Goal: Task Accomplishment & Management: Manage account settings

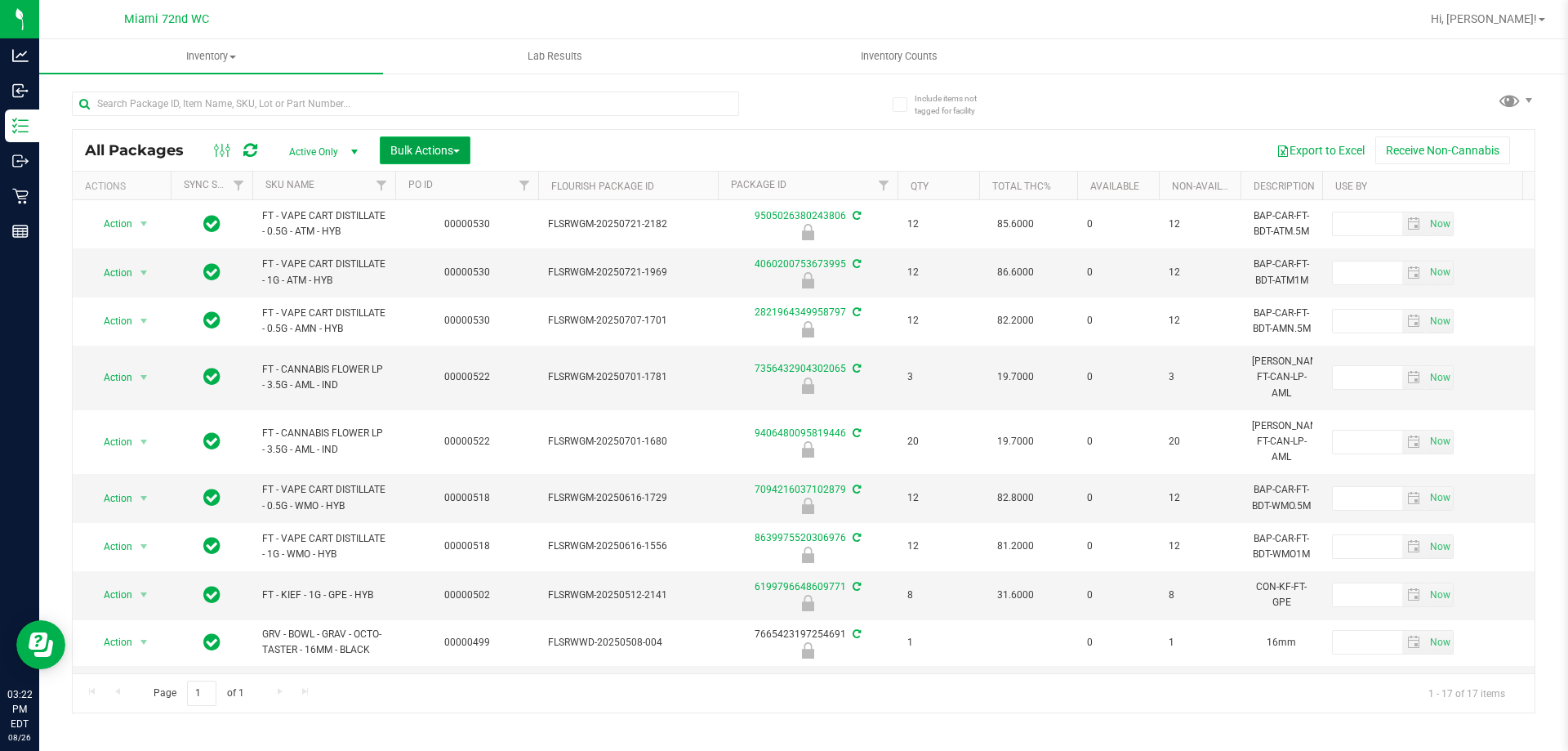
click at [463, 147] on button "Bulk Actions" at bounding box center [425, 150] width 90 height 28
click at [475, 319] on div "Lock/Unlock packages" at bounding box center [456, 309] width 134 height 26
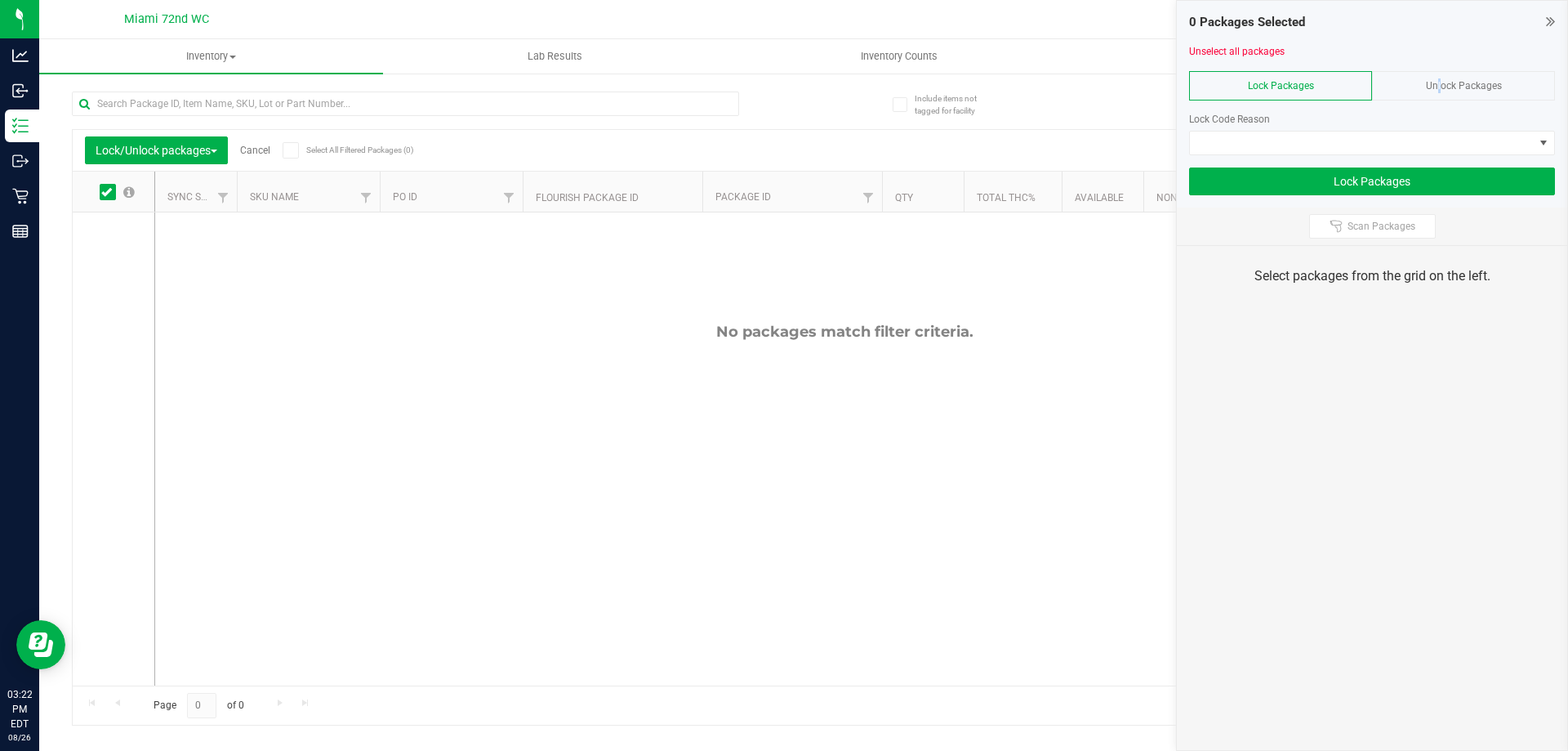
click at [1432, 89] on span "Unlock Packages" at bounding box center [1464, 85] width 76 height 11
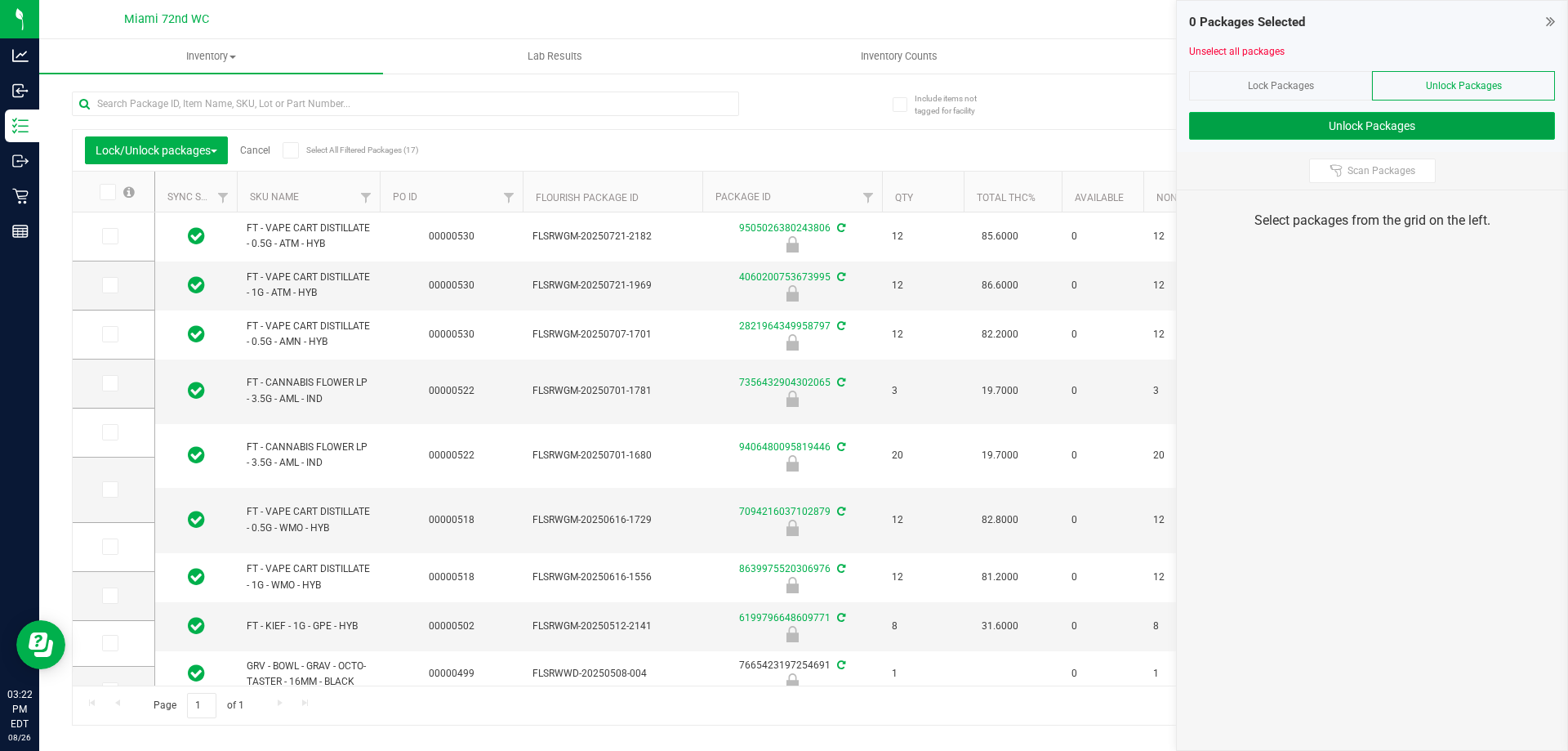
click at [1366, 121] on button "Unlock Packages" at bounding box center [1372, 126] width 366 height 28
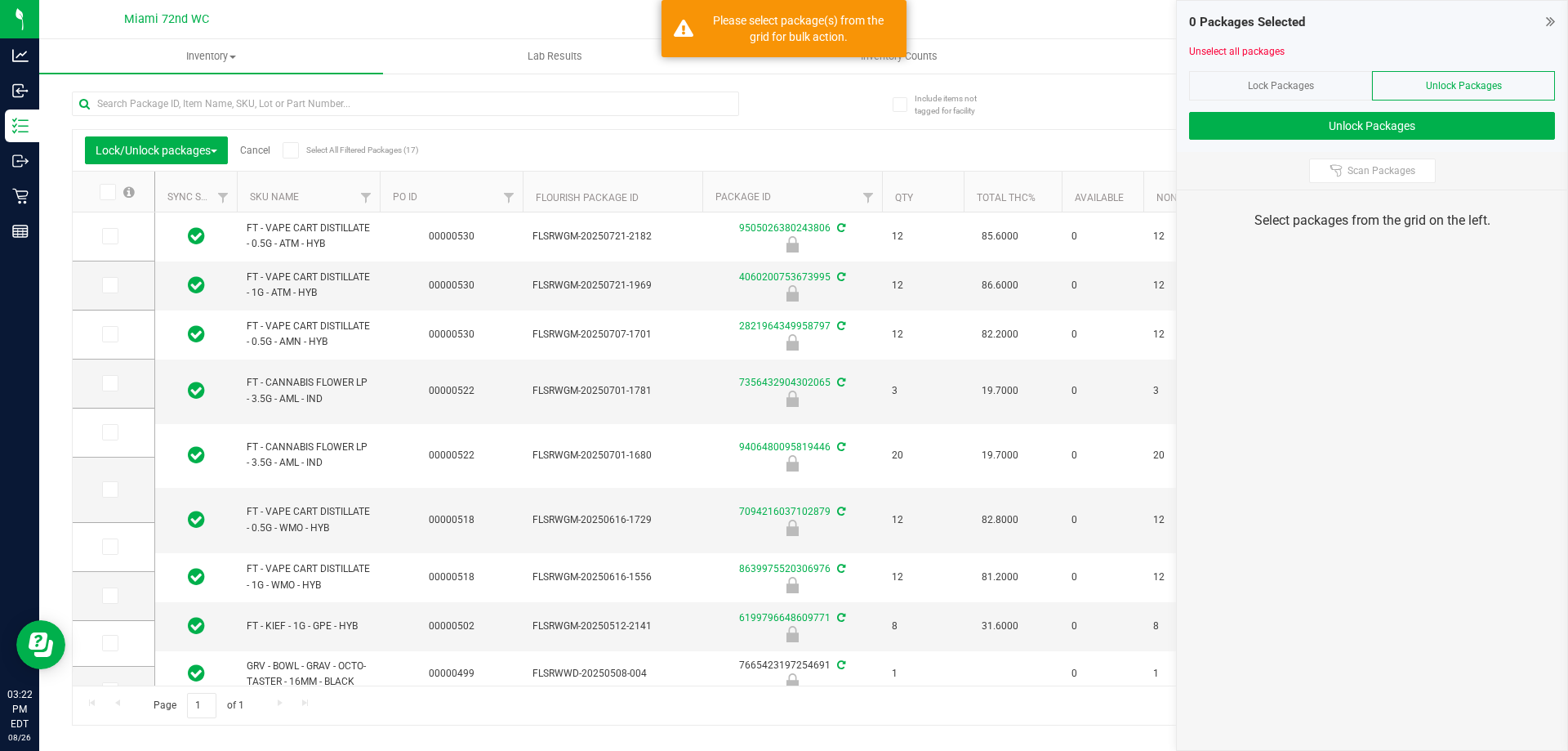
drag, startPoint x: 1358, startPoint y: 232, endPoint x: 1308, endPoint y: 159, distance: 88.5
click at [1357, 232] on div "Select packages from the grid on the left." at bounding box center [1372, 220] width 391 height 61
click at [268, 103] on input "text" at bounding box center [405, 103] width 667 height 25
click at [916, 154] on div "Export to Excel Receive Non-Cannabis" at bounding box center [955, 150] width 1134 height 28
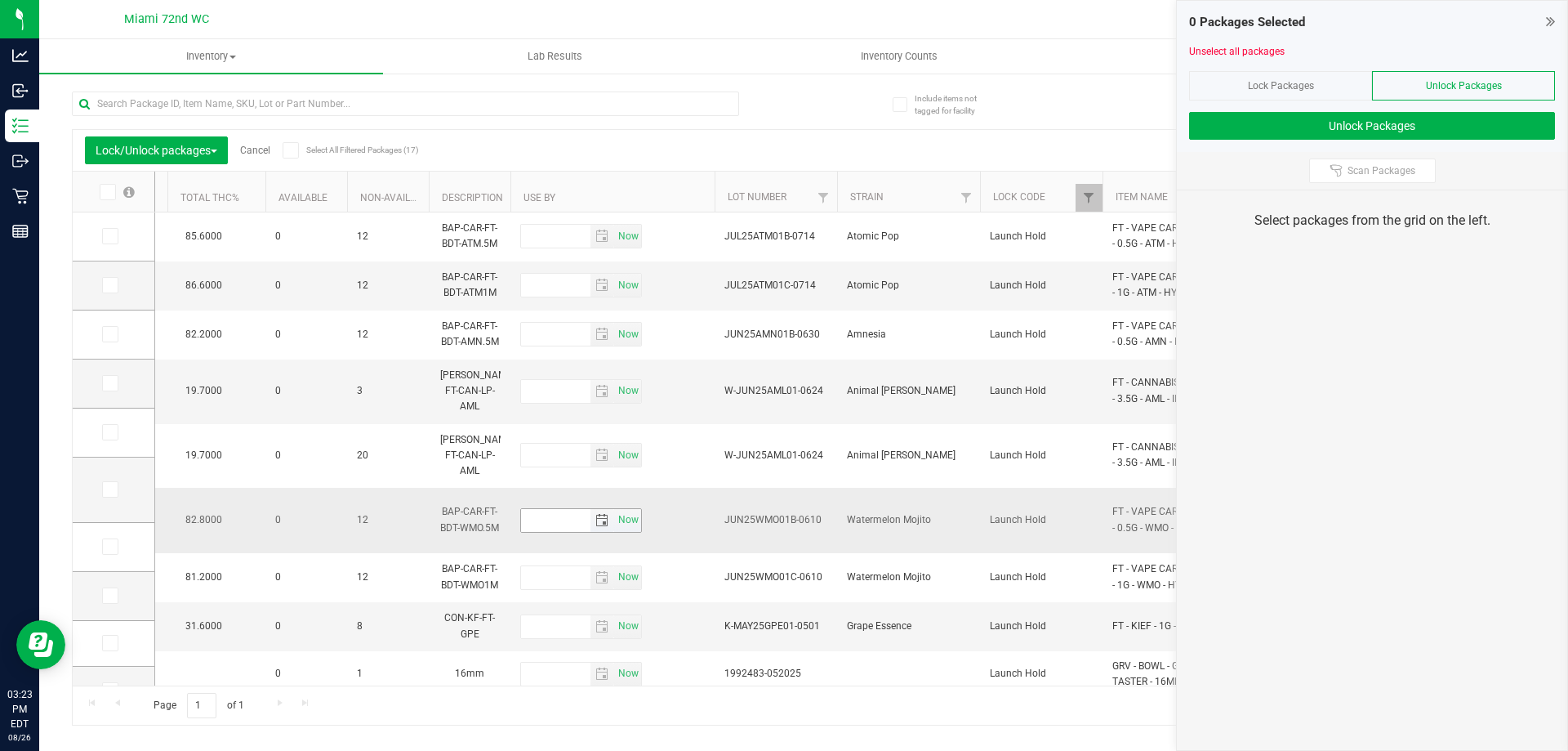
click at [602, 514] on span "select" at bounding box center [602, 520] width 13 height 13
click at [574, 509] on input "text" at bounding box center [556, 520] width 70 height 23
click at [1083, 136] on div "Export to Excel Receive Non-Cannabis" at bounding box center [955, 150] width 1134 height 28
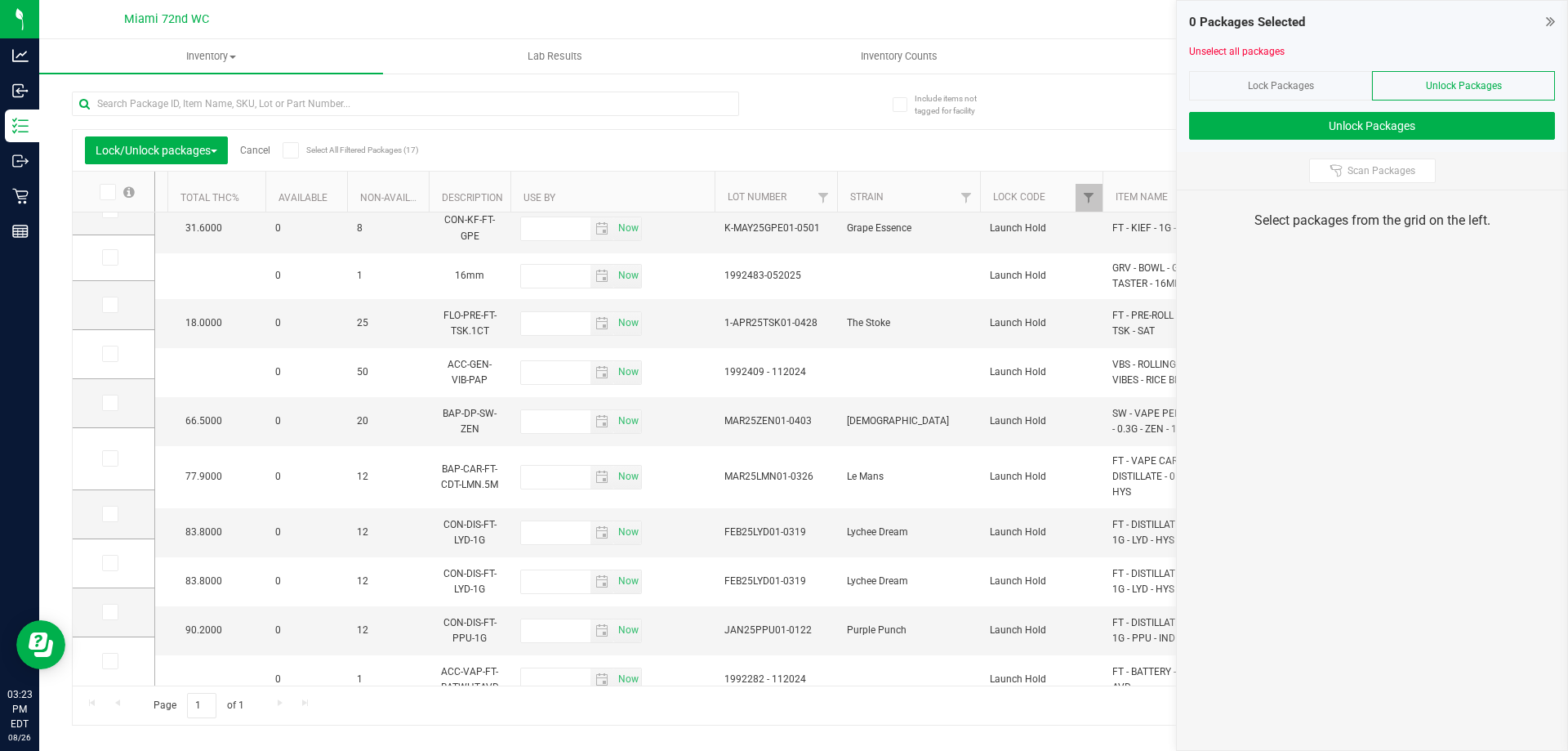
scroll to position [398, 592]
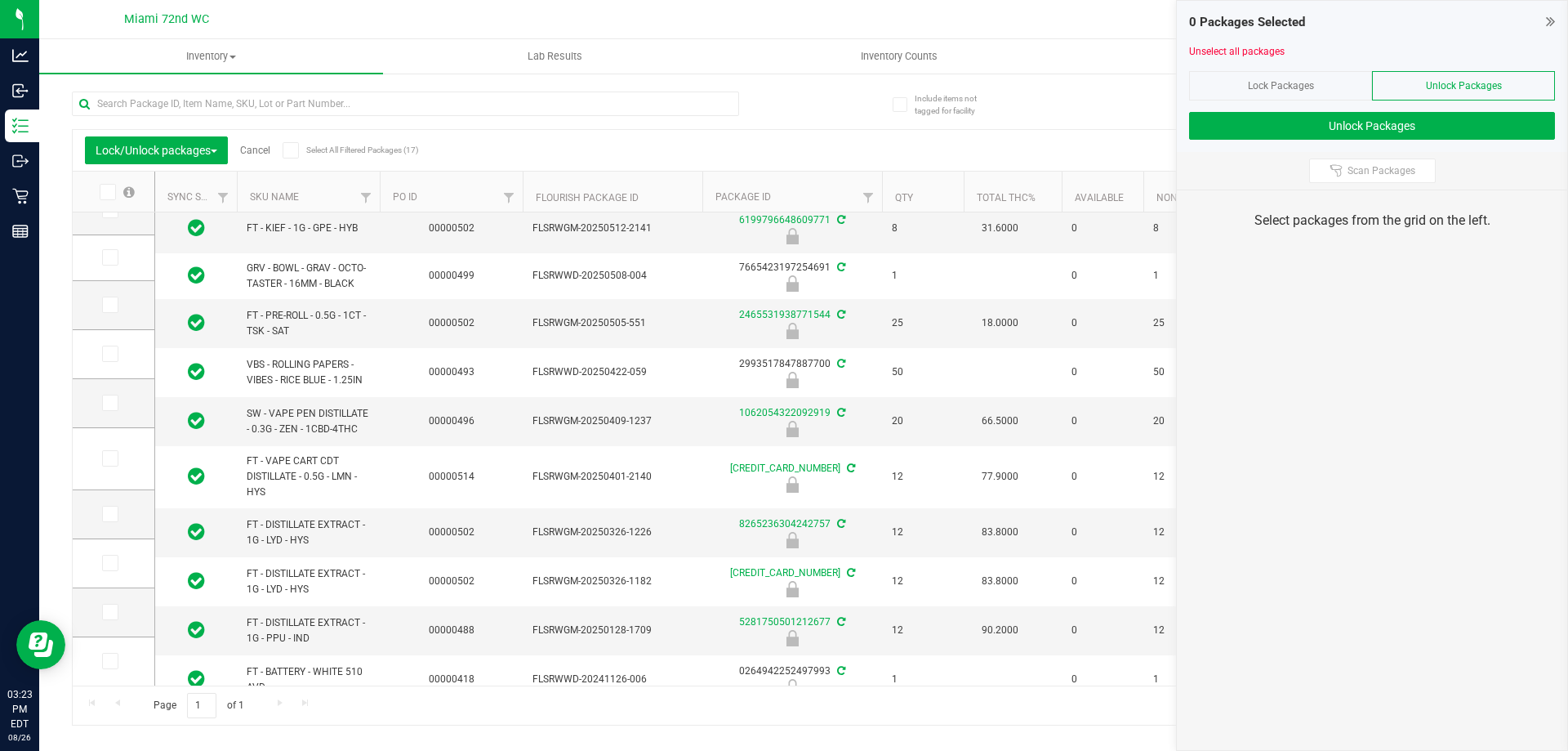
click at [106, 185] on span at bounding box center [107, 192] width 16 height 16
click at [99, 194] on span at bounding box center [107, 192] width 16 height 16
click at [0, 0] on input "checkbox" at bounding box center [0, 0] width 0 height 0
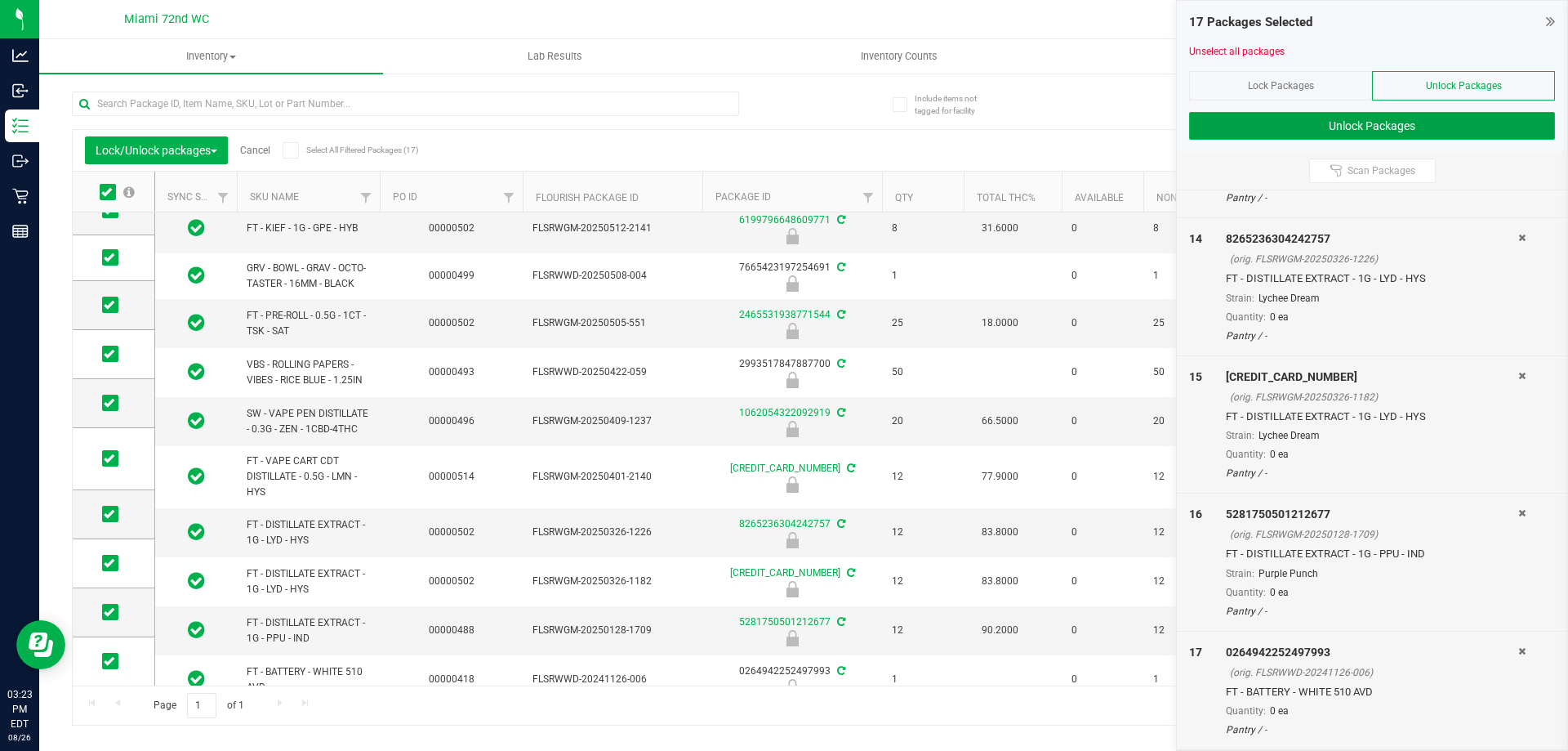
click at [1414, 128] on button "Unlock Packages" at bounding box center [1372, 126] width 366 height 28
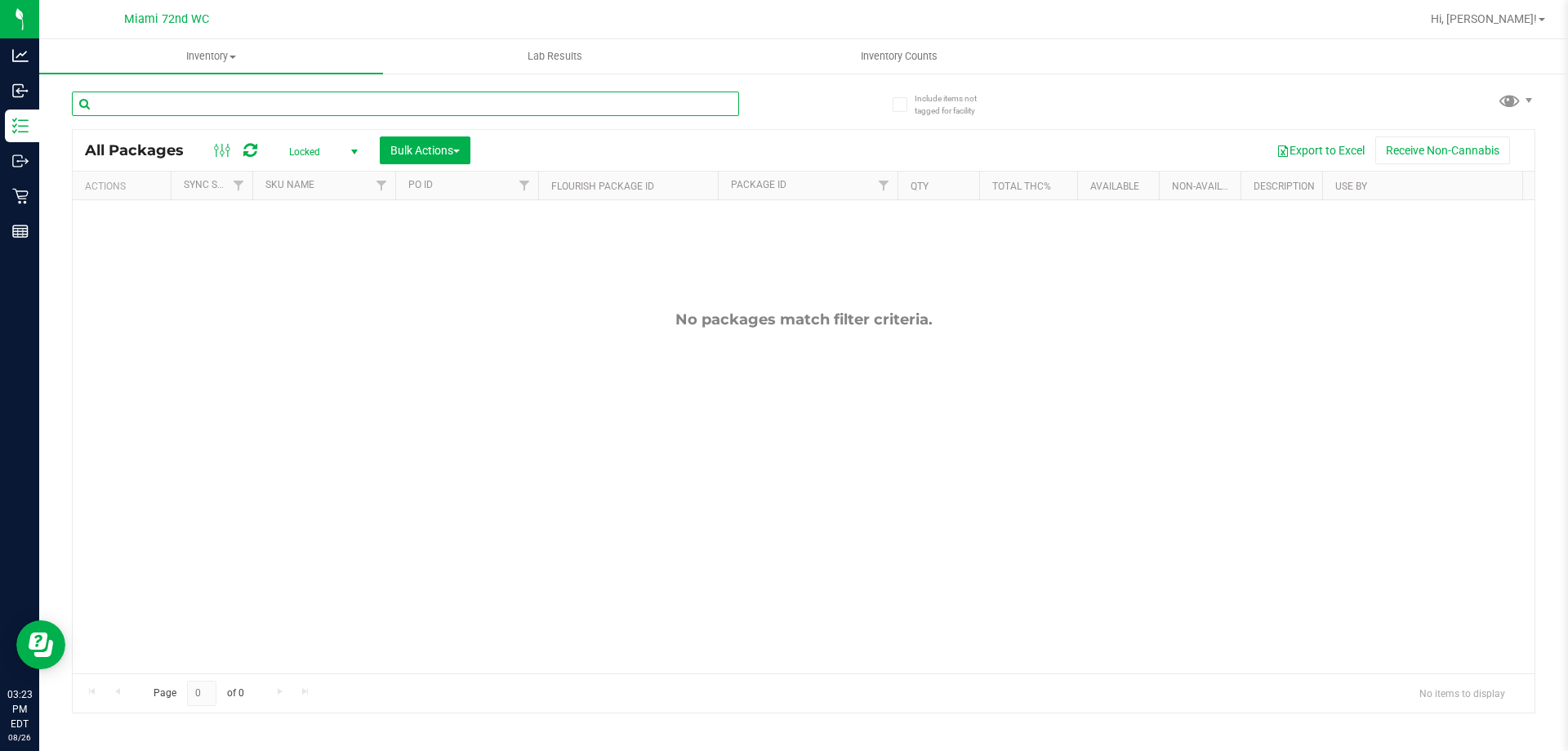
click at [685, 106] on input "text" at bounding box center [405, 103] width 667 height 25
type input "ATM"
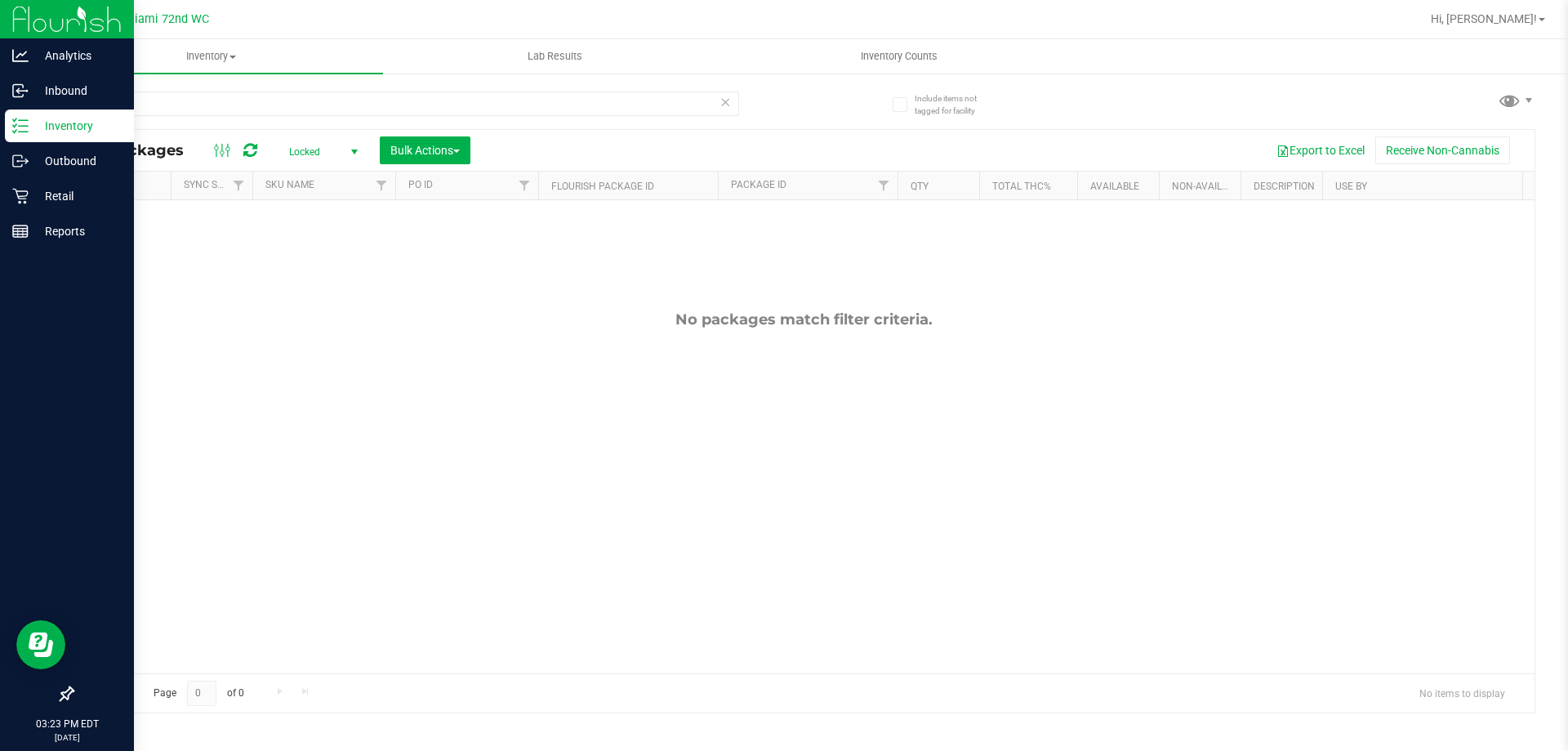
click at [34, 136] on div "Inventory" at bounding box center [70, 125] width 129 height 33
click at [47, 125] on p "Inventory" at bounding box center [78, 126] width 98 height 20
click at [69, 126] on p "Inventory" at bounding box center [78, 126] width 98 height 20
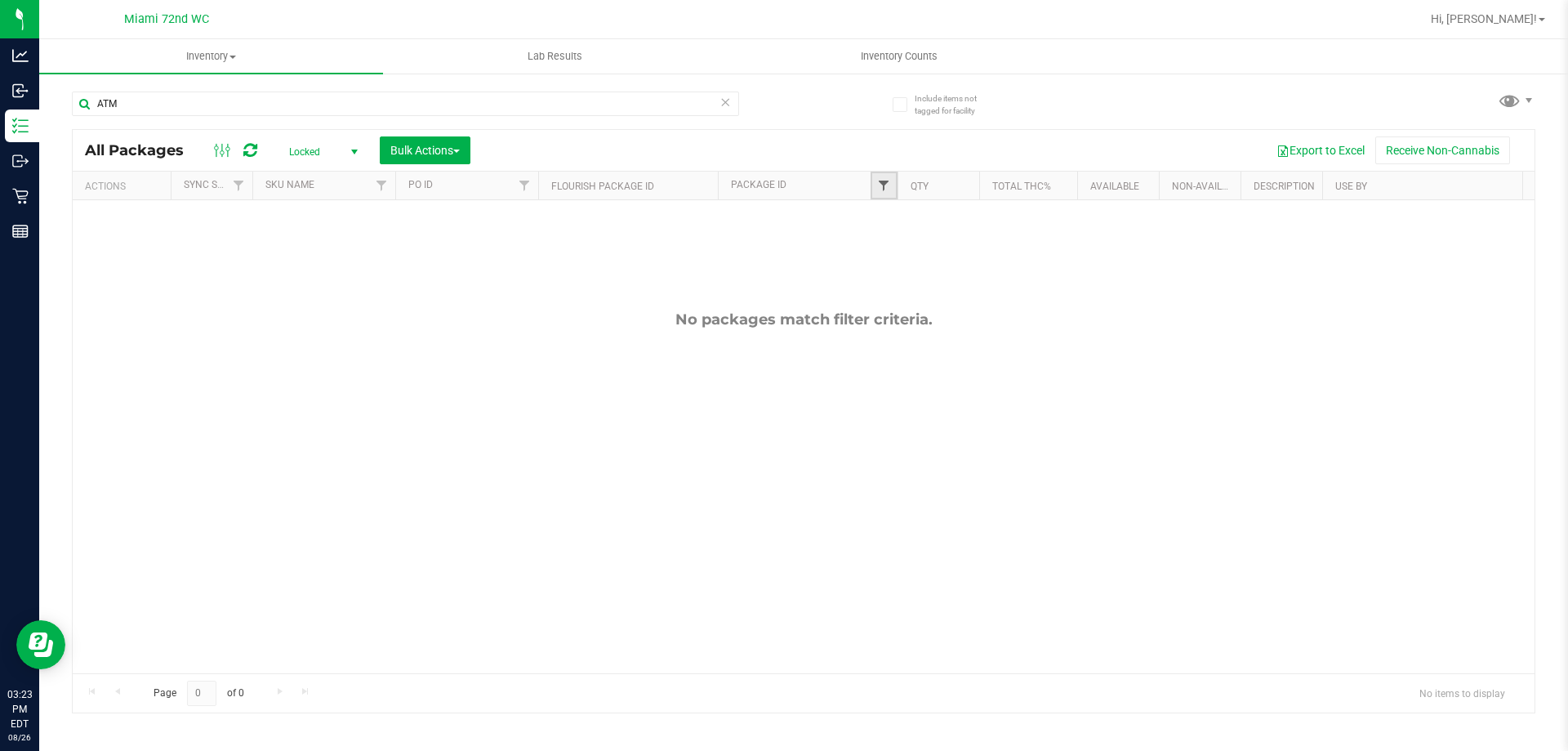
click at [882, 181] on span "Filter" at bounding box center [883, 185] width 13 height 13
click at [527, 185] on span "Filter" at bounding box center [524, 185] width 13 height 13
click at [43, 125] on div "Include items not tagged for facility ATM All Packages Locked Active Only Lab S…" at bounding box center [803, 320] width 1529 height 498
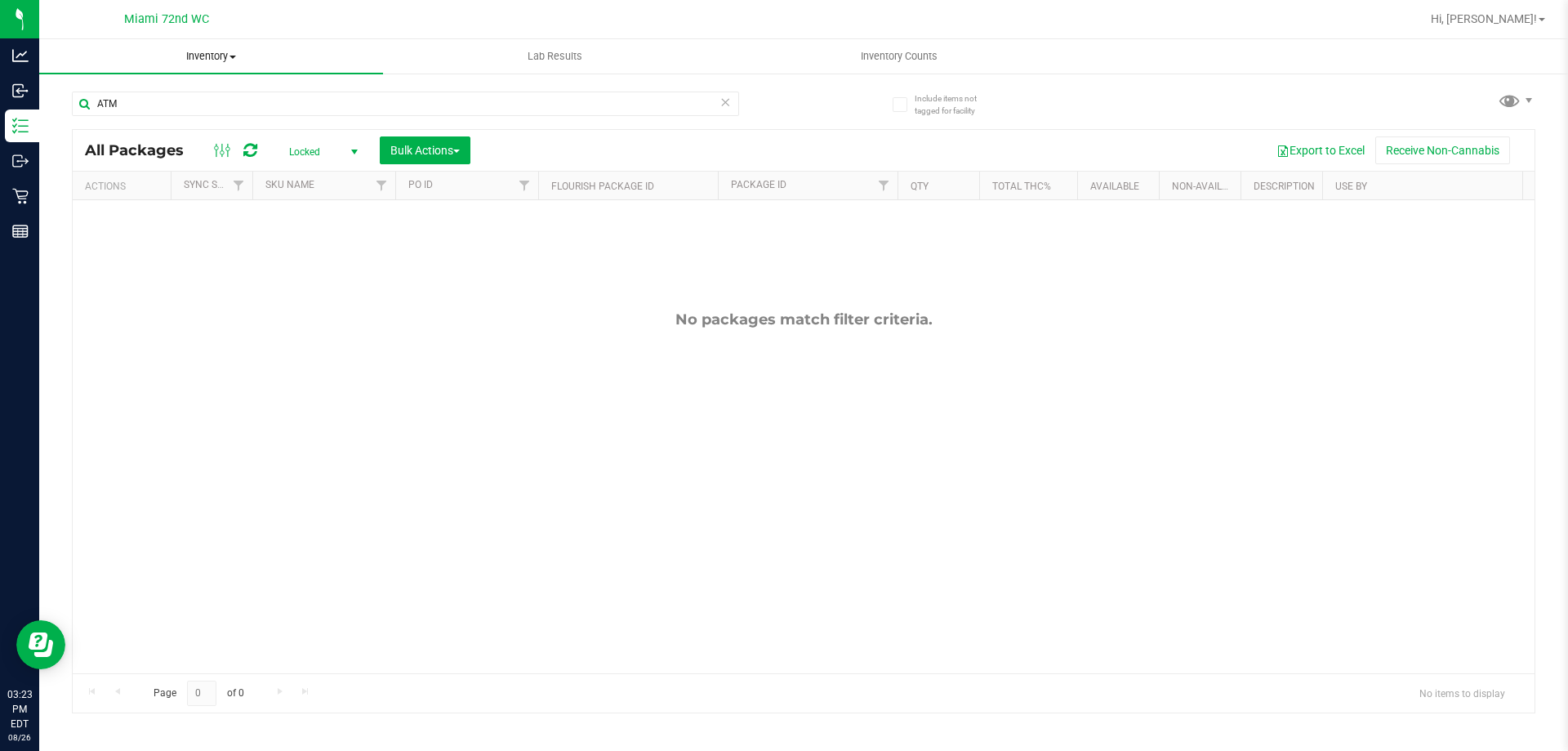
click at [232, 53] on span "Inventory" at bounding box center [211, 56] width 344 height 15
click at [103, 94] on span "All packages" at bounding box center [94, 98] width 112 height 14
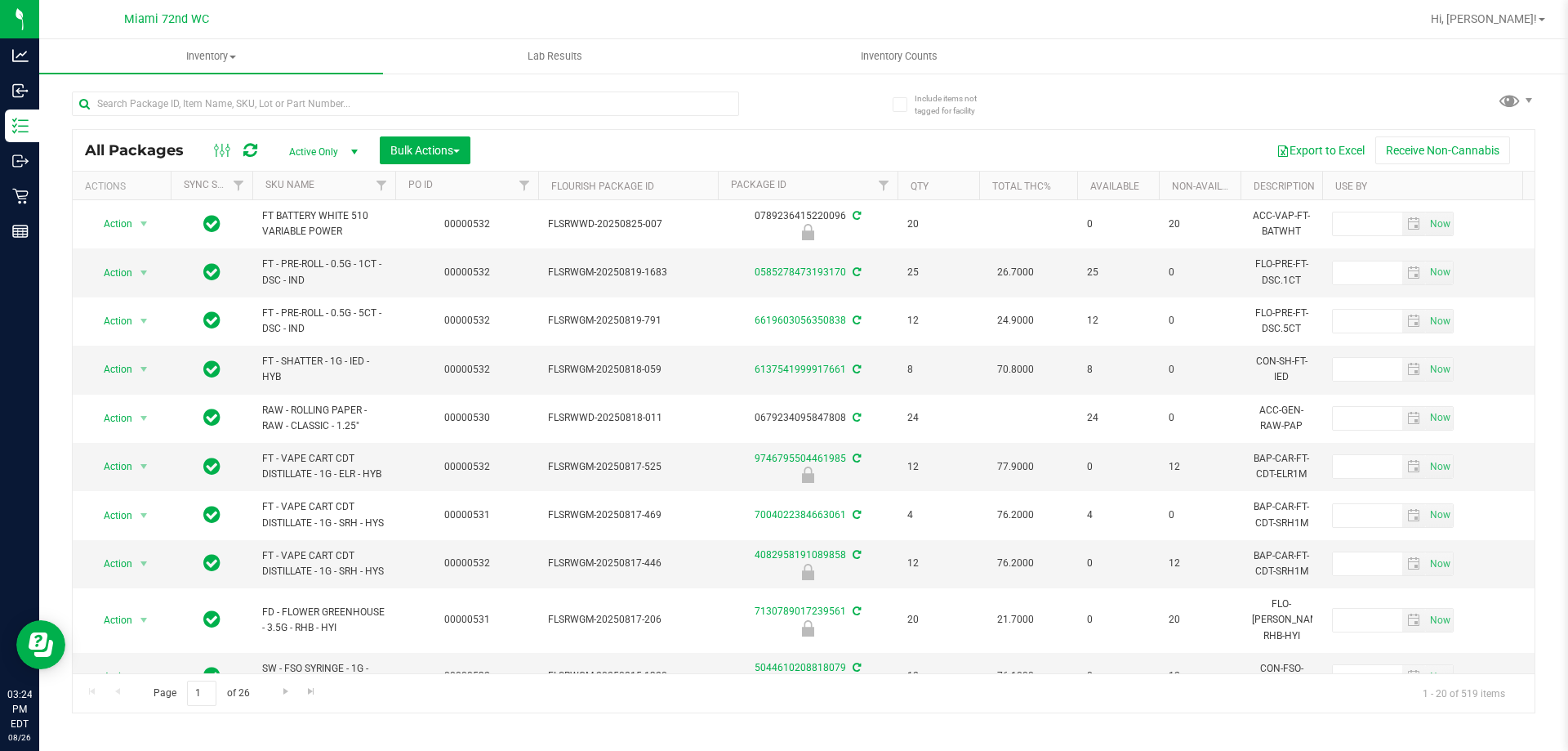
click at [181, 125] on div at bounding box center [405, 110] width 667 height 38
click at [187, 107] on input "text" at bounding box center [405, 103] width 667 height 25
type input "ATM"
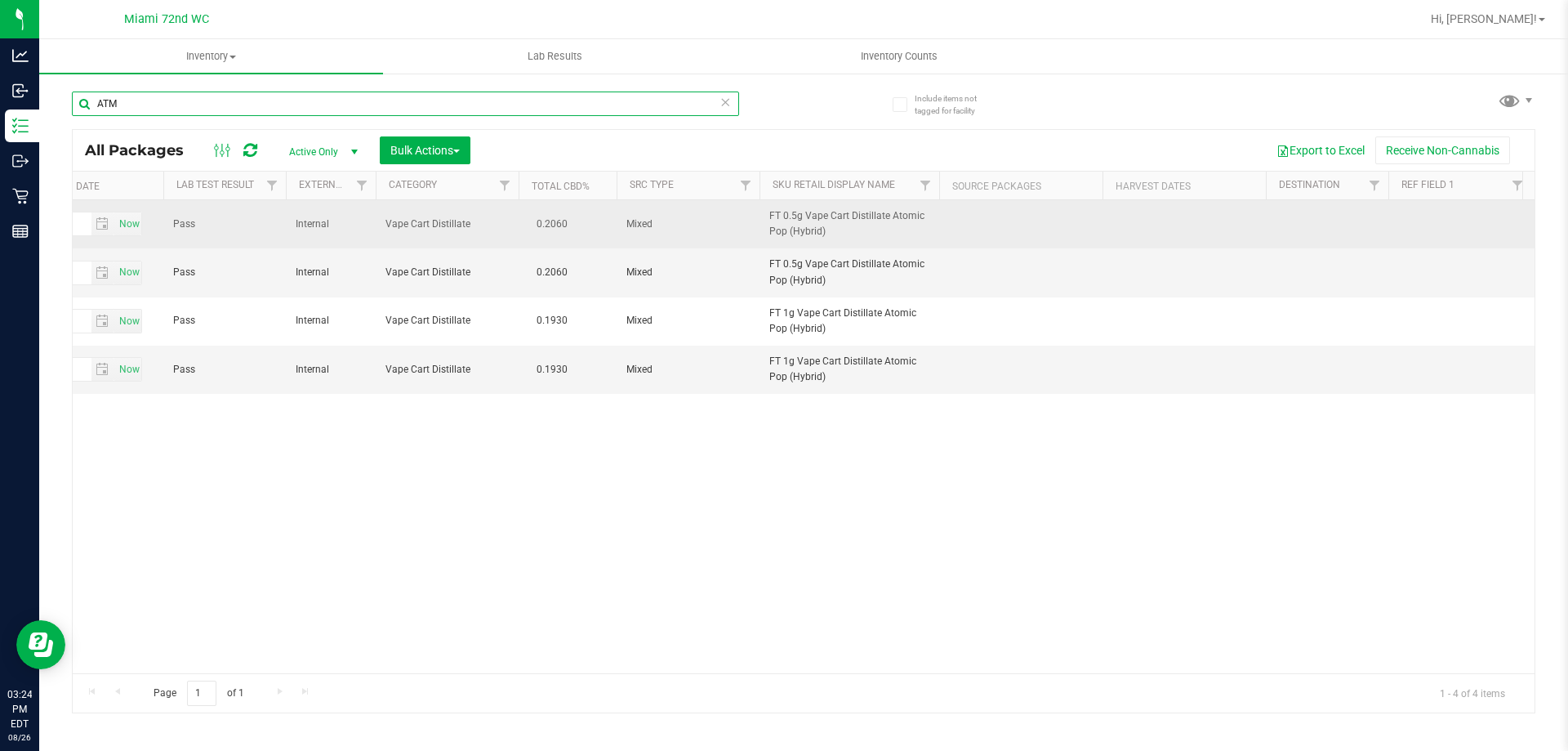
scroll to position [0, 4263]
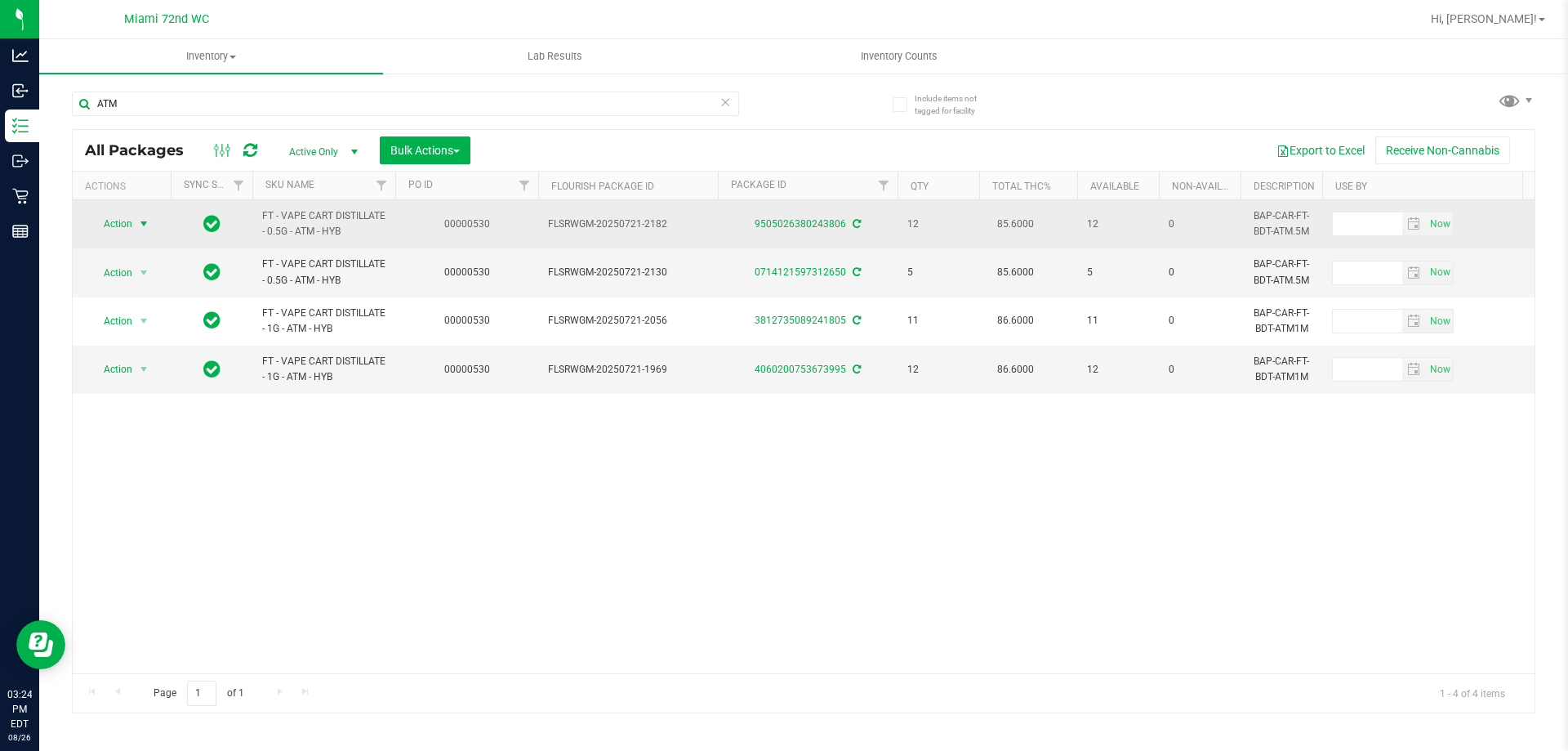
click at [127, 233] on span "Action" at bounding box center [111, 224] width 44 height 23
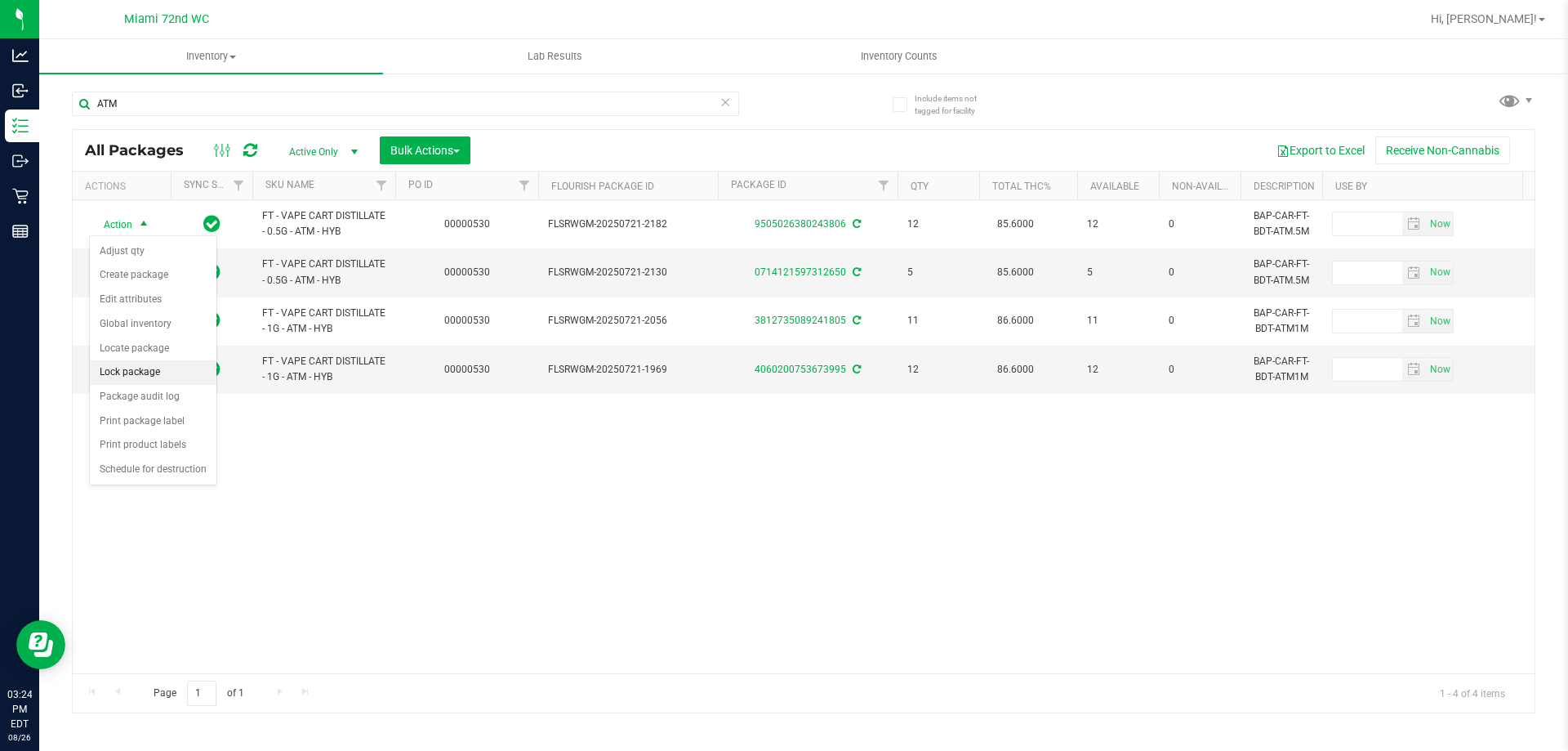
click at [129, 377] on li "Lock package" at bounding box center [152, 372] width 126 height 25
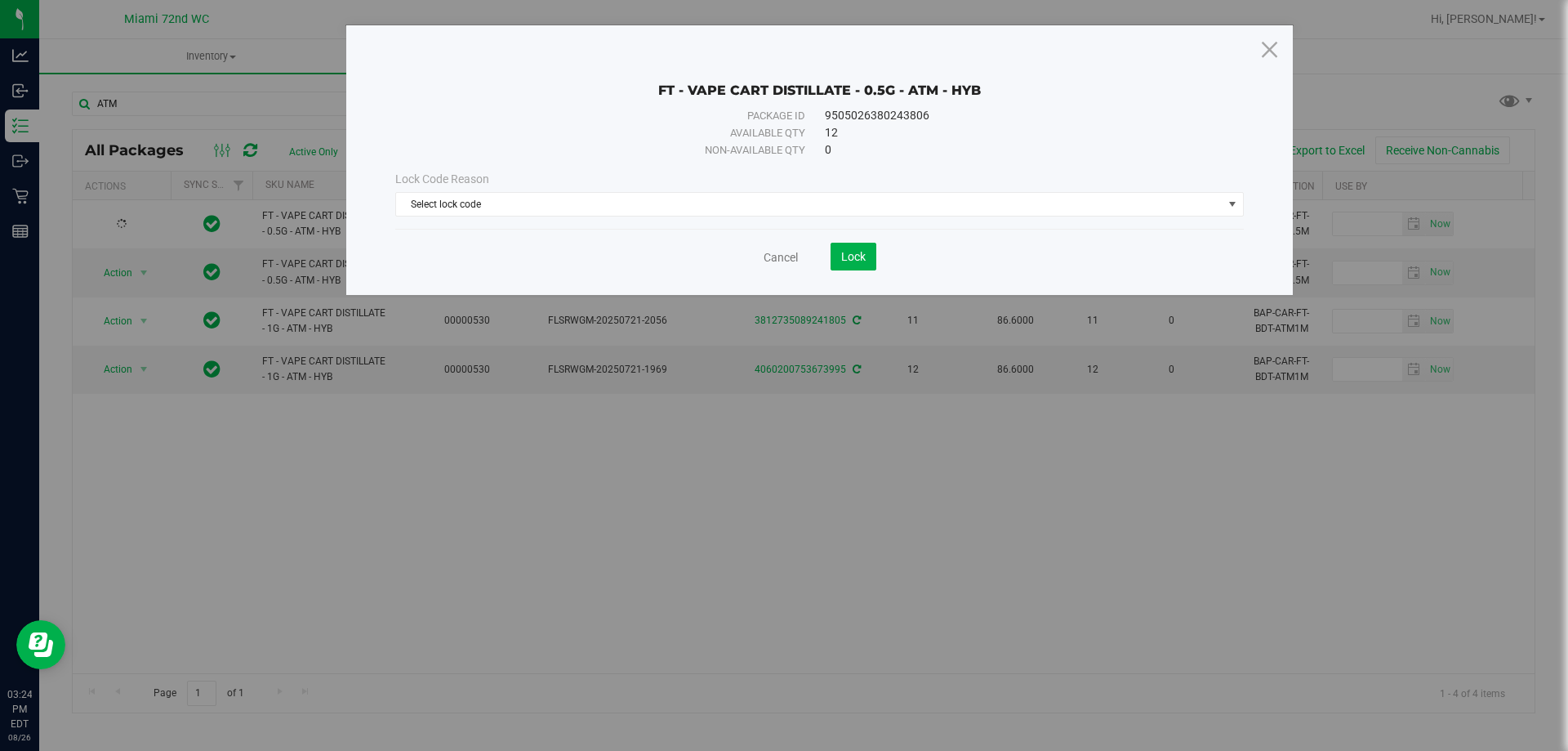
click at [618, 219] on div "Lock Code Reason Select lock code Select lock code Newly Received Administrativ…" at bounding box center [819, 193] width 873 height 71
click at [609, 207] on span "Select lock code" at bounding box center [808, 204] width 826 height 23
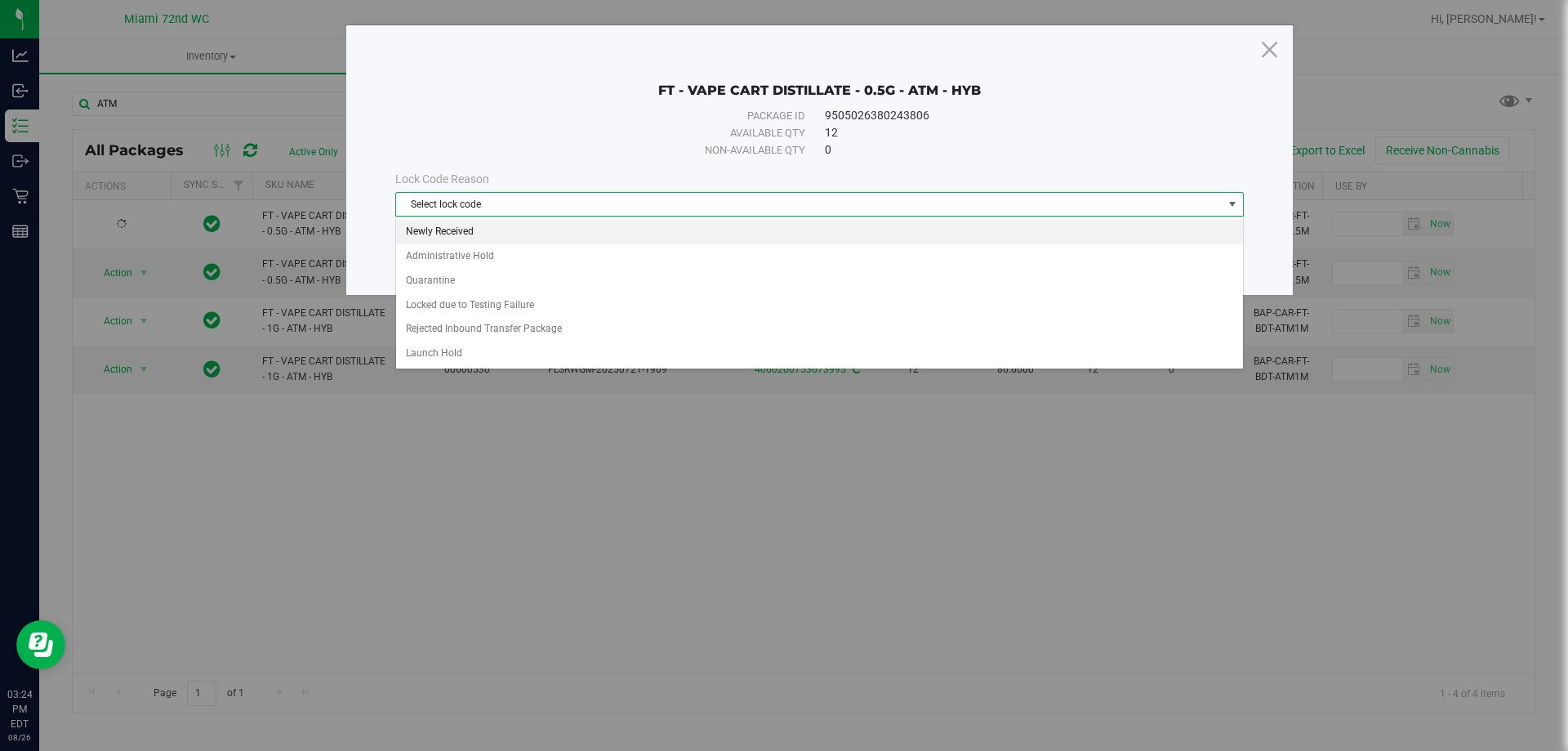
click at [477, 226] on li "Newly Received" at bounding box center [819, 232] width 847 height 25
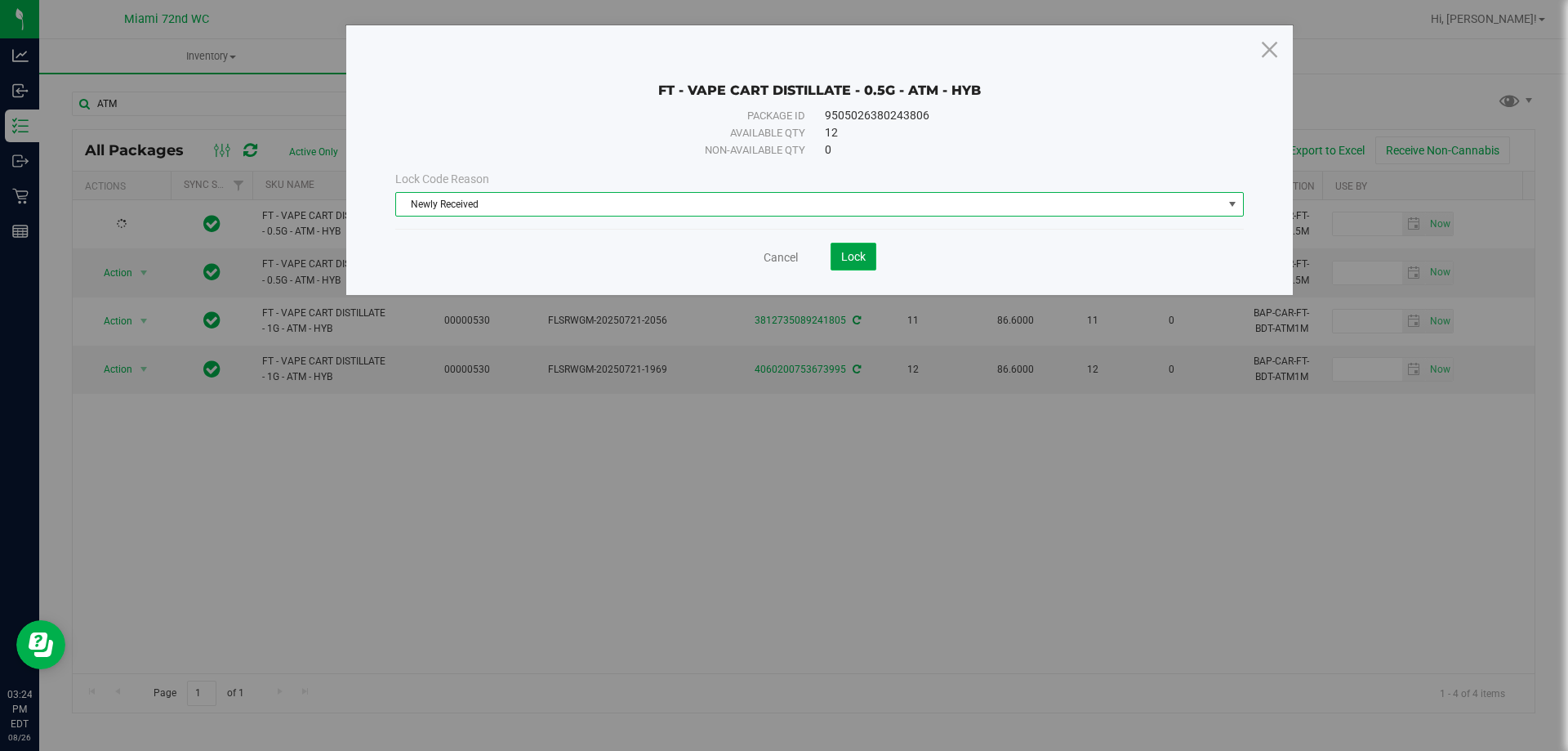
click at [841, 250] on span "Lock" at bounding box center [853, 256] width 25 height 13
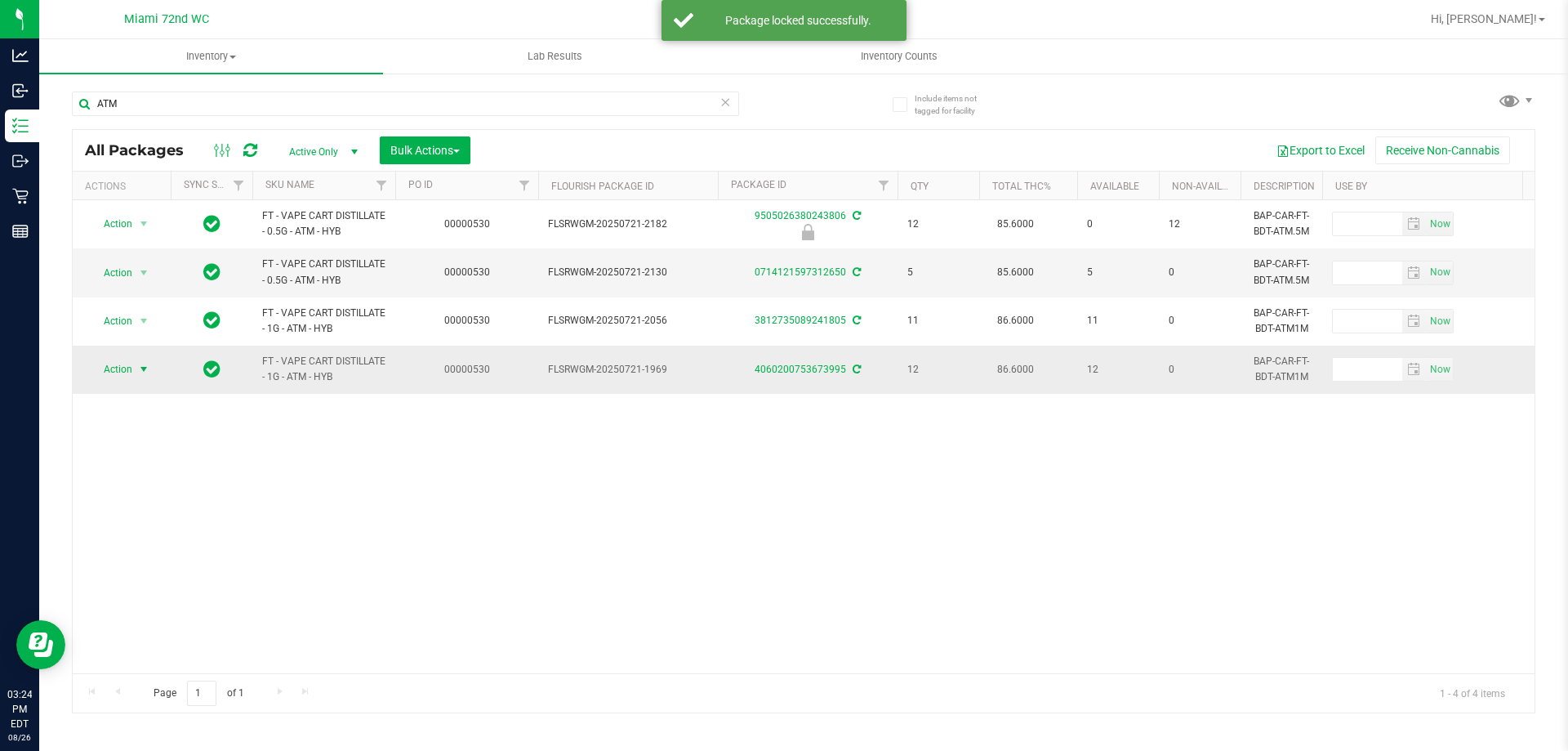
click at [125, 368] on span "Action" at bounding box center [111, 369] width 44 height 23
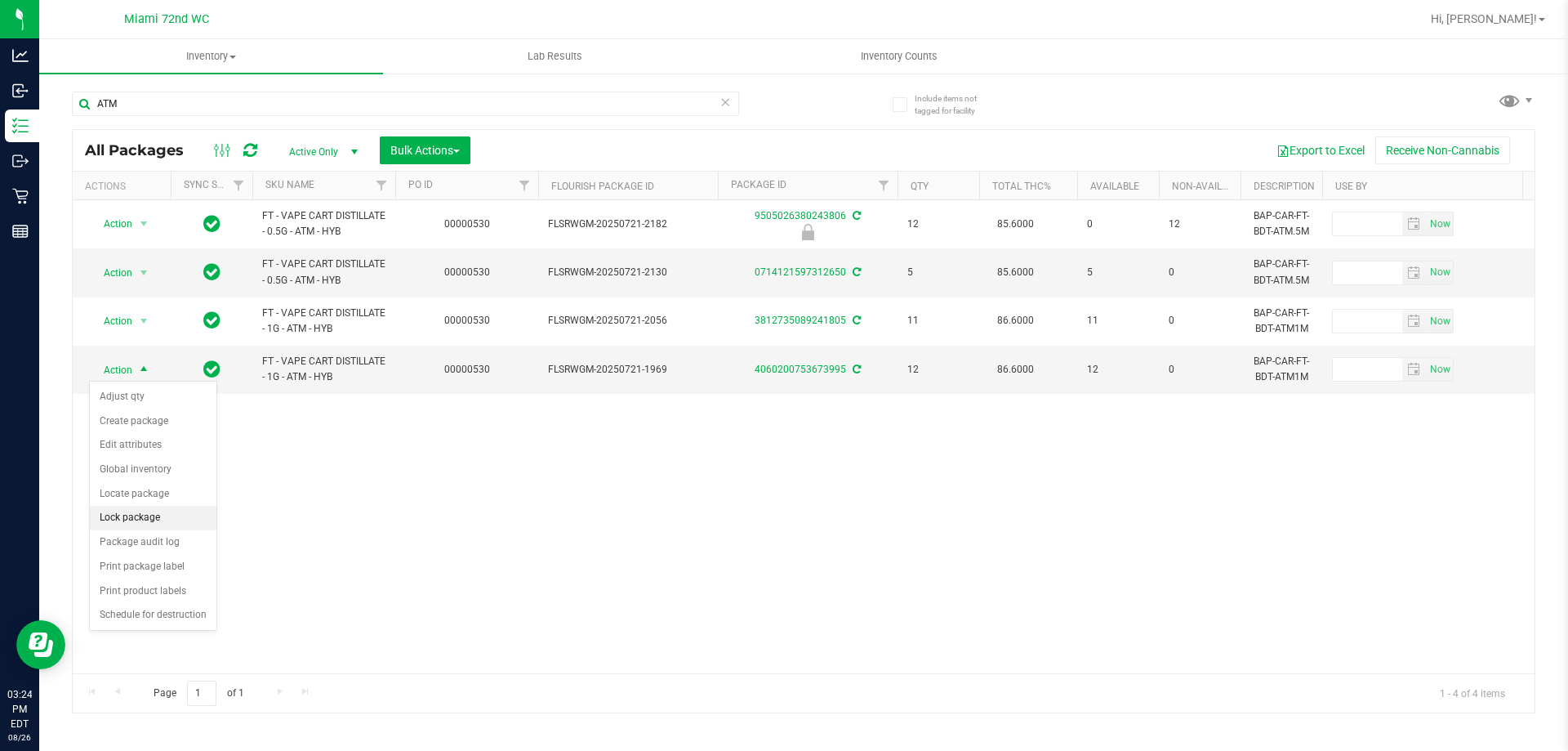
click at [139, 522] on li "Lock package" at bounding box center [152, 517] width 126 height 25
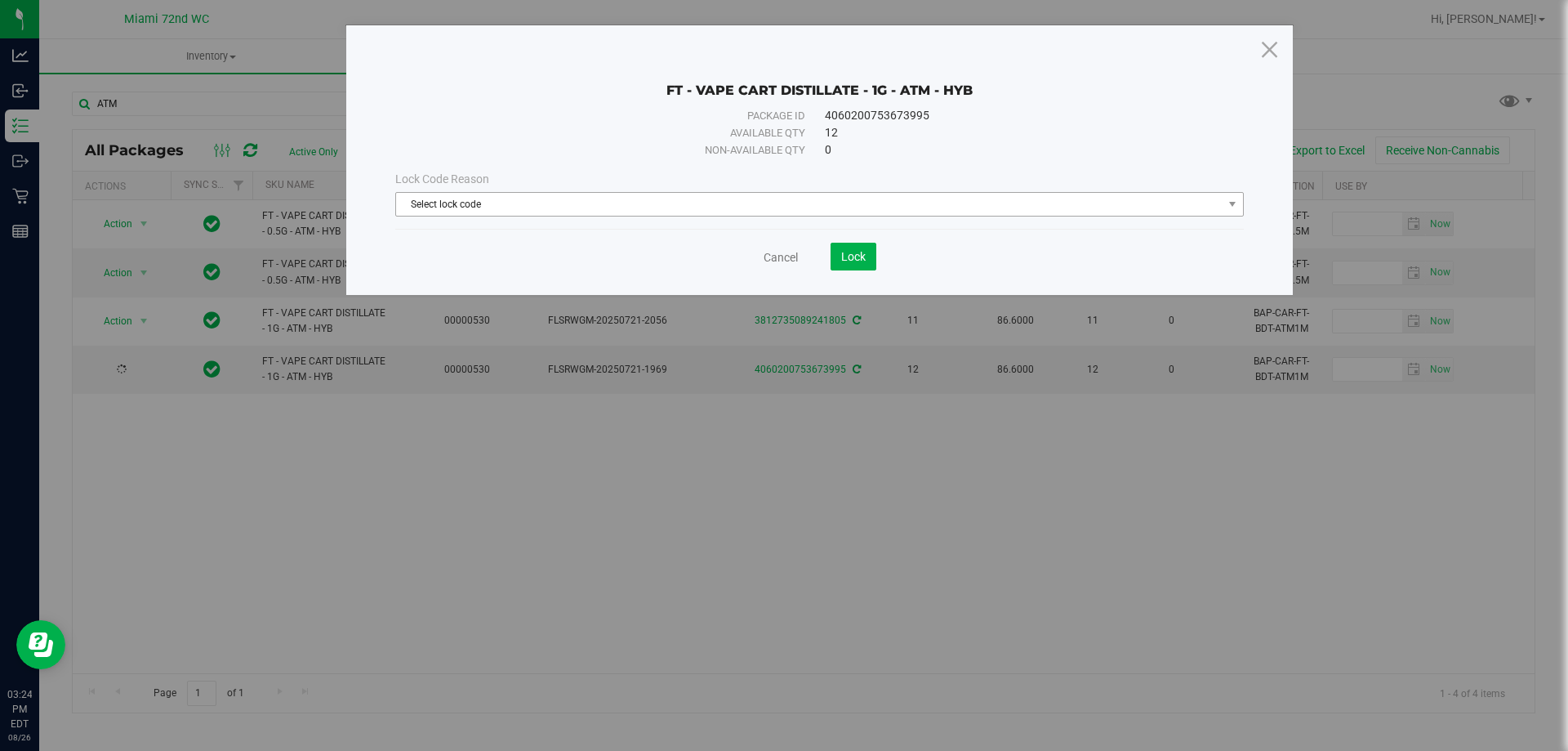
drag, startPoint x: 575, startPoint y: 190, endPoint x: 556, endPoint y: 206, distance: 24.8
click at [571, 191] on div "Lock Code Reason Select lock code Select lock code Newly Received Administrativ…" at bounding box center [819, 194] width 873 height 46
click at [542, 219] on div "Lock Code Reason Select lock code Select lock code Newly Received Administrativ…" at bounding box center [819, 193] width 873 height 71
drag, startPoint x: 541, startPoint y: 210, endPoint x: 520, endPoint y: 207, distance: 21.2
click at [537, 209] on span "Select lock code" at bounding box center [808, 204] width 826 height 23
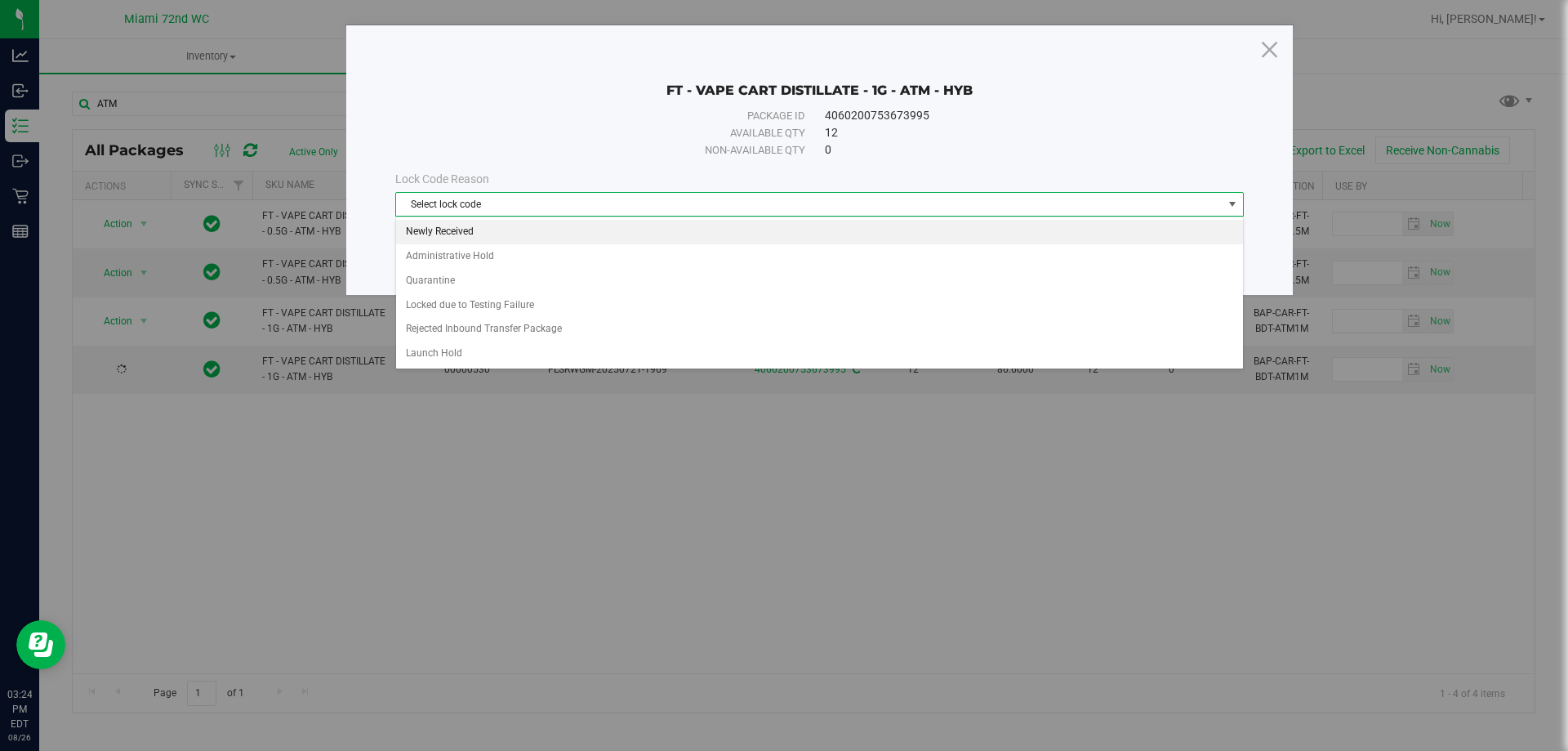
click at [459, 239] on li "Newly Received" at bounding box center [819, 232] width 847 height 25
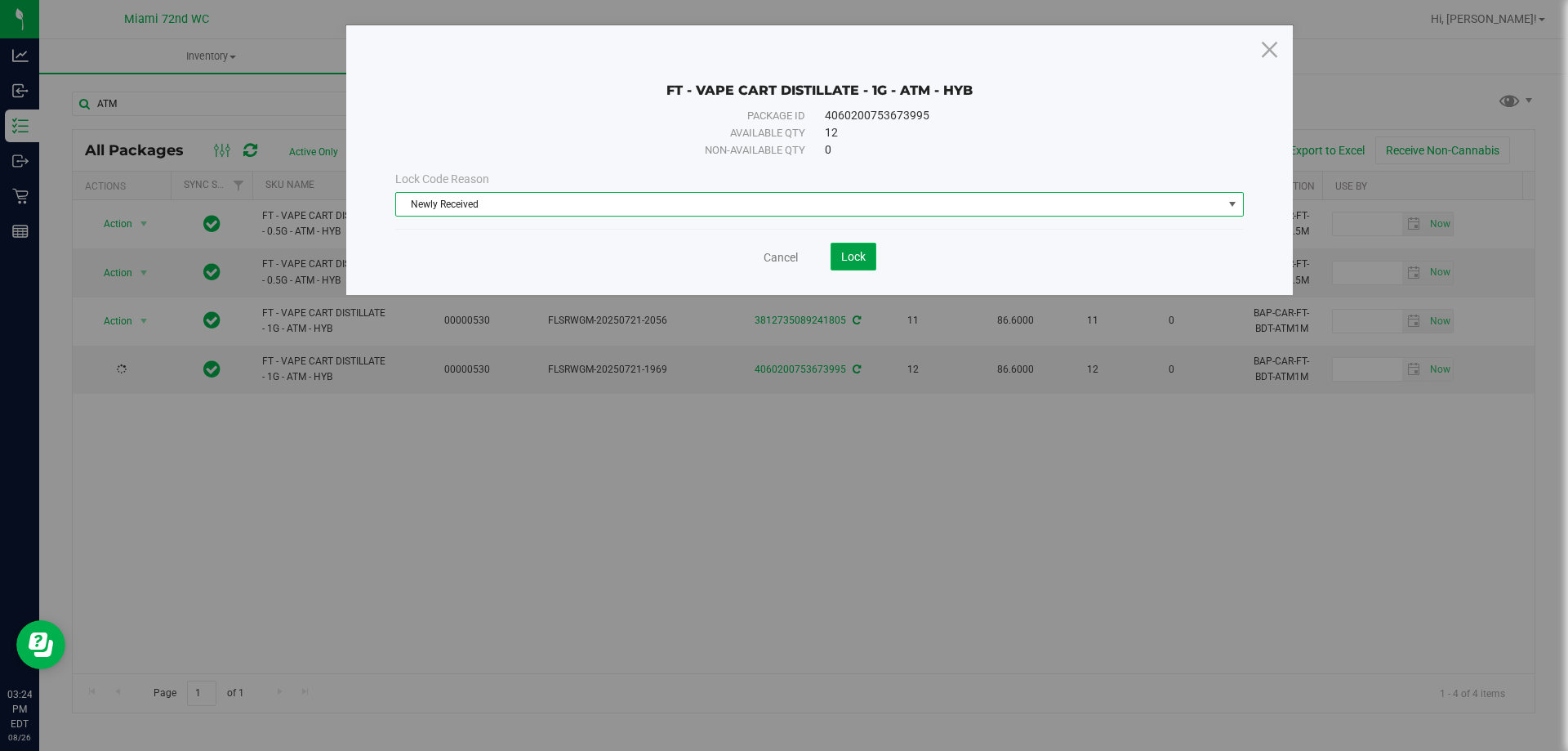
click at [852, 246] on button "Lock" at bounding box center [853, 257] width 46 height 28
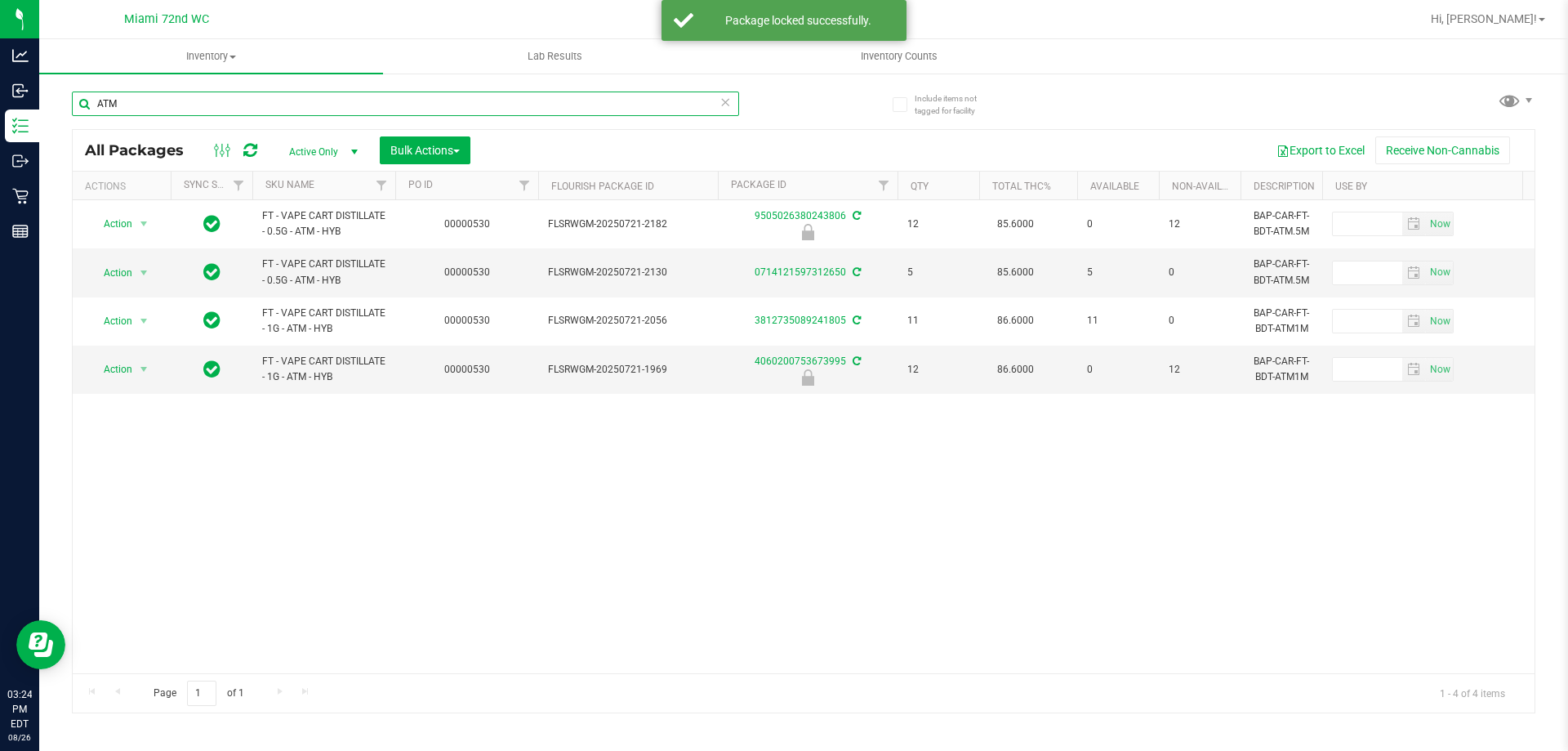
click at [117, 107] on input "ATM" at bounding box center [405, 103] width 667 height 25
click at [118, 107] on input "ATM" at bounding box center [405, 103] width 667 height 25
type input "AMN"
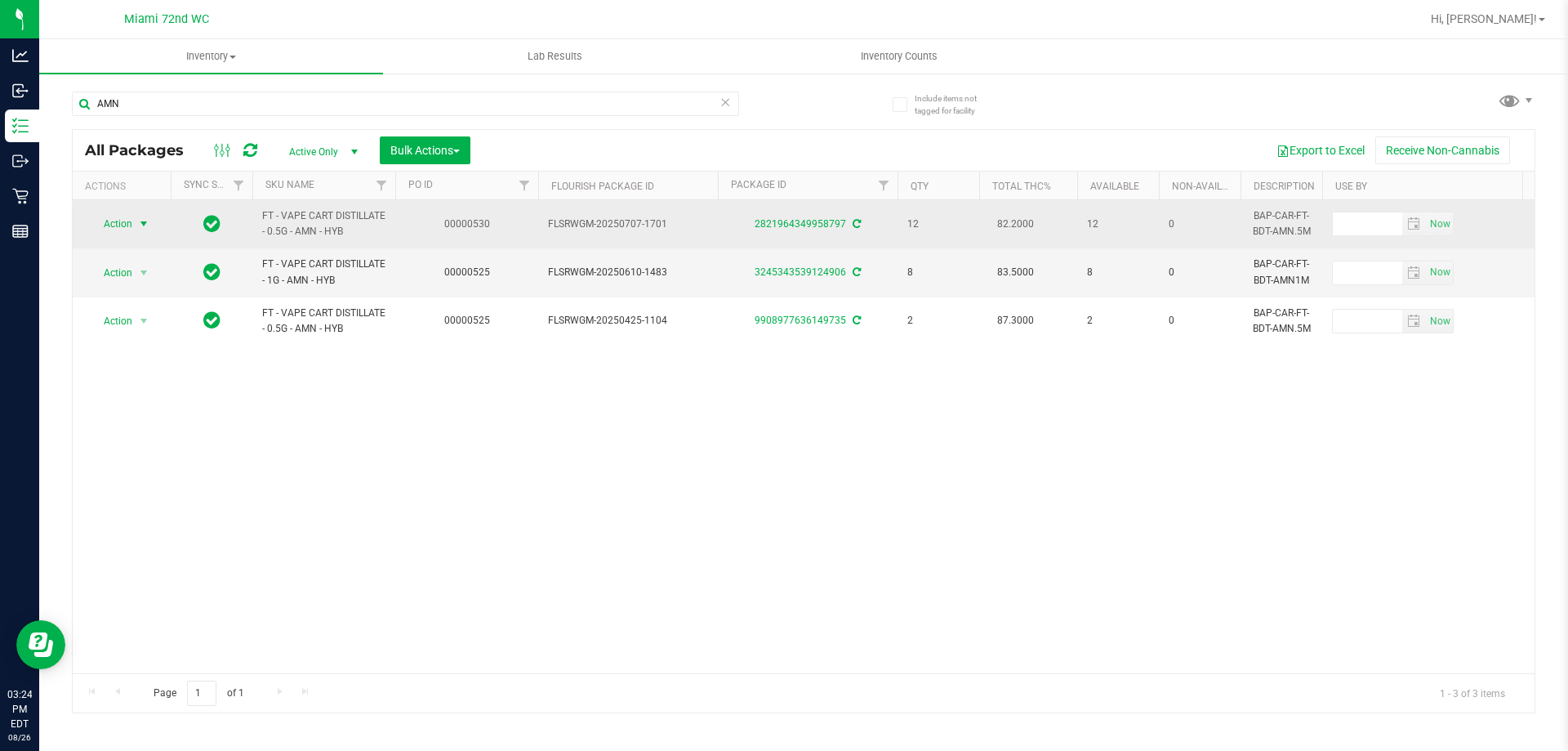
click at [122, 214] on span "Action" at bounding box center [111, 224] width 44 height 23
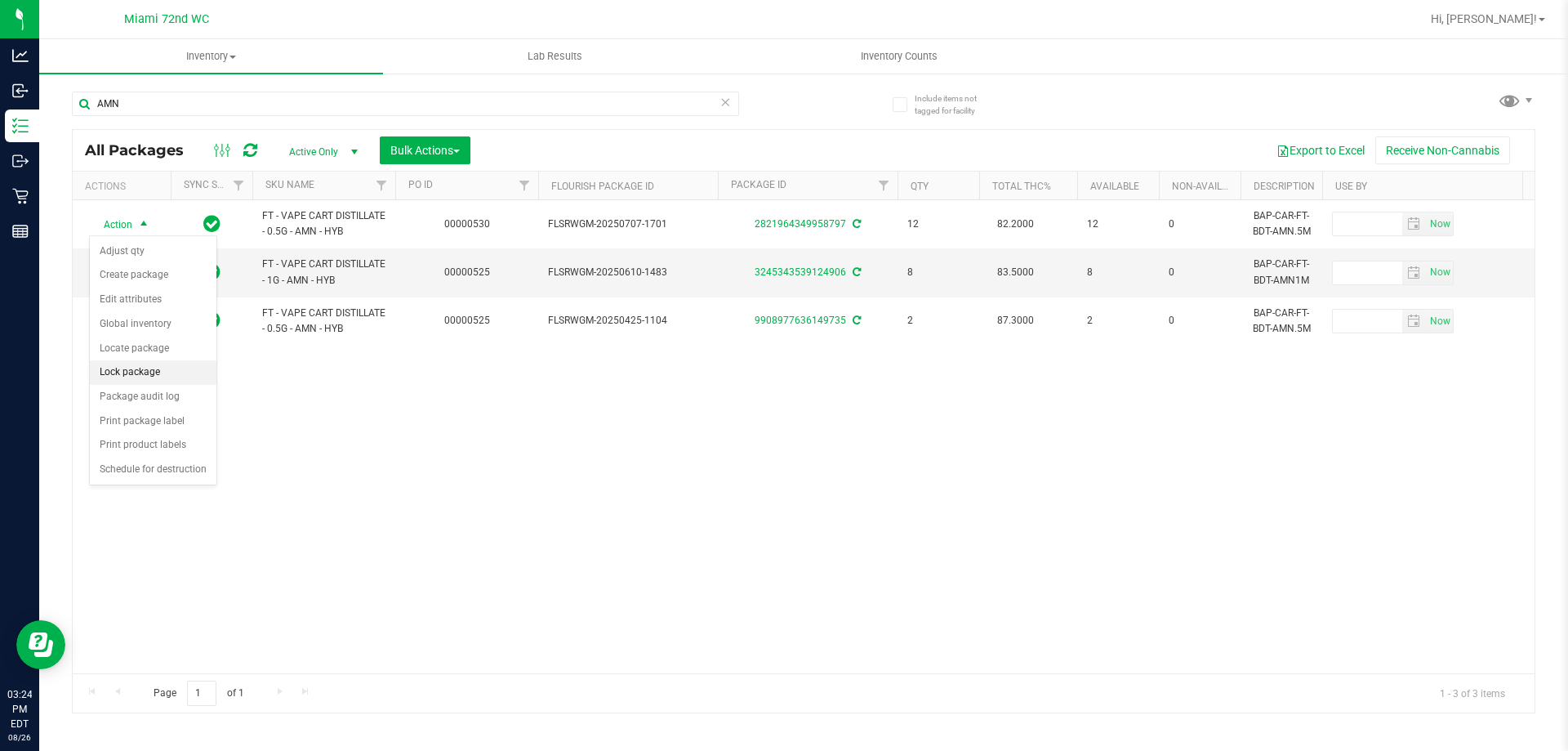
click at [135, 368] on li "Lock package" at bounding box center [152, 372] width 126 height 25
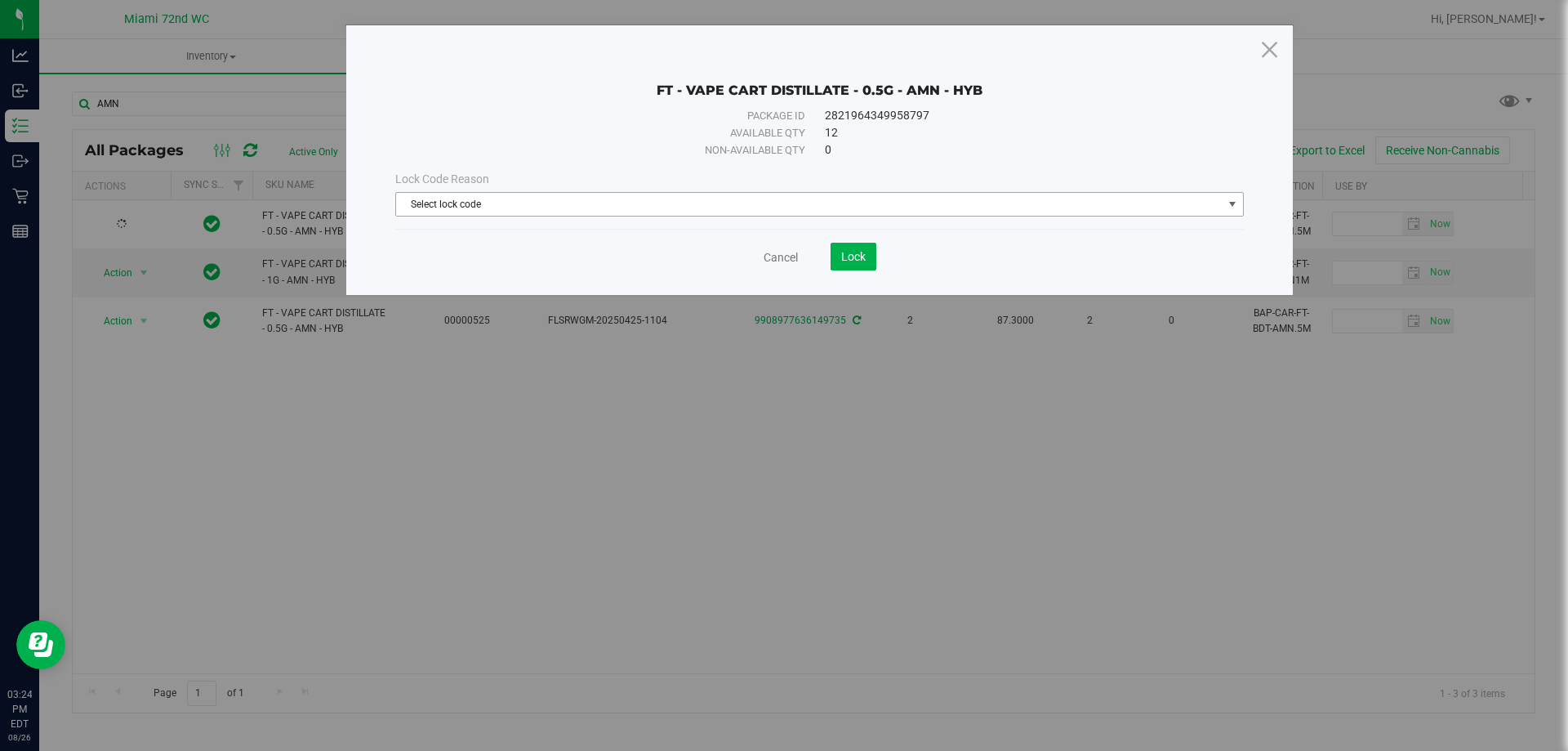
click at [592, 206] on span "Select lock code" at bounding box center [808, 204] width 826 height 23
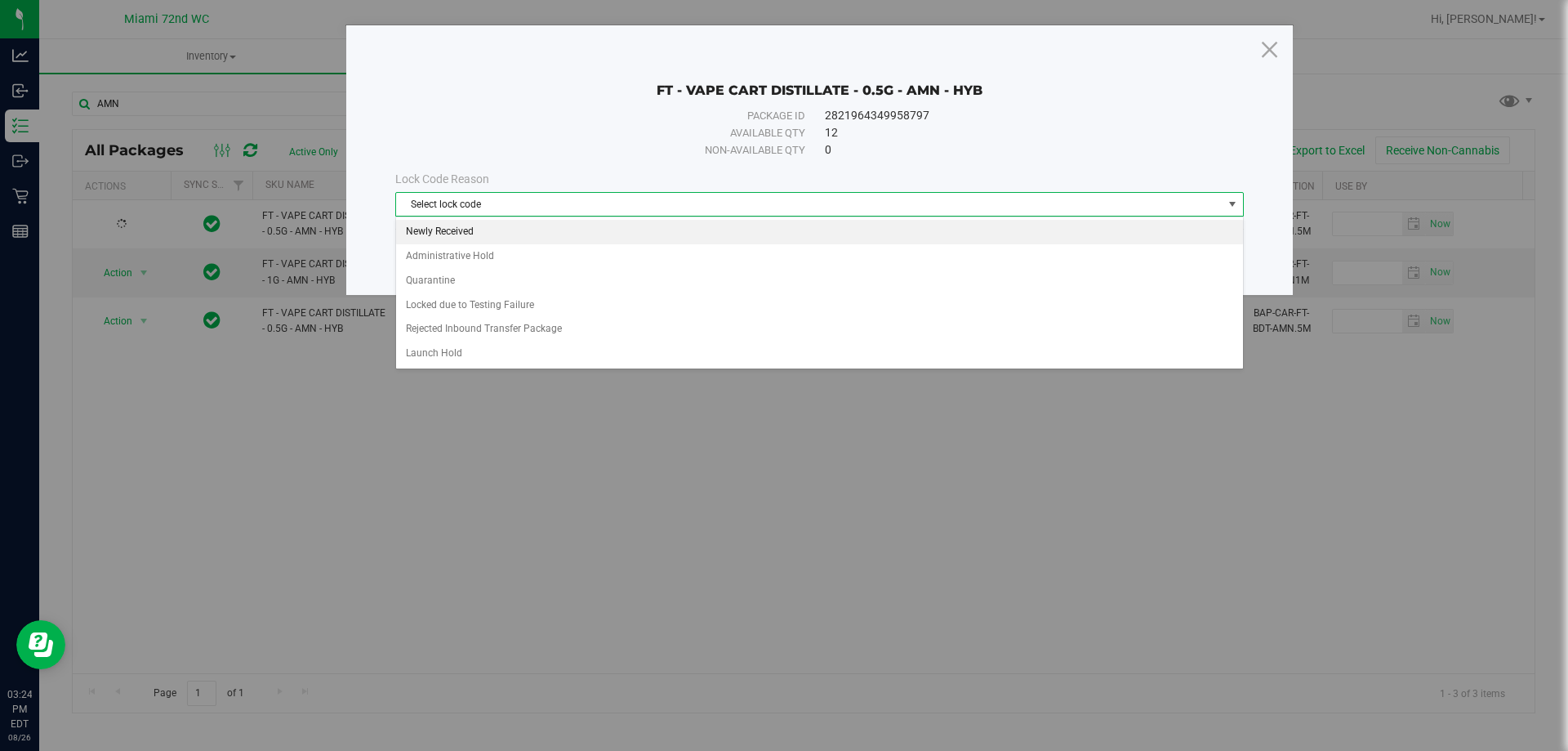
click at [468, 231] on li "Newly Received" at bounding box center [819, 232] width 847 height 25
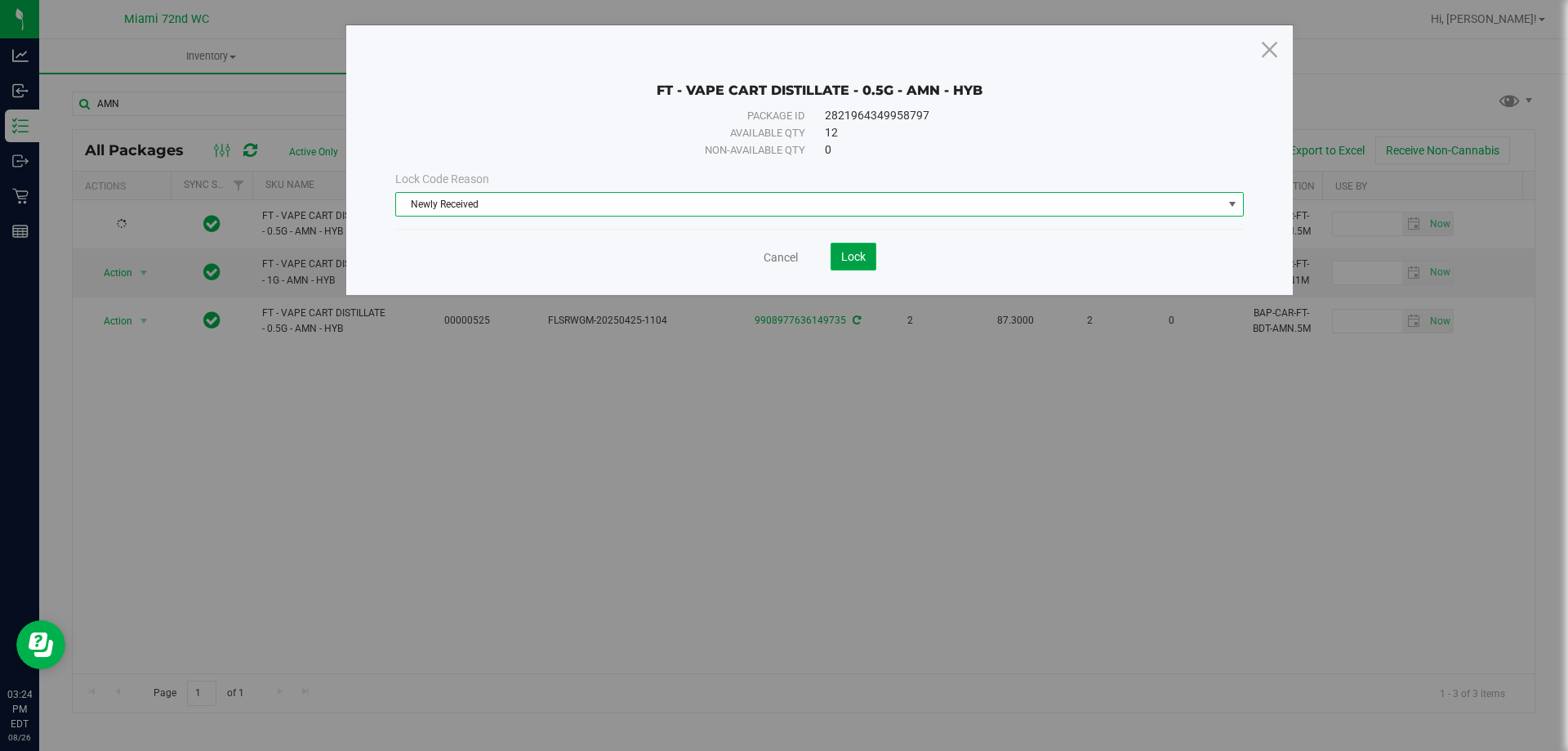
click at [843, 256] on span "Lock" at bounding box center [853, 256] width 25 height 13
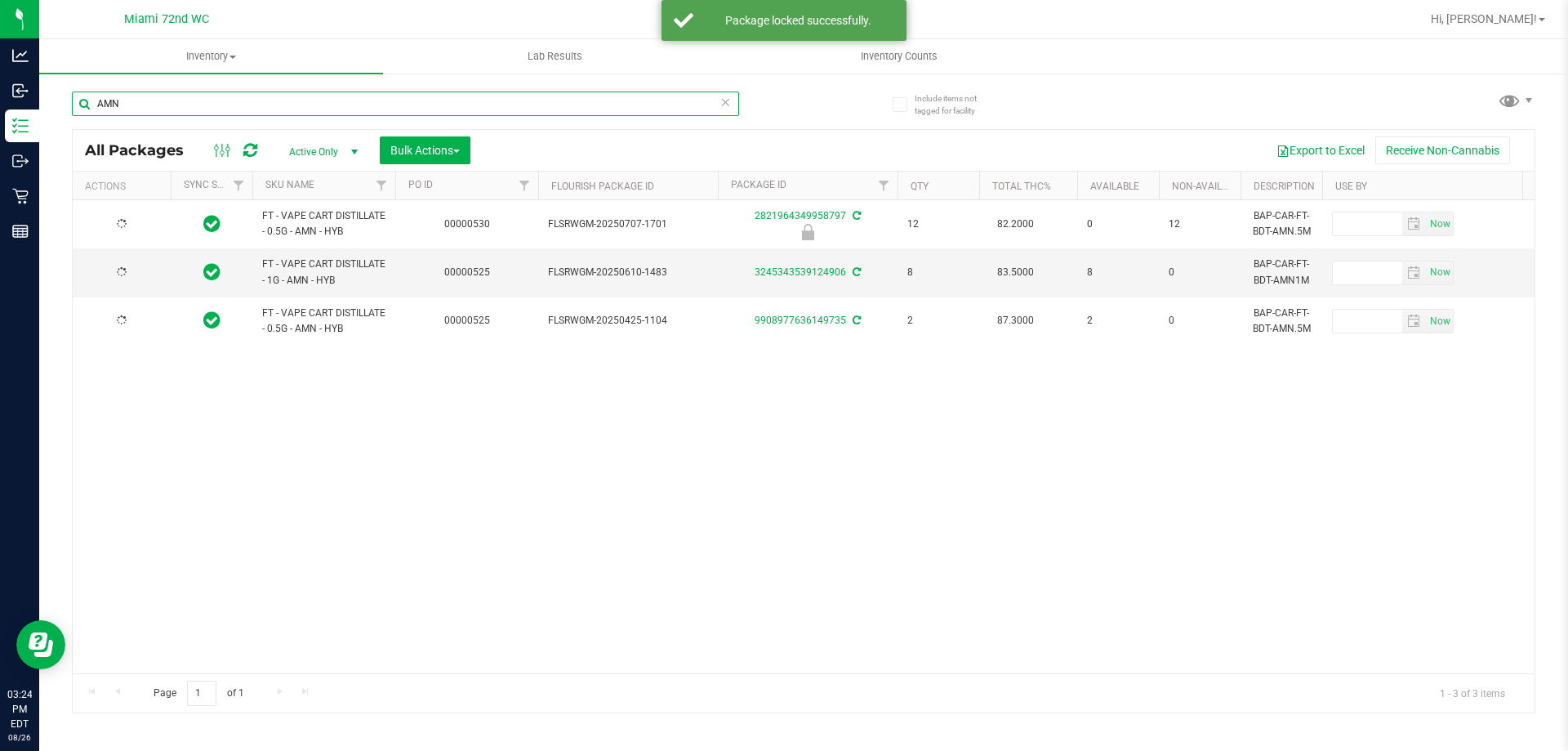
click at [153, 107] on input "AMN" at bounding box center [405, 103] width 667 height 25
type input "AML"
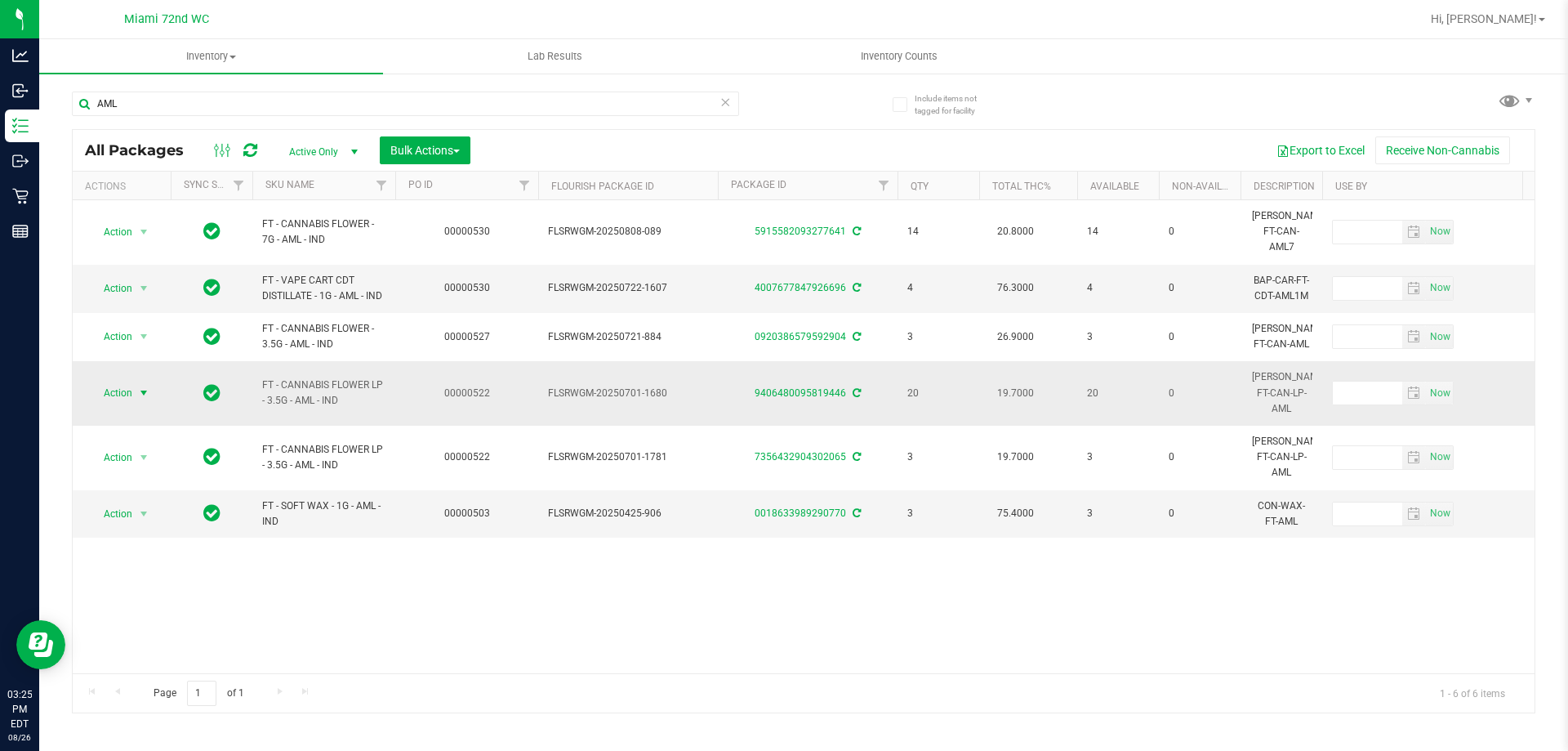
click at [113, 382] on span "Action" at bounding box center [111, 393] width 44 height 23
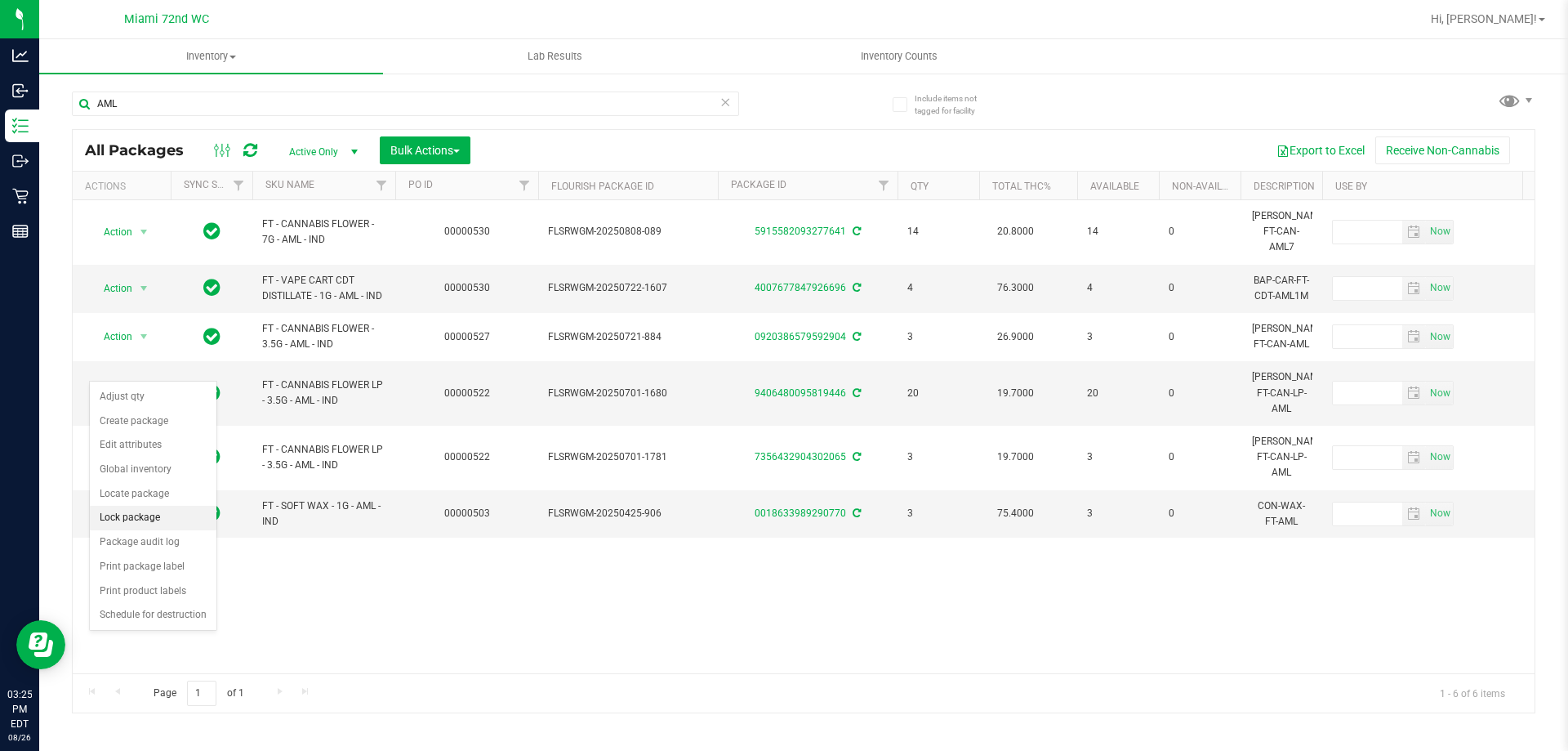
click at [148, 513] on li "Lock package" at bounding box center [152, 517] width 126 height 25
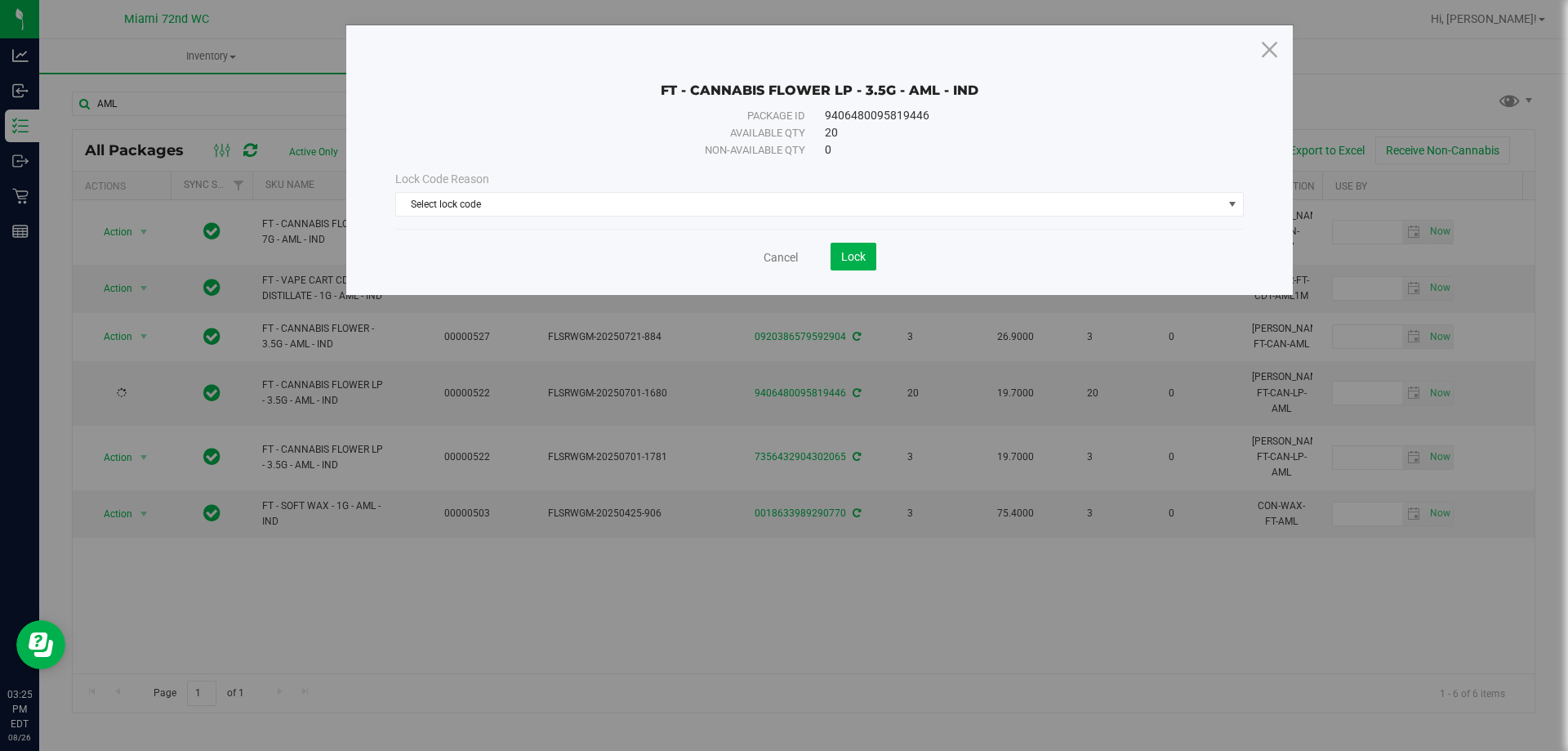
click at [461, 218] on div "Lock Code Reason Select lock code Select lock code Newly Received Administrativ…" at bounding box center [819, 193] width 873 height 71
click at [466, 208] on span "Select lock code" at bounding box center [808, 204] width 826 height 23
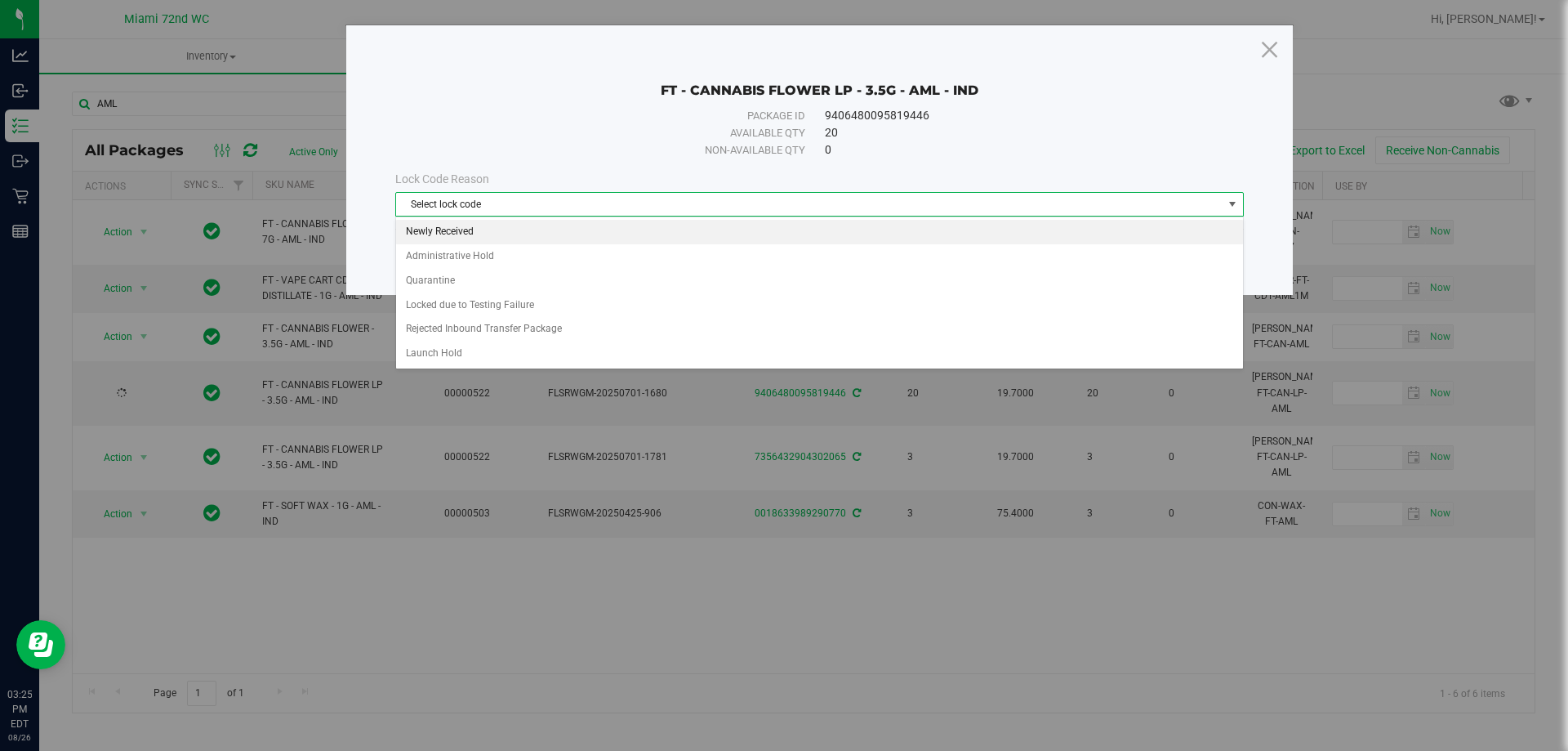
click at [467, 227] on li "Newly Received" at bounding box center [819, 232] width 847 height 25
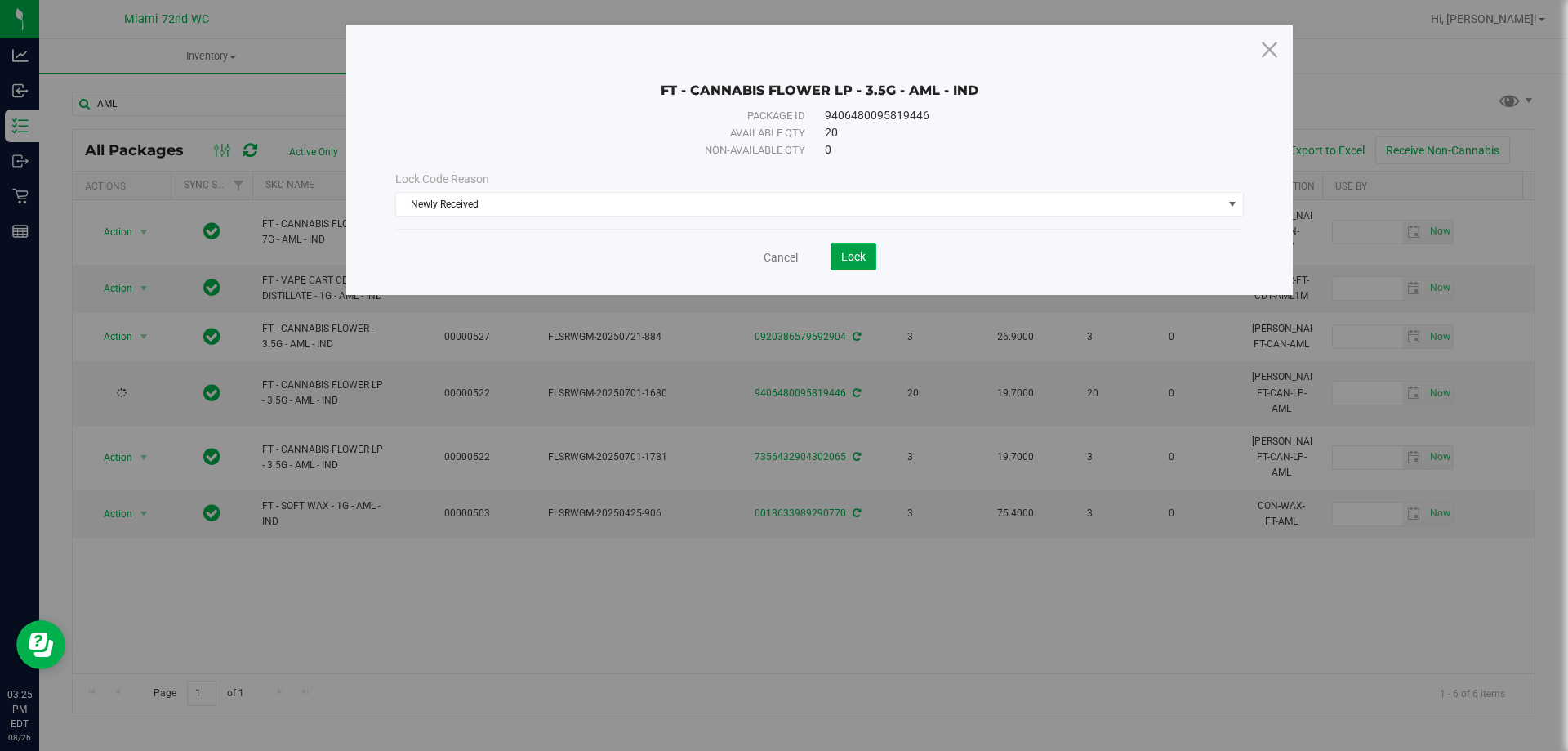
click at [846, 263] on span "Lock" at bounding box center [853, 256] width 25 height 13
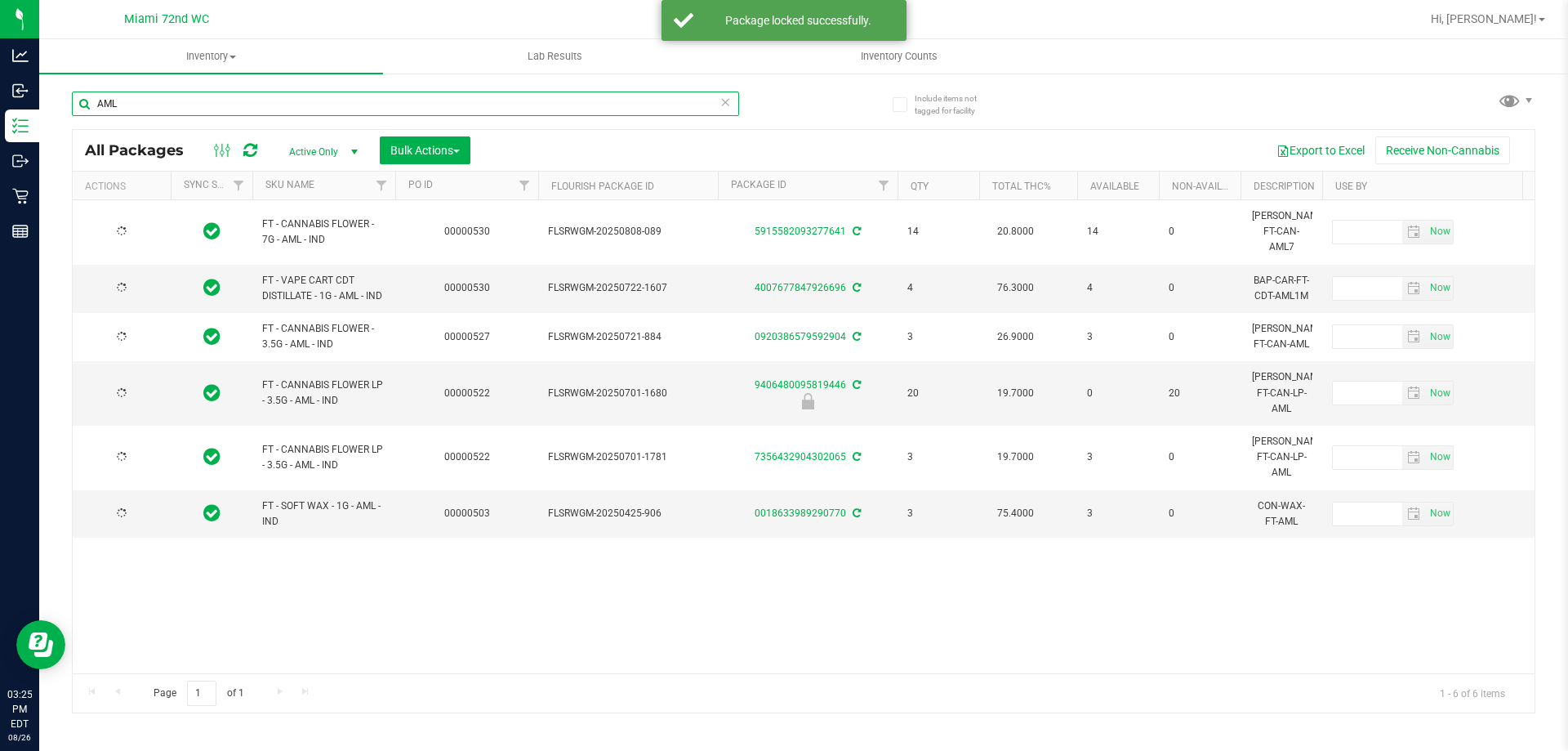
click at [227, 102] on input "AML" at bounding box center [405, 103] width 667 height 25
type input "WMO"
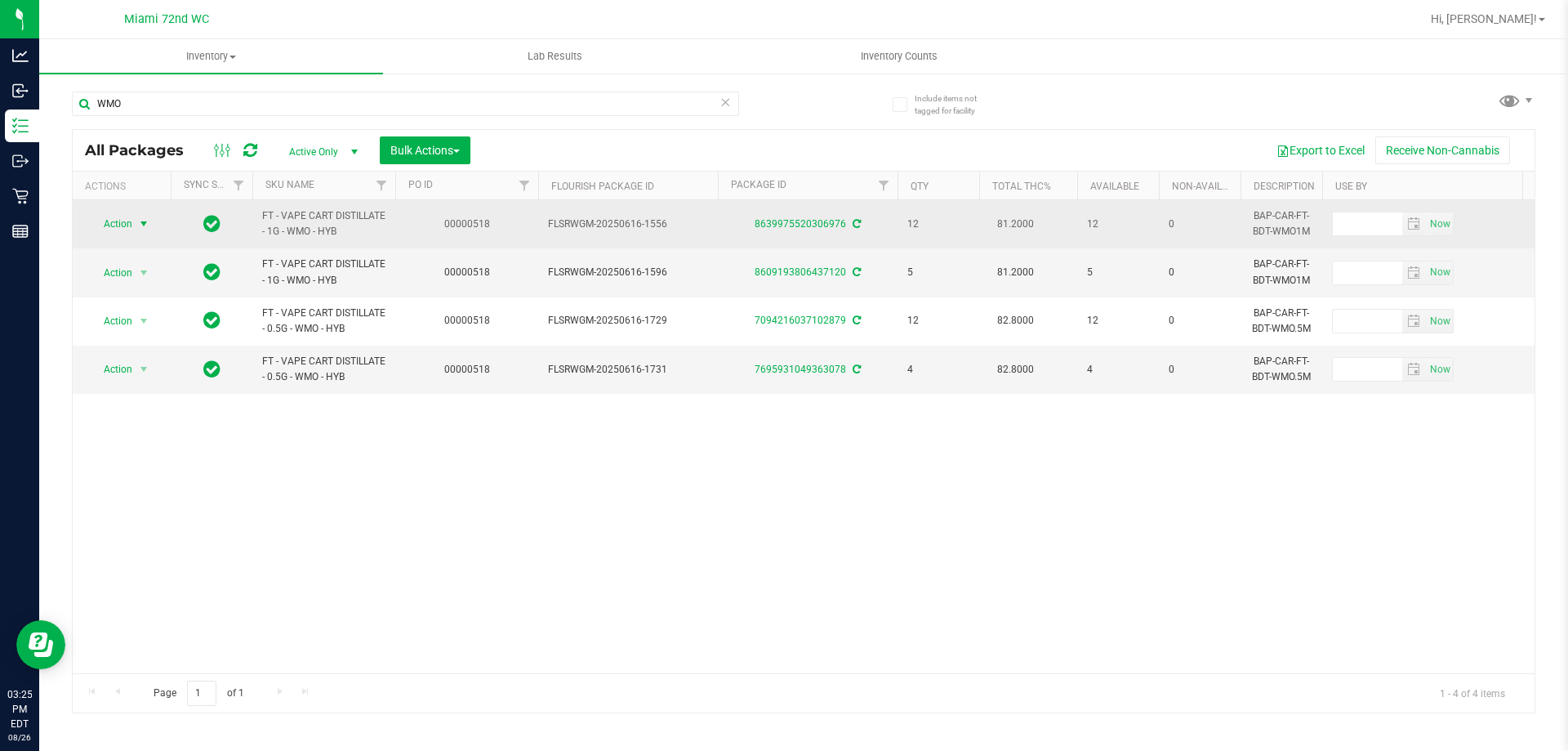
click at [148, 227] on span "select" at bounding box center [143, 223] width 13 height 13
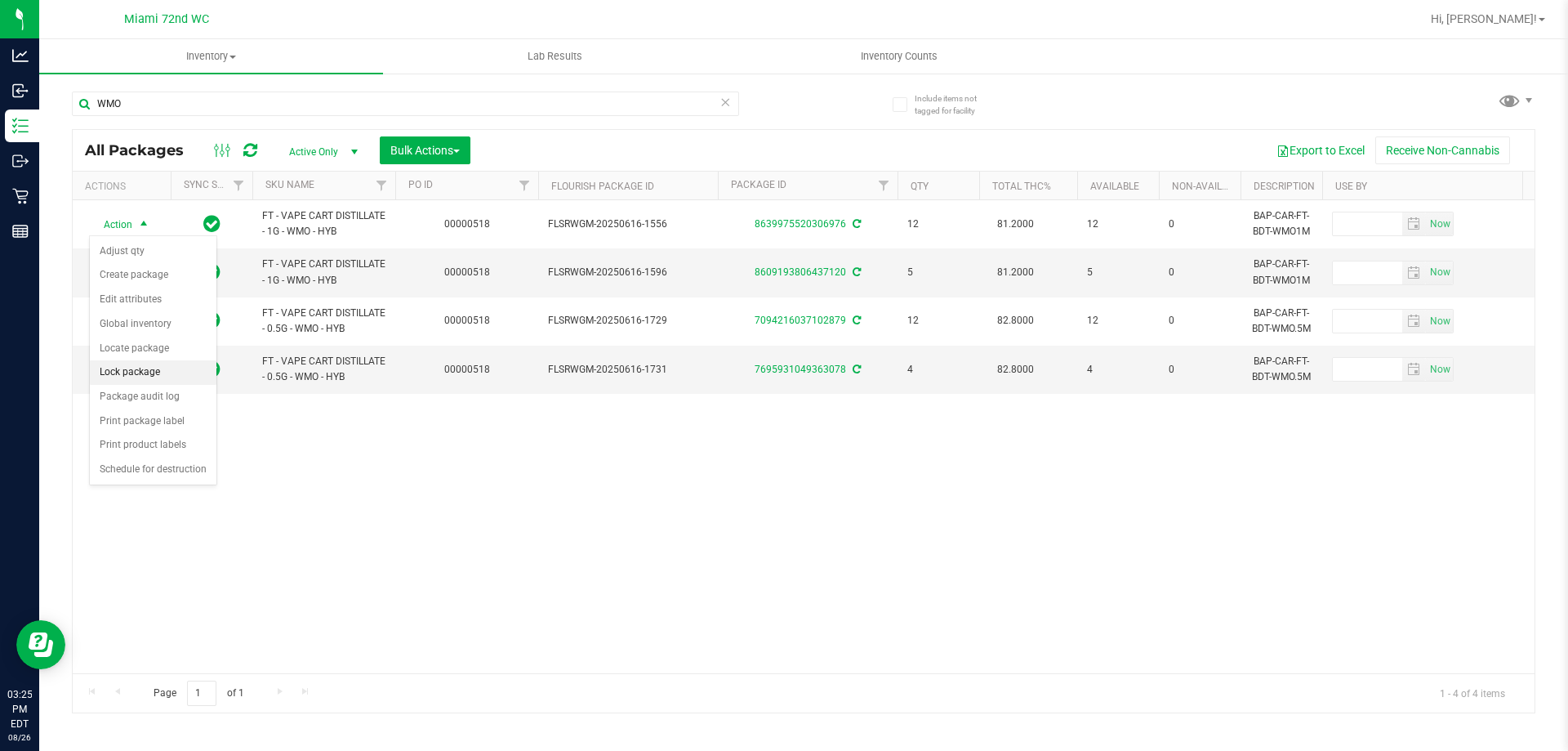
click at [144, 367] on li "Lock package" at bounding box center [152, 372] width 126 height 25
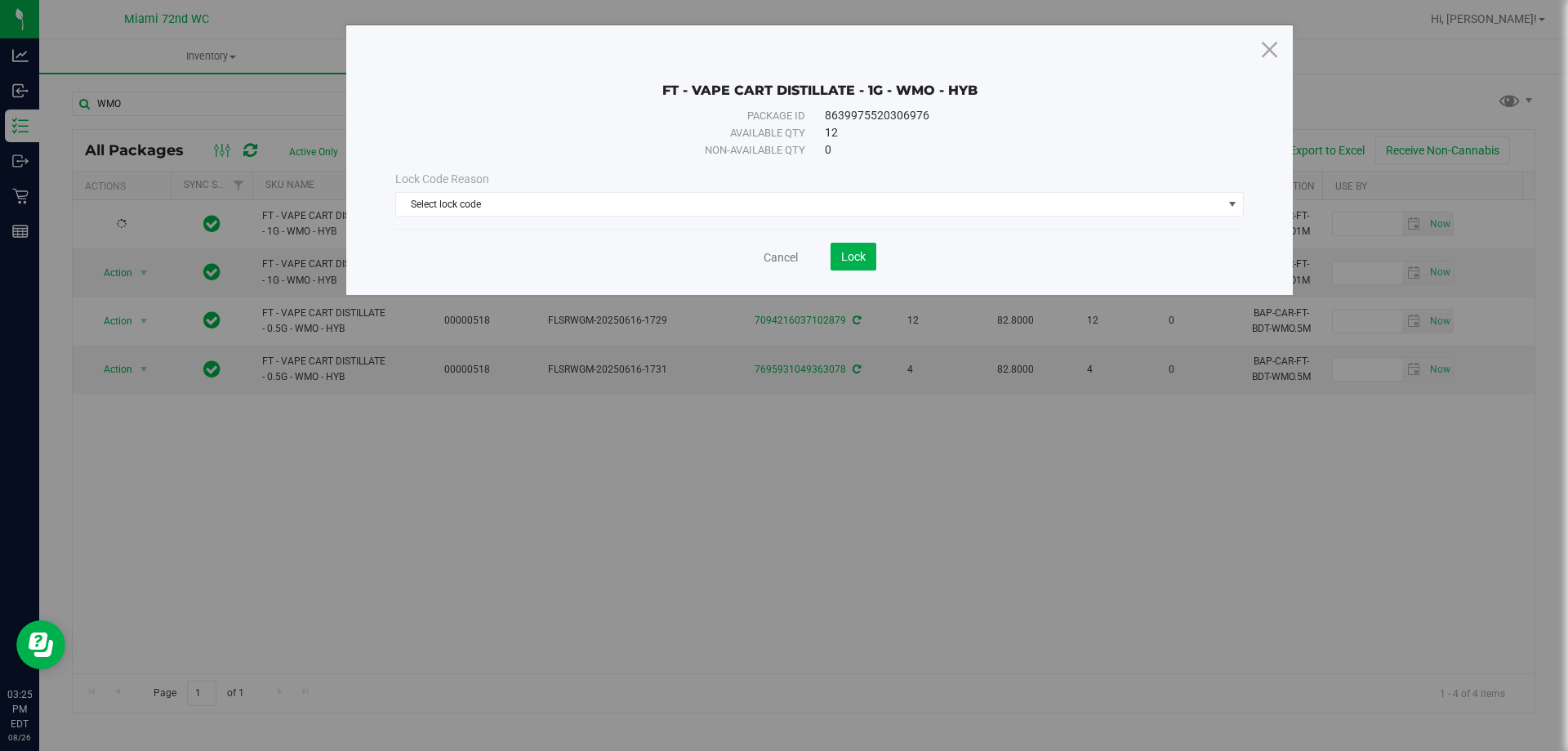
click at [559, 177] on div "Lock Code Reason" at bounding box center [819, 179] width 848 height 17
click at [544, 208] on span "Select lock code" at bounding box center [808, 204] width 826 height 23
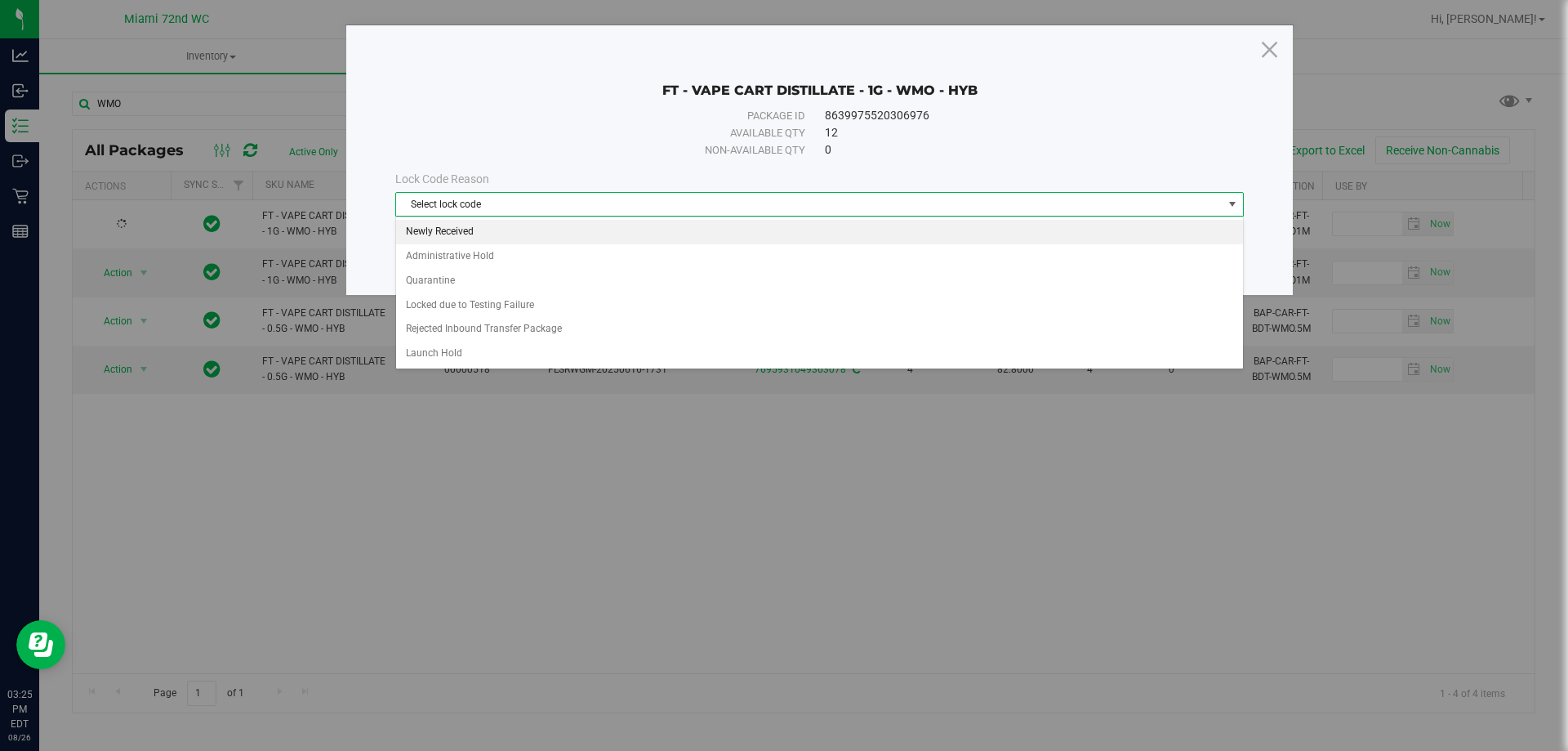
click at [462, 235] on li "Newly Received" at bounding box center [819, 232] width 847 height 25
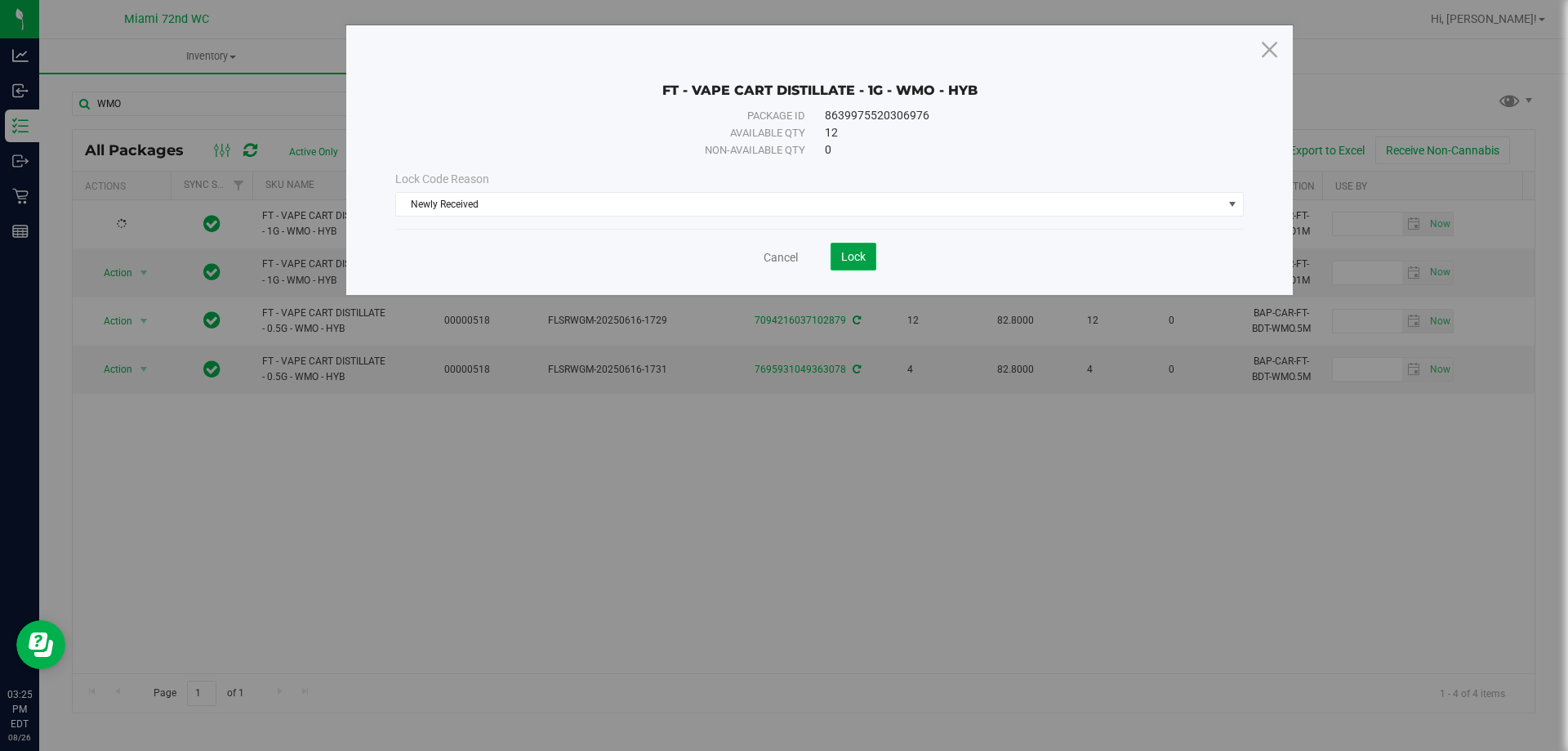
click at [847, 253] on span "Lock" at bounding box center [853, 256] width 25 height 13
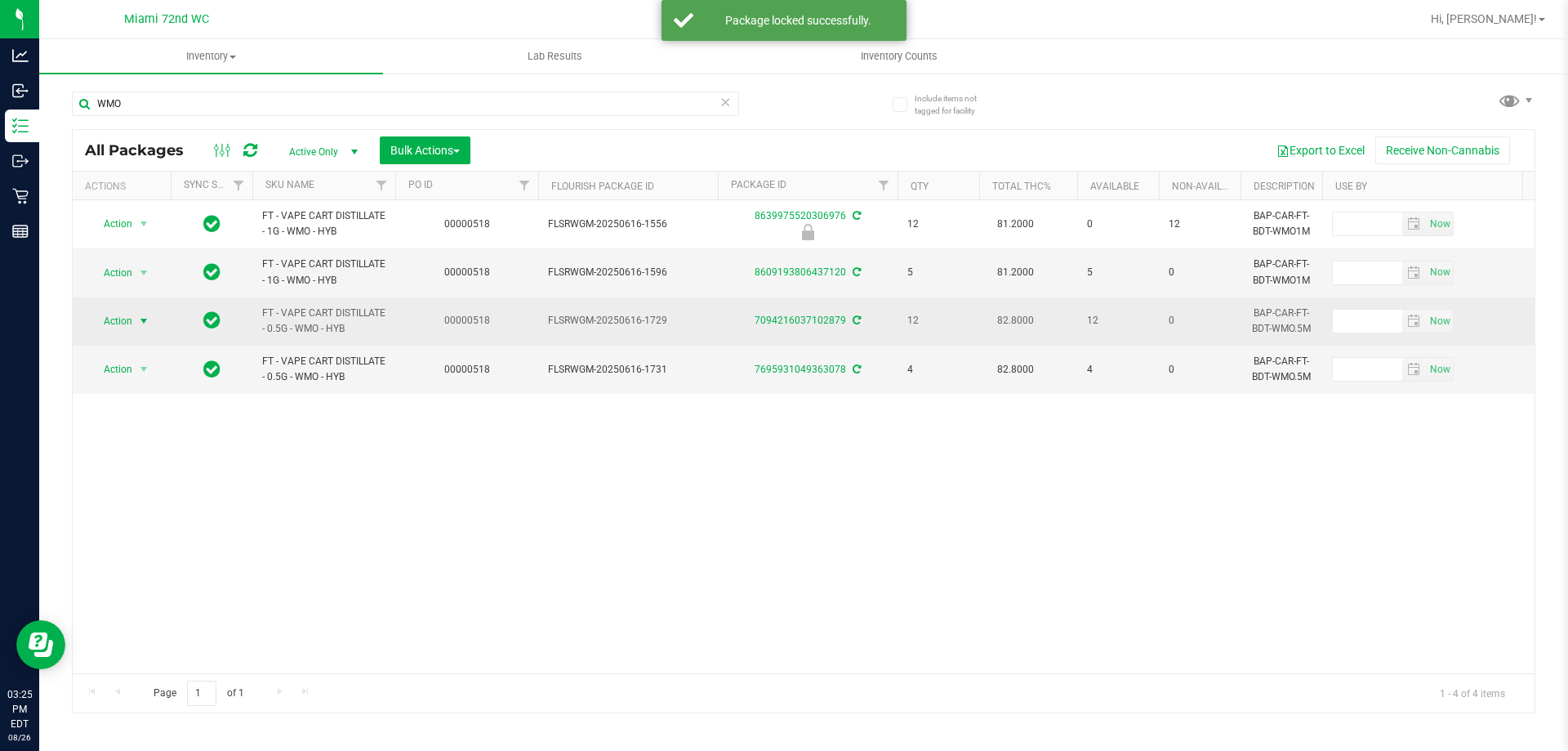
click at [141, 327] on span "select" at bounding box center [143, 320] width 13 height 13
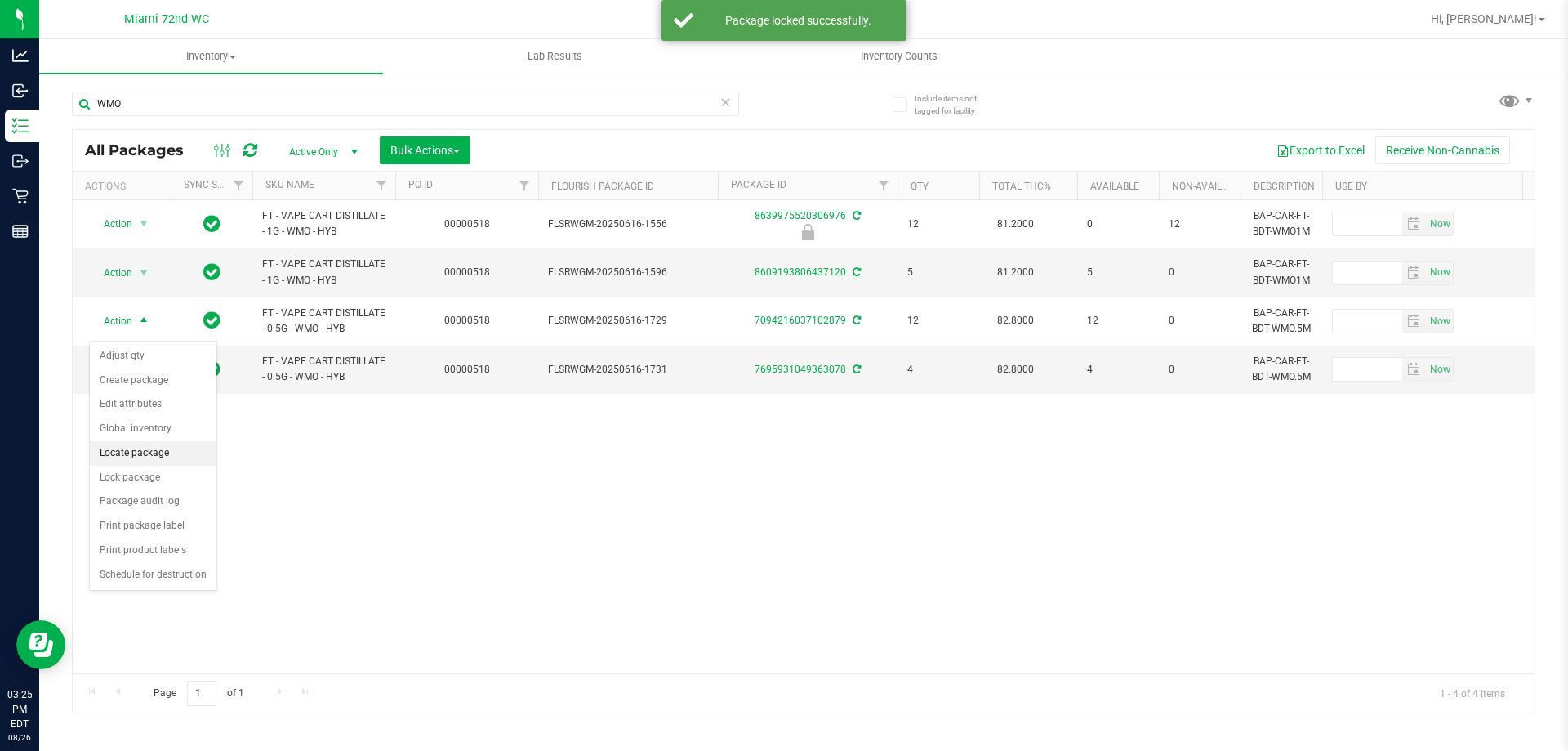
click at [140, 458] on li "Locate package" at bounding box center [152, 454] width 126 height 25
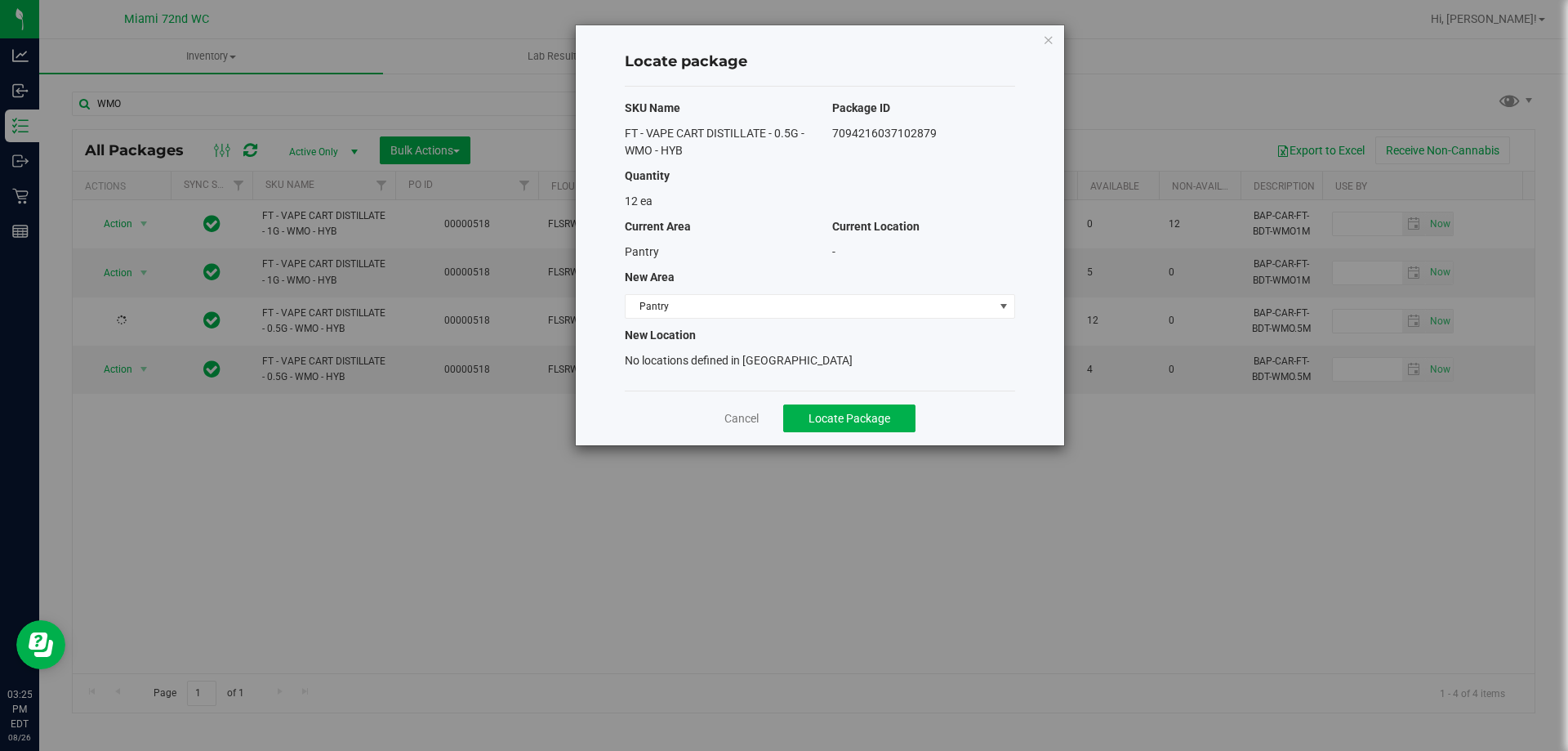
drag, startPoint x: 760, startPoint y: 427, endPoint x: 752, endPoint y: 419, distance: 11.3
click at [759, 425] on div "Cancel Locate Package" at bounding box center [819, 418] width 391 height 55
click at [748, 416] on link "Cancel" at bounding box center [742, 418] width 34 height 16
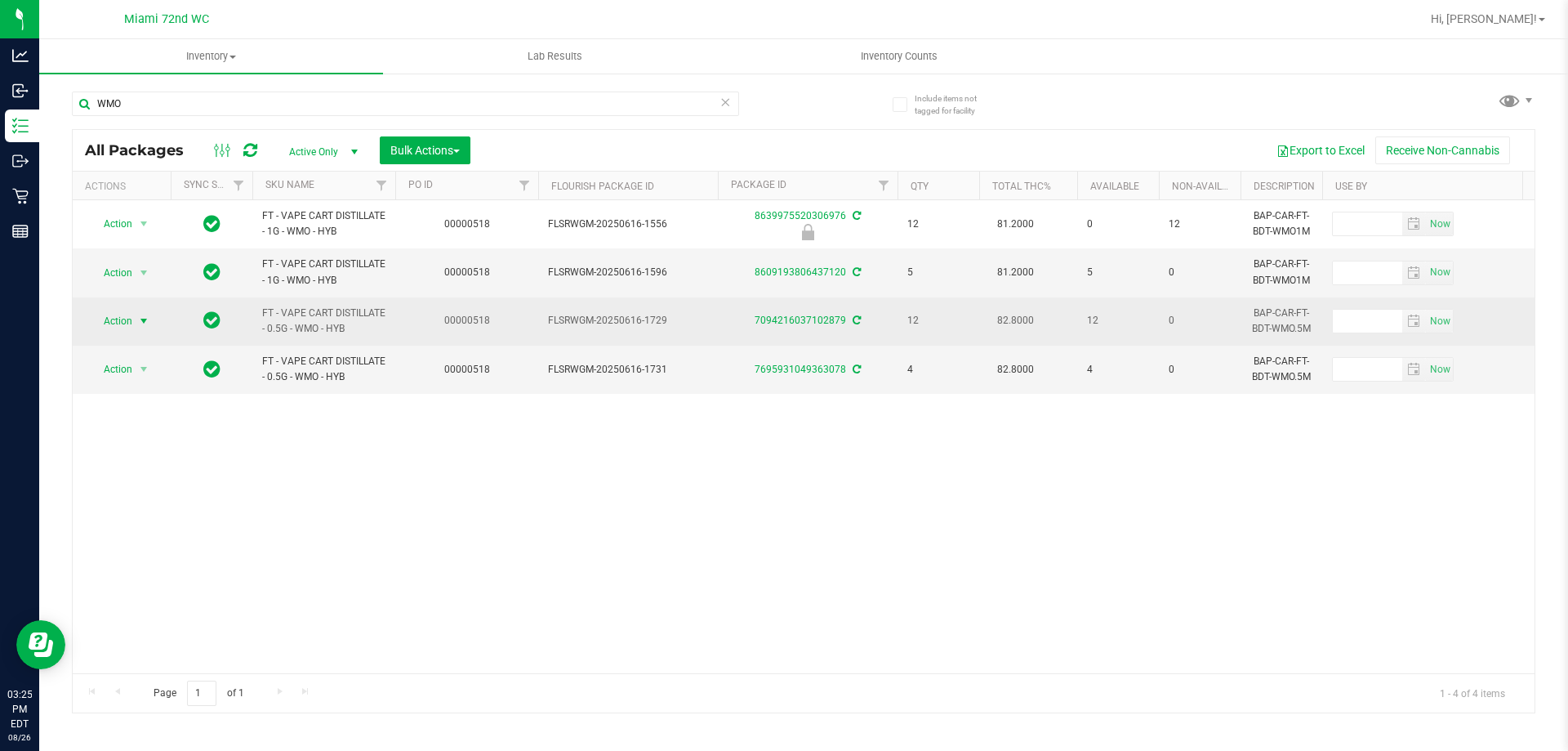
click at [119, 331] on span "Action" at bounding box center [111, 320] width 44 height 23
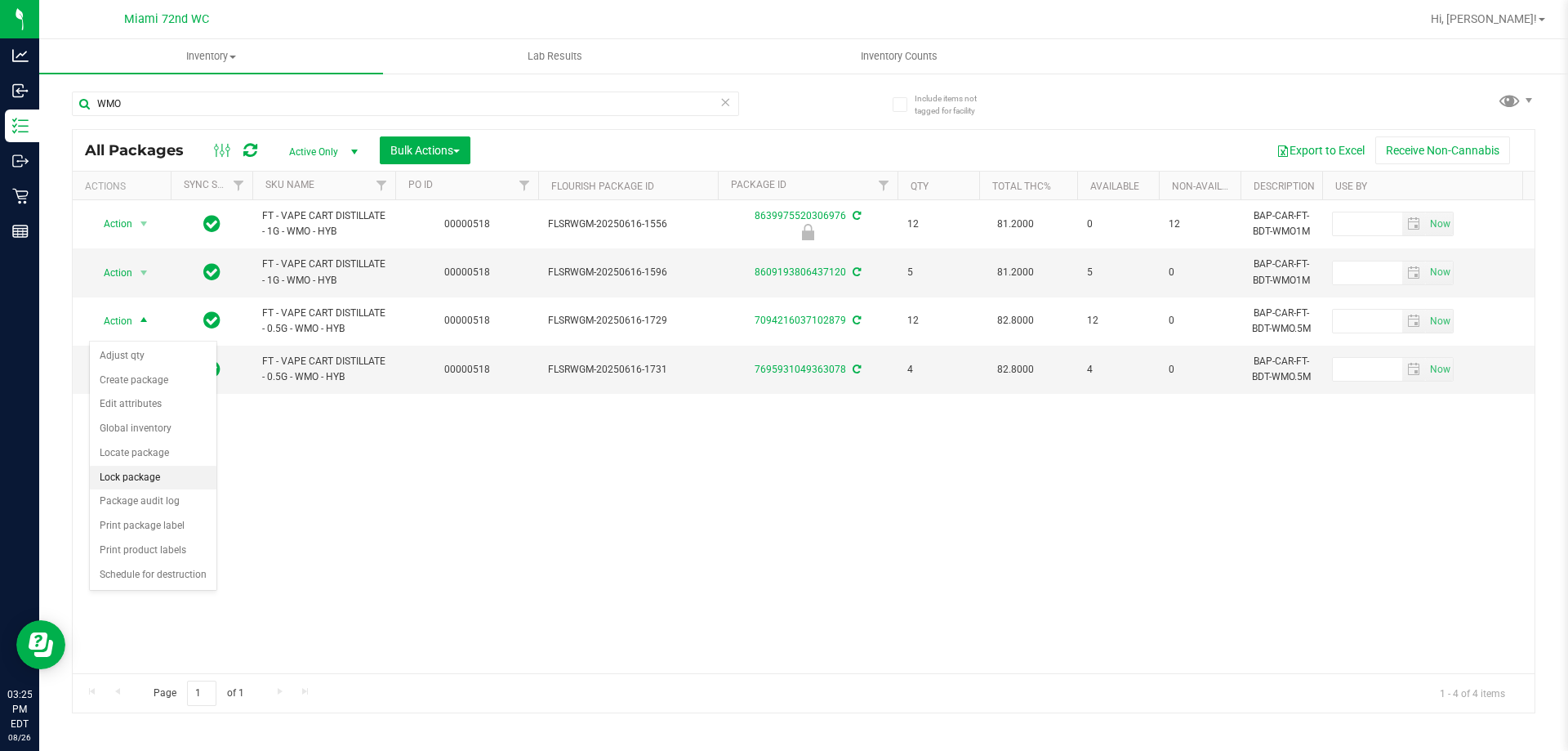
click at [127, 472] on li "Lock package" at bounding box center [152, 477] width 126 height 25
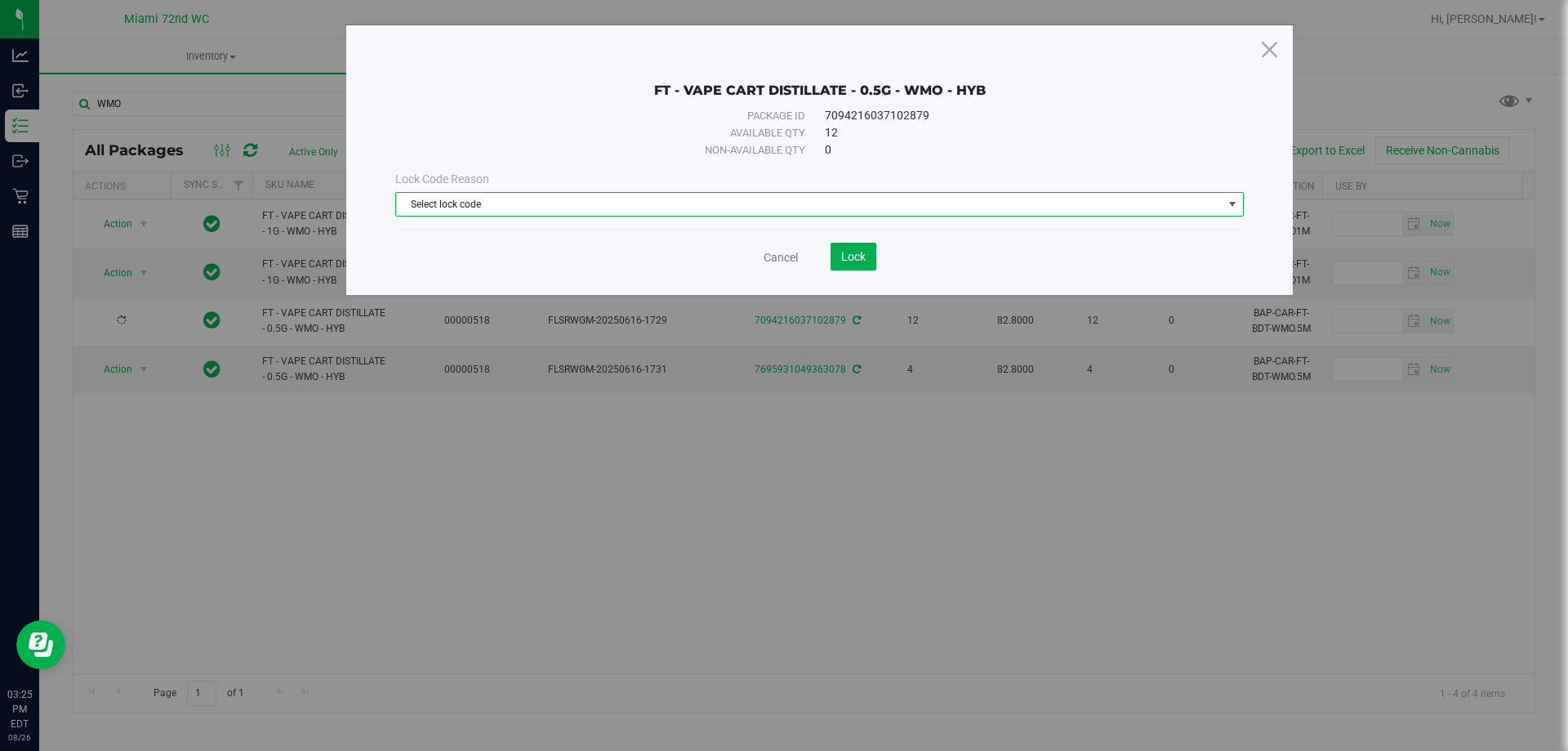
click at [782, 208] on span "Select lock code" at bounding box center [808, 204] width 826 height 23
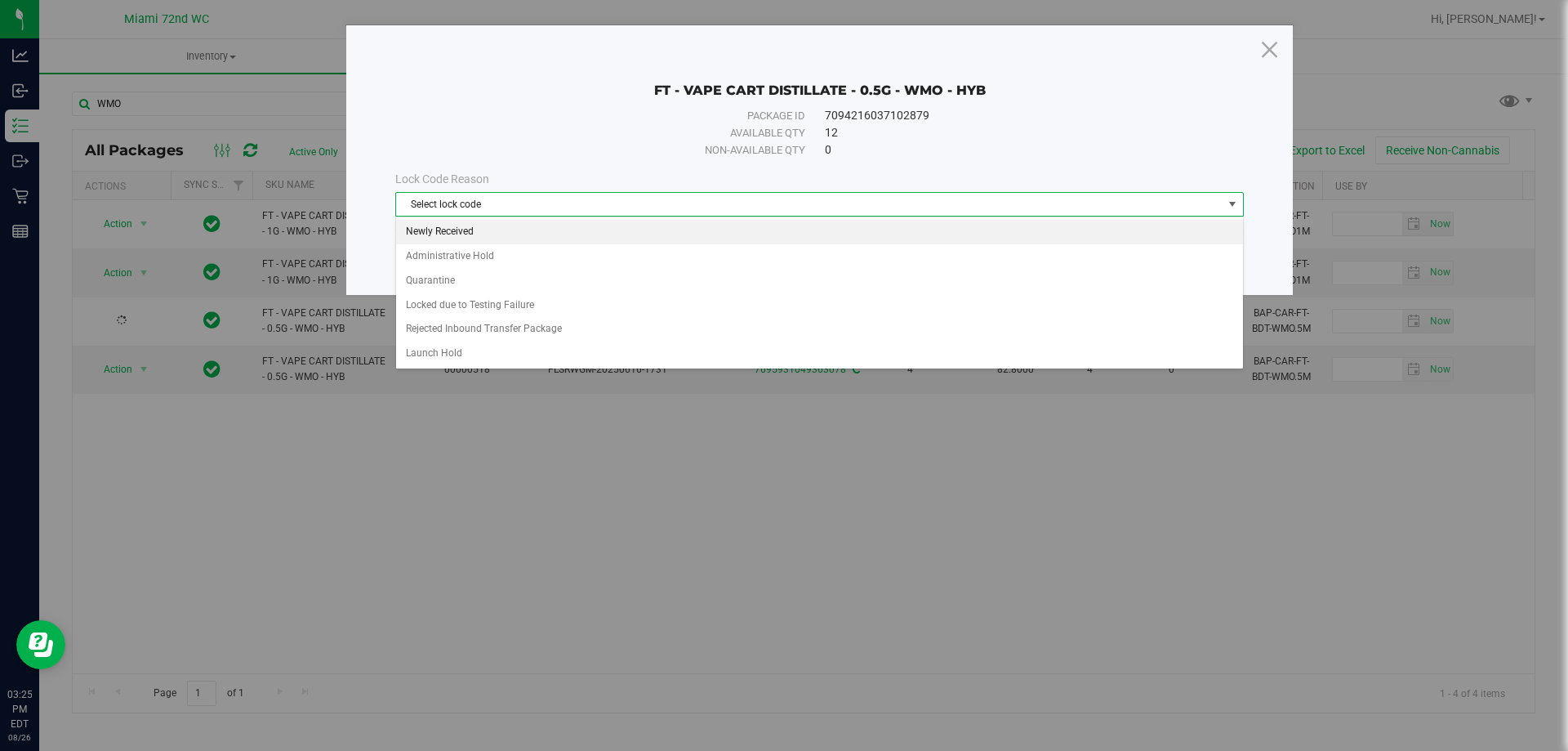
click at [494, 241] on li "Newly Received" at bounding box center [819, 232] width 847 height 25
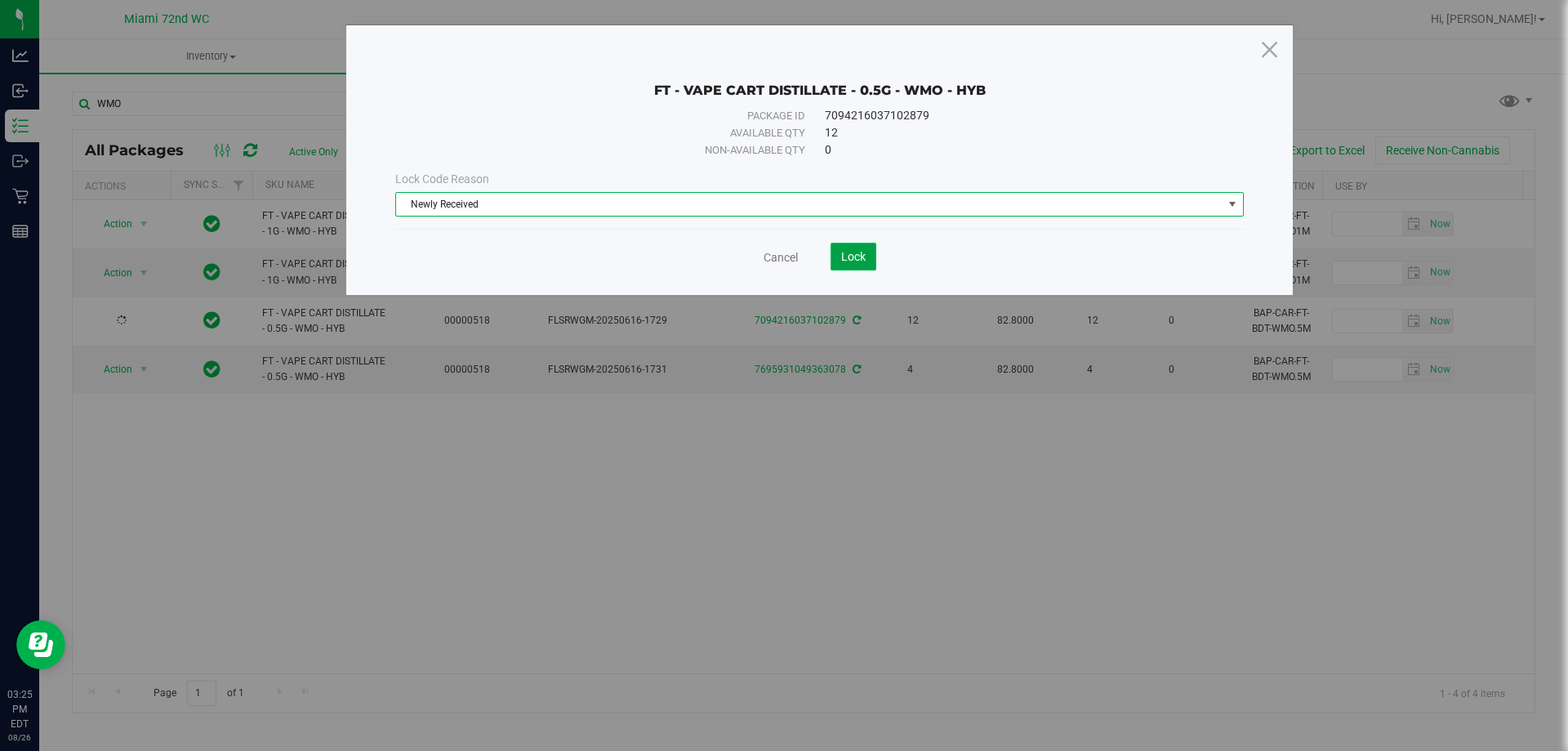
click at [851, 264] on button "Lock" at bounding box center [853, 257] width 46 height 28
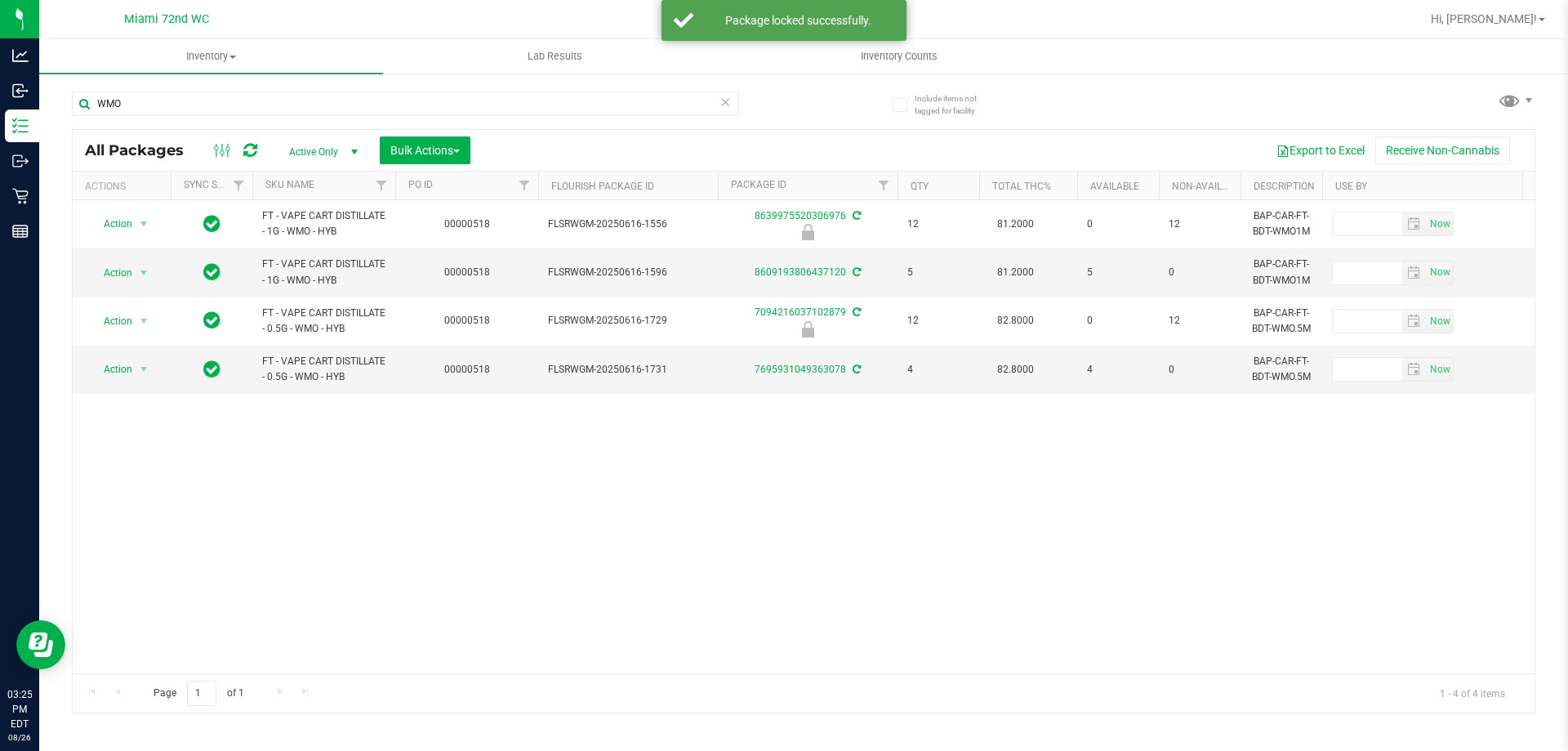
click at [243, 83] on div "WMO" at bounding box center [437, 102] width 732 height 53
click at [238, 103] on input "WMO" at bounding box center [405, 103] width 667 height 25
click at [239, 103] on input "WMO" at bounding box center [405, 103] width 667 height 25
type input "GPE"
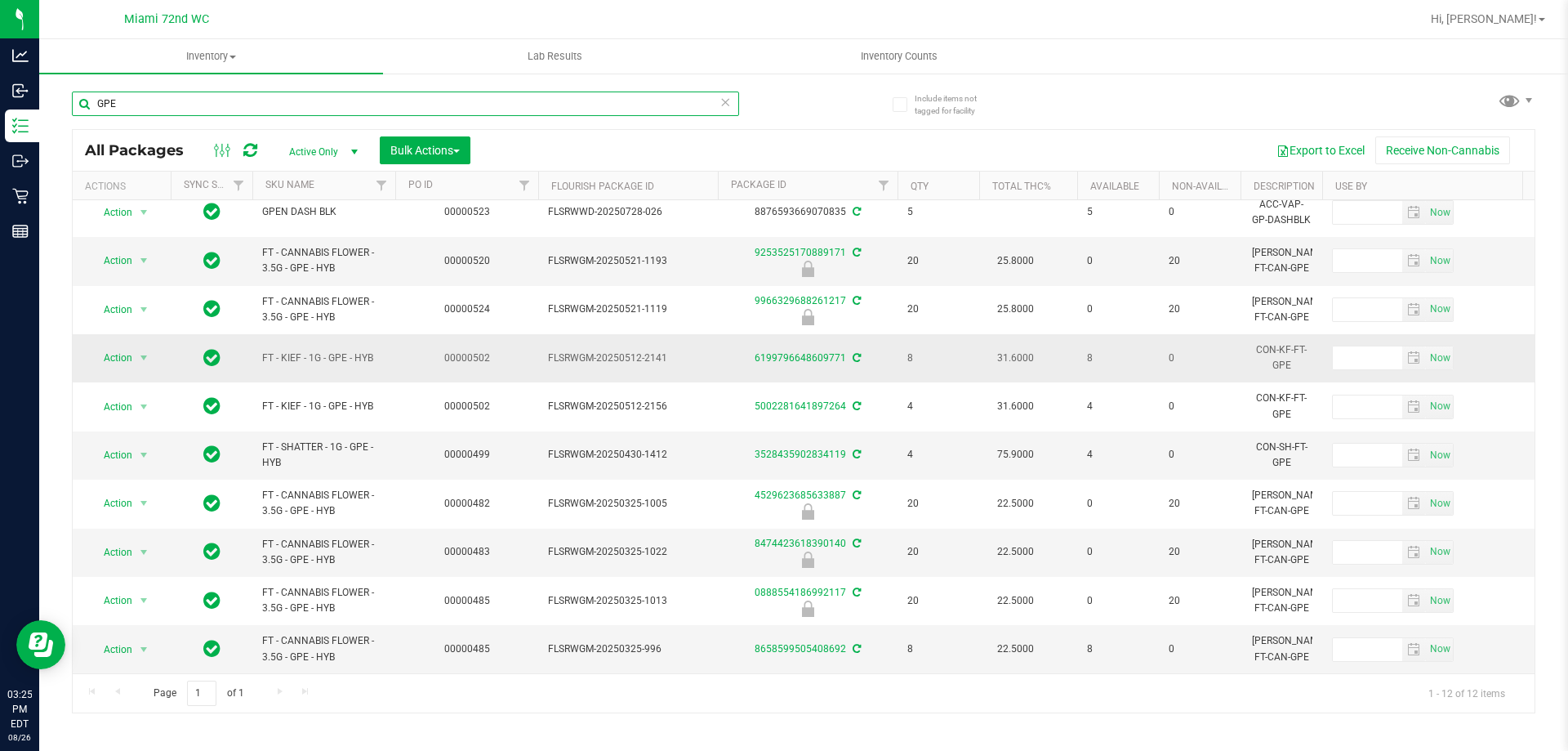
scroll to position [121, 0]
click at [138, 351] on span "select" at bounding box center [143, 357] width 13 height 13
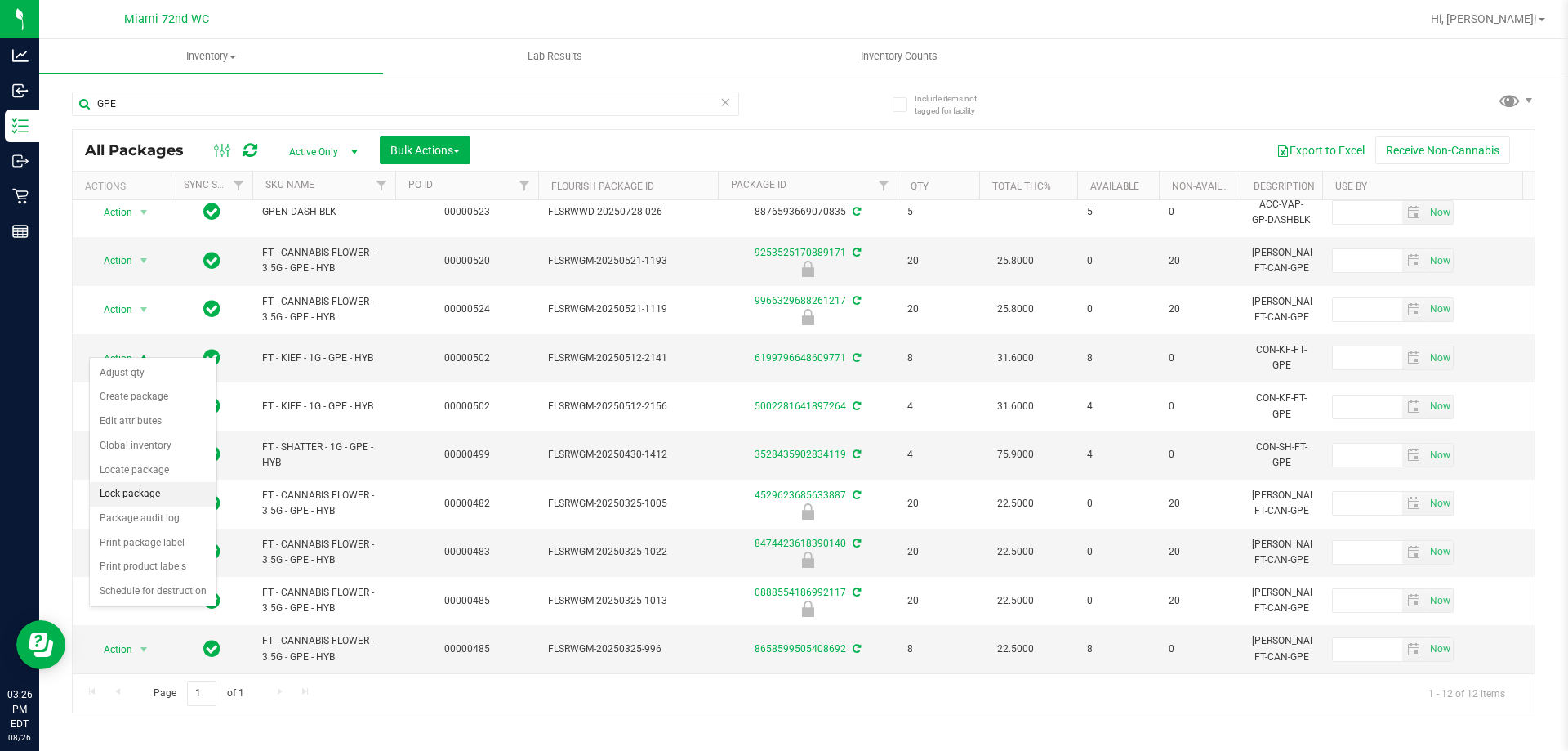
click at [139, 499] on li "Lock package" at bounding box center [152, 494] width 126 height 25
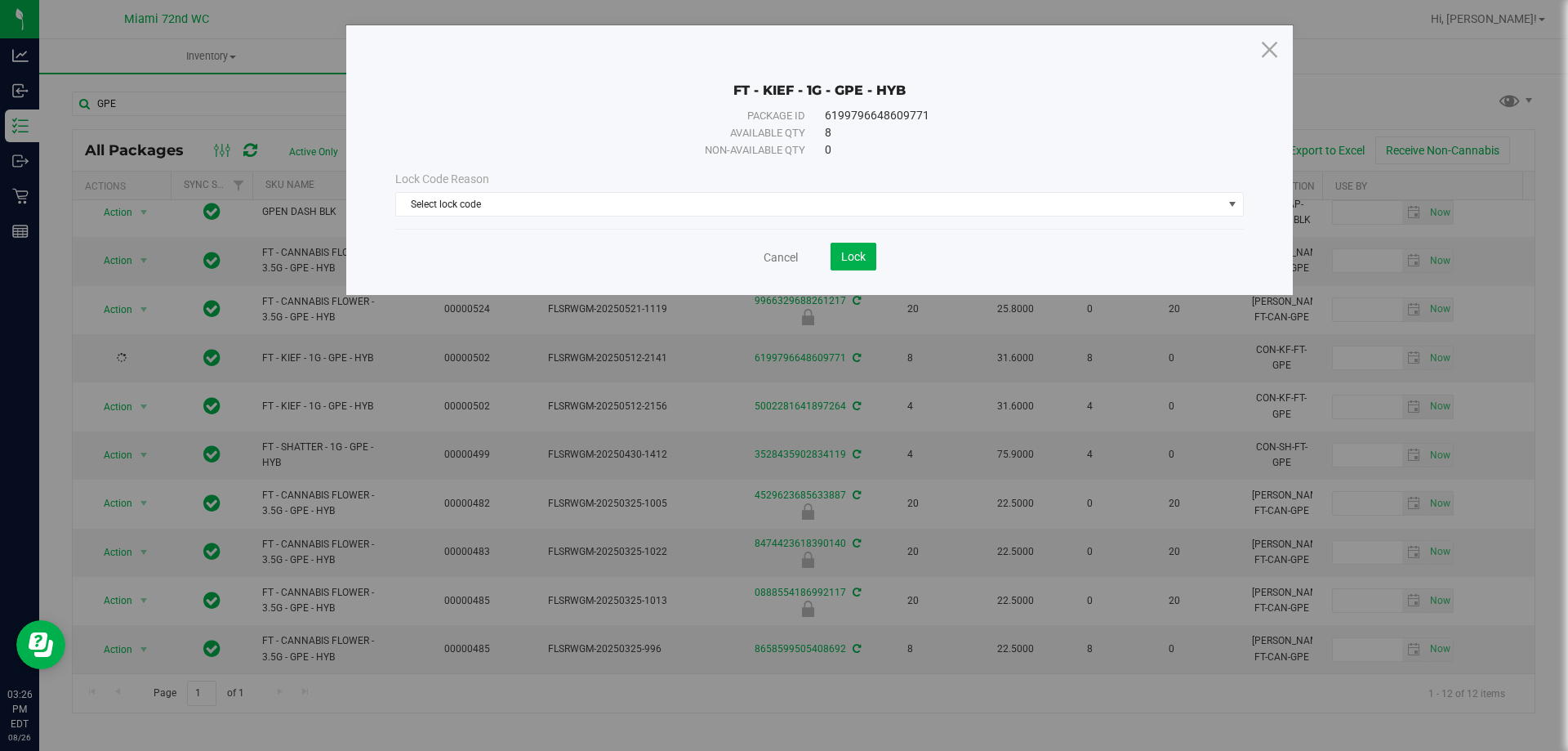
click at [628, 217] on div "Lock Code Reason Select lock code Select lock code Newly Received Administrativ…" at bounding box center [819, 193] width 873 height 71
click at [603, 197] on span "Select lock code" at bounding box center [808, 204] width 826 height 23
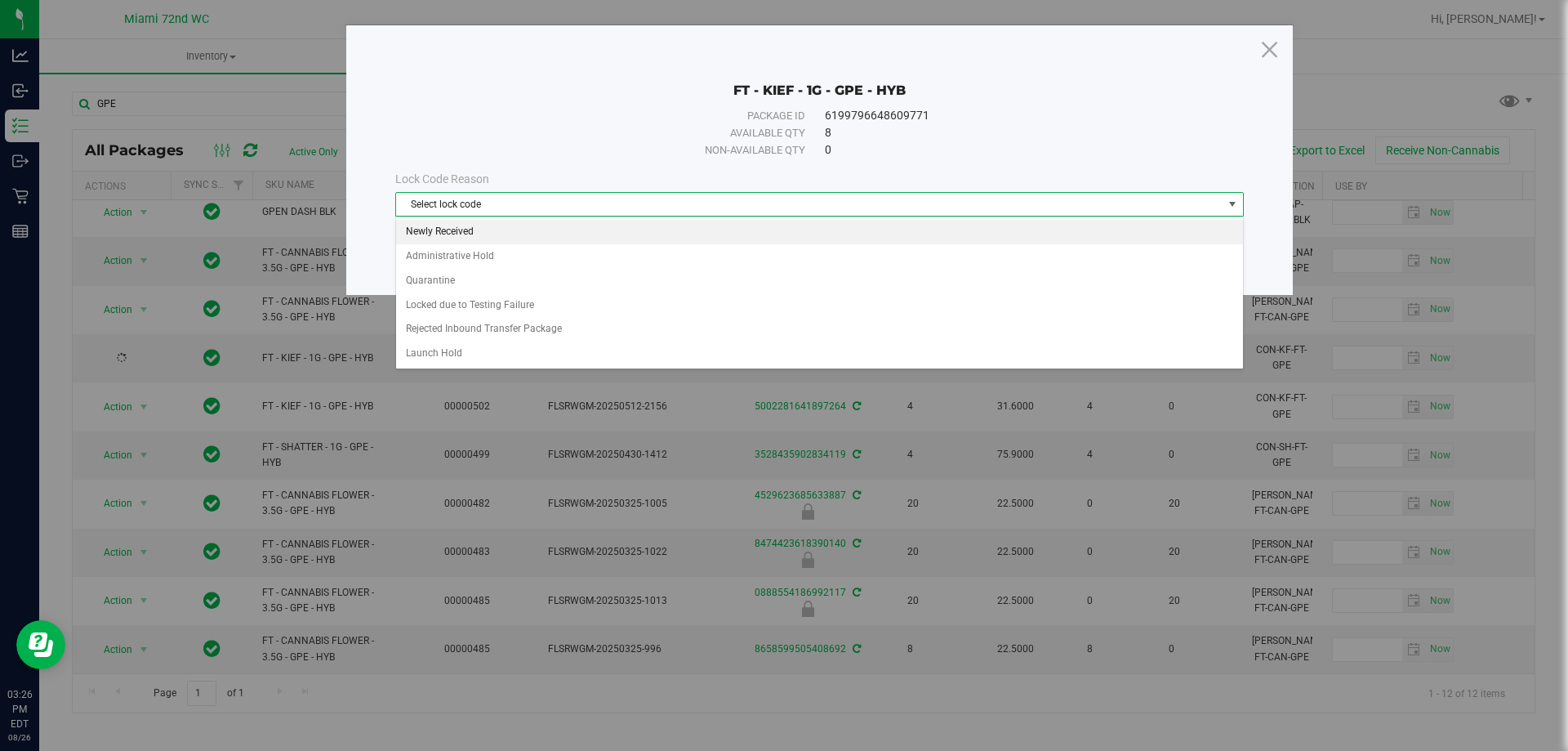
click at [509, 236] on li "Newly Received" at bounding box center [819, 232] width 847 height 25
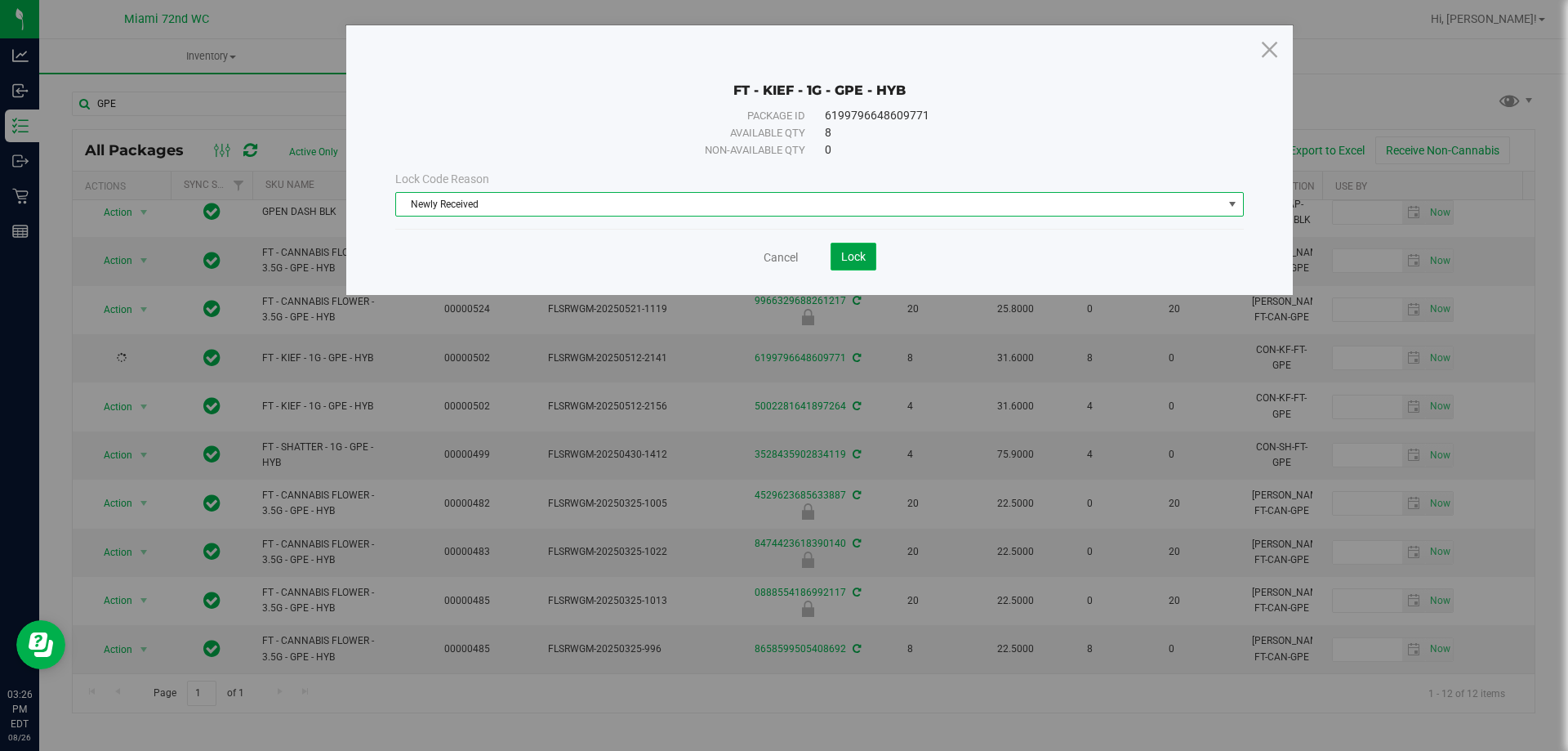
click at [865, 253] on span "Lock" at bounding box center [853, 256] width 25 height 13
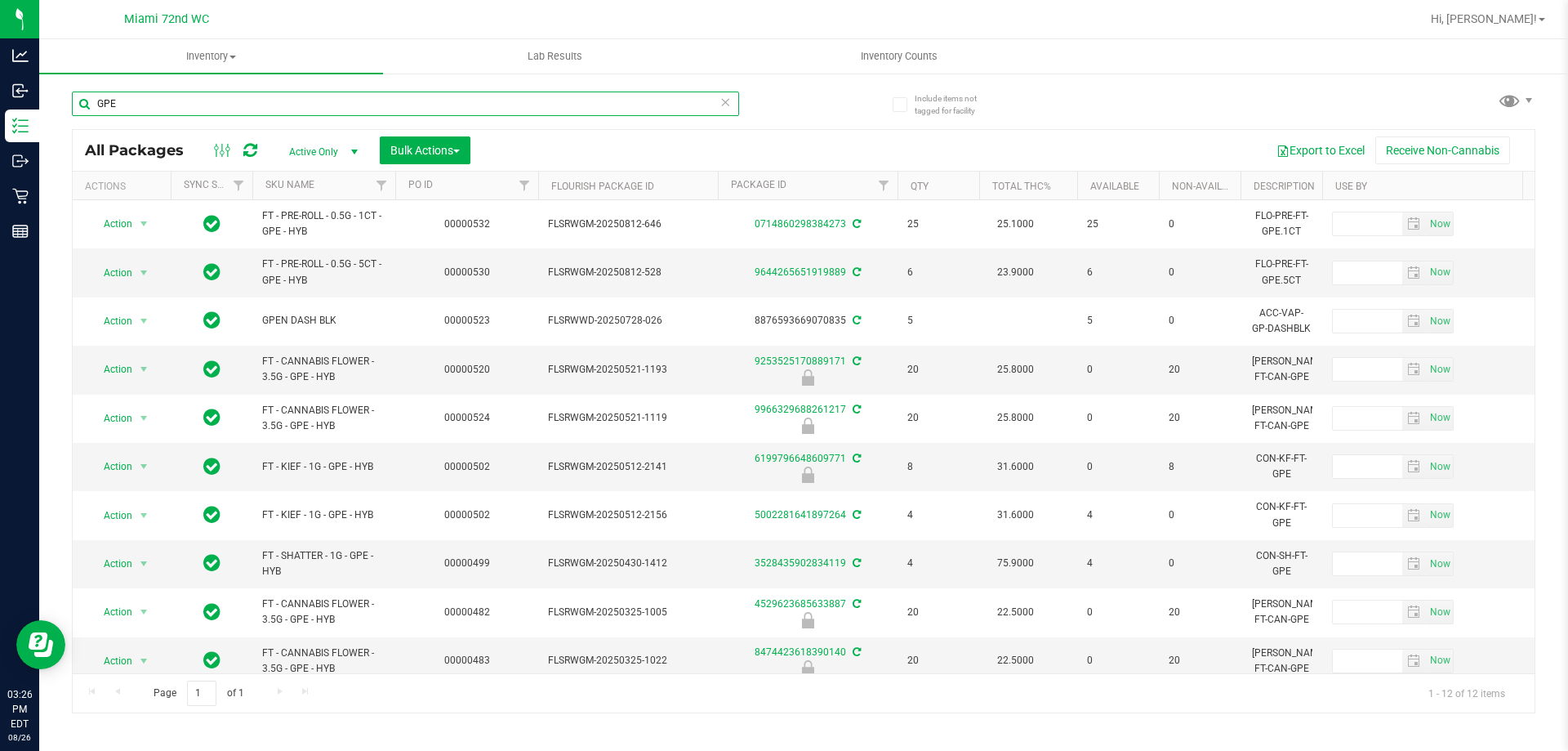
click at [194, 102] on input "GPE" at bounding box center [405, 103] width 667 height 25
type input "GRAV"
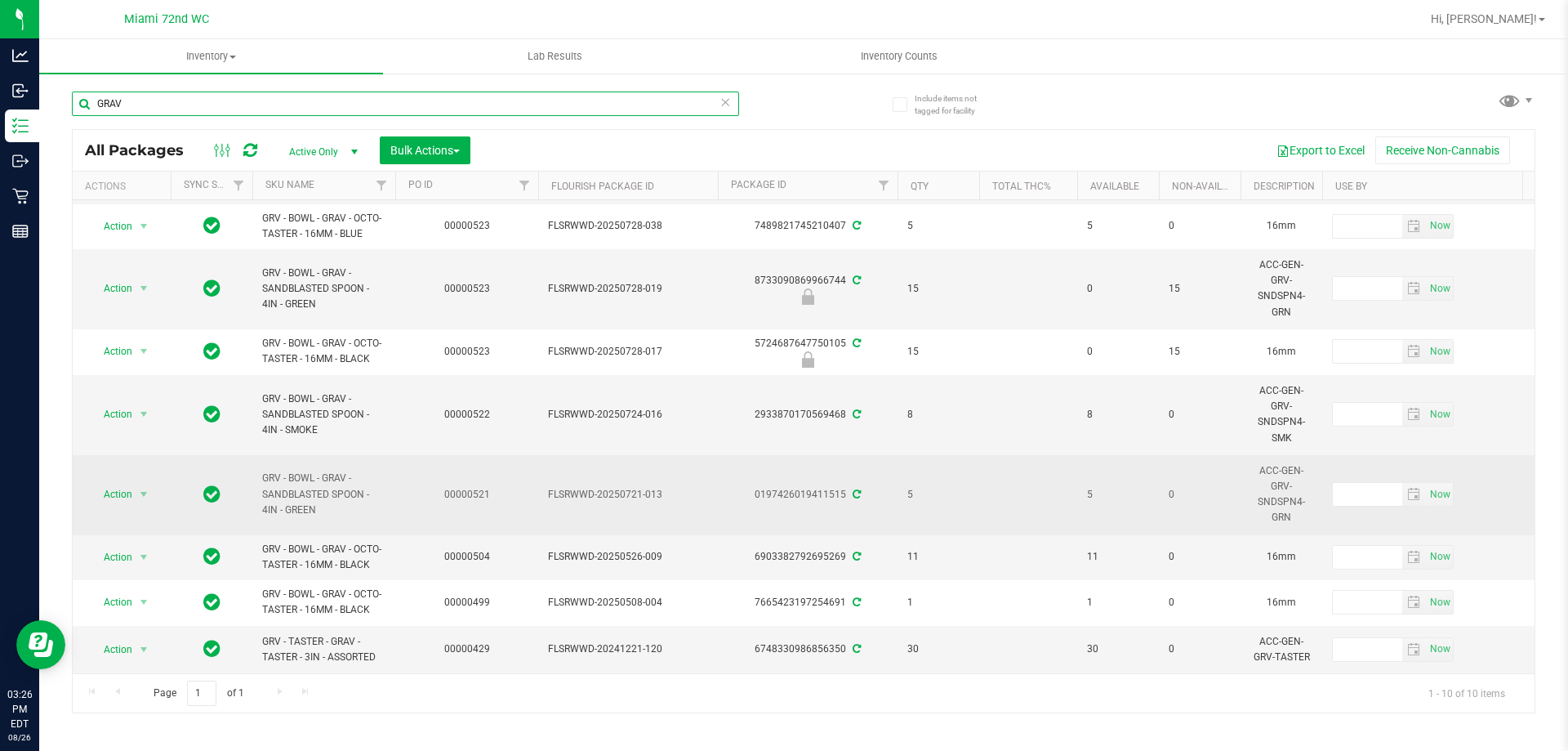
scroll to position [168, 0]
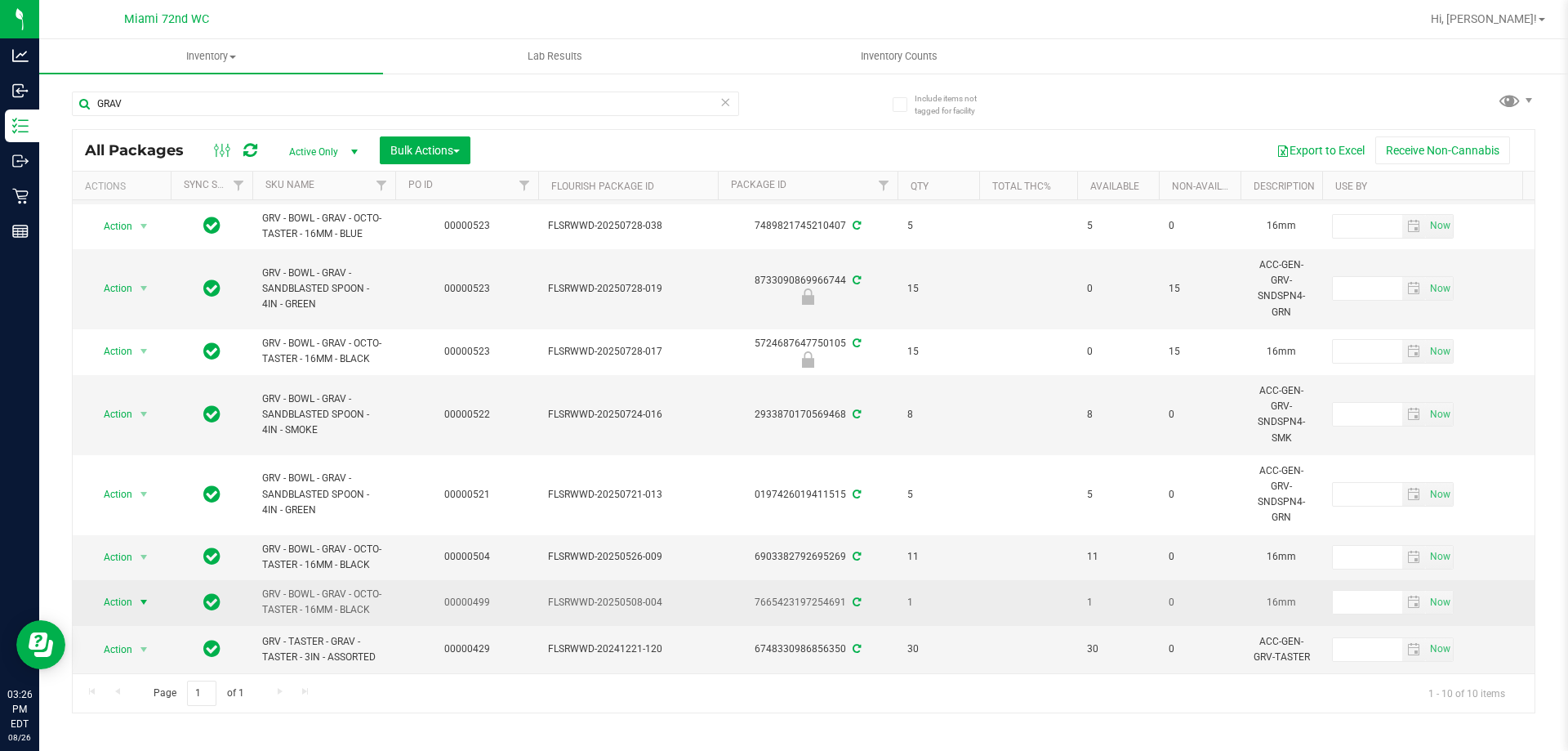
click at [146, 596] on span "select" at bounding box center [143, 602] width 13 height 13
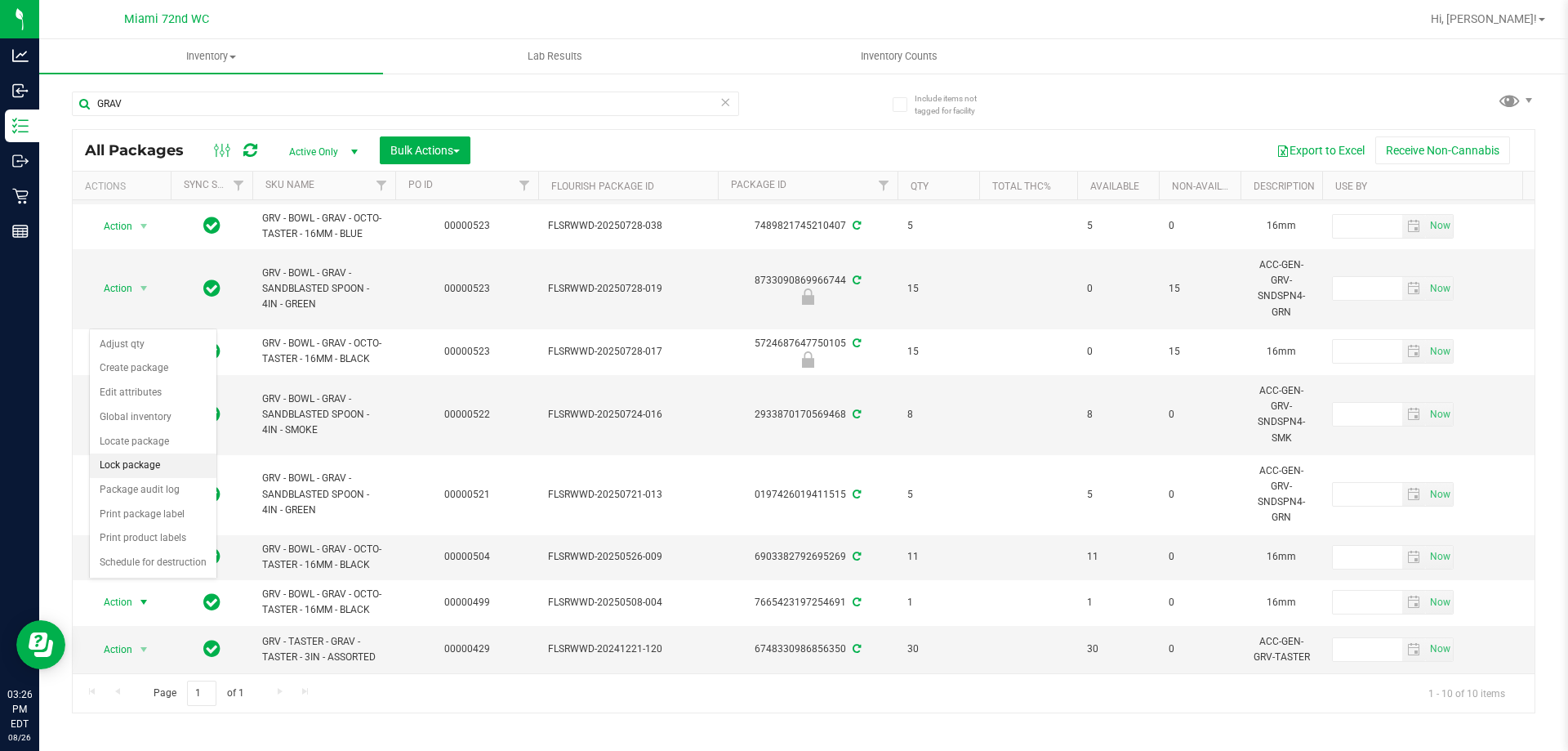
click at [139, 467] on li "Lock package" at bounding box center [152, 466] width 126 height 25
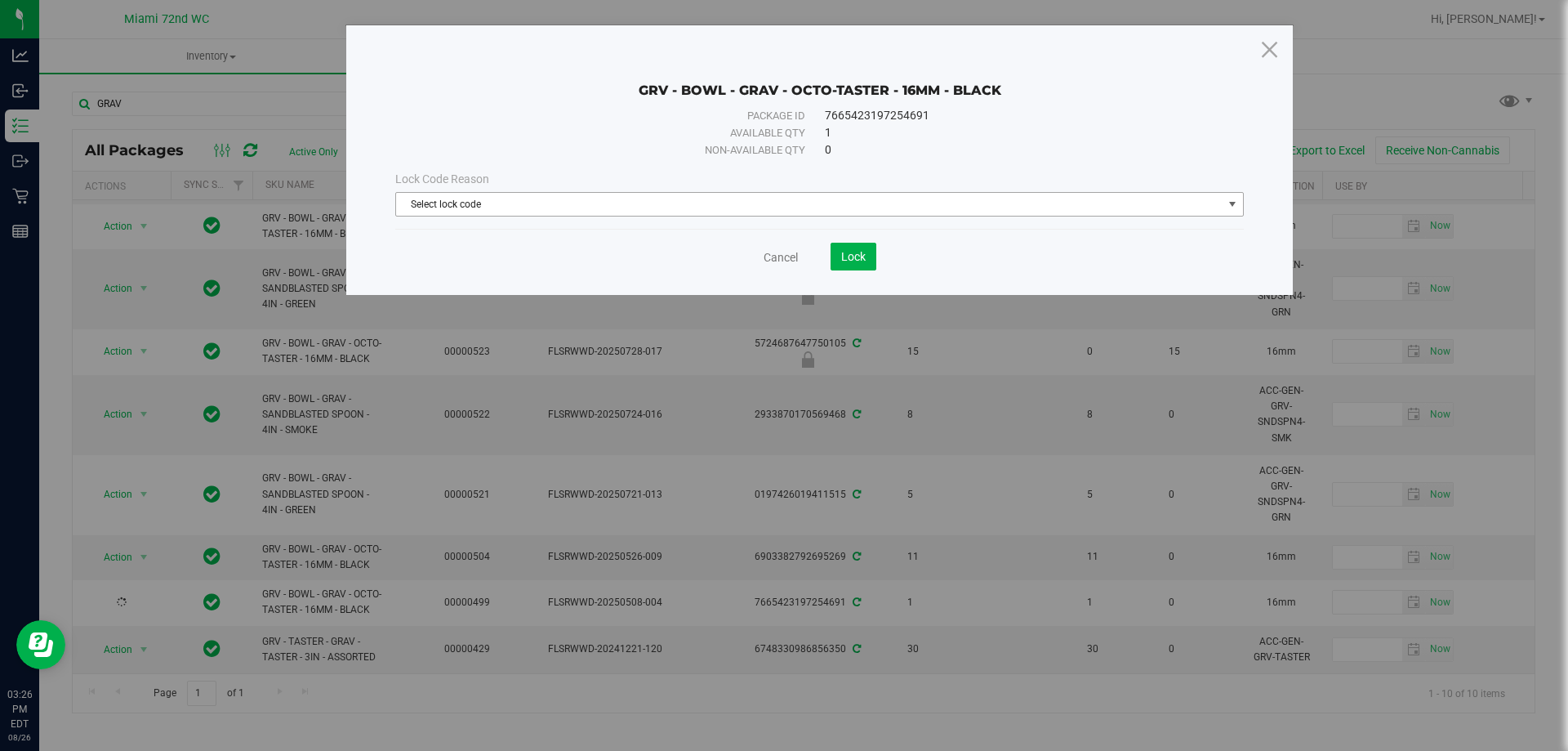
click at [564, 208] on span "Select lock code" at bounding box center [808, 204] width 826 height 23
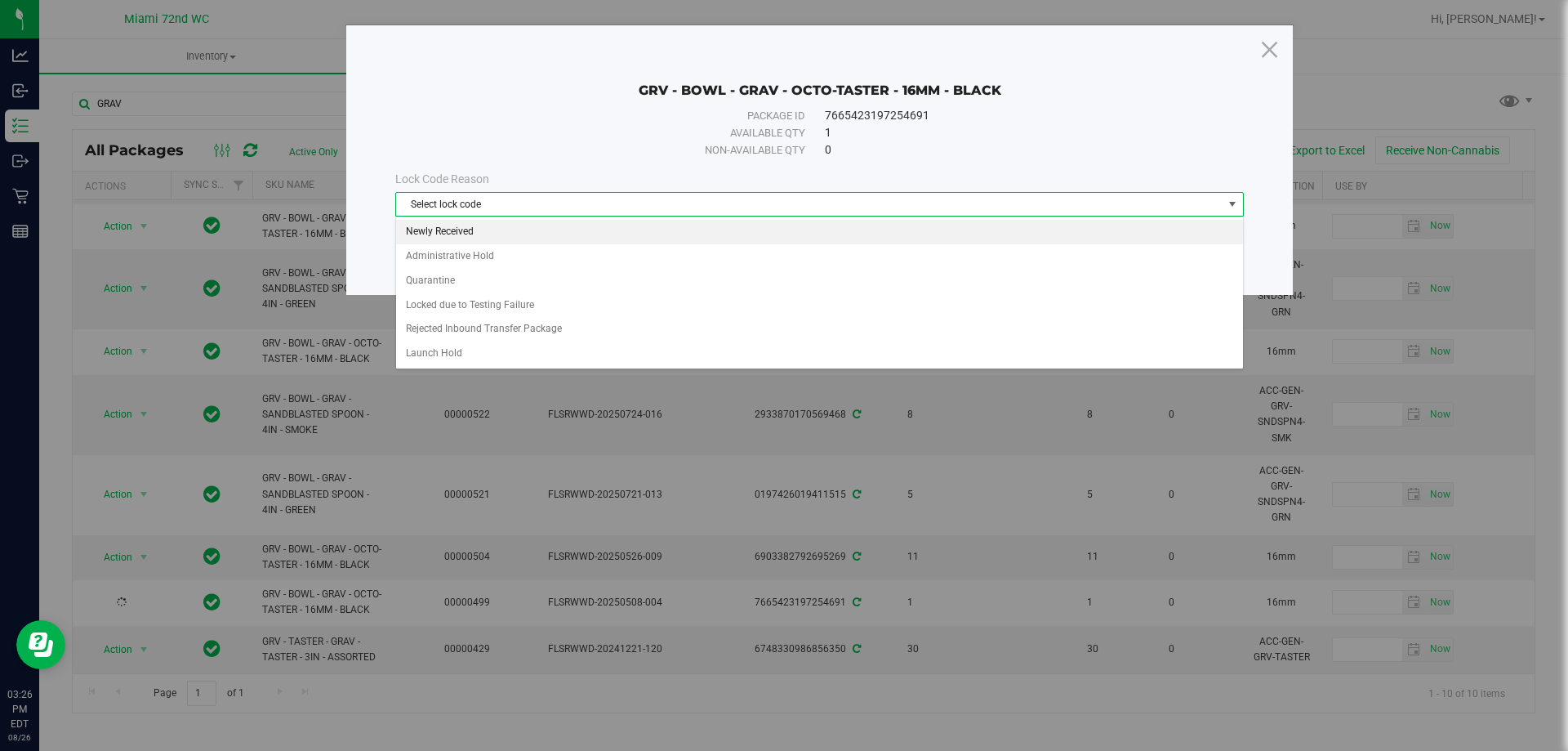
click at [487, 229] on li "Newly Received" at bounding box center [819, 232] width 847 height 25
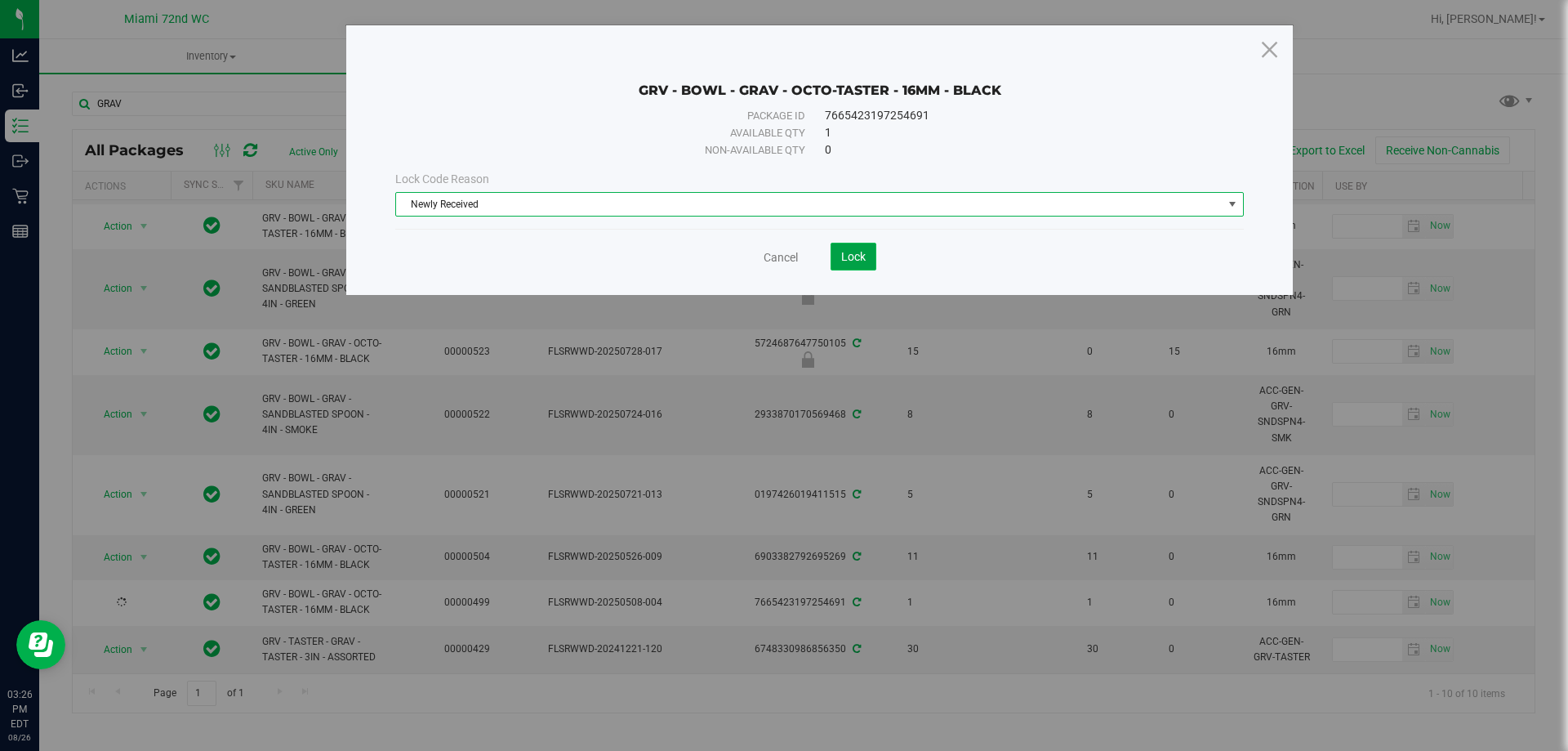
click at [843, 259] on span "Lock" at bounding box center [853, 256] width 25 height 13
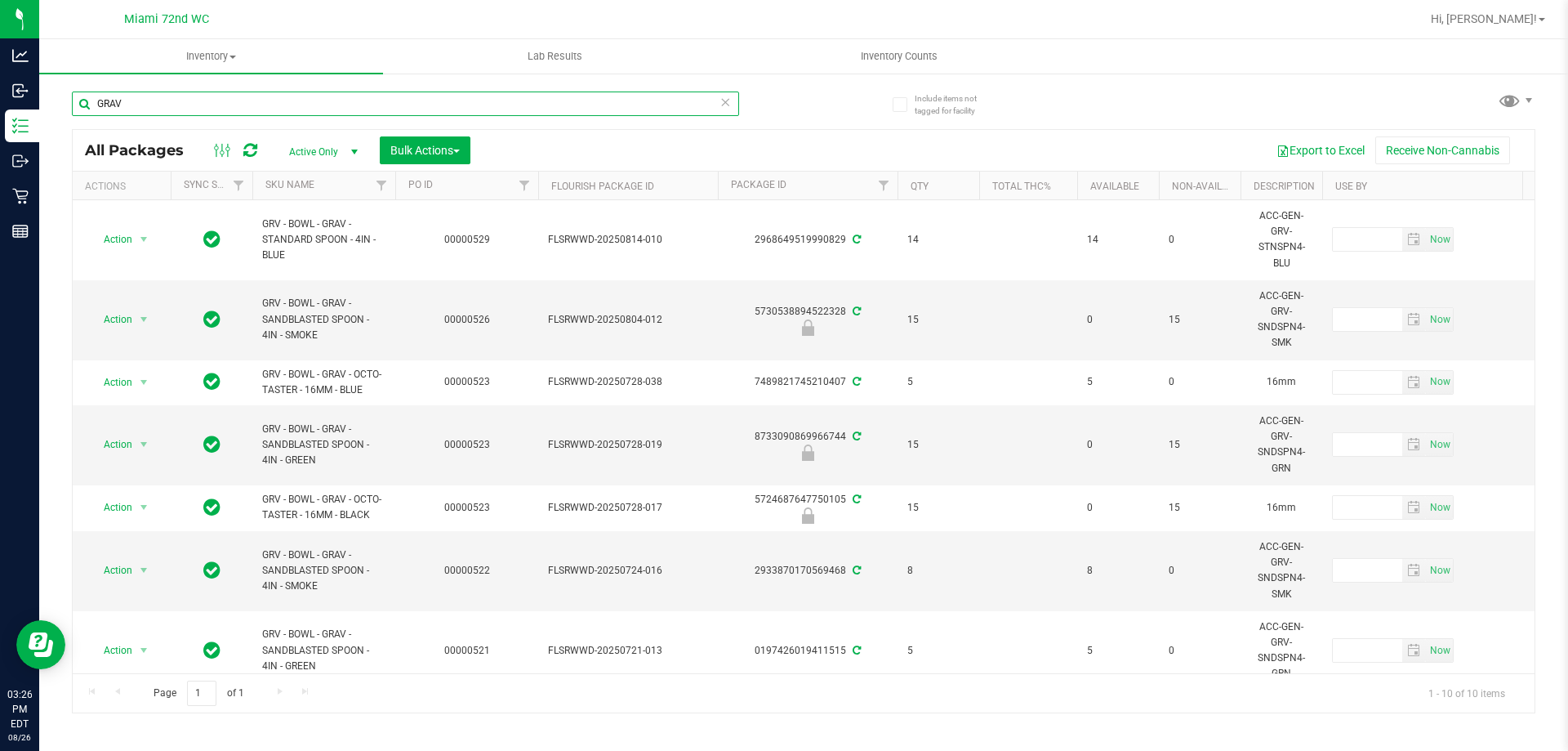
click at [414, 107] on input "GRAV" at bounding box center [405, 103] width 667 height 25
click at [414, 104] on input "GRAV" at bounding box center [405, 103] width 667 height 25
click at [414, 106] on input "GRAV" at bounding box center [405, 103] width 667 height 25
click at [409, 109] on input "GRAV" at bounding box center [405, 103] width 667 height 25
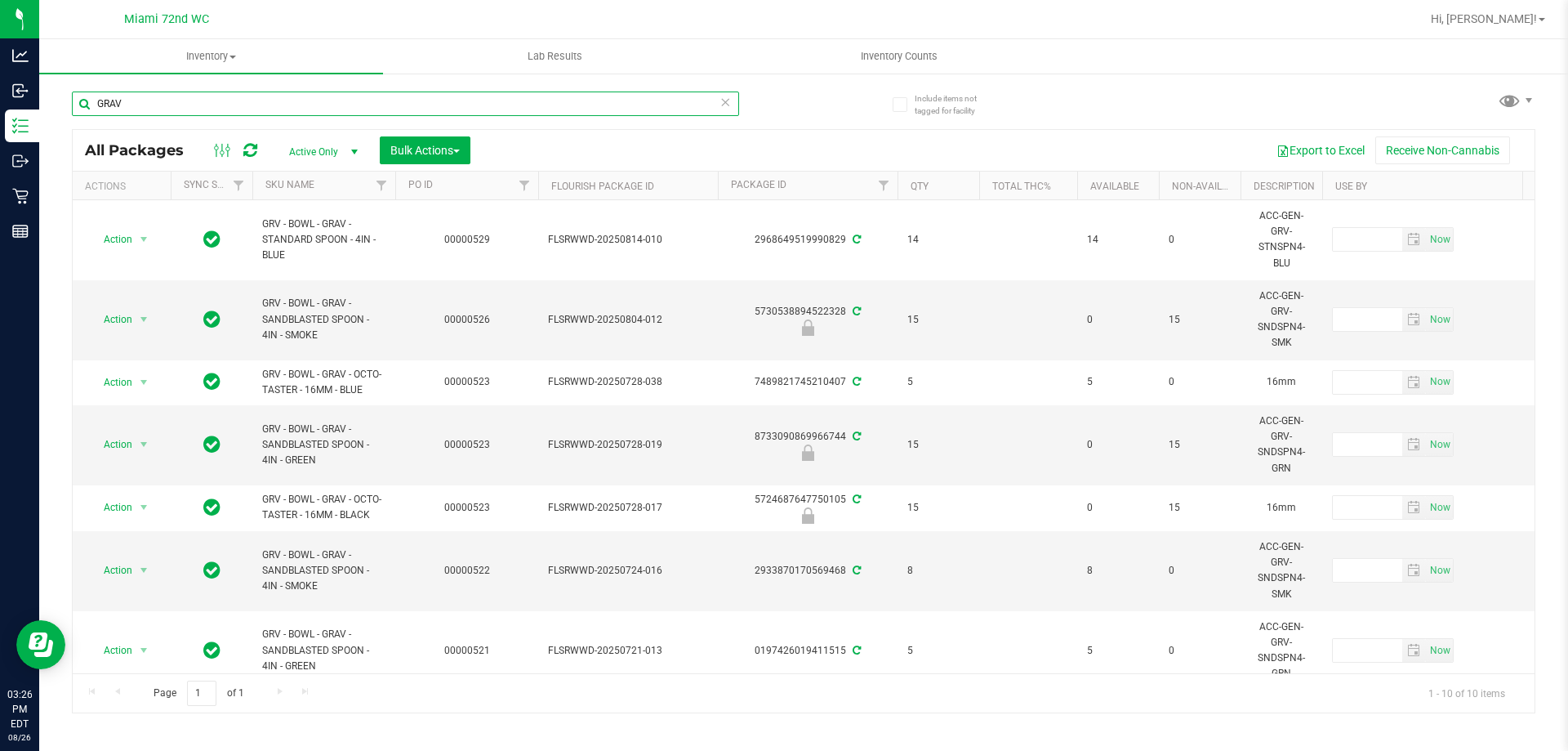
click at [412, 99] on input "GRAV" at bounding box center [405, 103] width 667 height 25
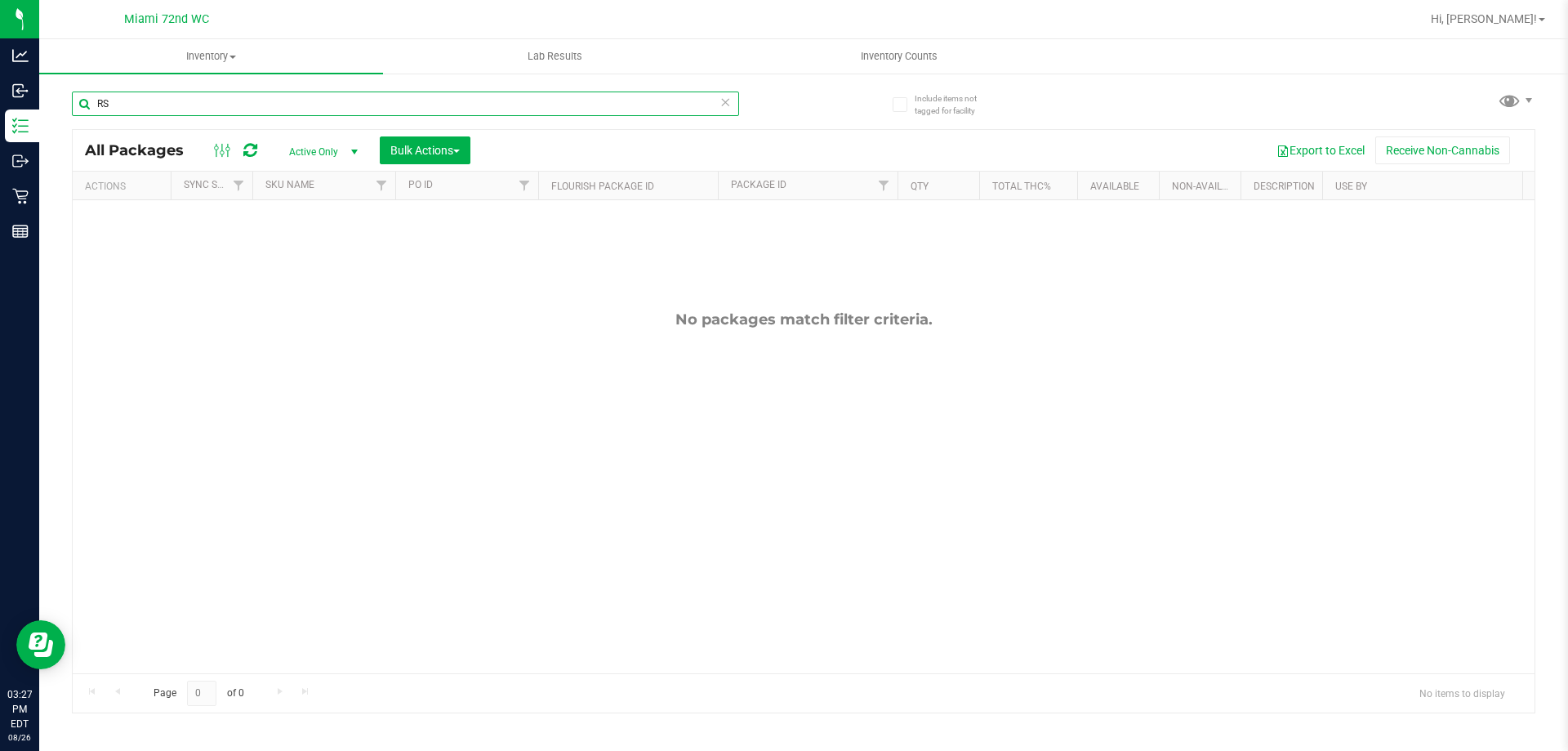
type input "R"
type input "TSK"
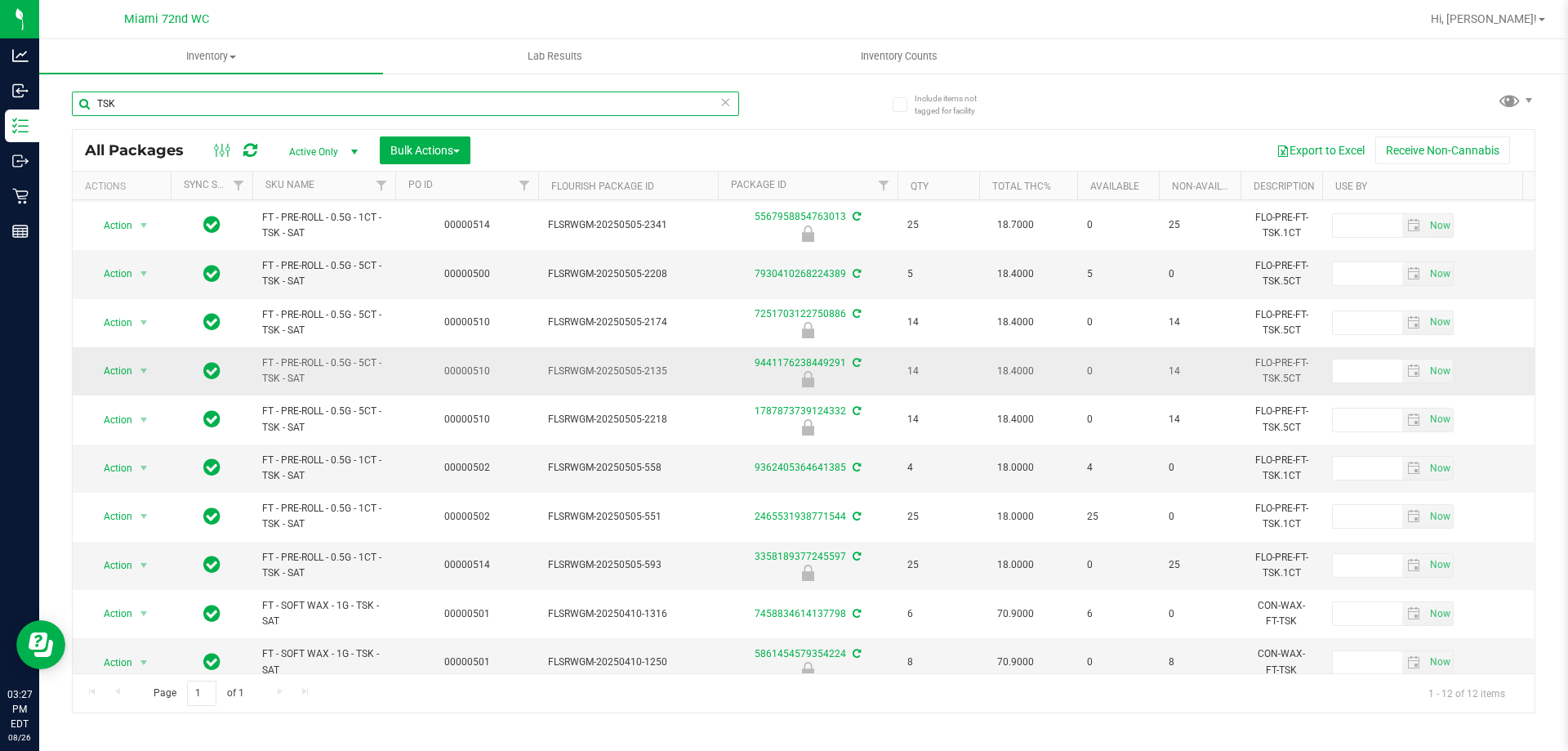
scroll to position [121, 0]
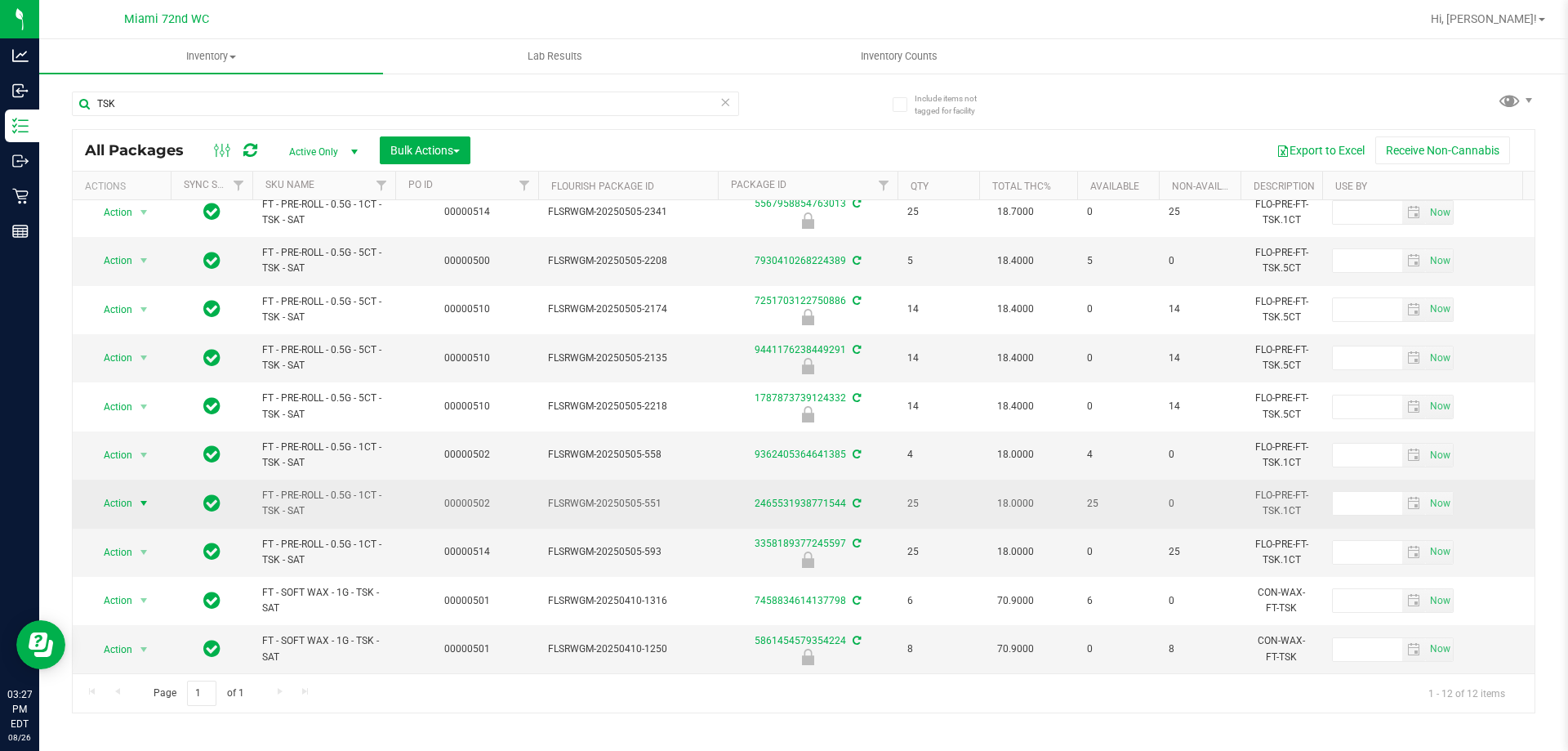
click at [145, 496] on span "select" at bounding box center [143, 502] width 13 height 13
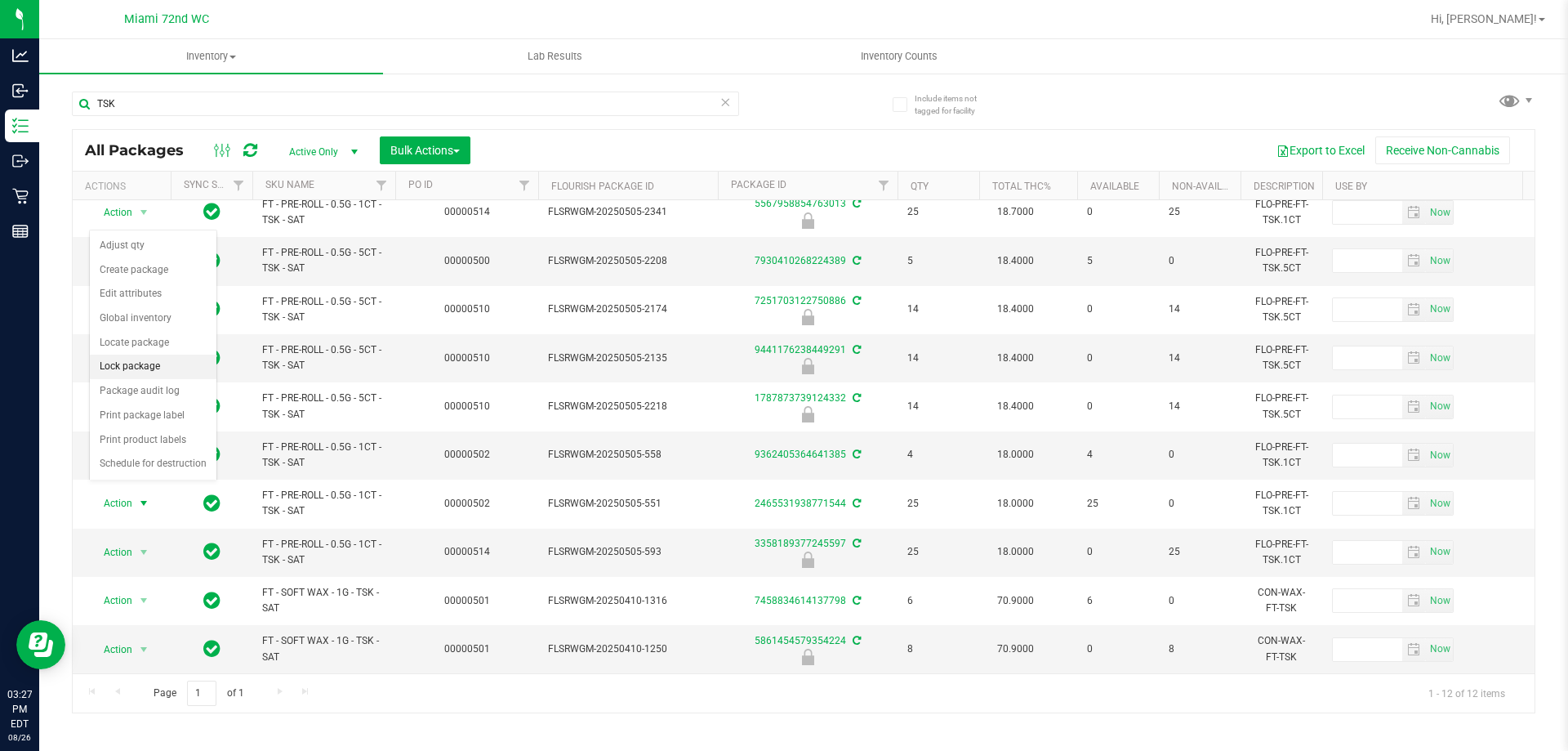
click at [152, 365] on li "Lock package" at bounding box center [152, 366] width 126 height 25
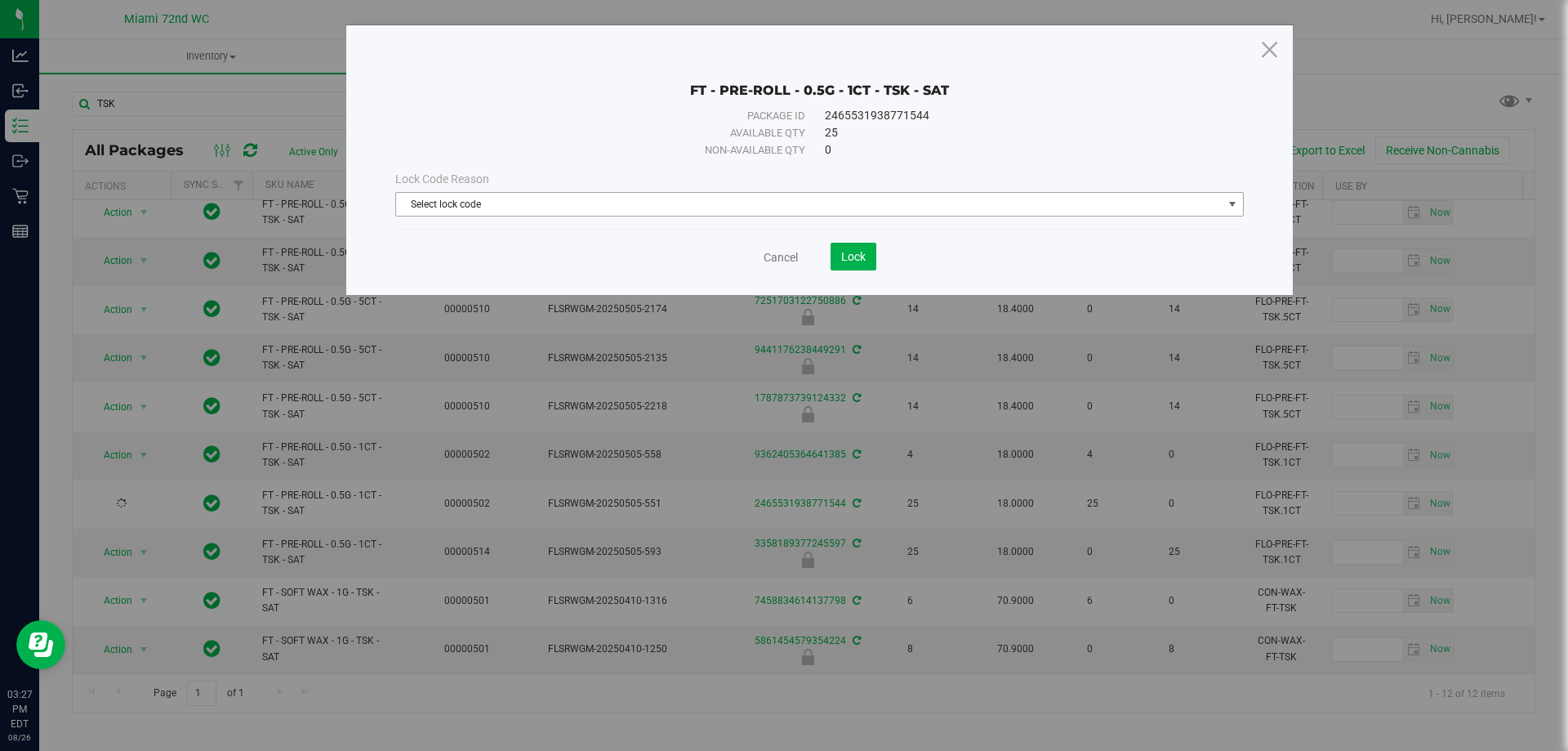
click at [706, 193] on span "Select lock code" at bounding box center [808, 204] width 826 height 23
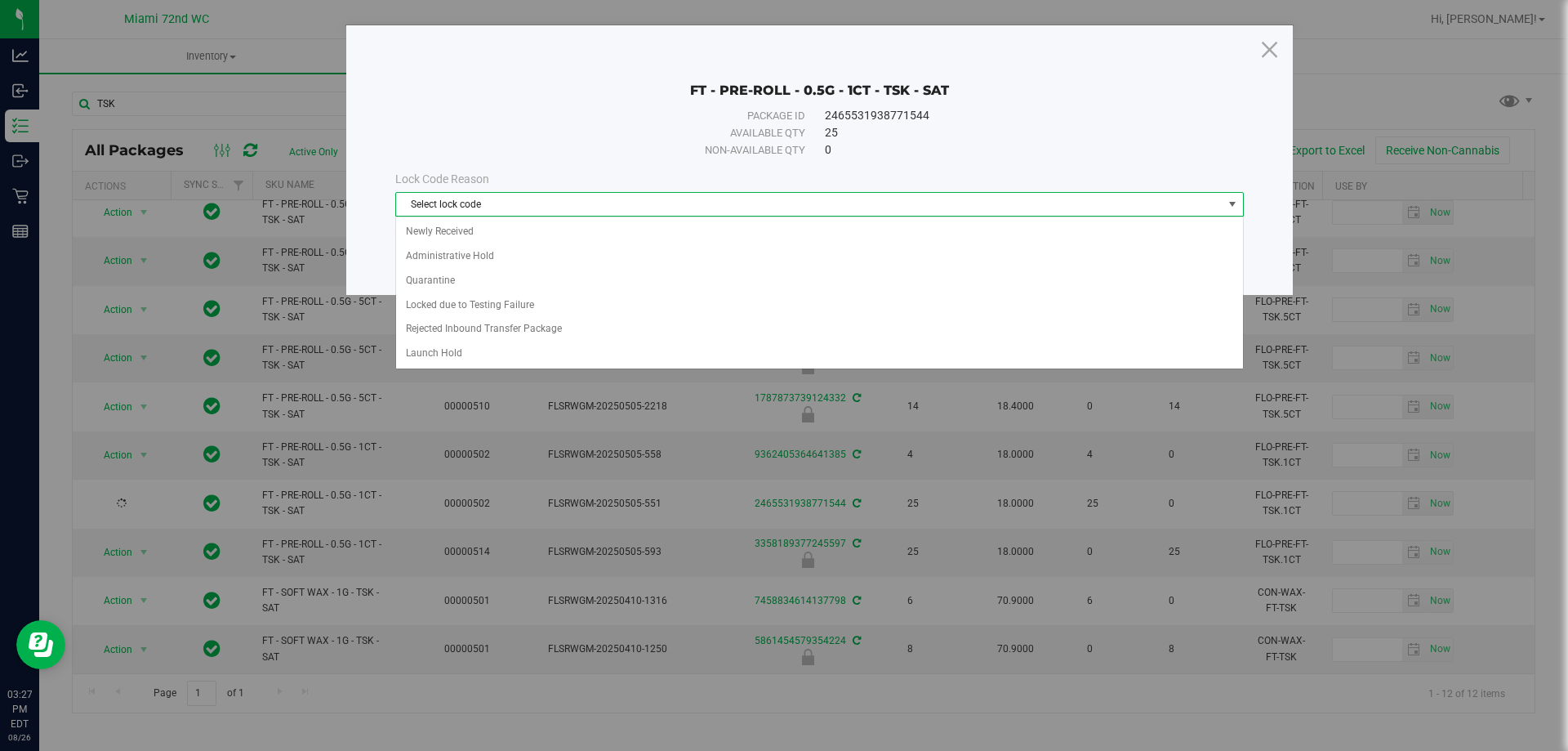
click at [691, 213] on span "Select lock code" at bounding box center [808, 204] width 826 height 23
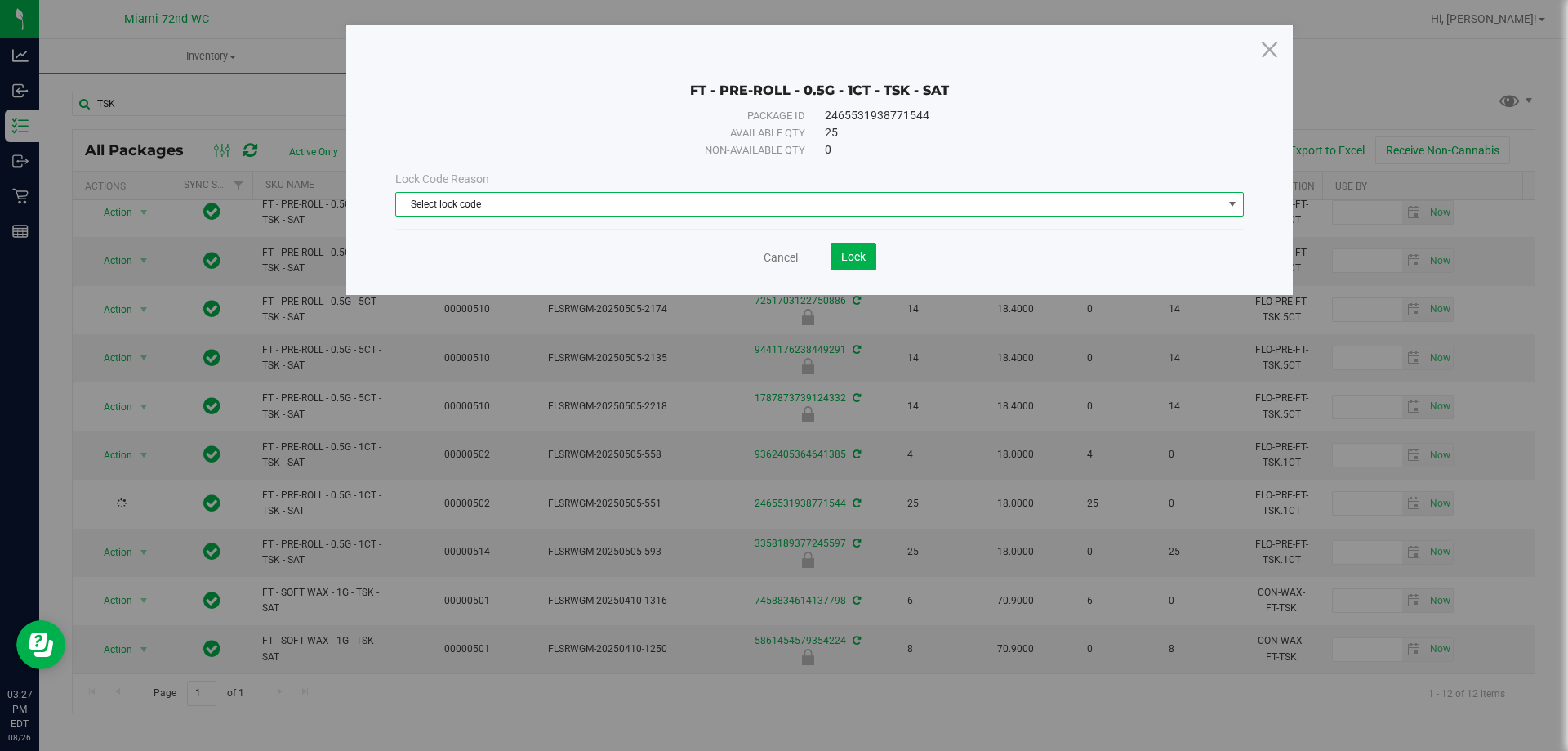
click at [660, 210] on span "Select lock code" at bounding box center [808, 204] width 826 height 23
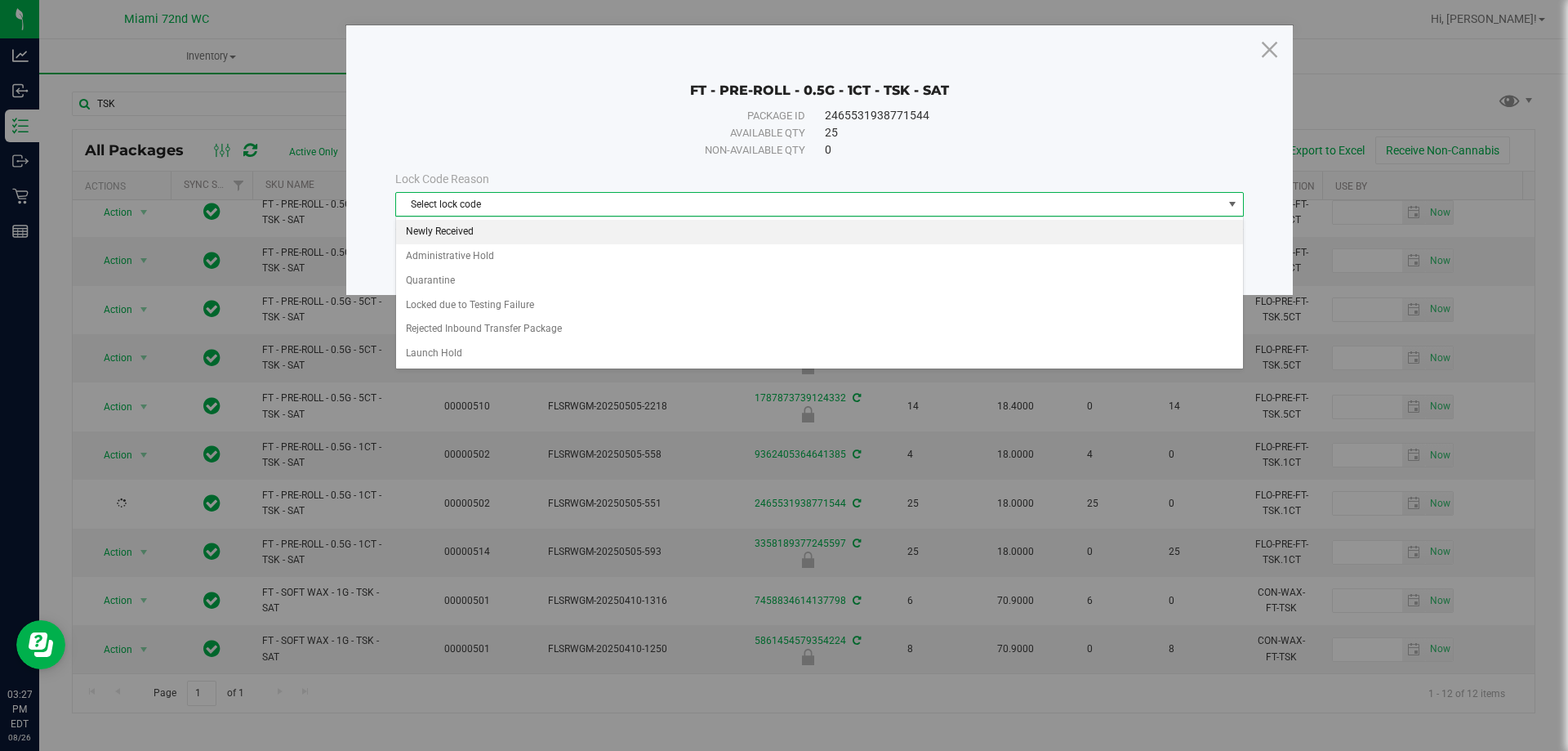
drag, startPoint x: 438, startPoint y: 226, endPoint x: 496, endPoint y: 222, distance: 58.1
click at [438, 225] on li "Newly Received" at bounding box center [819, 232] width 847 height 25
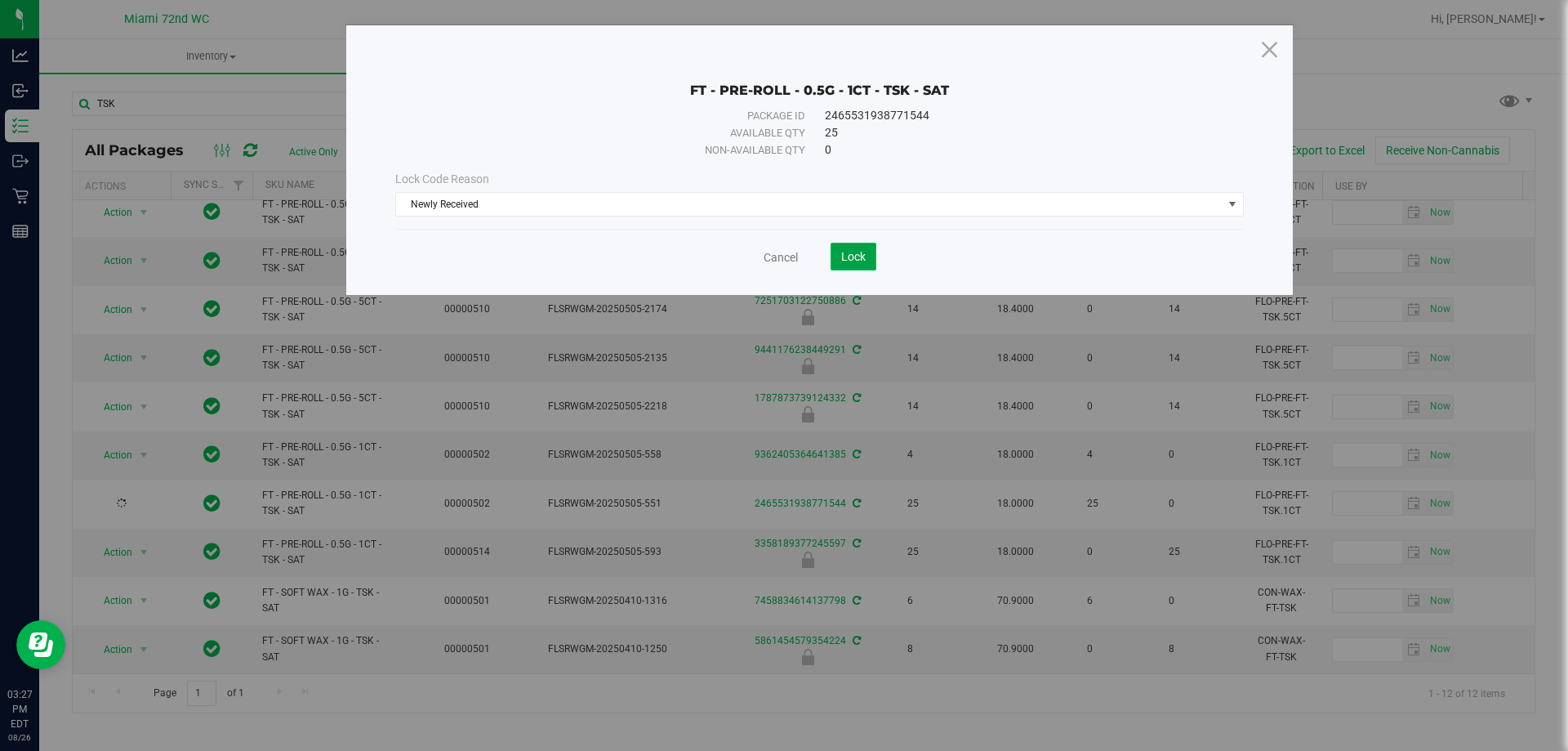
click at [846, 253] on span "Lock" at bounding box center [853, 256] width 25 height 13
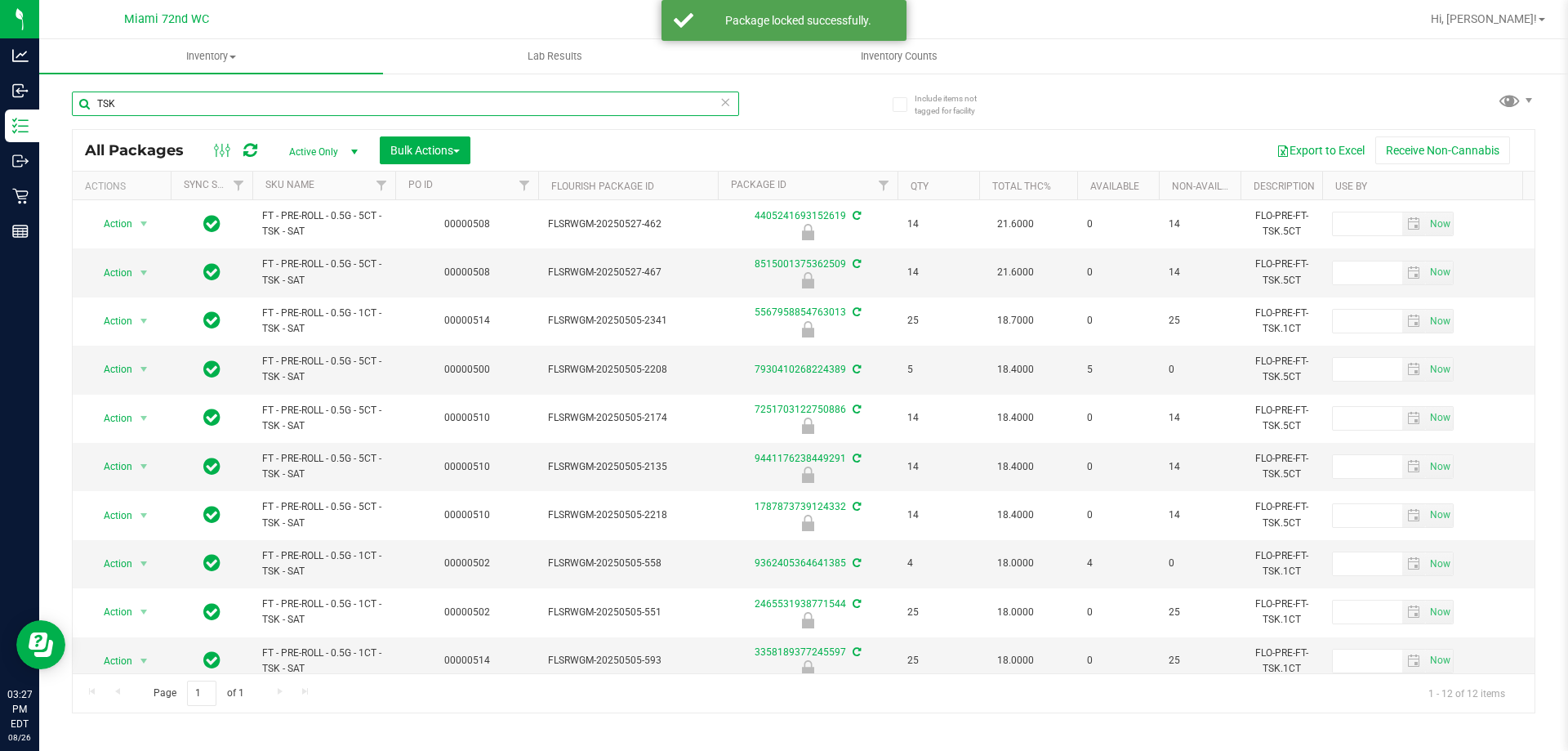
click at [185, 108] on input "TSK" at bounding box center [405, 103] width 667 height 25
click at [185, 106] on input "TSK" at bounding box center [405, 103] width 667 height 25
type input "T"
type input "RICE BLUE"
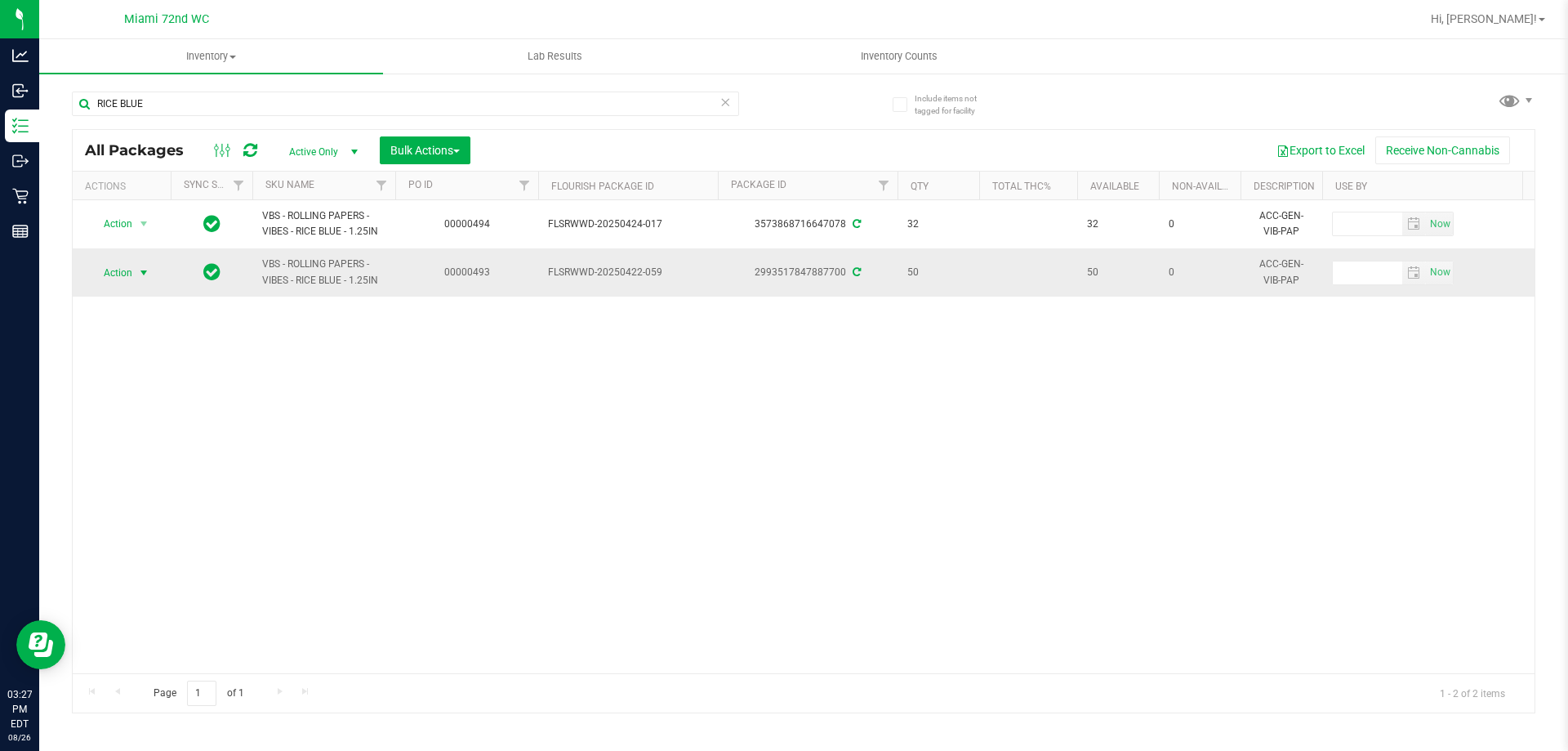
click at [111, 277] on span "Action" at bounding box center [111, 273] width 44 height 23
click at [139, 417] on li "Lock package" at bounding box center [152, 421] width 126 height 25
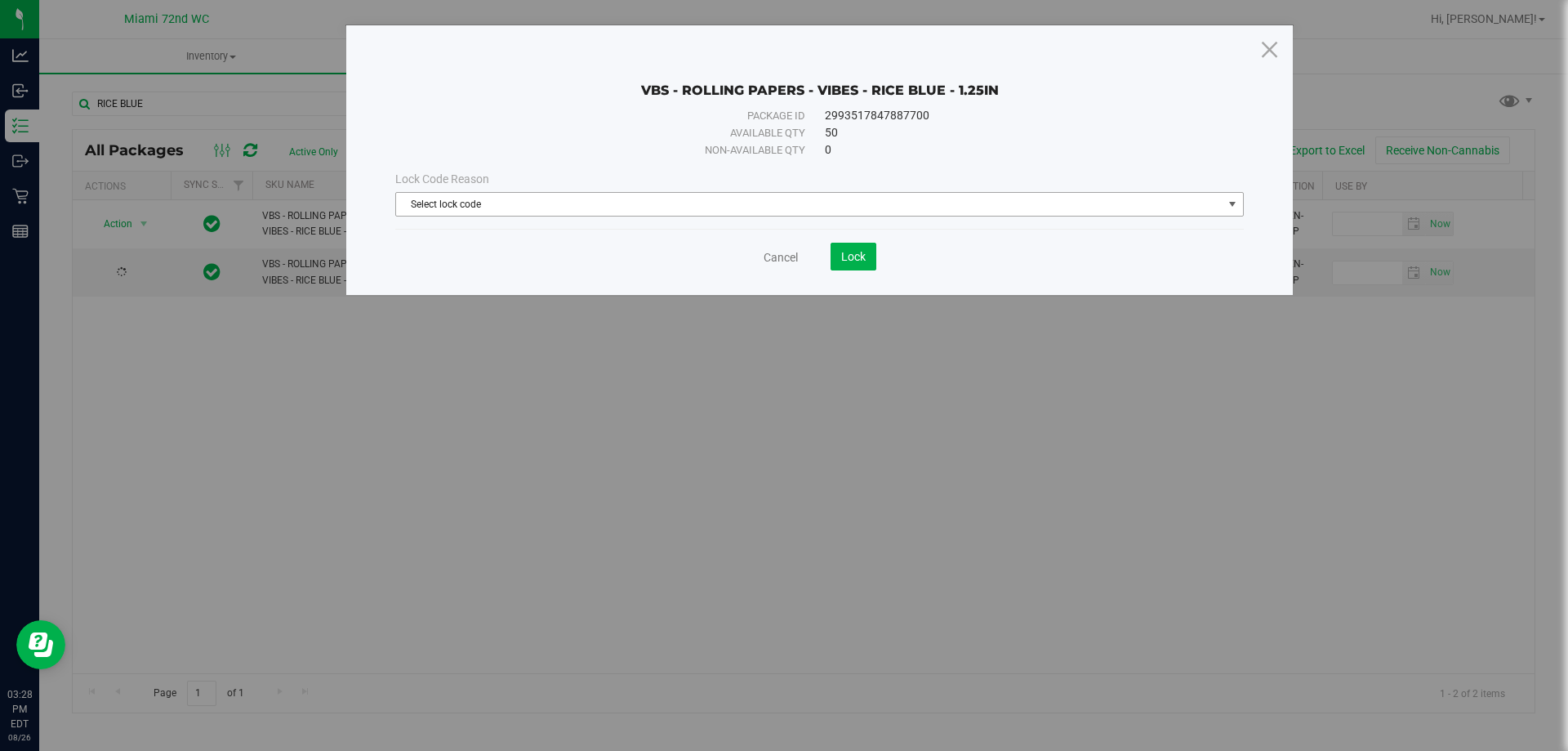
click at [535, 207] on span "Select lock code" at bounding box center [808, 204] width 826 height 23
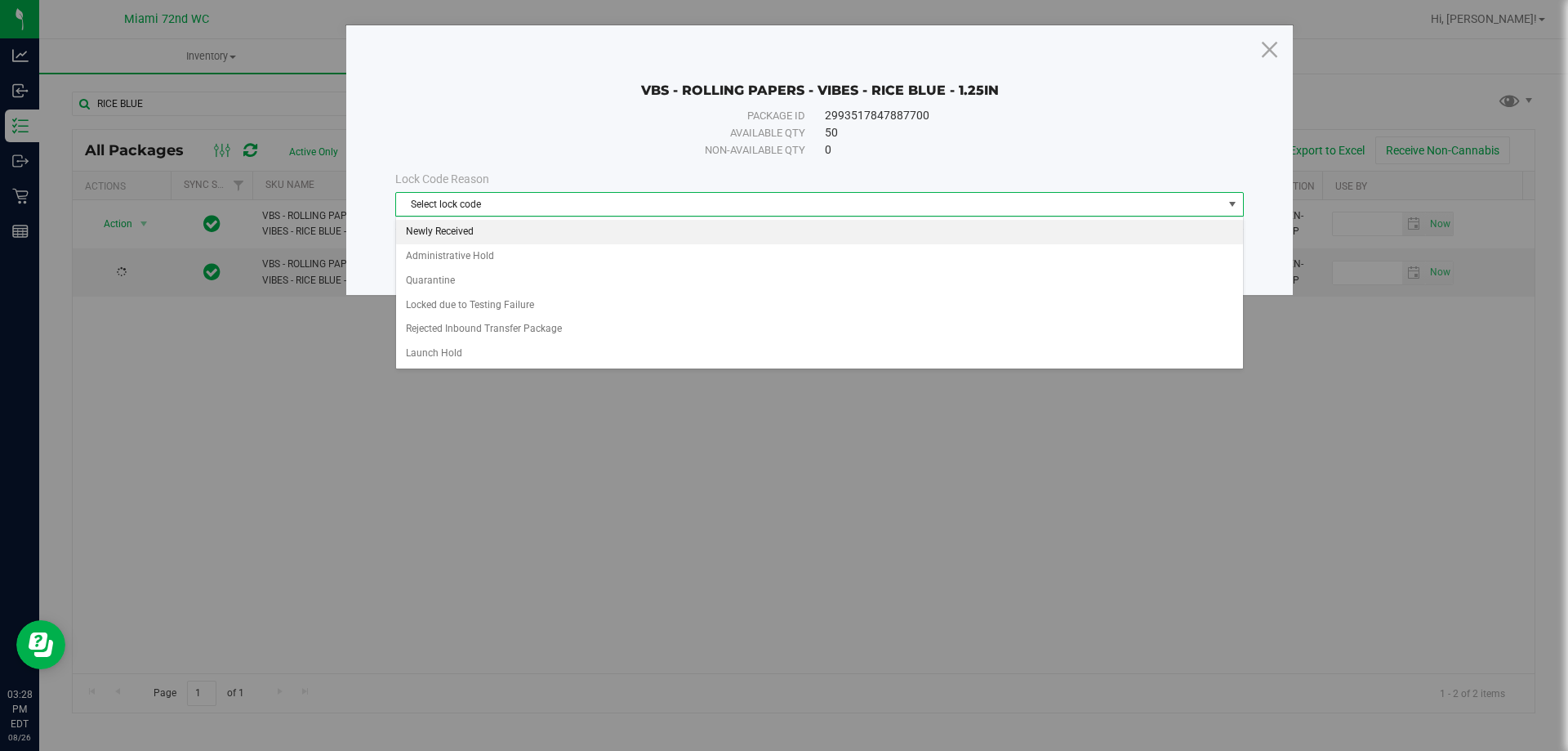
click at [516, 231] on li "Newly Received" at bounding box center [819, 232] width 847 height 25
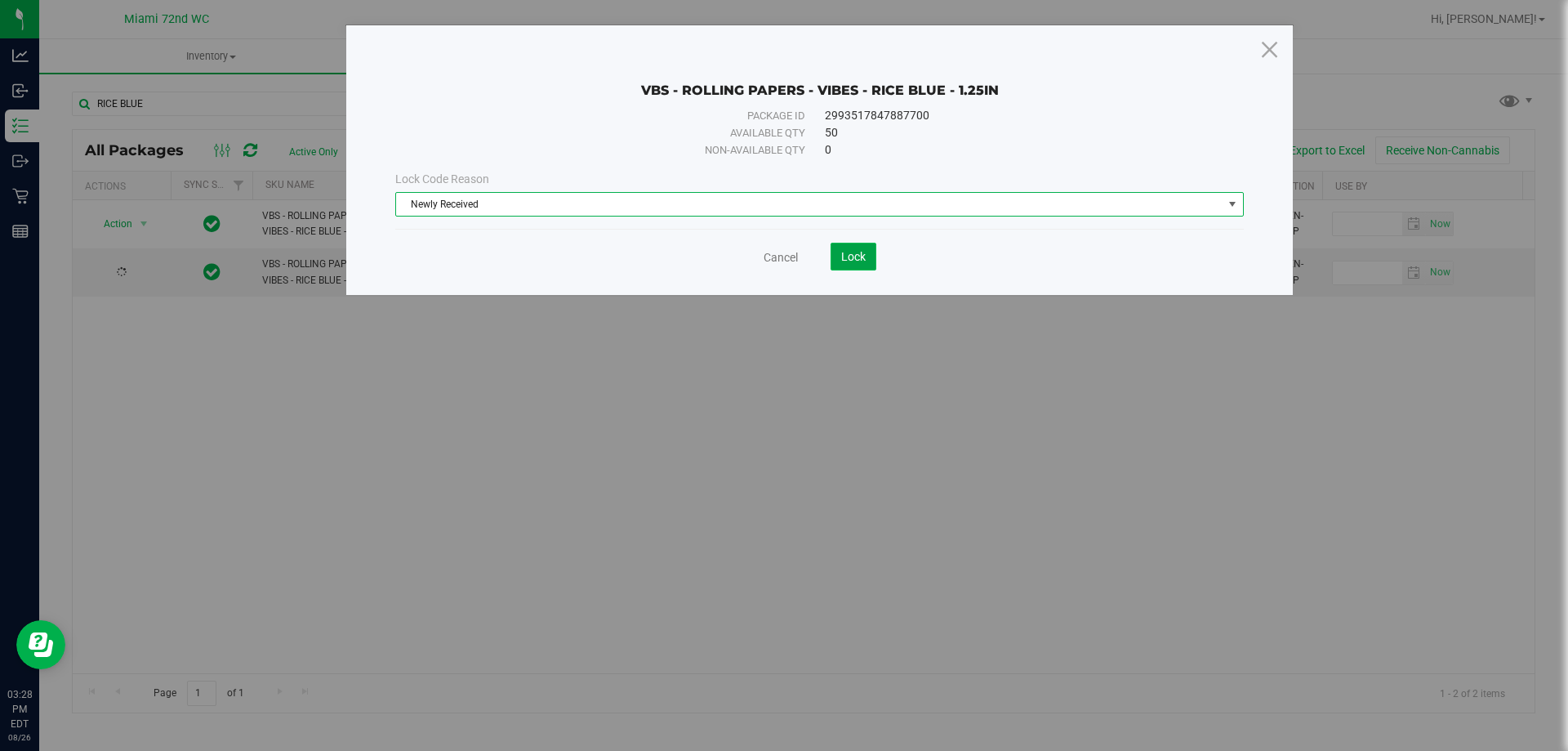
click at [849, 258] on span "Lock" at bounding box center [853, 256] width 25 height 13
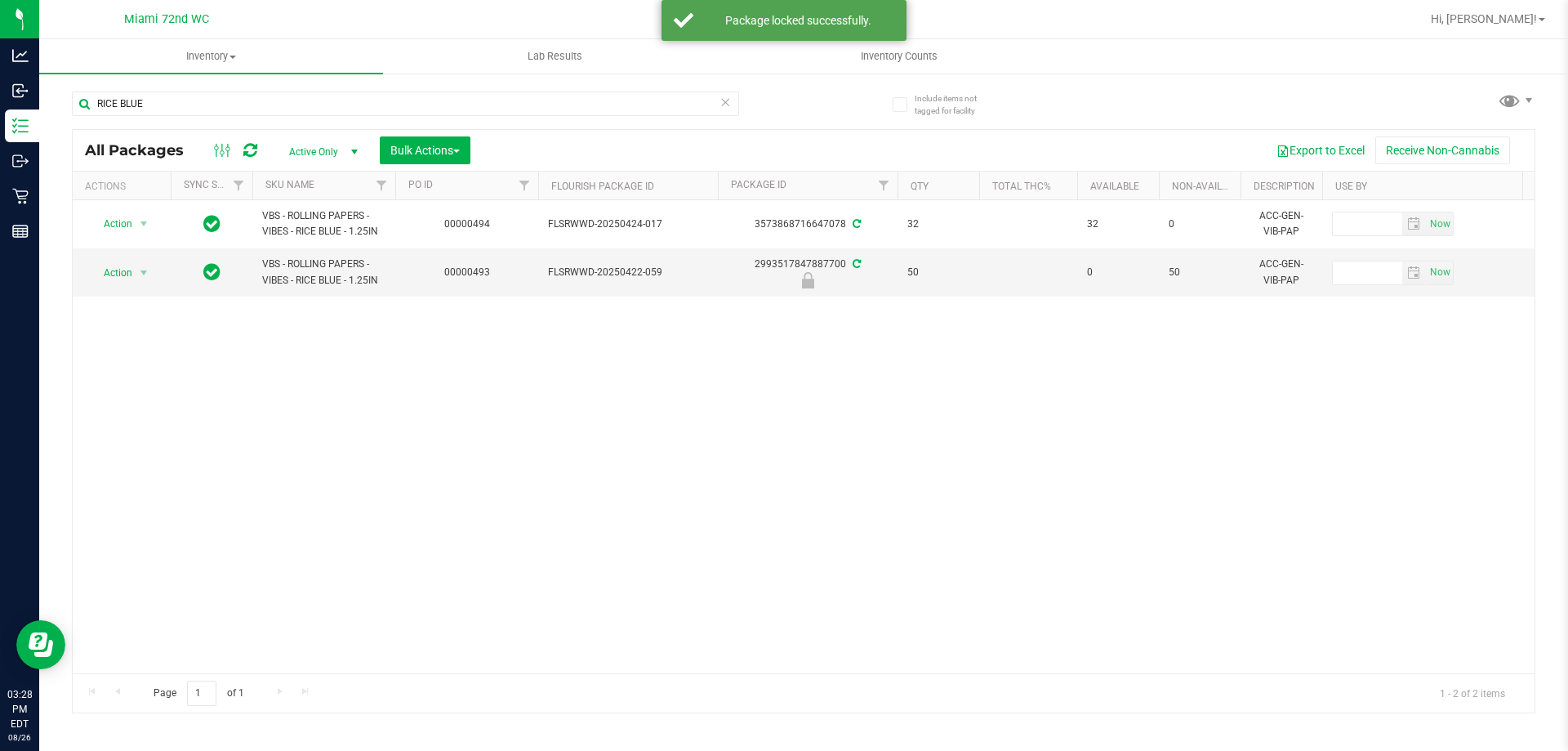
click at [436, 116] on div "RICE BLUE" at bounding box center [405, 110] width 667 height 38
click at [496, 89] on div "RICE BLUE" at bounding box center [437, 102] width 732 height 53
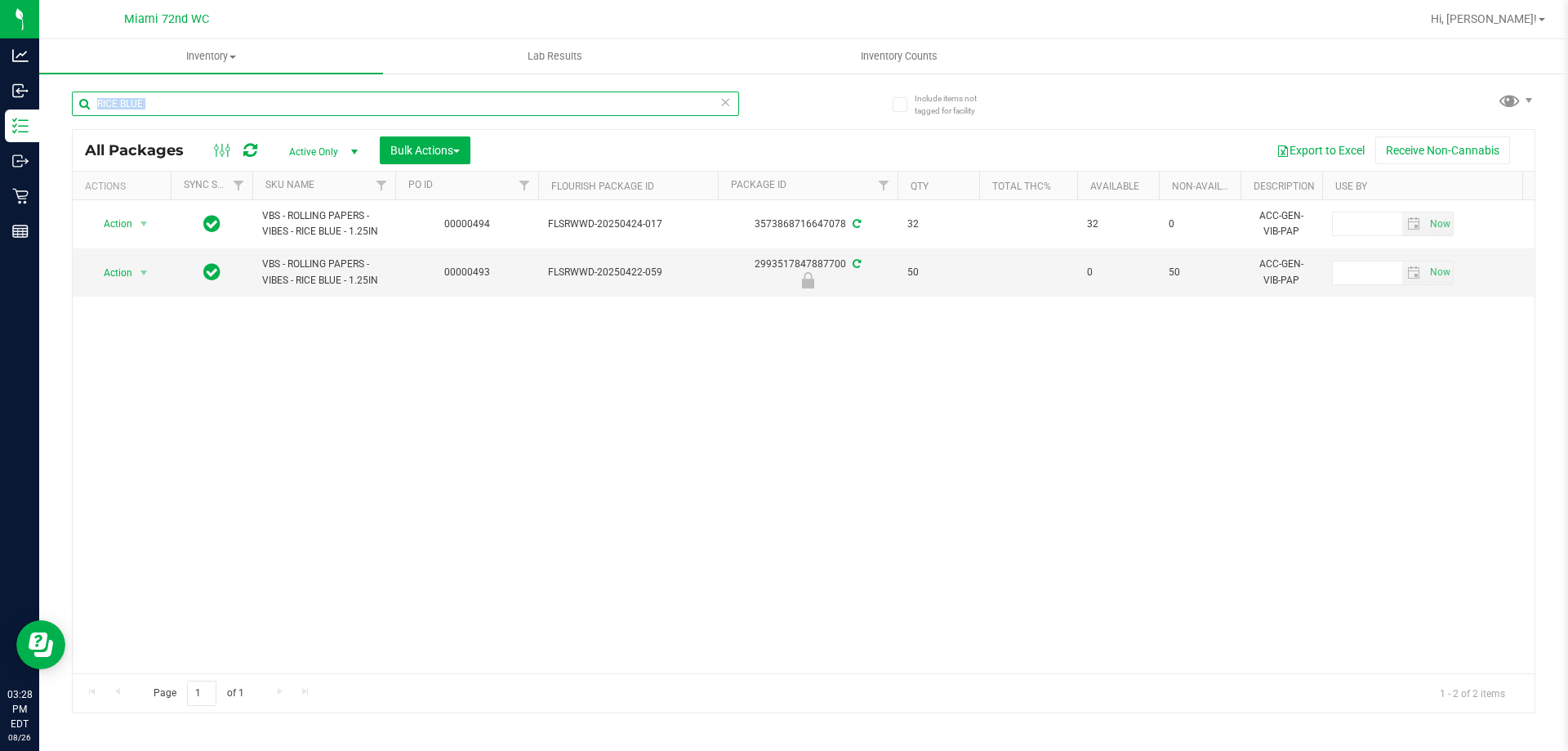
click at [502, 103] on input "RICE BLUE" at bounding box center [405, 103] width 667 height 25
click at [499, 102] on input "RICE BLUE" at bounding box center [405, 103] width 667 height 25
drag, startPoint x: 499, startPoint y: 102, endPoint x: 500, endPoint y: 94, distance: 8.1
click at [500, 94] on input "RICE BLUE" at bounding box center [405, 103] width 667 height 25
click at [486, 62] on inventory "Inventory All packages All inventory Waste log Create inventory Lab Results Inv…" at bounding box center [803, 304] width 1529 height 531
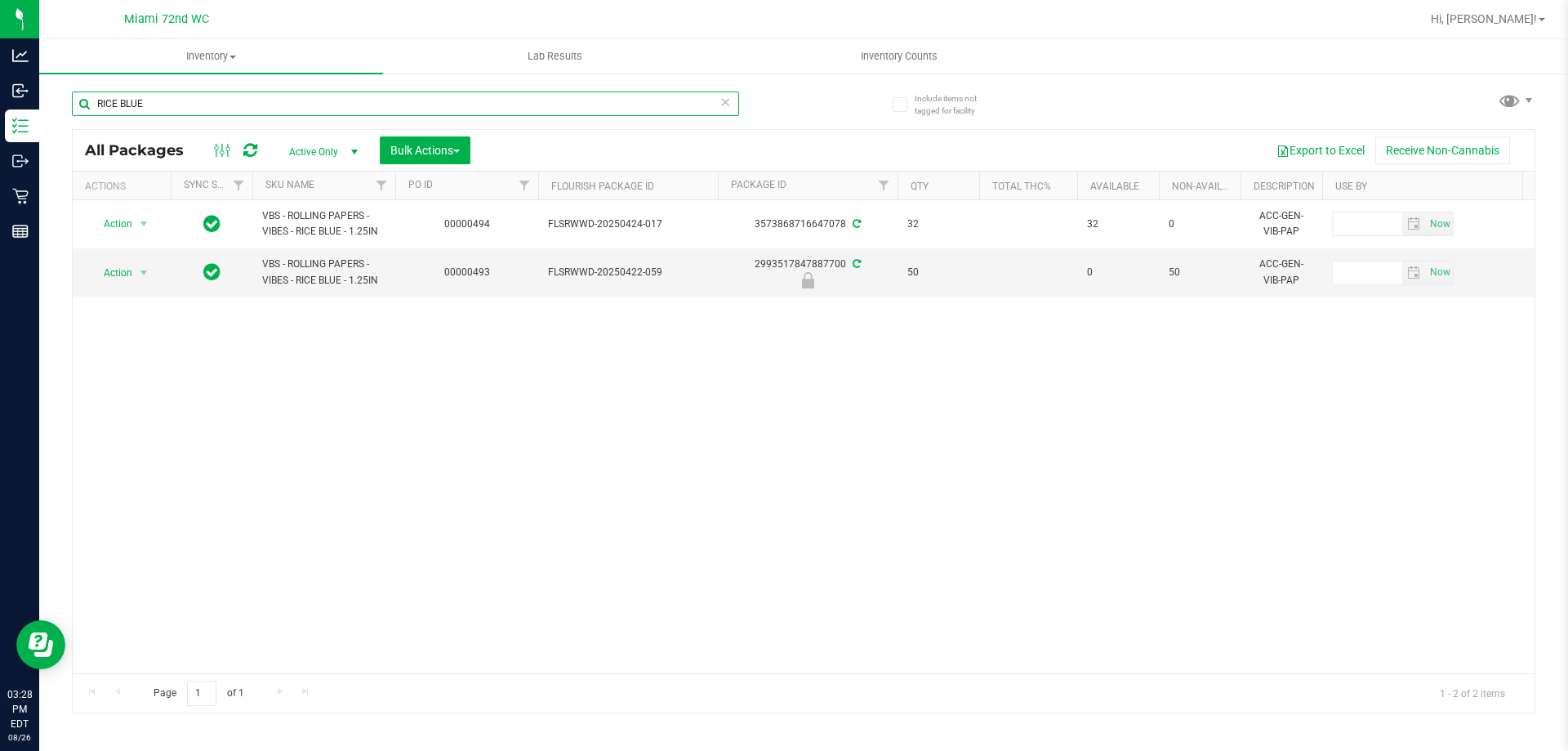
click at [442, 103] on input "RICE BLUE" at bounding box center [405, 103] width 667 height 25
click at [443, 107] on input "RICE BLUE" at bounding box center [405, 103] width 667 height 25
click at [443, 106] on input "RICE BLUE" at bounding box center [405, 103] width 667 height 25
click at [431, 114] on input "RICE BLUE" at bounding box center [405, 103] width 667 height 25
click at [432, 111] on input "RICE BLUE" at bounding box center [405, 103] width 667 height 25
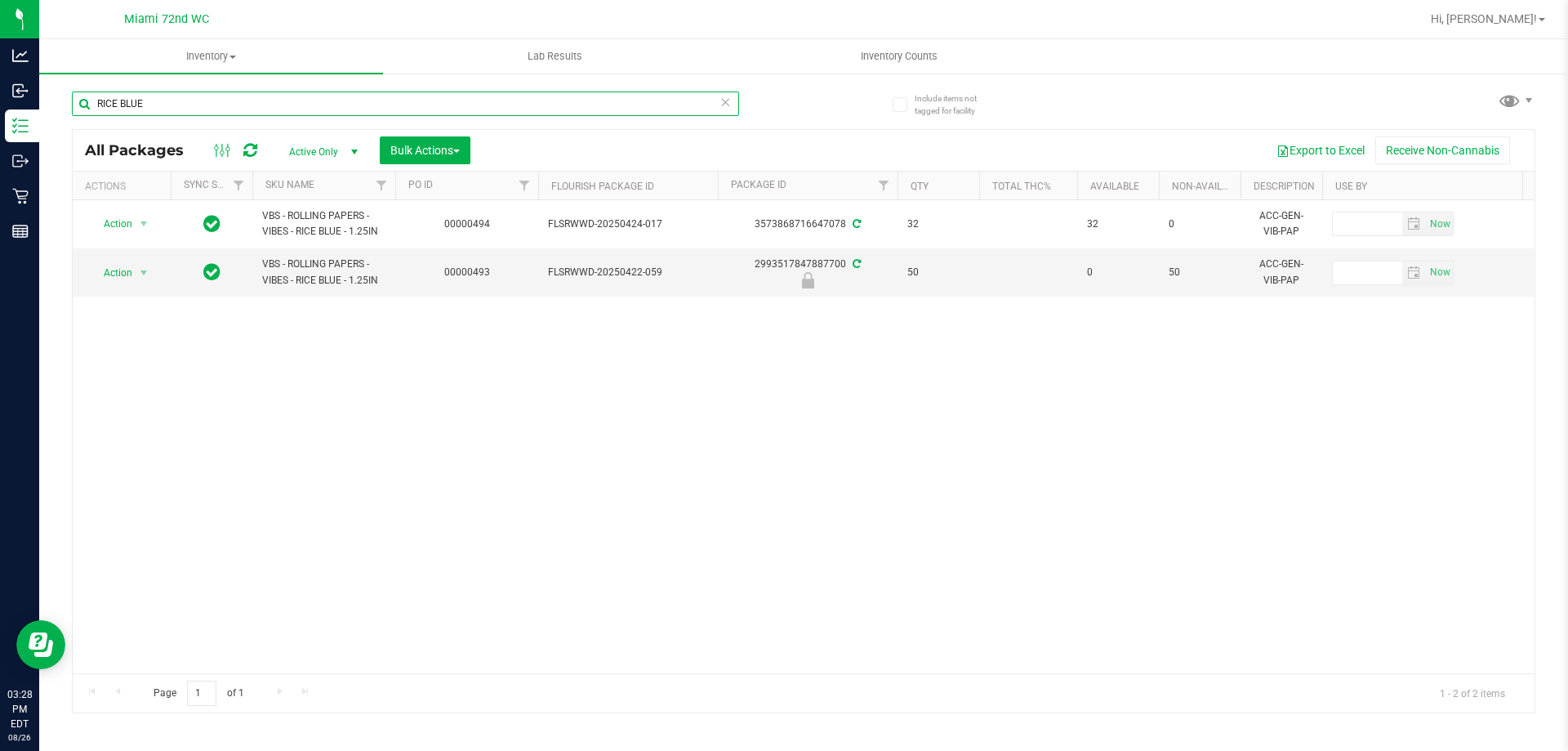
click at [432, 111] on input "RICE BLUE" at bounding box center [405, 103] width 667 height 25
click at [433, 111] on input "RICE BLUE" at bounding box center [405, 103] width 667 height 25
type input "[DEMOGRAPHIC_DATA]"
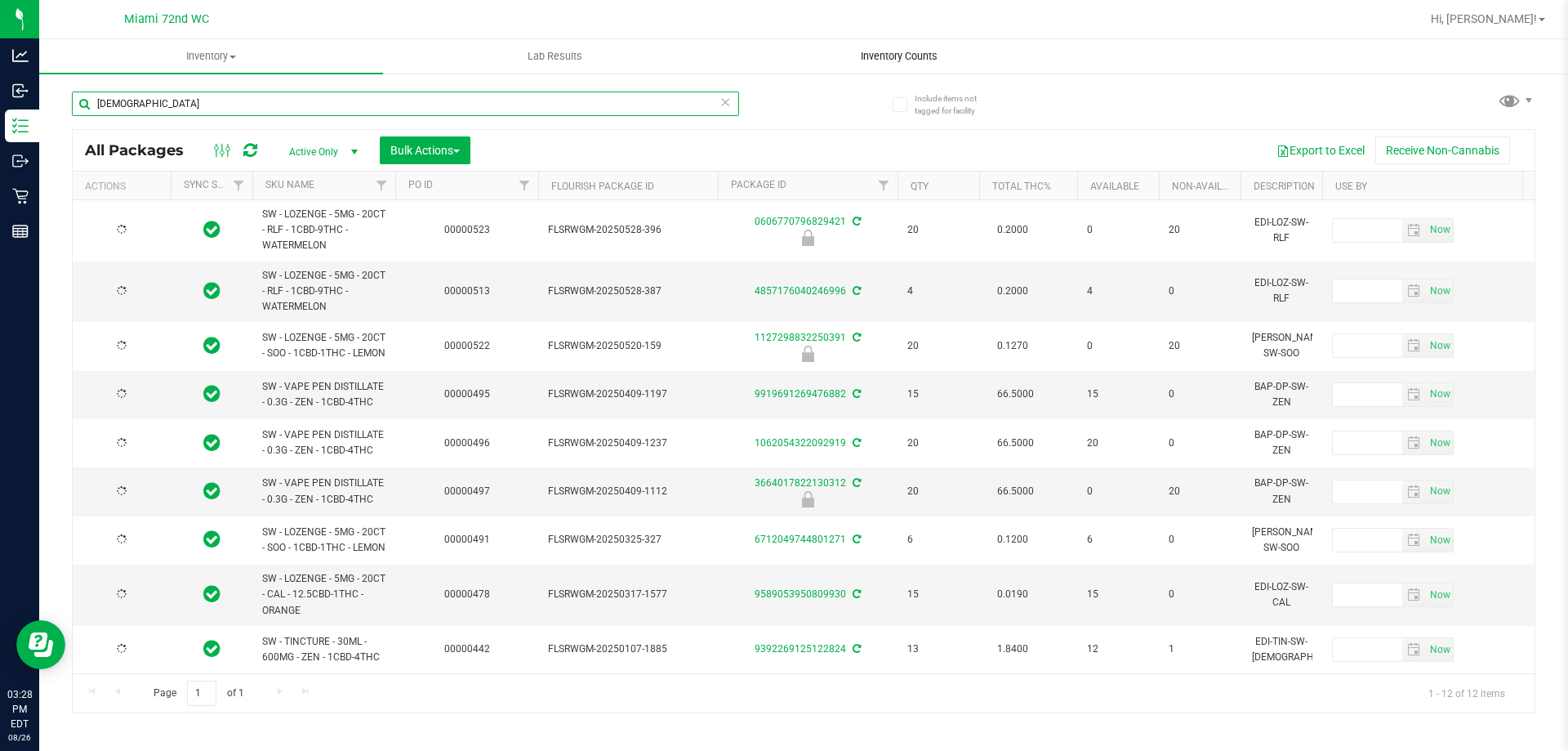
type input "[DATE]"
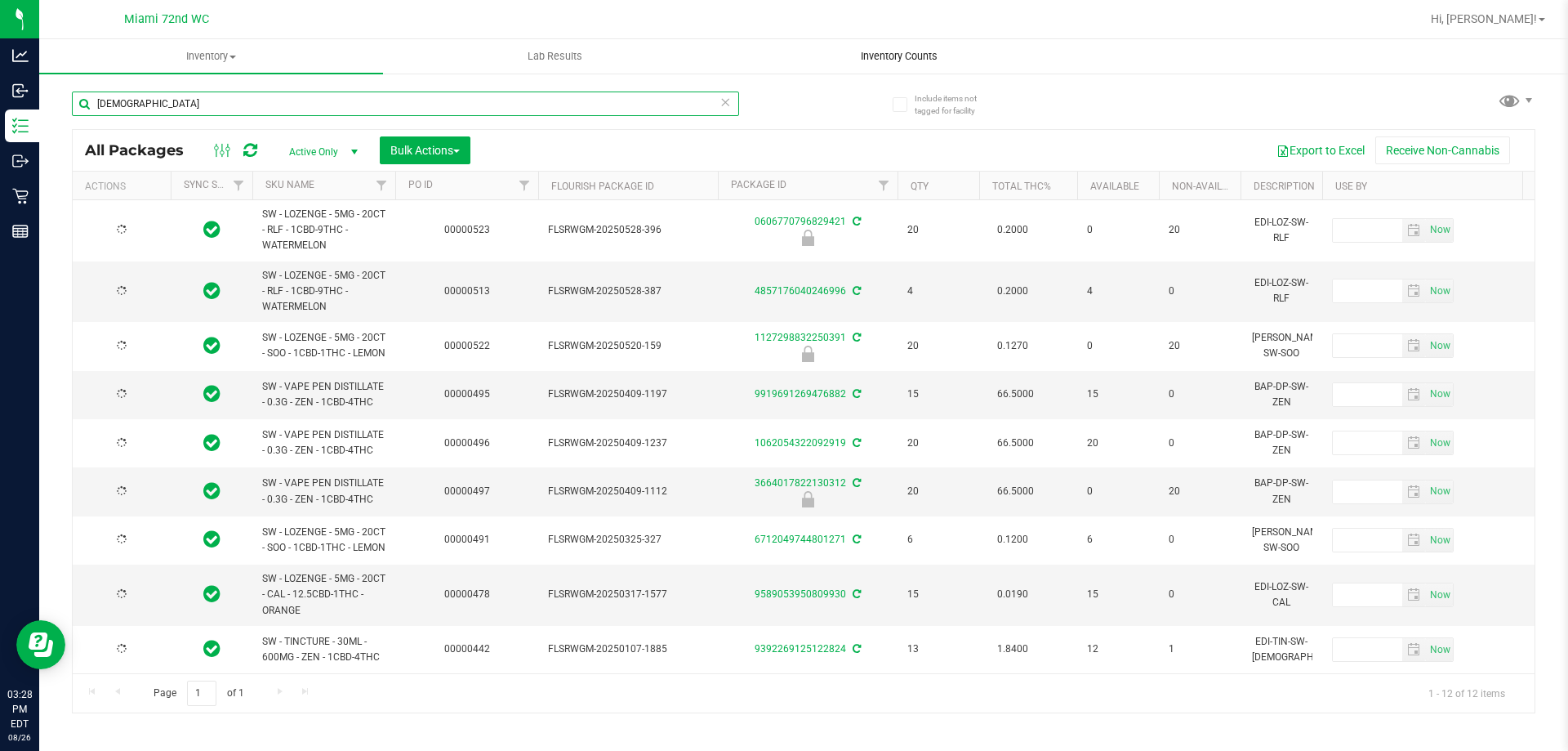
type input "[DATE]"
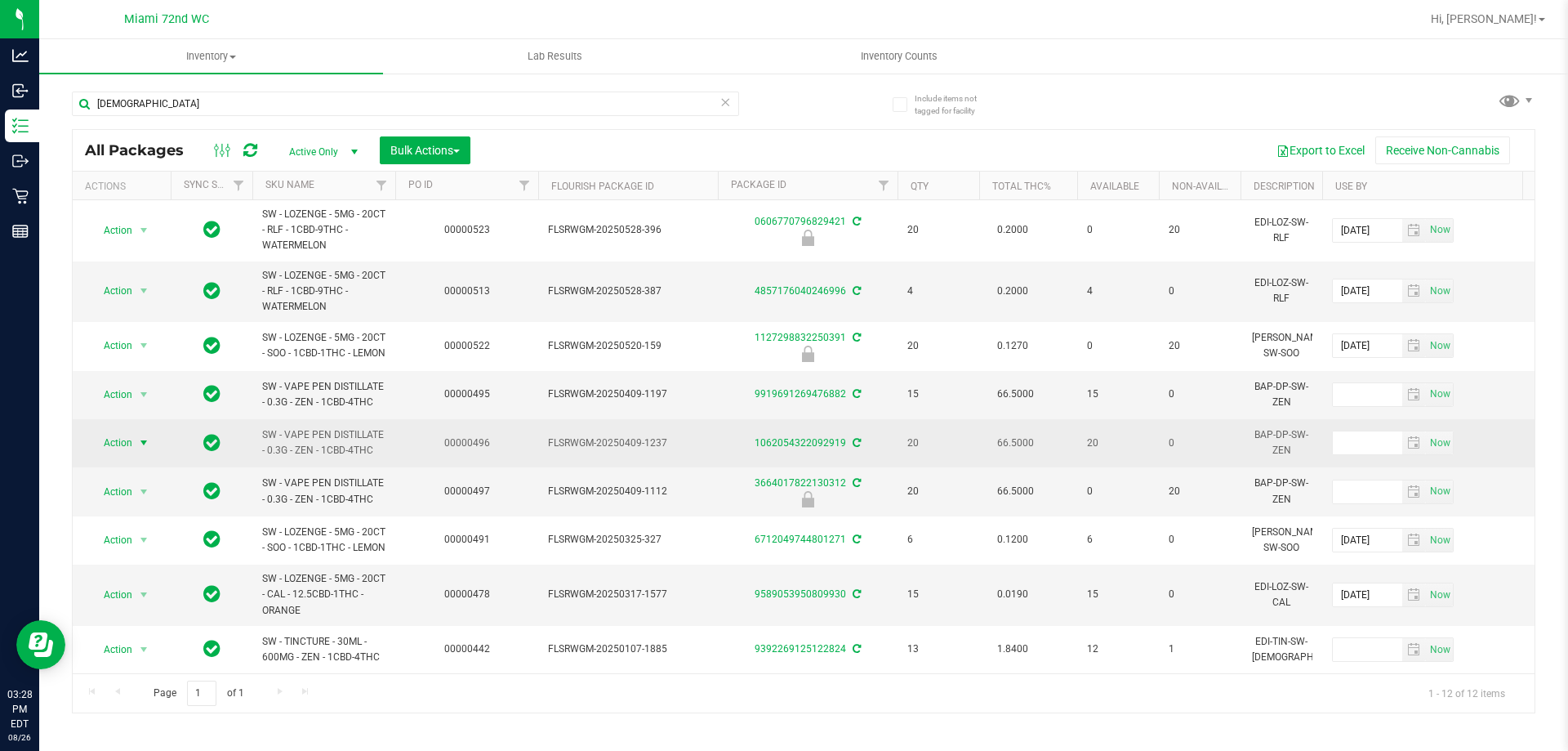
click at [130, 454] on span "Action" at bounding box center [111, 443] width 44 height 23
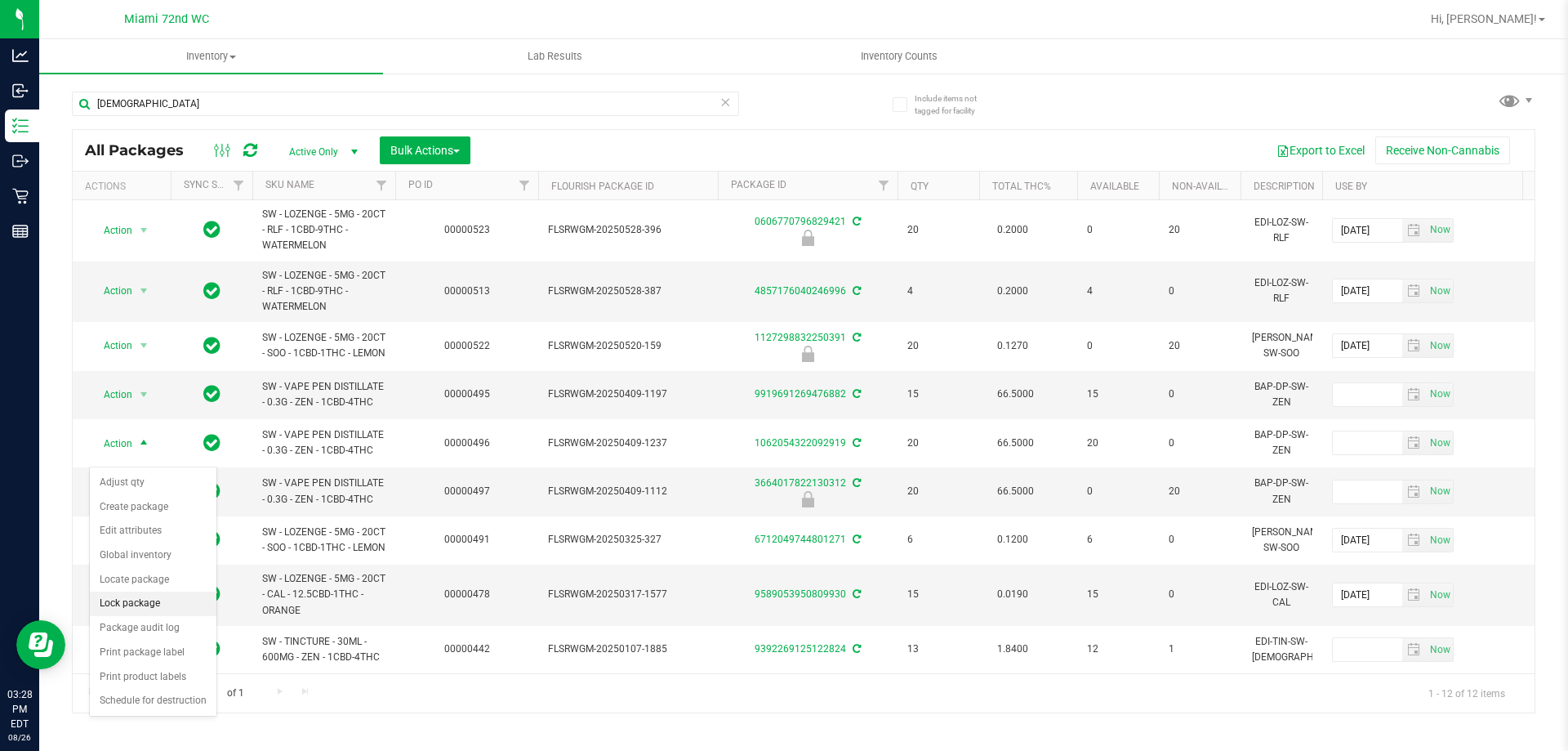
click at [144, 602] on li "Lock package" at bounding box center [152, 604] width 126 height 25
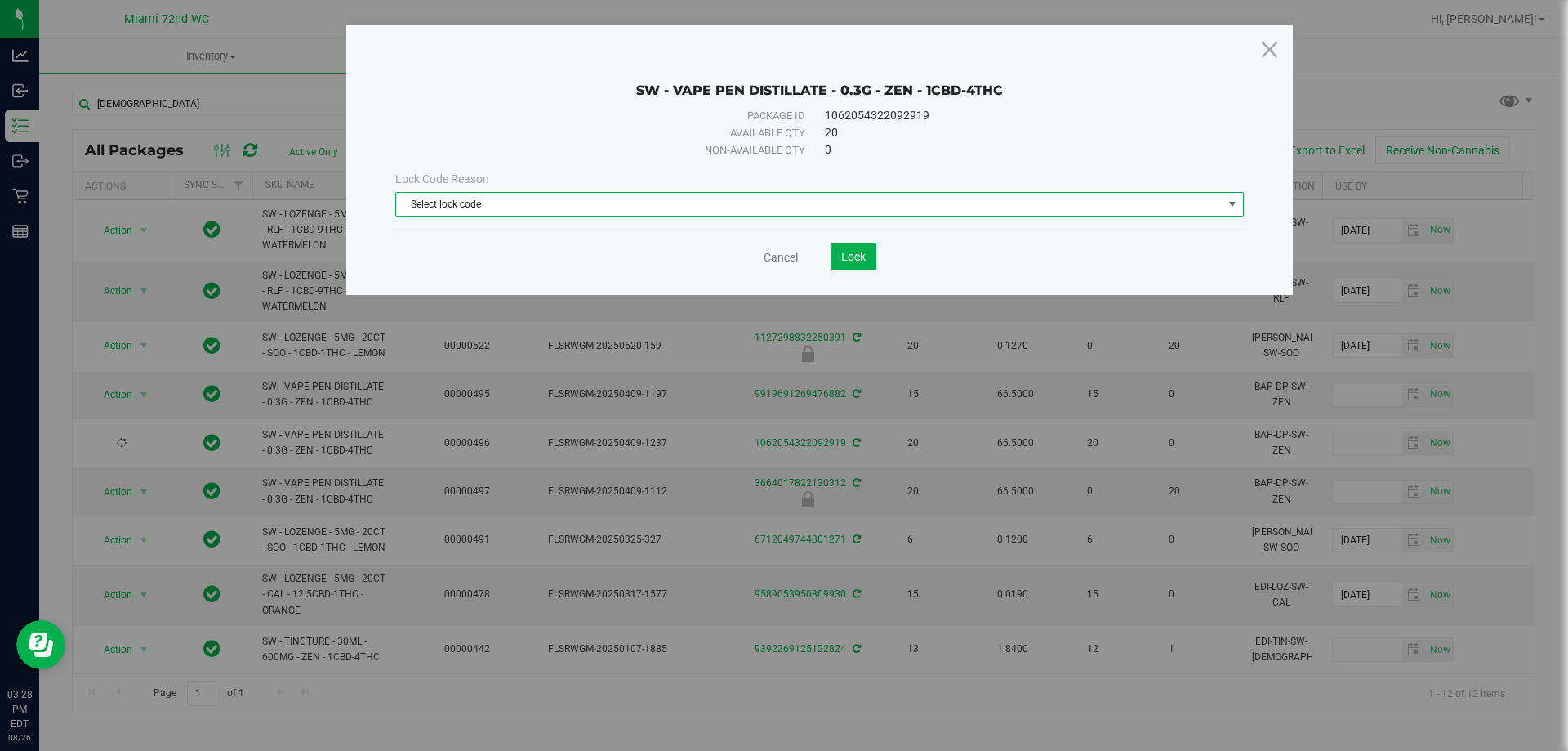
click at [532, 203] on span "Select lock code" at bounding box center [808, 204] width 826 height 23
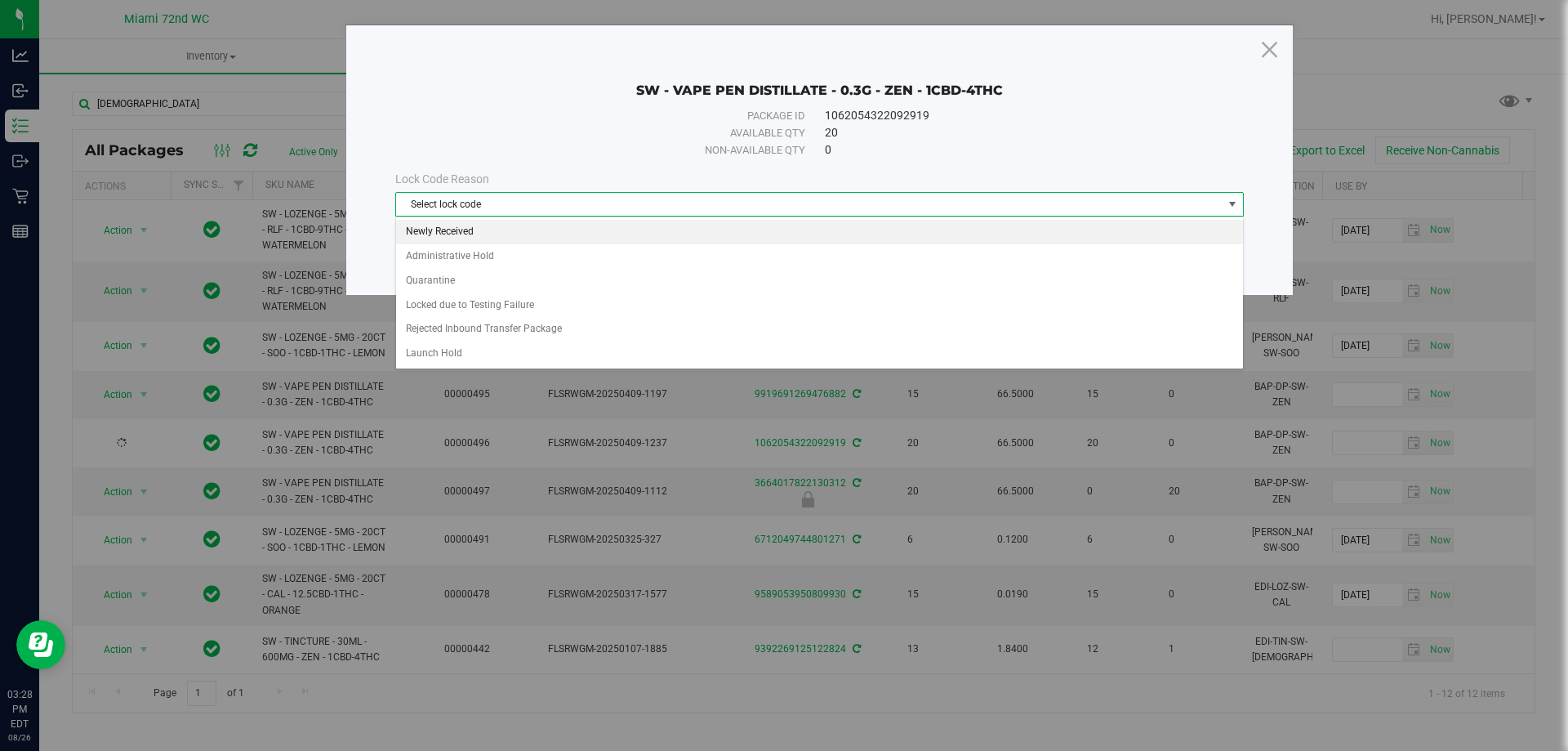
click at [471, 238] on li "Newly Received" at bounding box center [819, 232] width 847 height 25
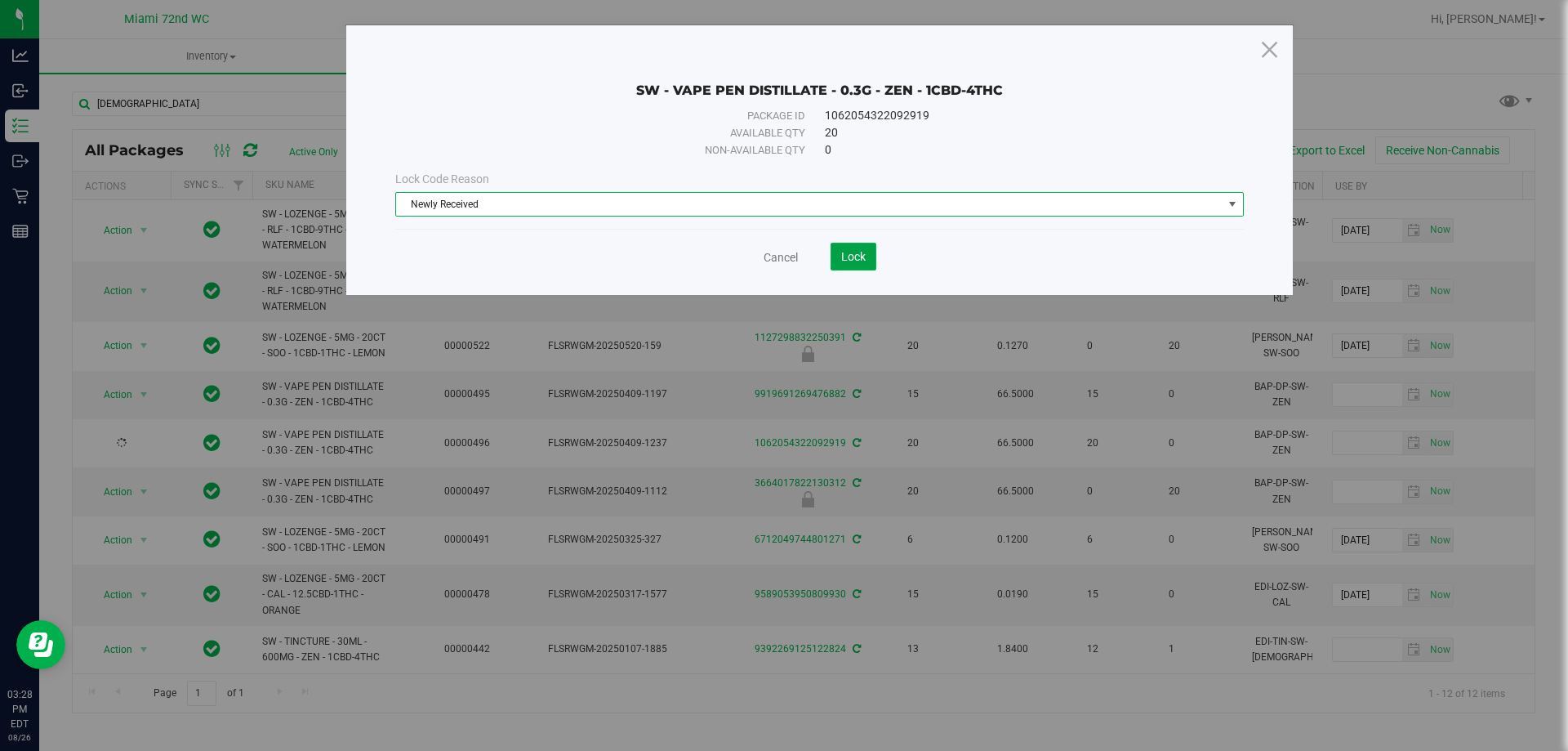
click at [839, 250] on button "Lock" at bounding box center [853, 257] width 46 height 28
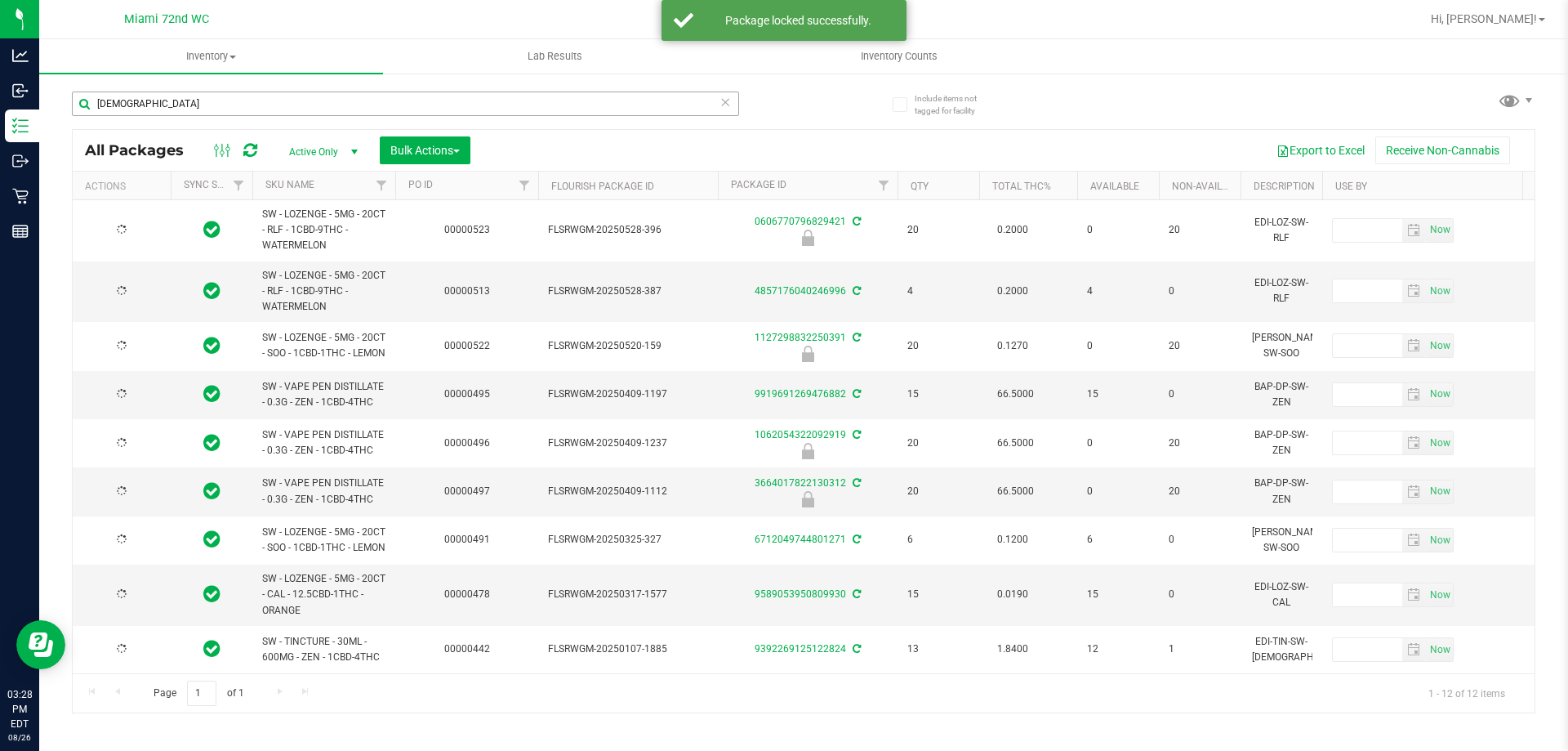
type input "[DATE]"
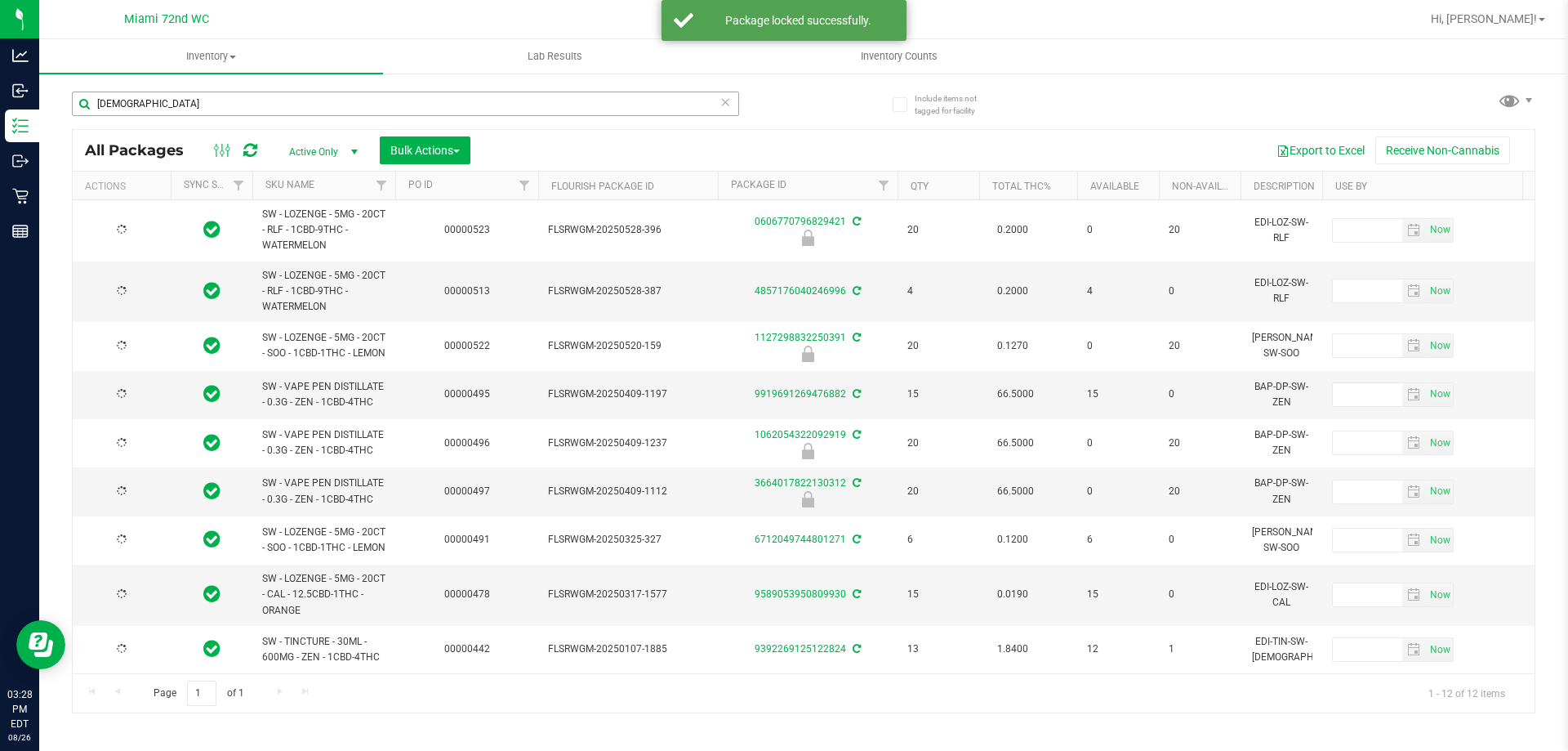
type input "[DATE]"
click at [337, 105] on input "[DEMOGRAPHIC_DATA]" at bounding box center [405, 103] width 667 height 25
type input "LMN"
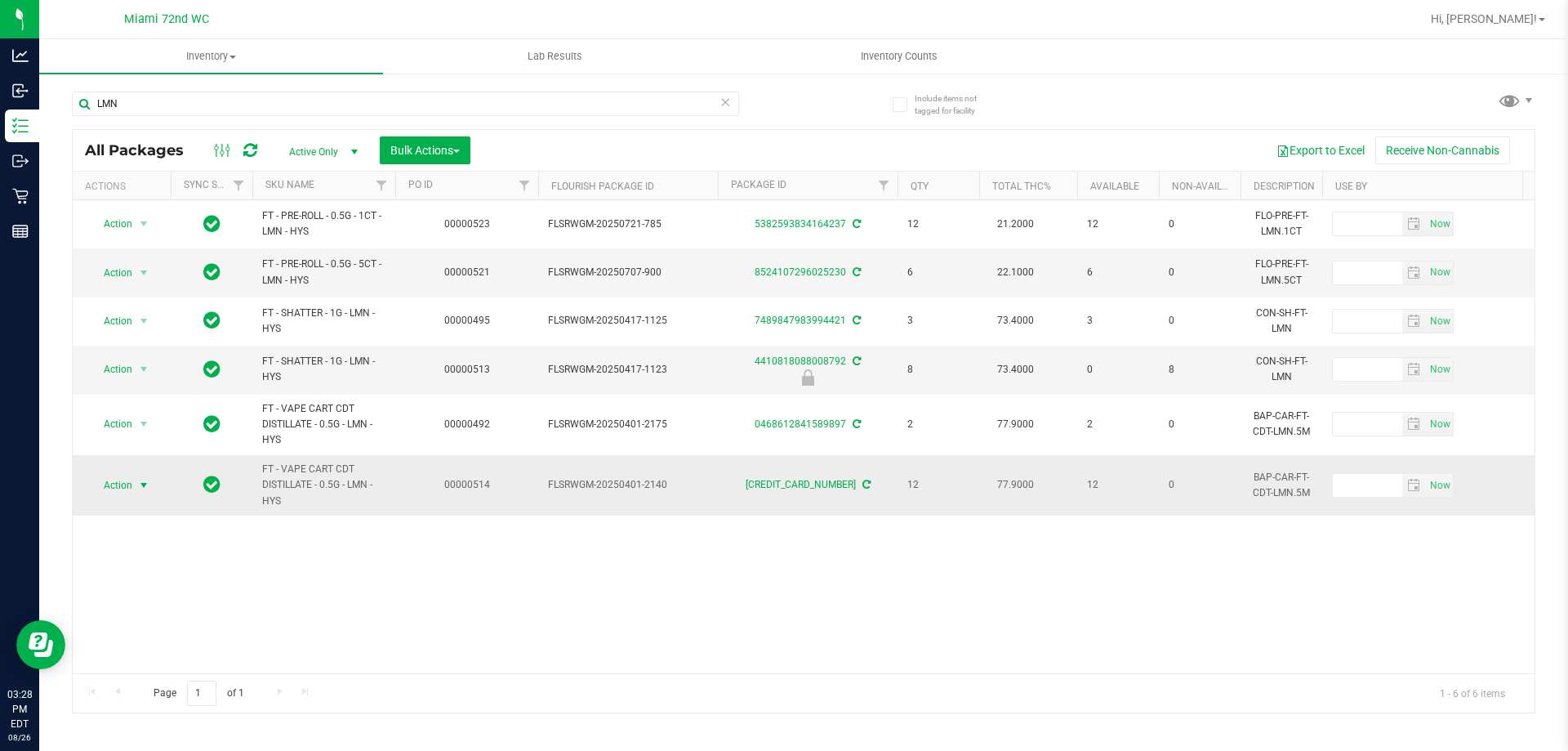
click at [125, 483] on span "Action" at bounding box center [111, 484] width 44 height 23
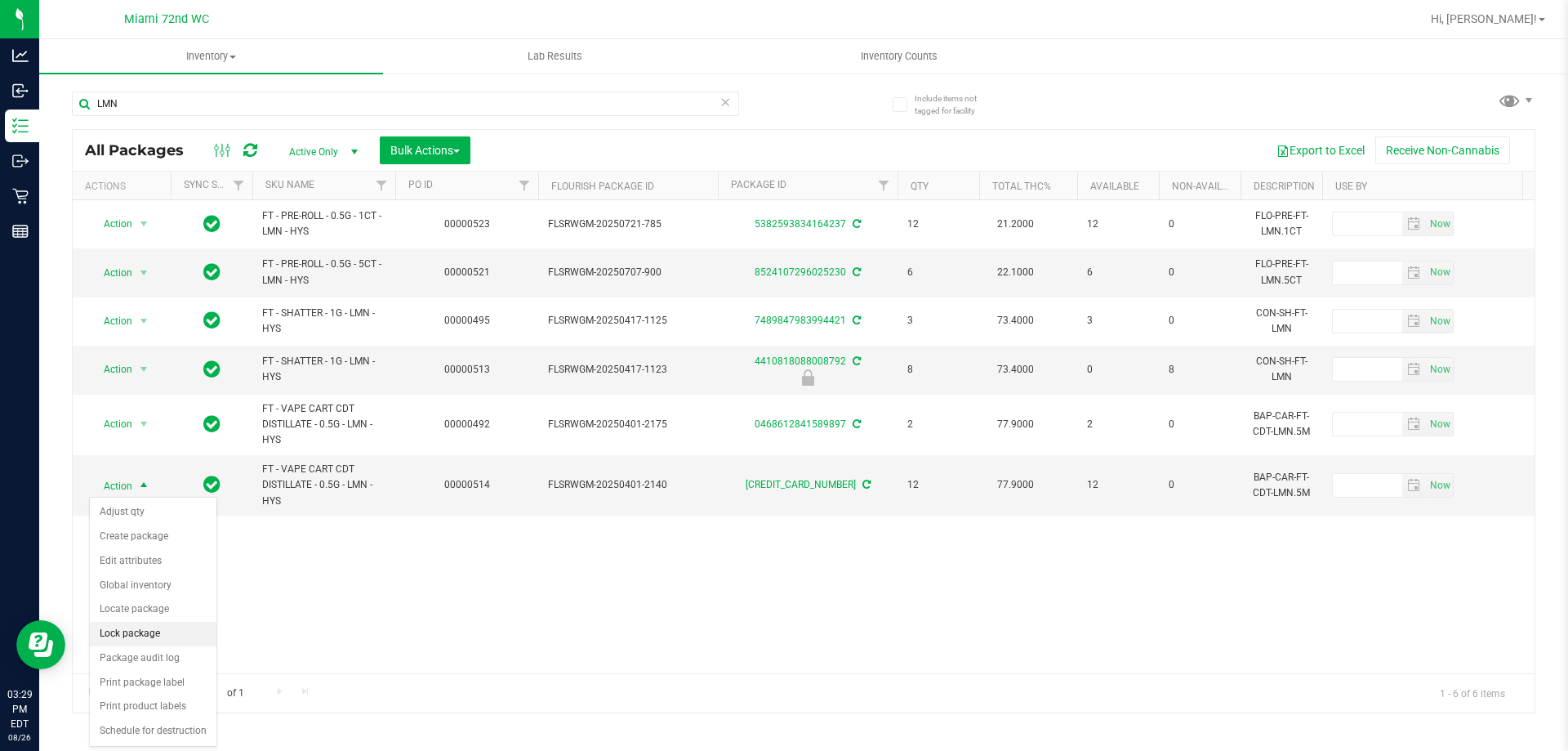
click at [162, 629] on li "Lock package" at bounding box center [152, 634] width 126 height 25
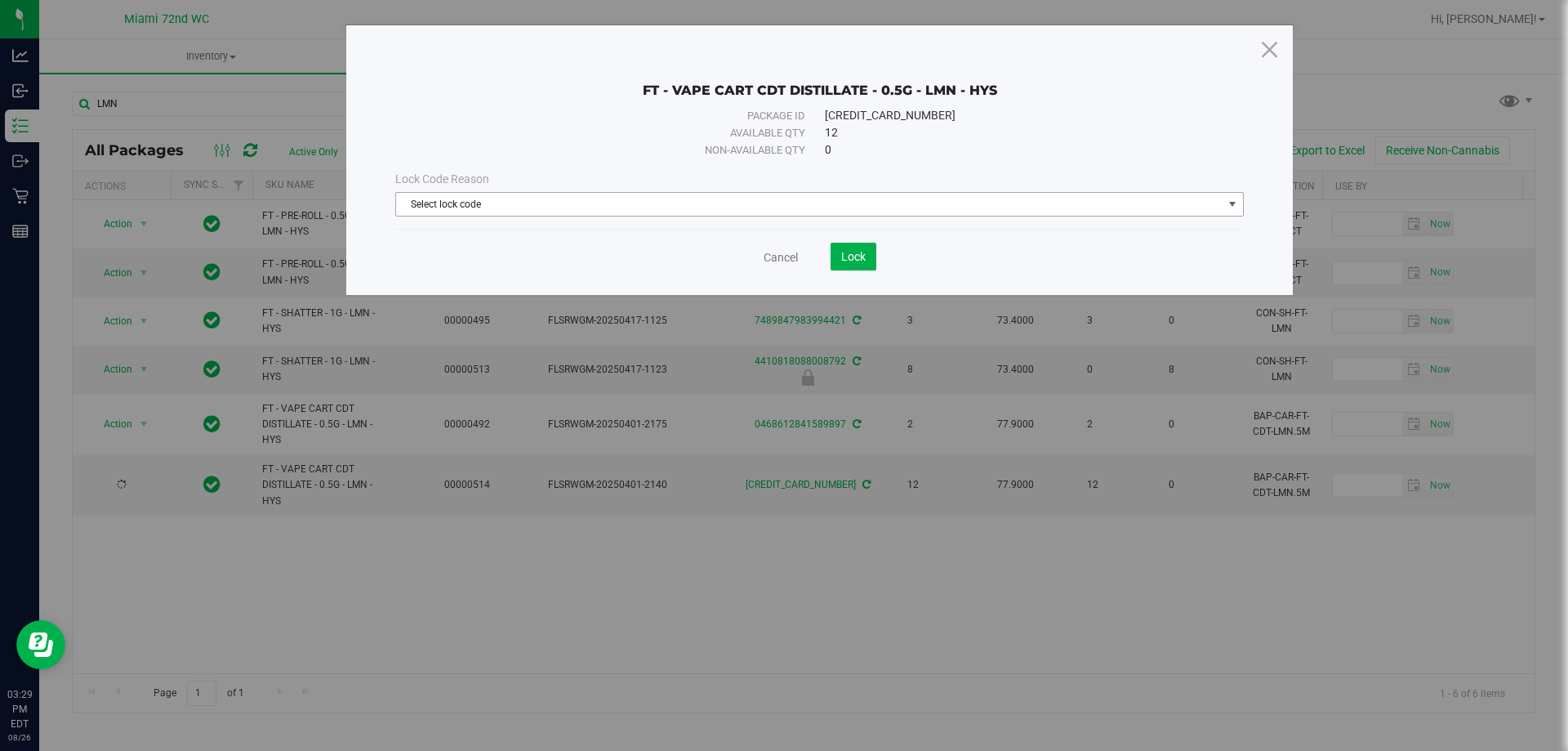
click at [494, 185] on div "Lock Code Reason" at bounding box center [819, 179] width 848 height 17
click at [495, 208] on span "Select lock code" at bounding box center [808, 204] width 826 height 23
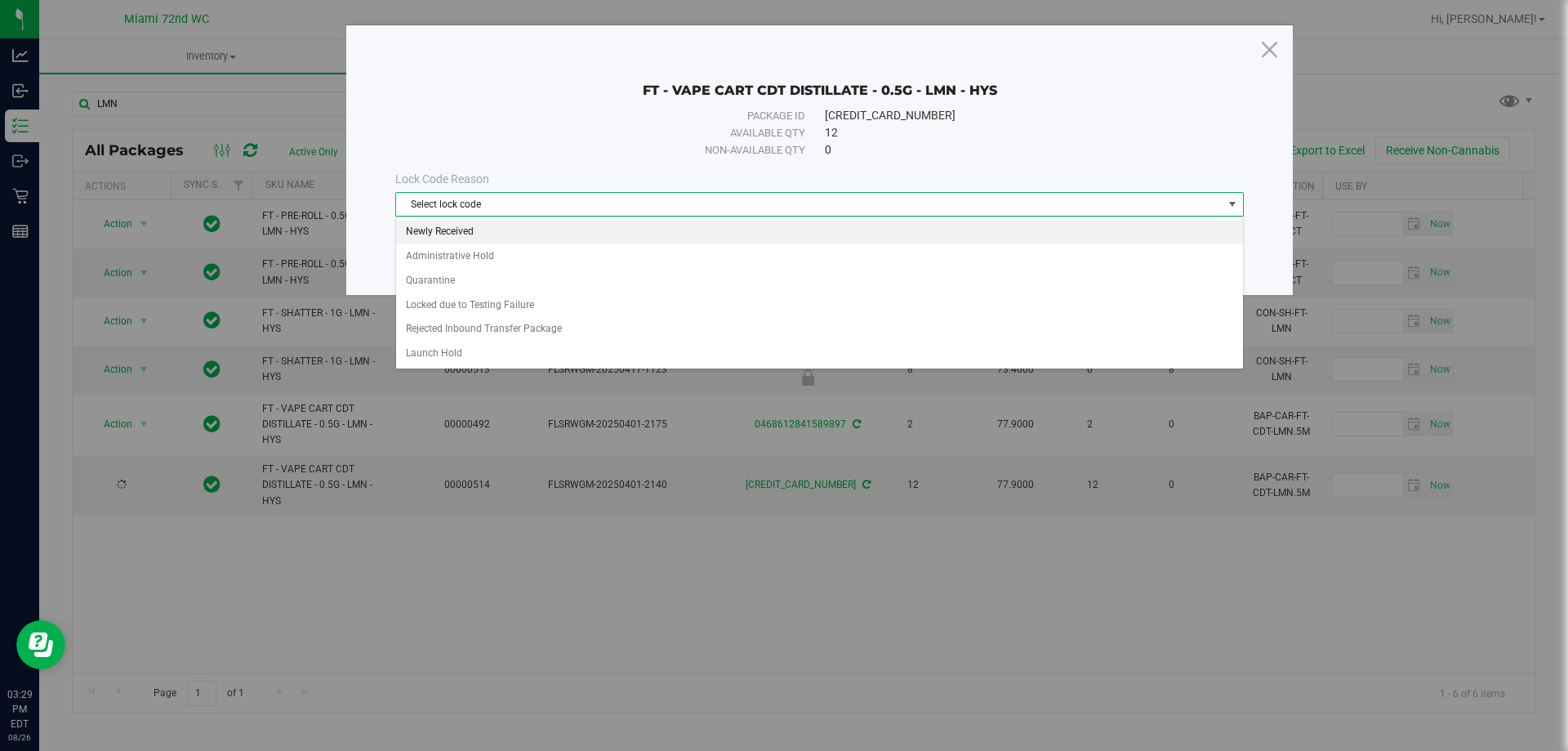
click at [505, 231] on li "Newly Received" at bounding box center [819, 232] width 847 height 25
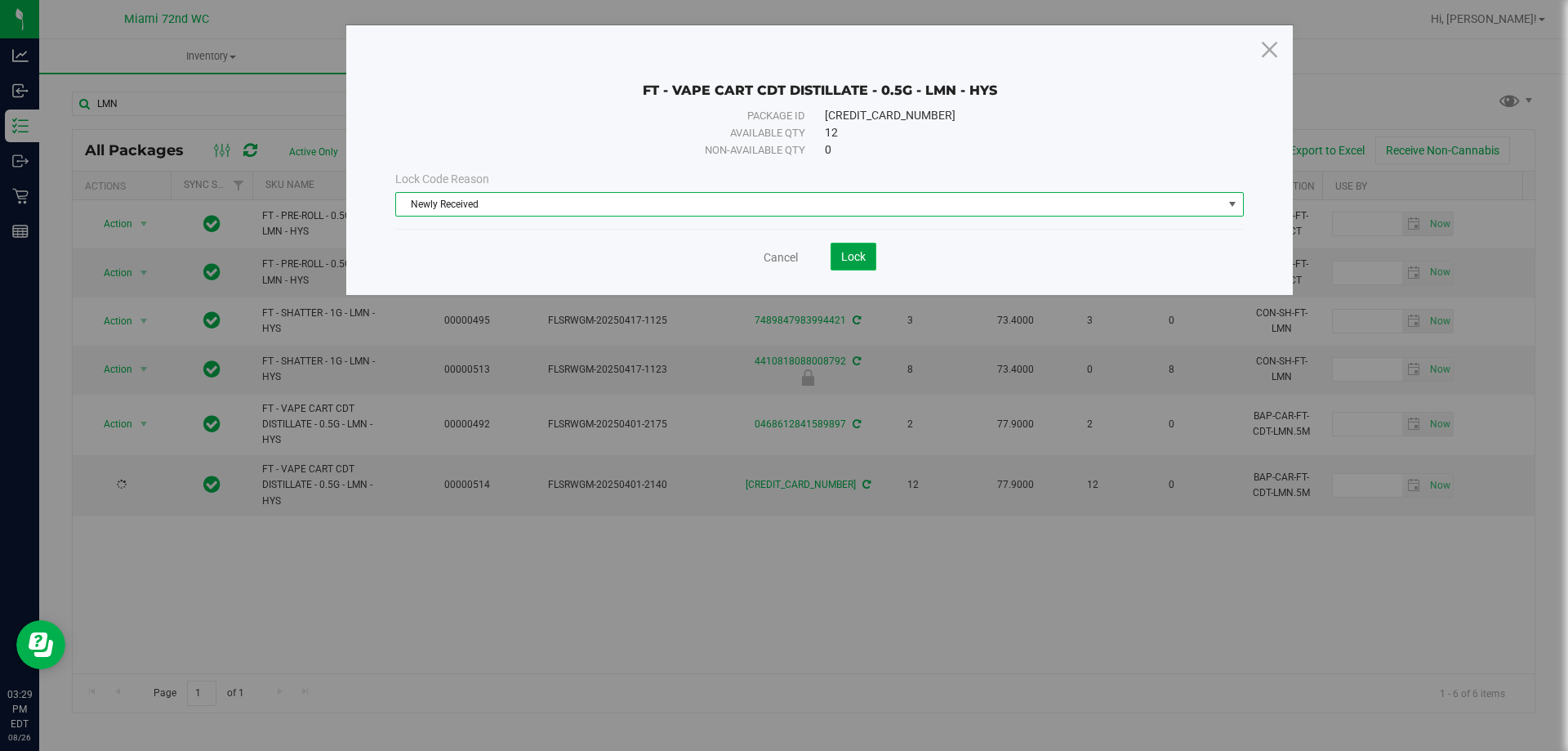
click at [866, 255] on button "Lock" at bounding box center [853, 257] width 46 height 28
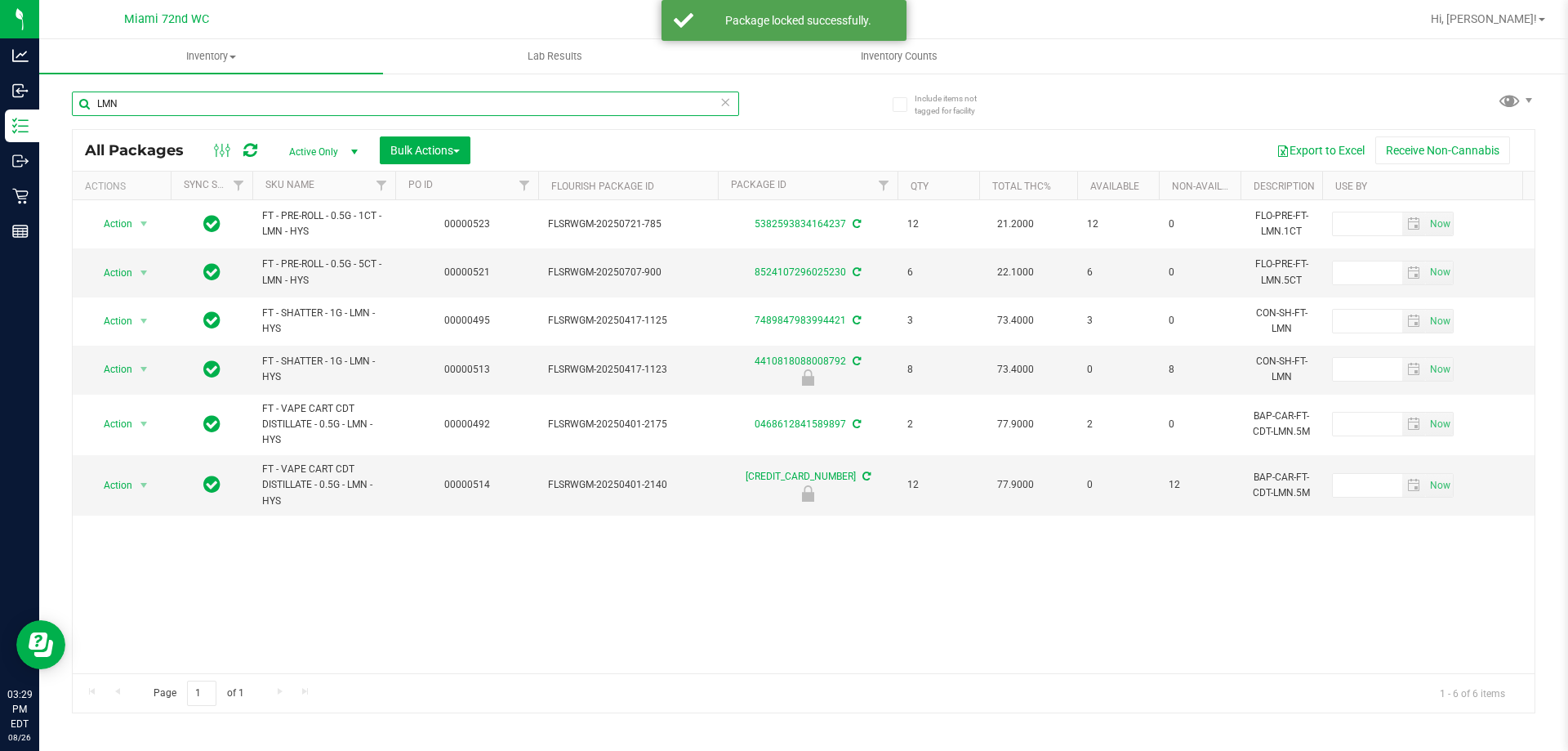
click at [166, 96] on input "LMN" at bounding box center [405, 103] width 667 height 25
click at [167, 96] on input "LMN" at bounding box center [405, 103] width 667 height 25
type input "LYD"
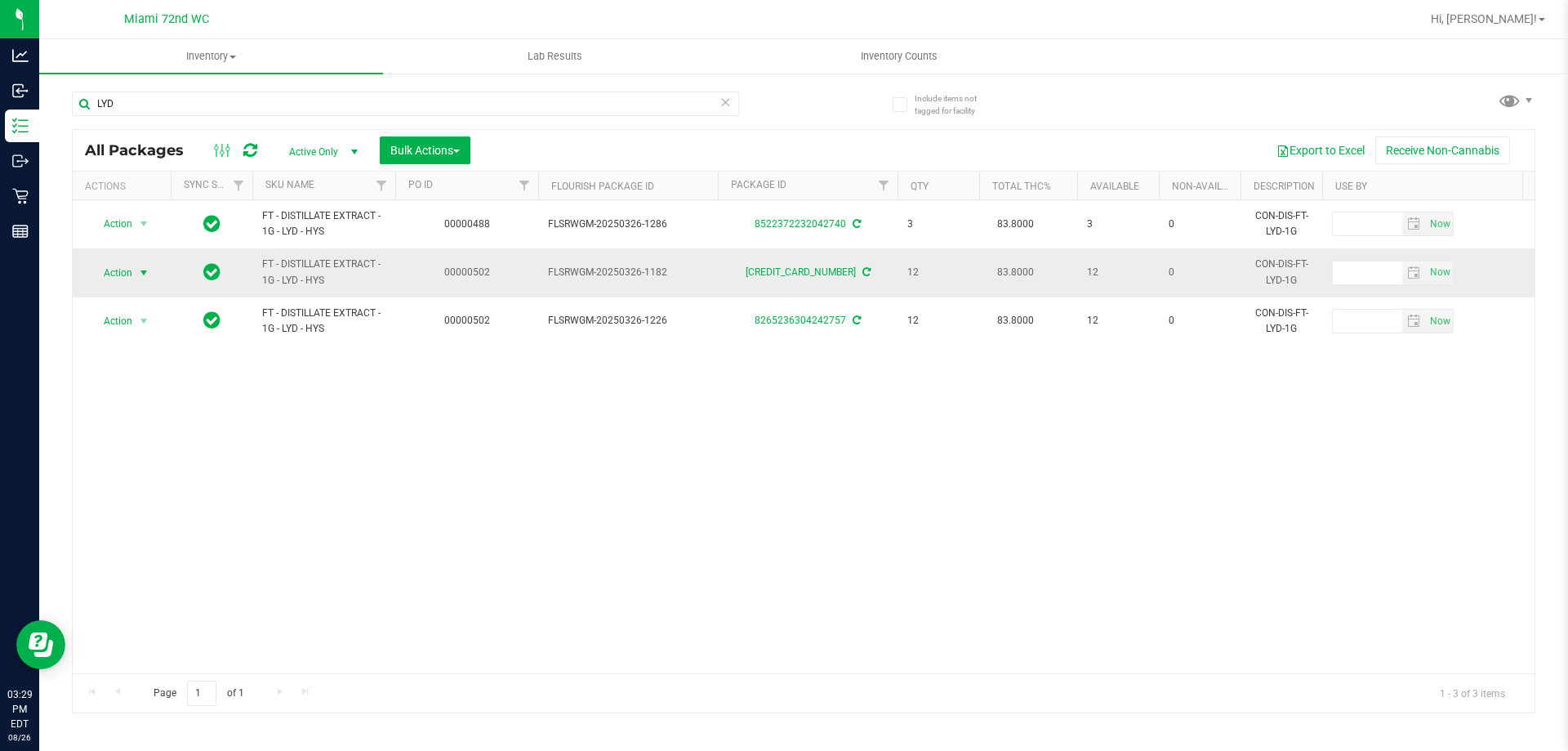
click at [144, 270] on span "select" at bounding box center [143, 273] width 13 height 13
click at [142, 417] on li "Lock package" at bounding box center [152, 421] width 126 height 25
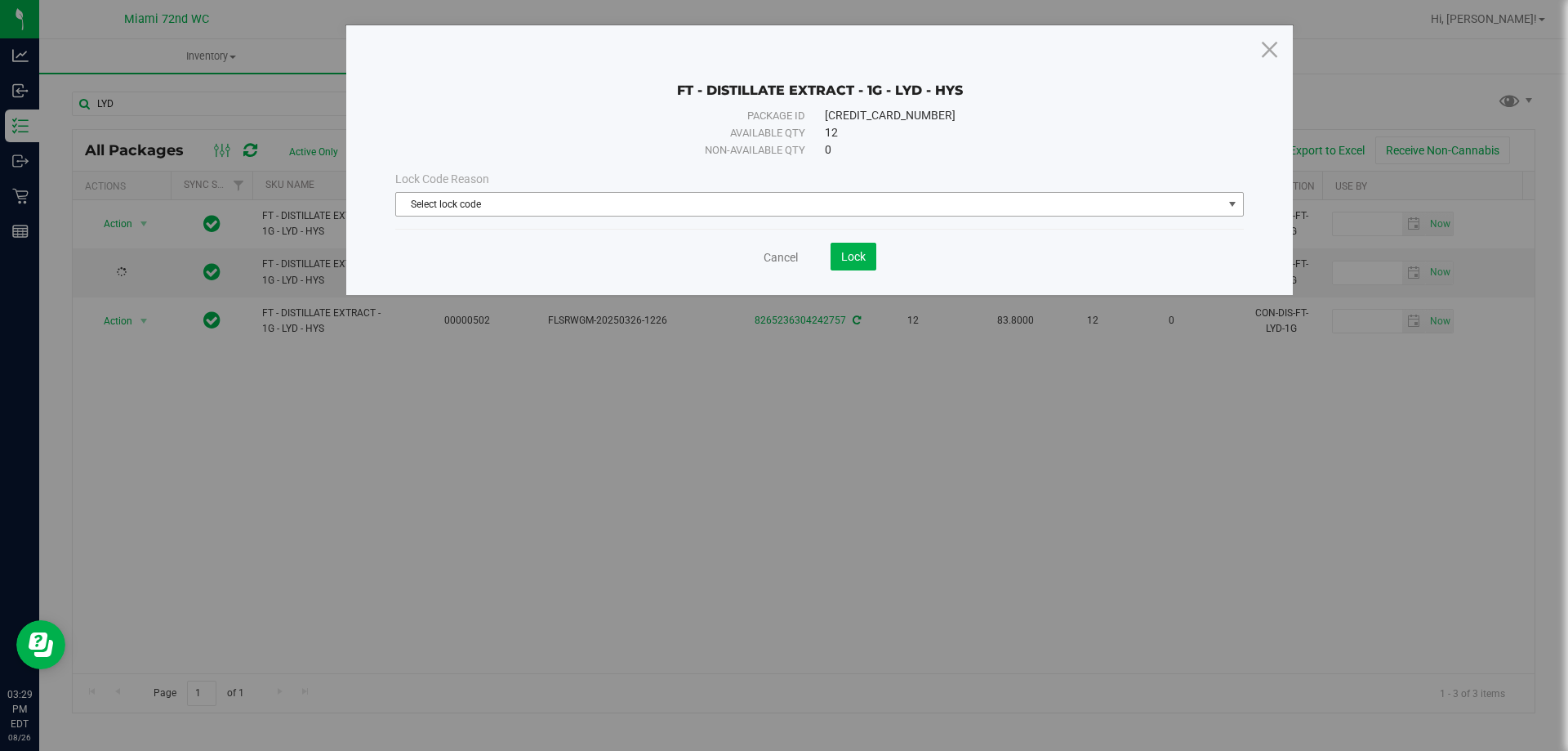
click at [723, 207] on span "Select lock code" at bounding box center [808, 204] width 826 height 23
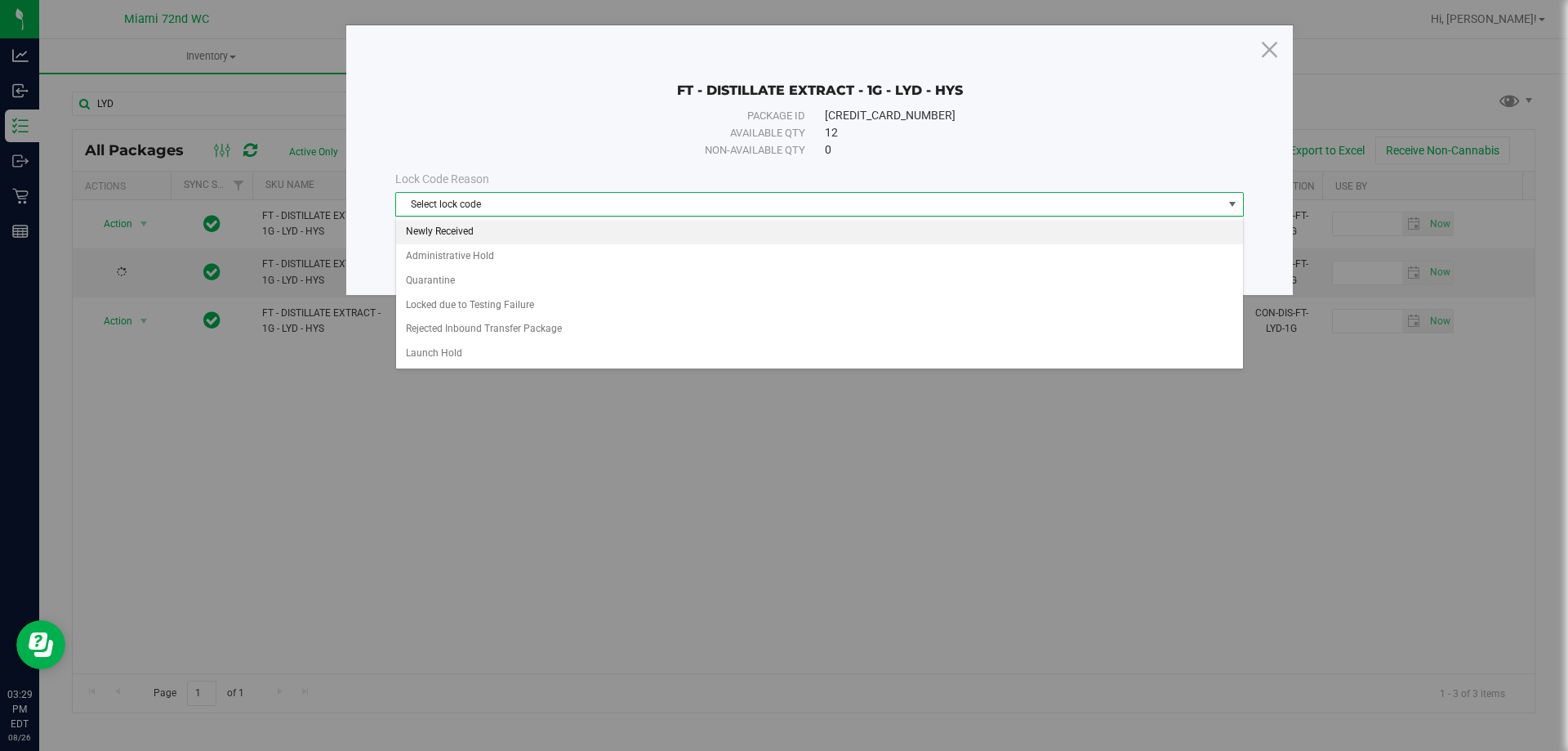
click at [459, 231] on li "Newly Received" at bounding box center [819, 232] width 847 height 25
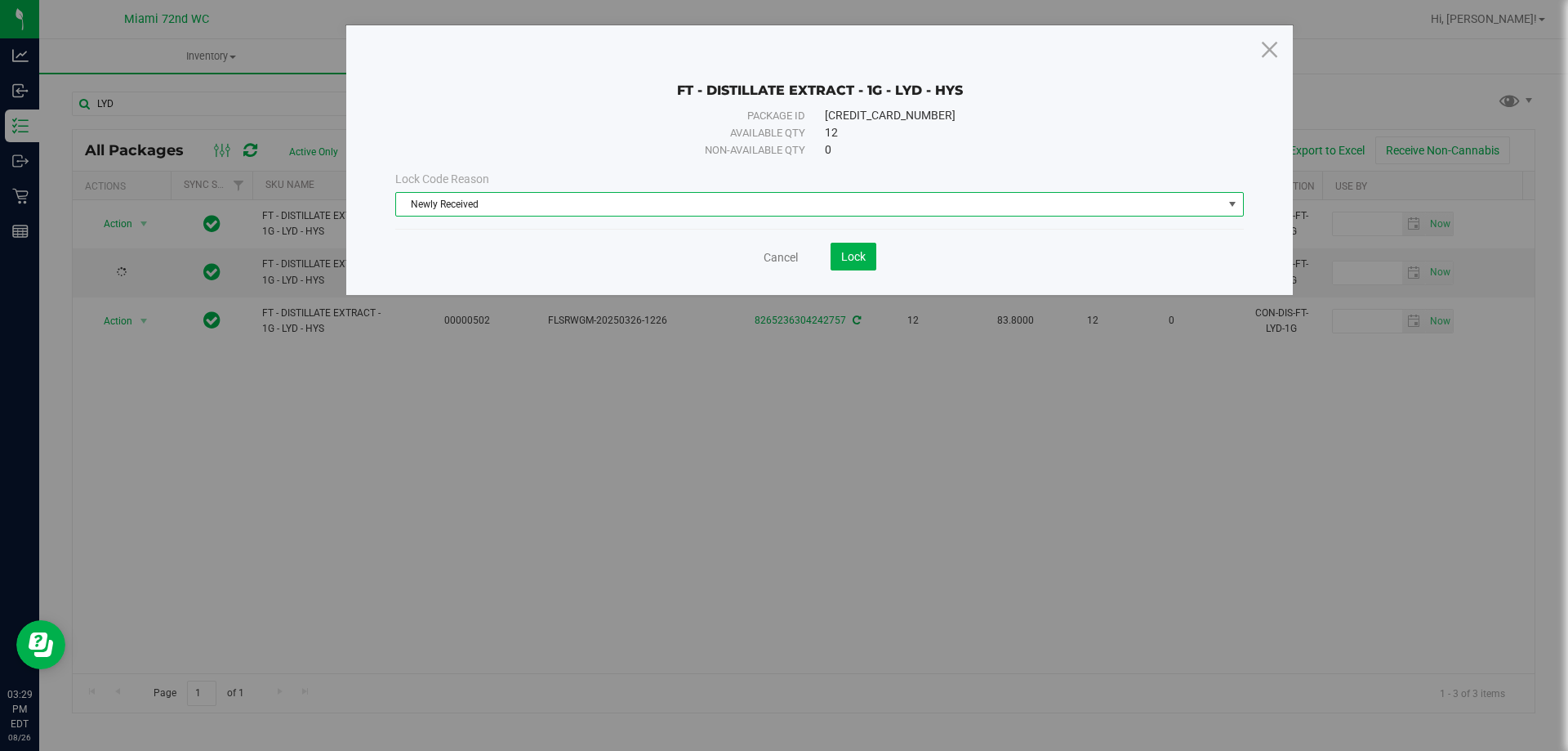
click at [807, 258] on save-button "Lock" at bounding box center [836, 257] width 79 height 28
click at [848, 252] on span "Lock" at bounding box center [853, 256] width 25 height 13
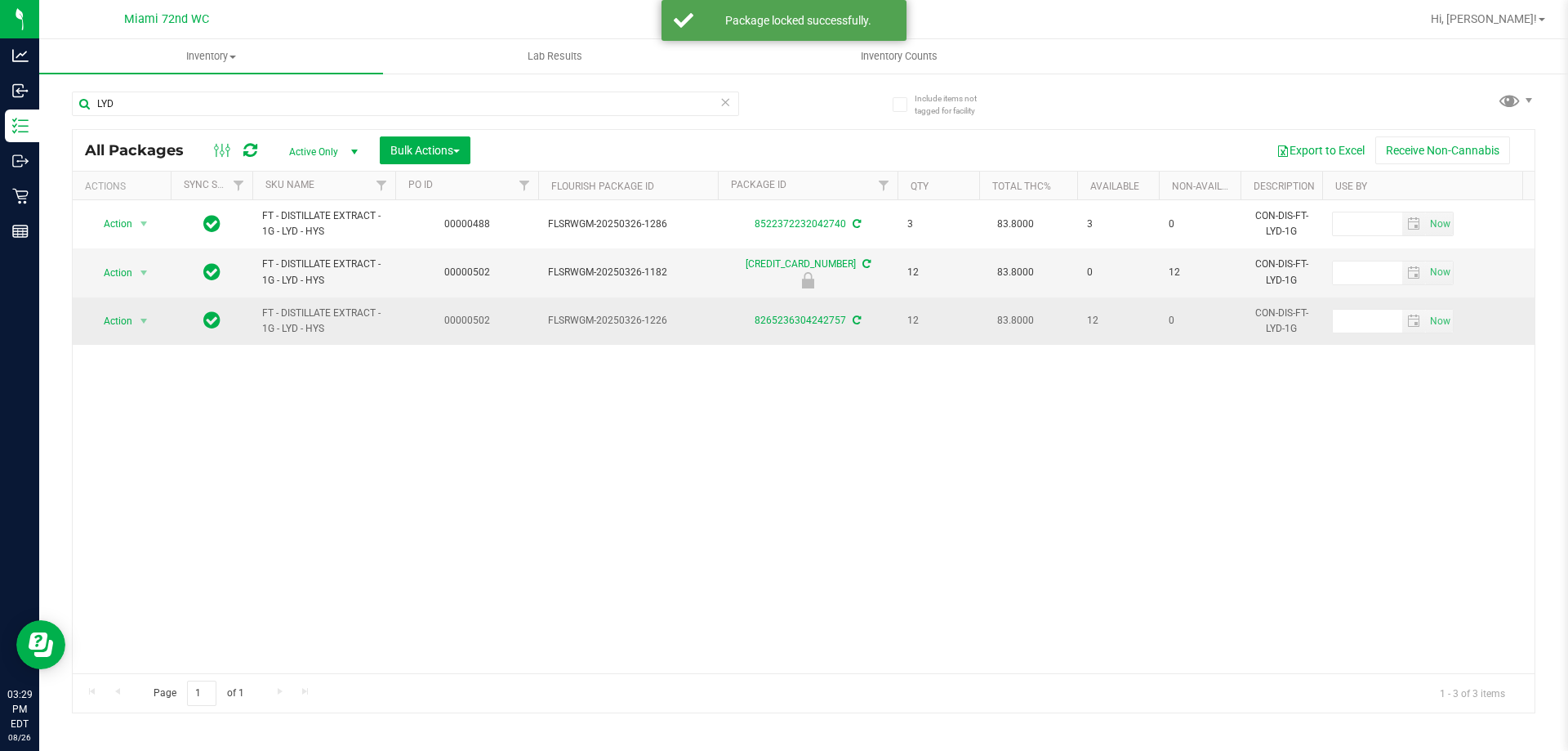
click at [144, 308] on td "Action Action Adjust qty Create package Edit attributes Global inventory Locate…" at bounding box center [121, 321] width 98 height 48
click at [135, 312] on span "select" at bounding box center [144, 320] width 21 height 23
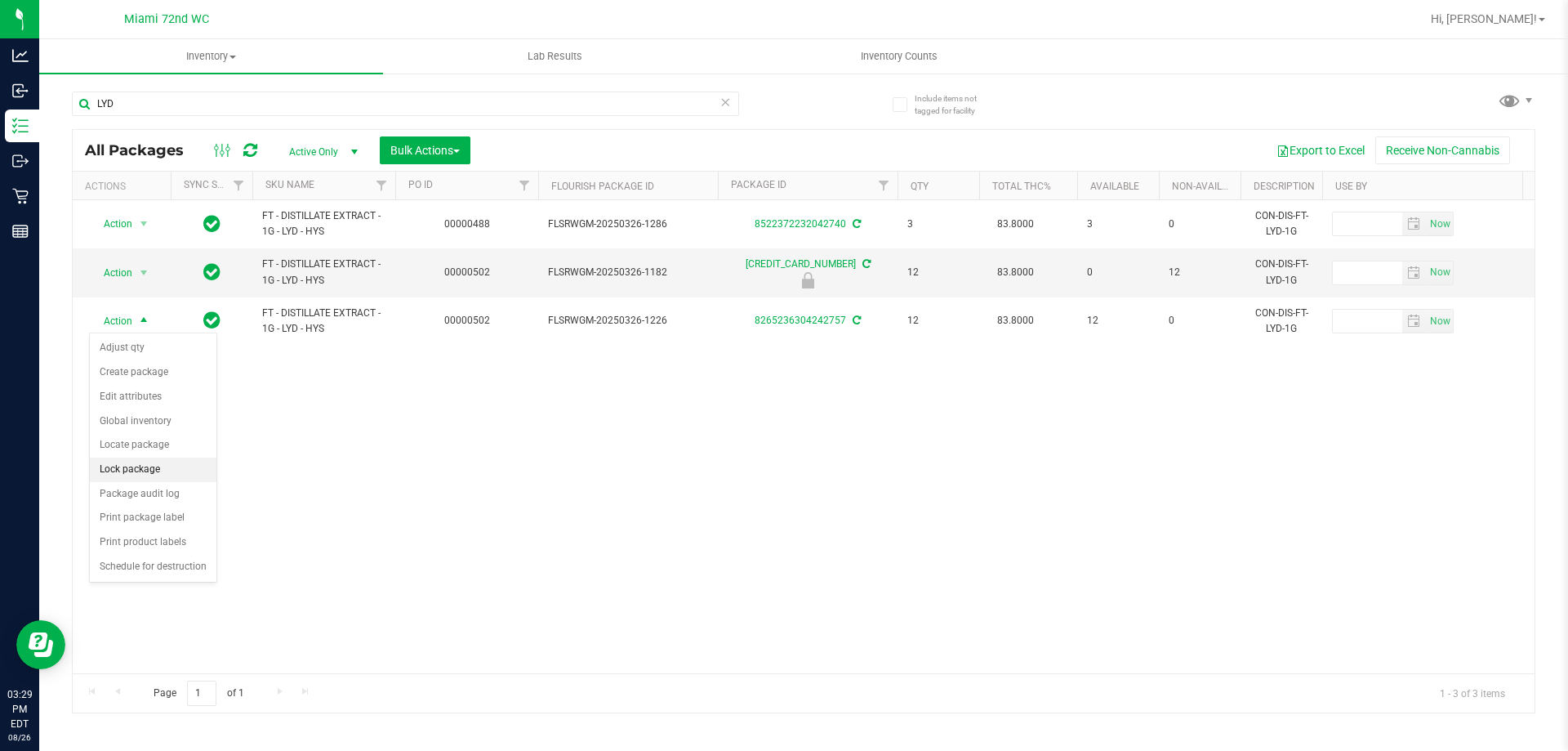
click at [158, 464] on li "Lock package" at bounding box center [152, 469] width 126 height 25
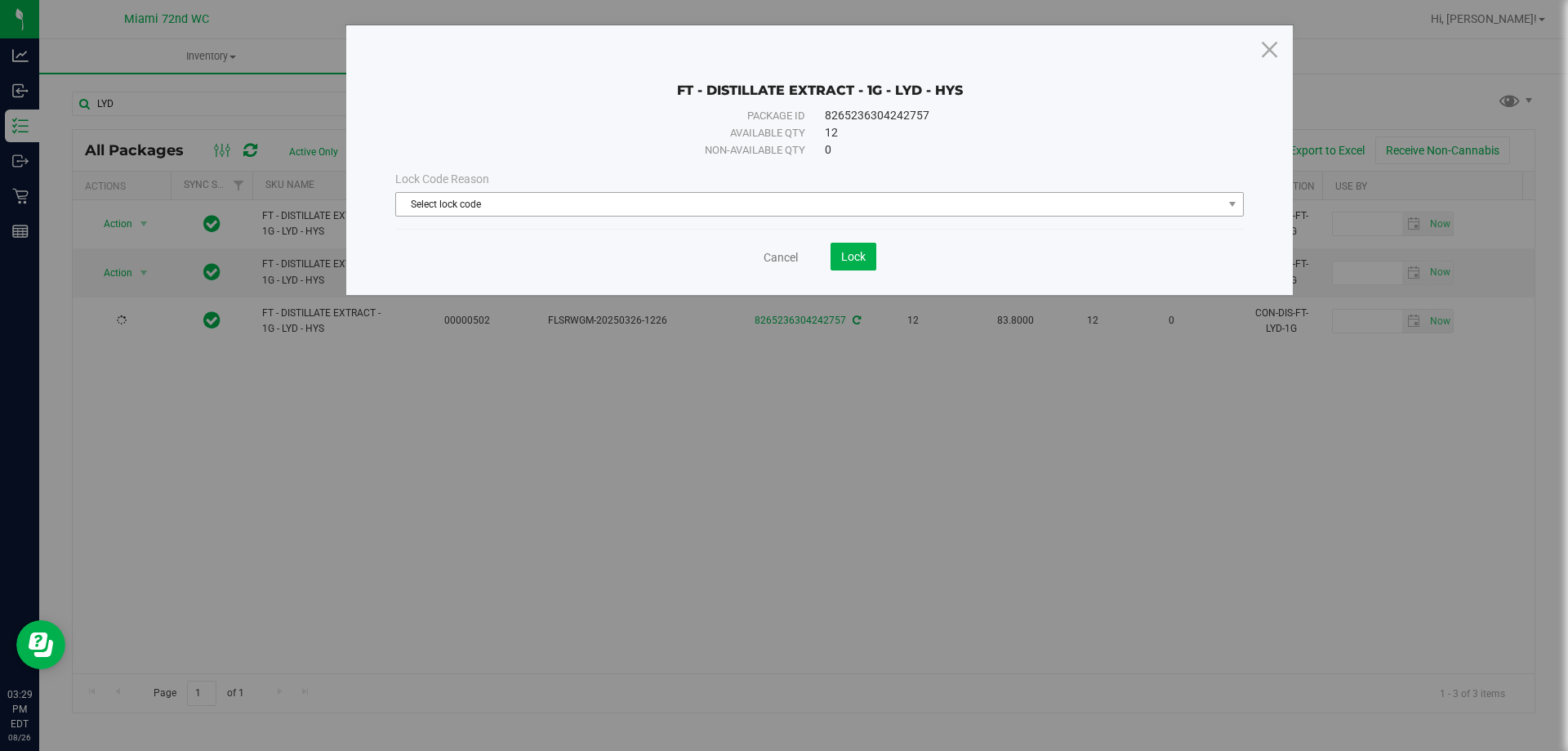
click at [558, 213] on span "Select lock code" at bounding box center [808, 204] width 826 height 23
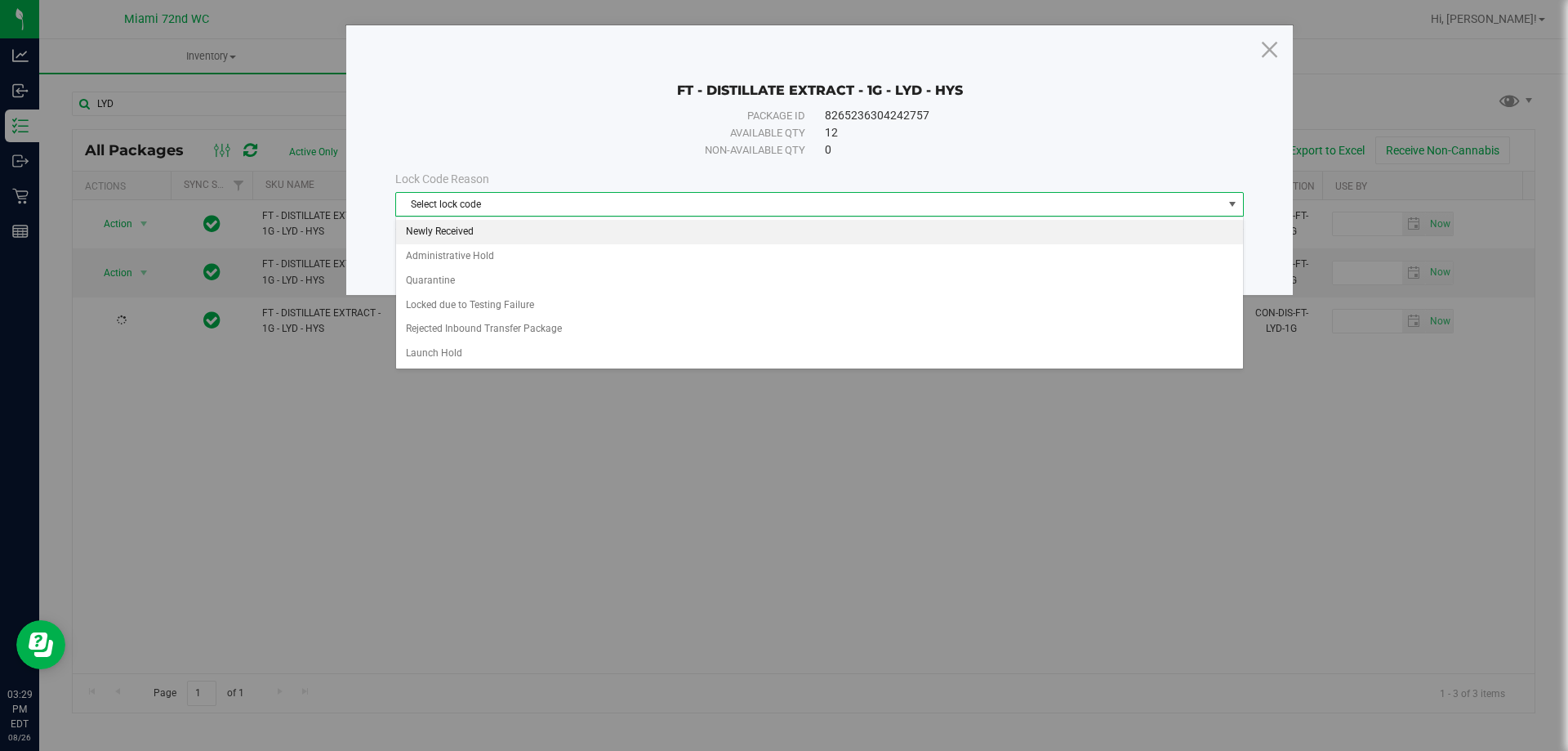
click at [479, 234] on li "Newly Received" at bounding box center [819, 232] width 847 height 25
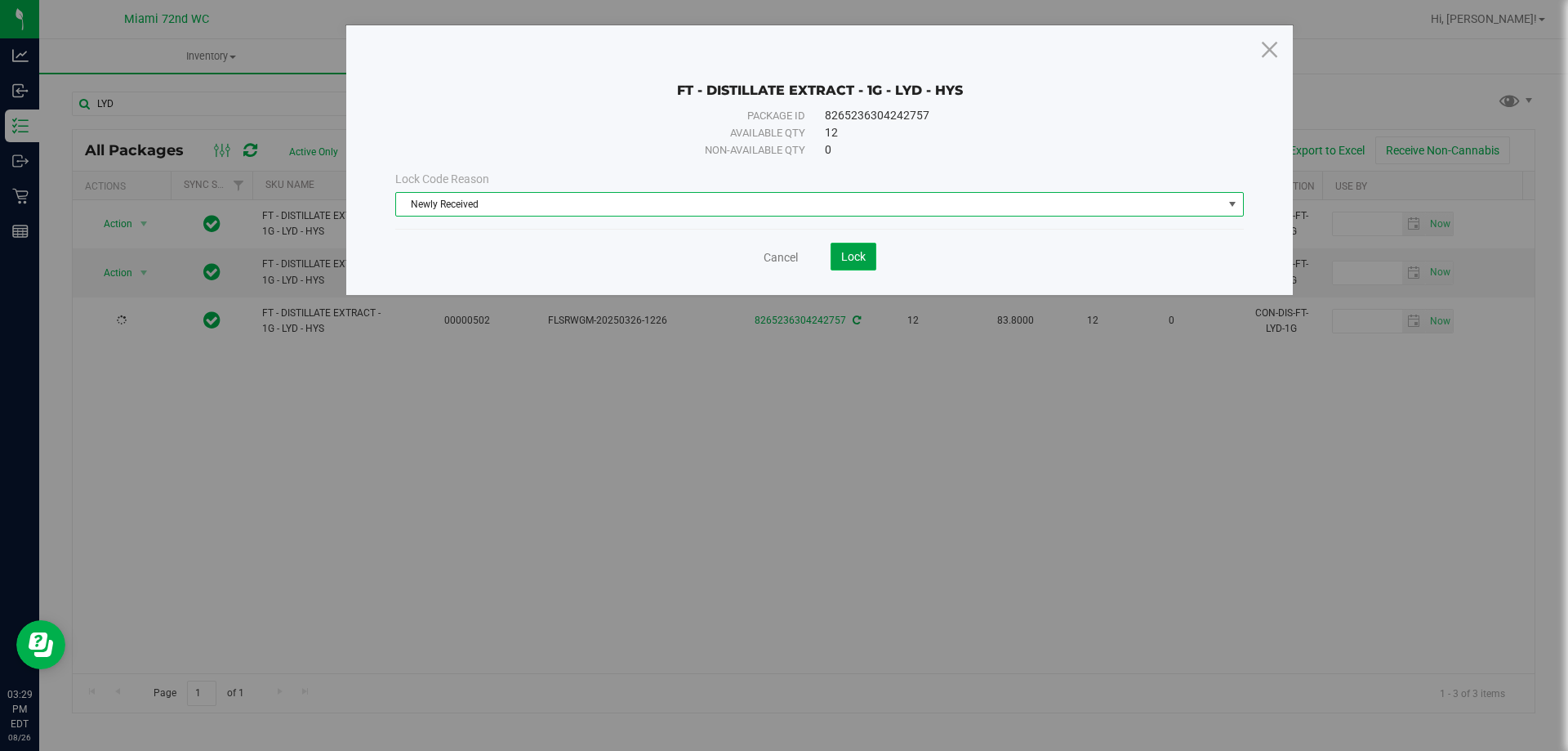
click at [861, 258] on span "Lock" at bounding box center [853, 256] width 25 height 13
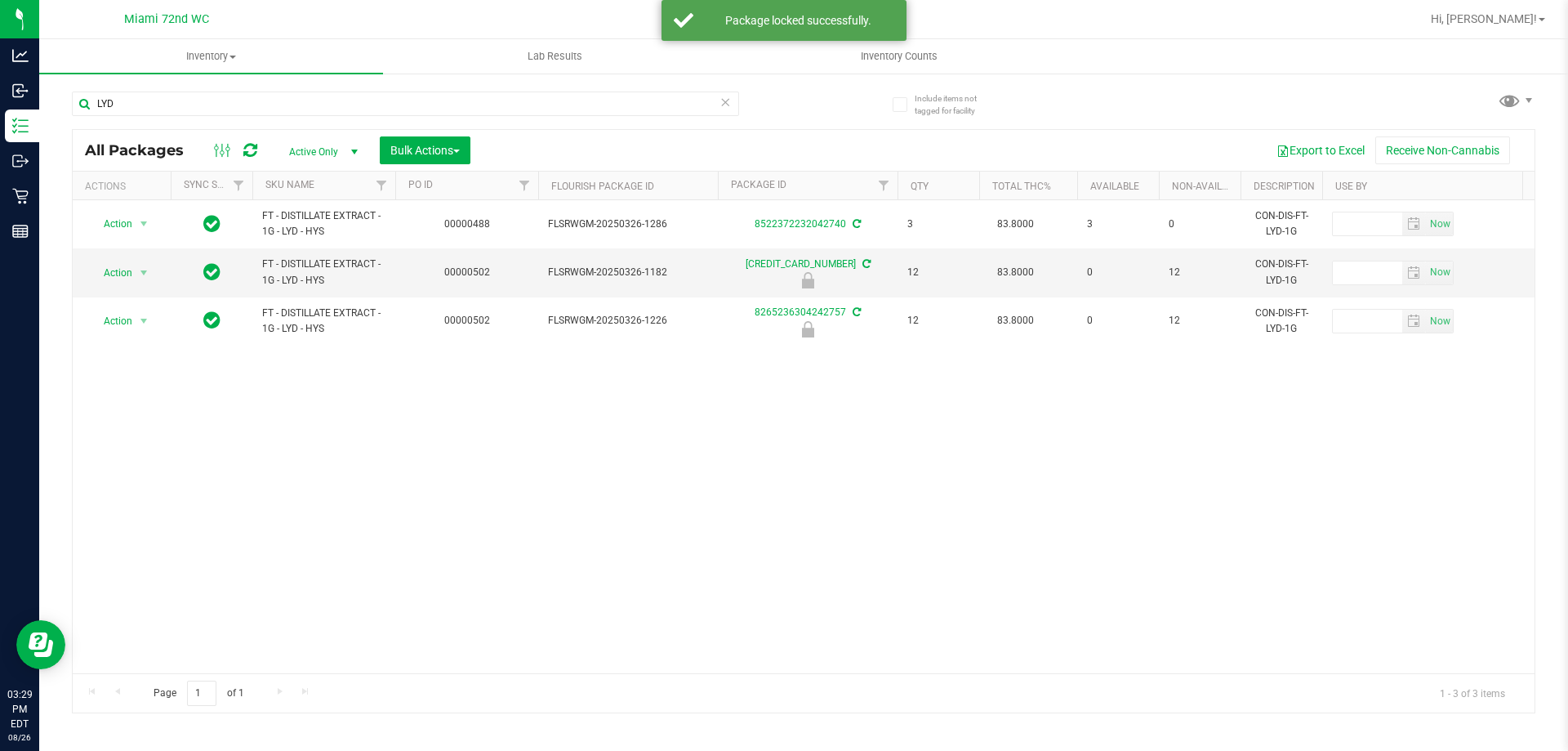
click at [171, 90] on div "LYD" at bounding box center [437, 102] width 732 height 53
click at [173, 93] on input "LYD" at bounding box center [405, 103] width 667 height 25
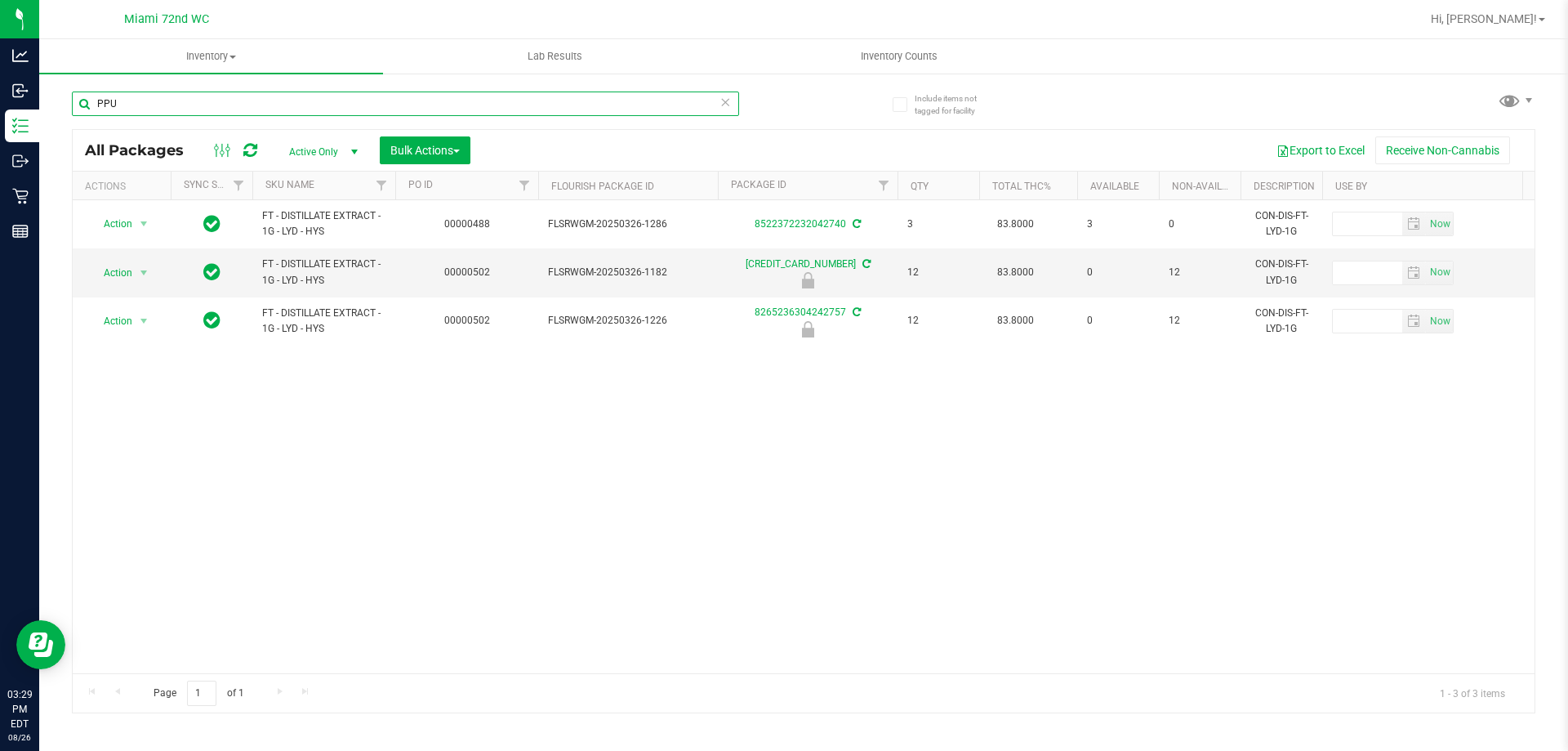
type input "PPU"
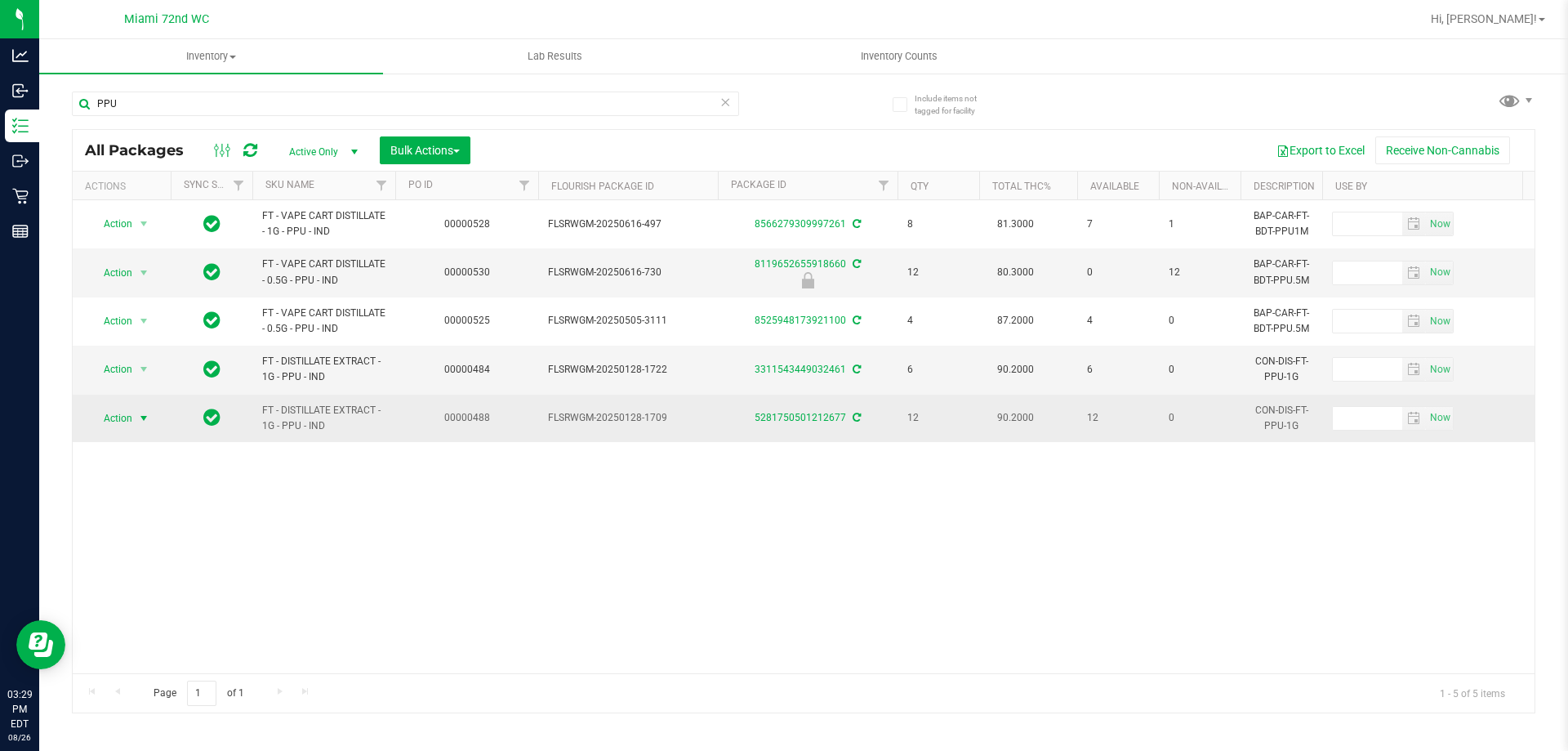
click at [125, 416] on span "Action" at bounding box center [111, 418] width 44 height 23
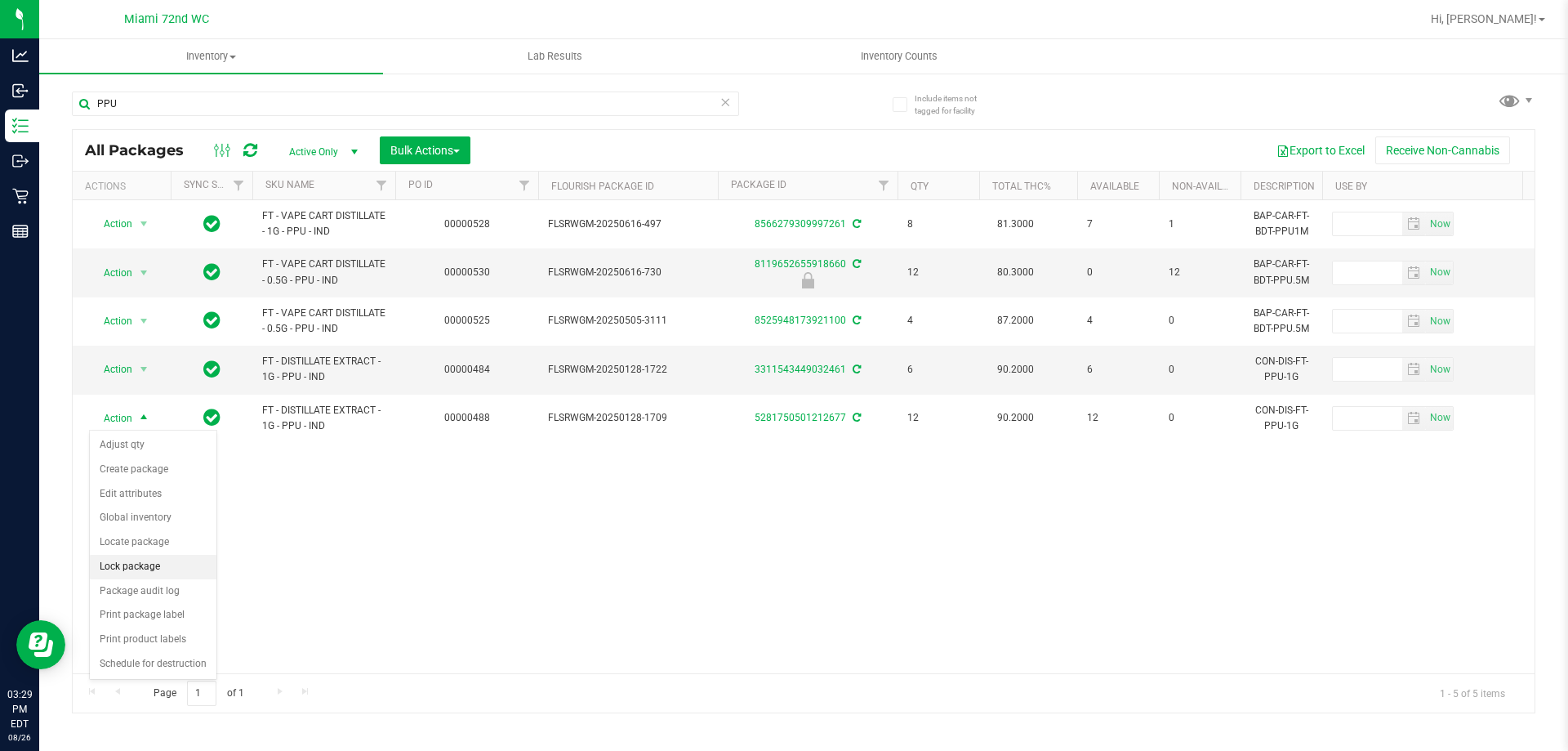
click at [161, 562] on li "Lock package" at bounding box center [152, 567] width 126 height 25
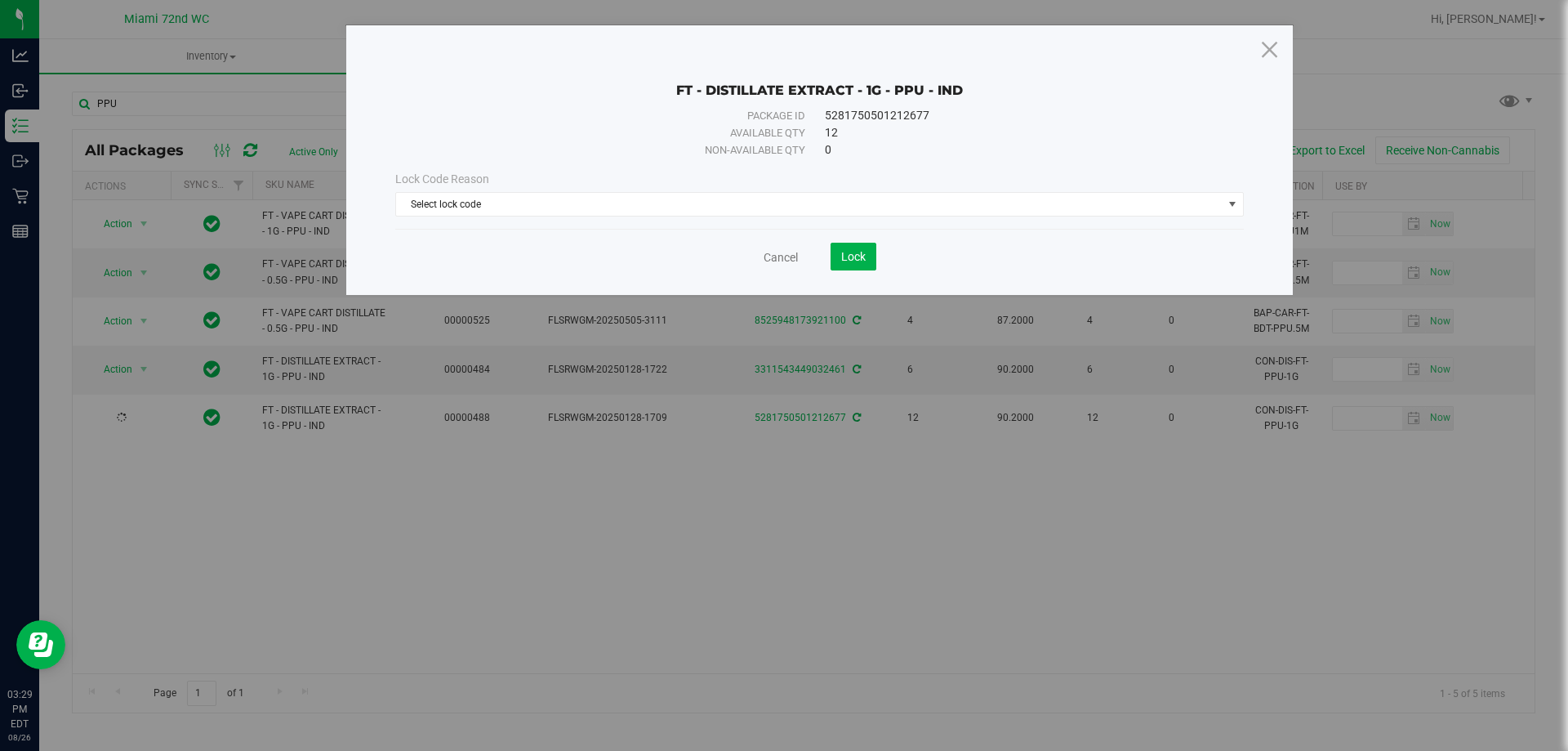
click at [655, 217] on div "Lock Code Reason Select lock code Select lock code Newly Received Administrativ…" at bounding box center [819, 193] width 873 height 71
click at [646, 188] on div "Lock Code Reason Select lock code Select lock code Newly Received Administrativ…" at bounding box center [819, 194] width 873 height 46
drag, startPoint x: 629, startPoint y: 198, endPoint x: 618, endPoint y: 196, distance: 11.2
click at [628, 198] on span "Select lock code" at bounding box center [808, 204] width 826 height 23
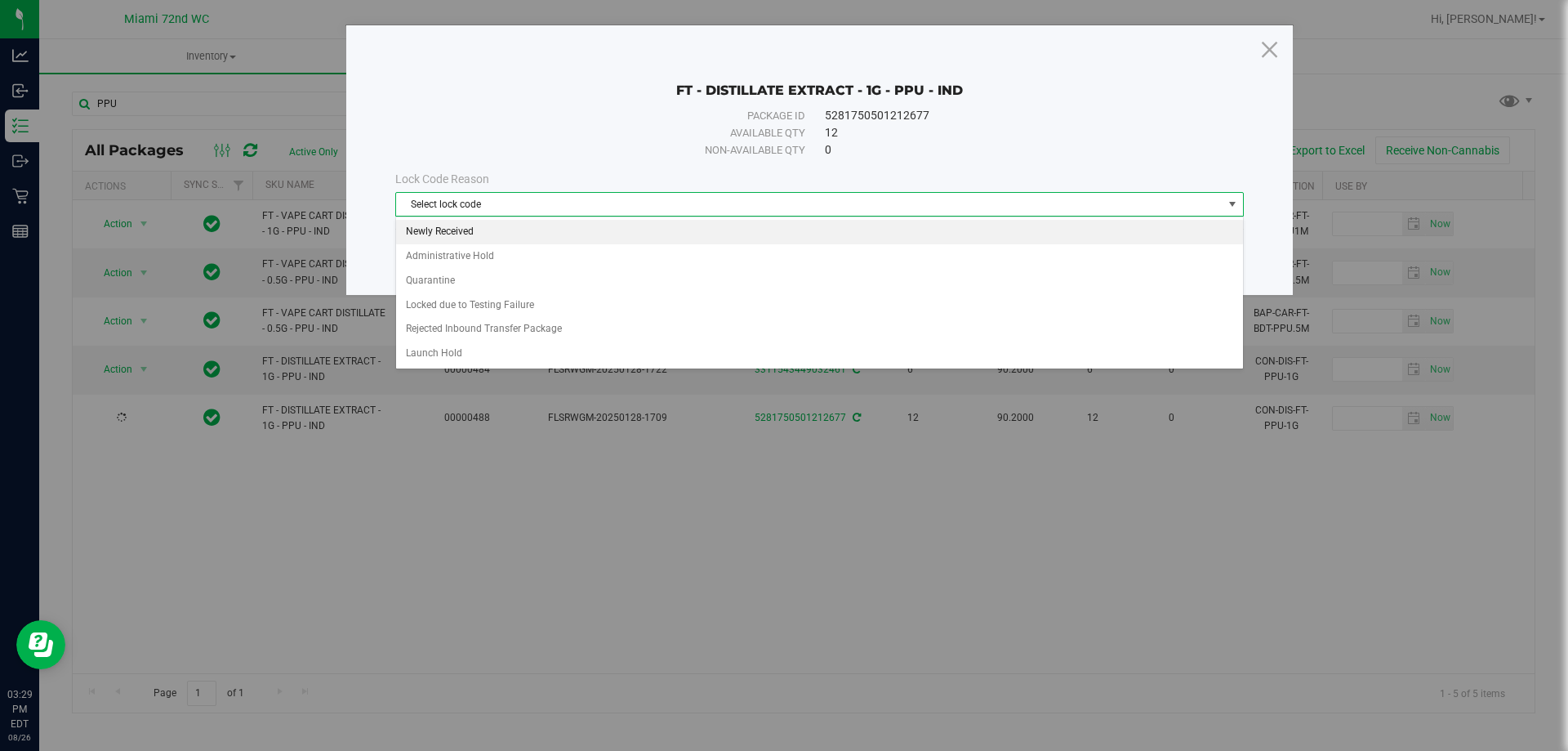
click at [473, 231] on li "Newly Received" at bounding box center [819, 232] width 847 height 25
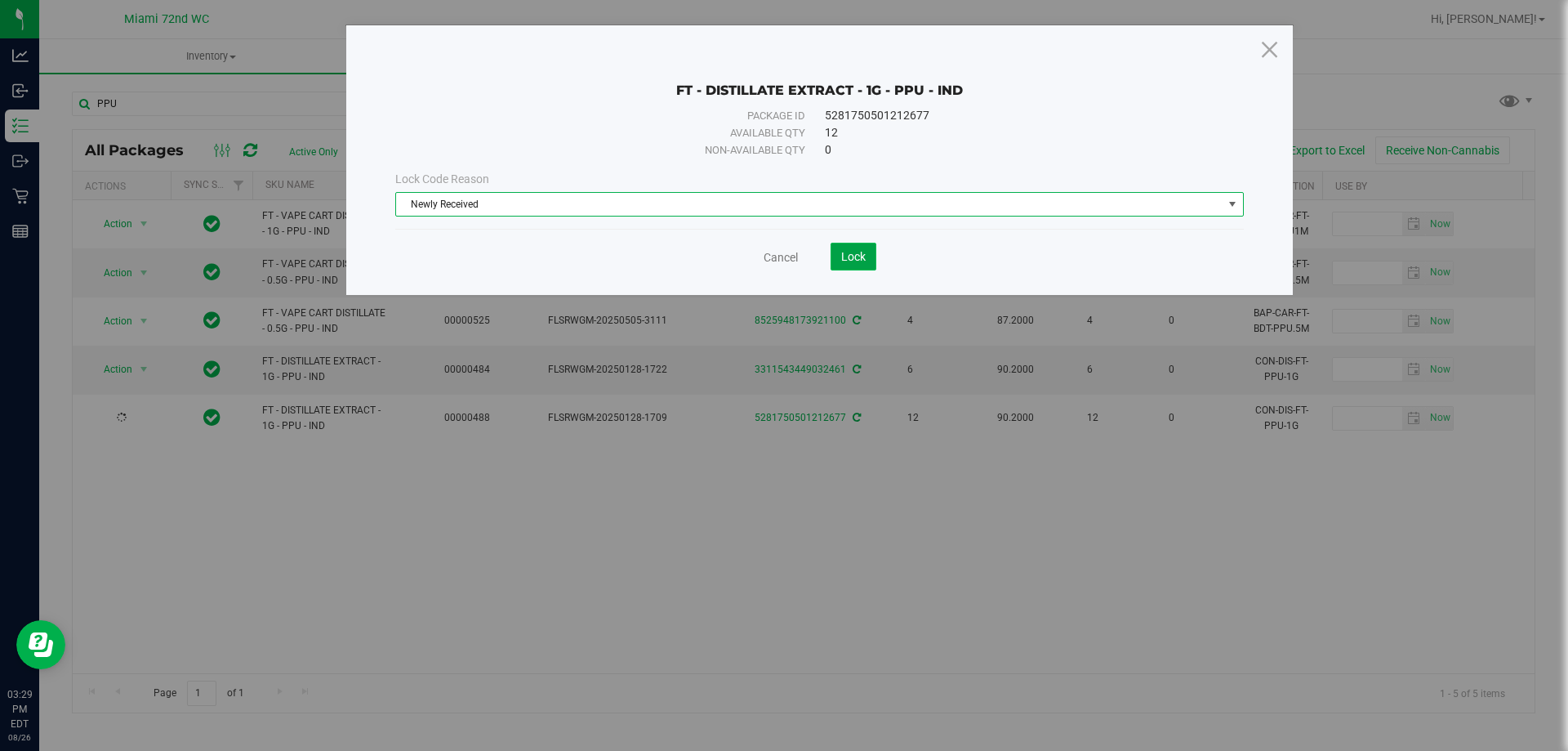
click at [847, 252] on span "Lock" at bounding box center [853, 256] width 25 height 13
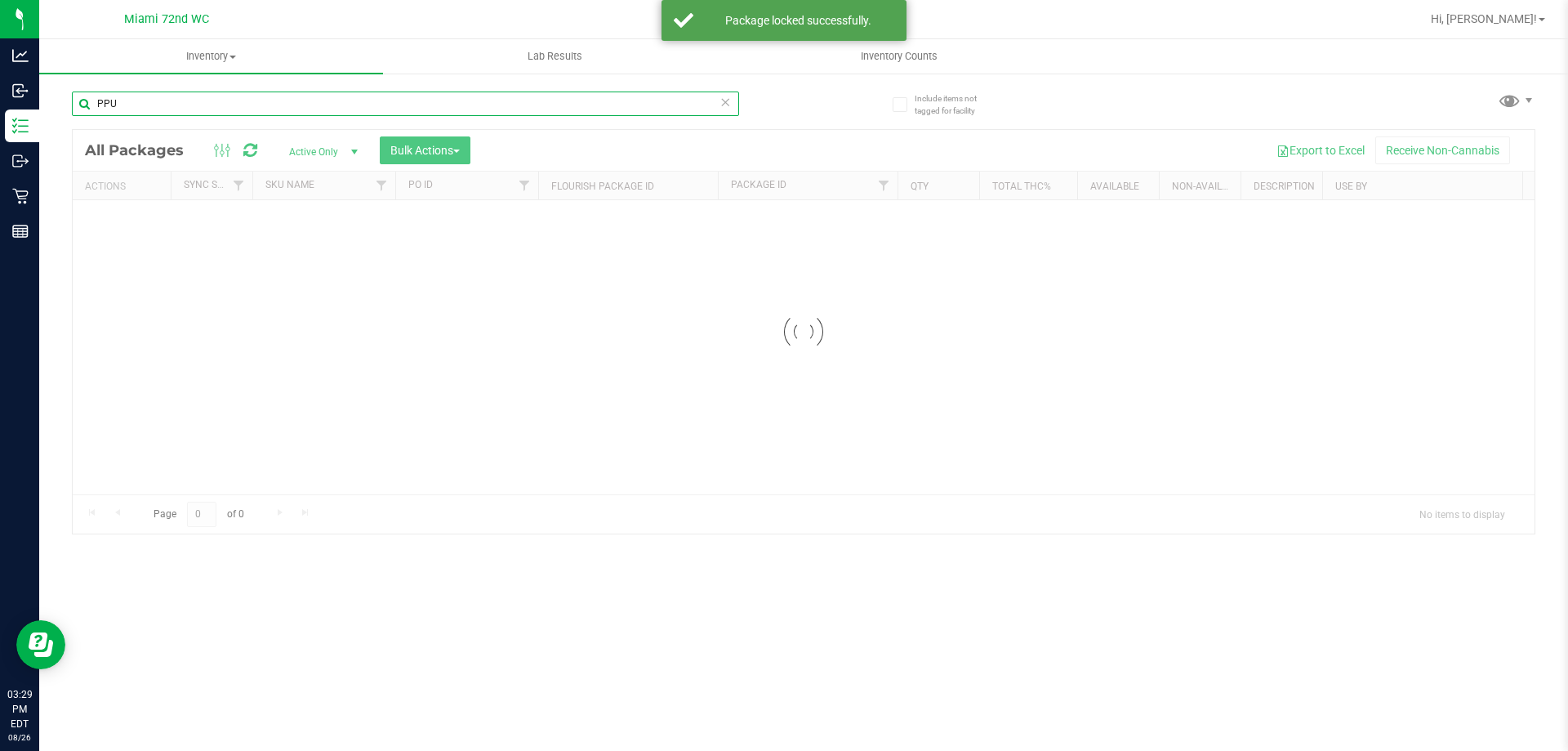
click at [202, 99] on input "PPU" at bounding box center [405, 103] width 667 height 25
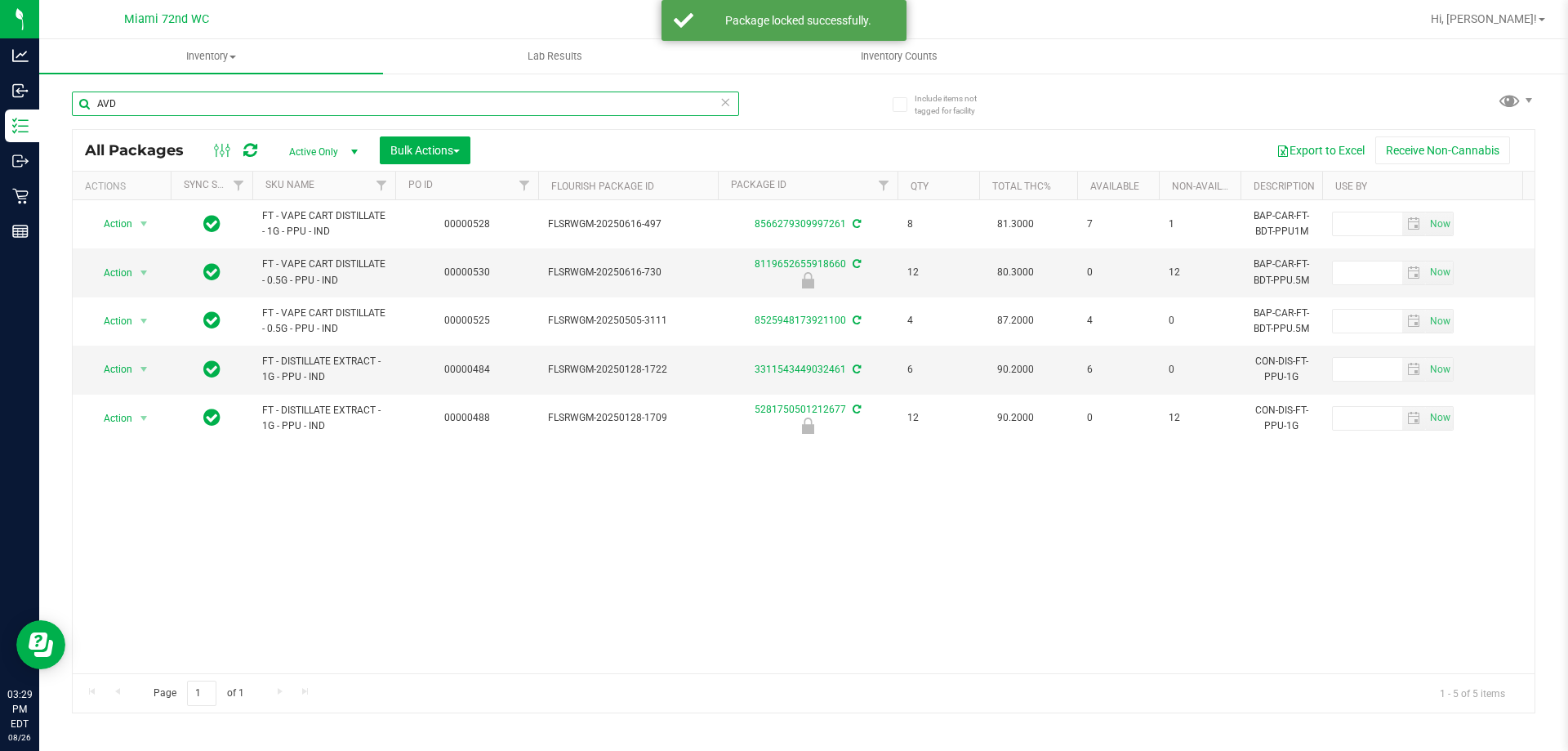
type input "AVD"
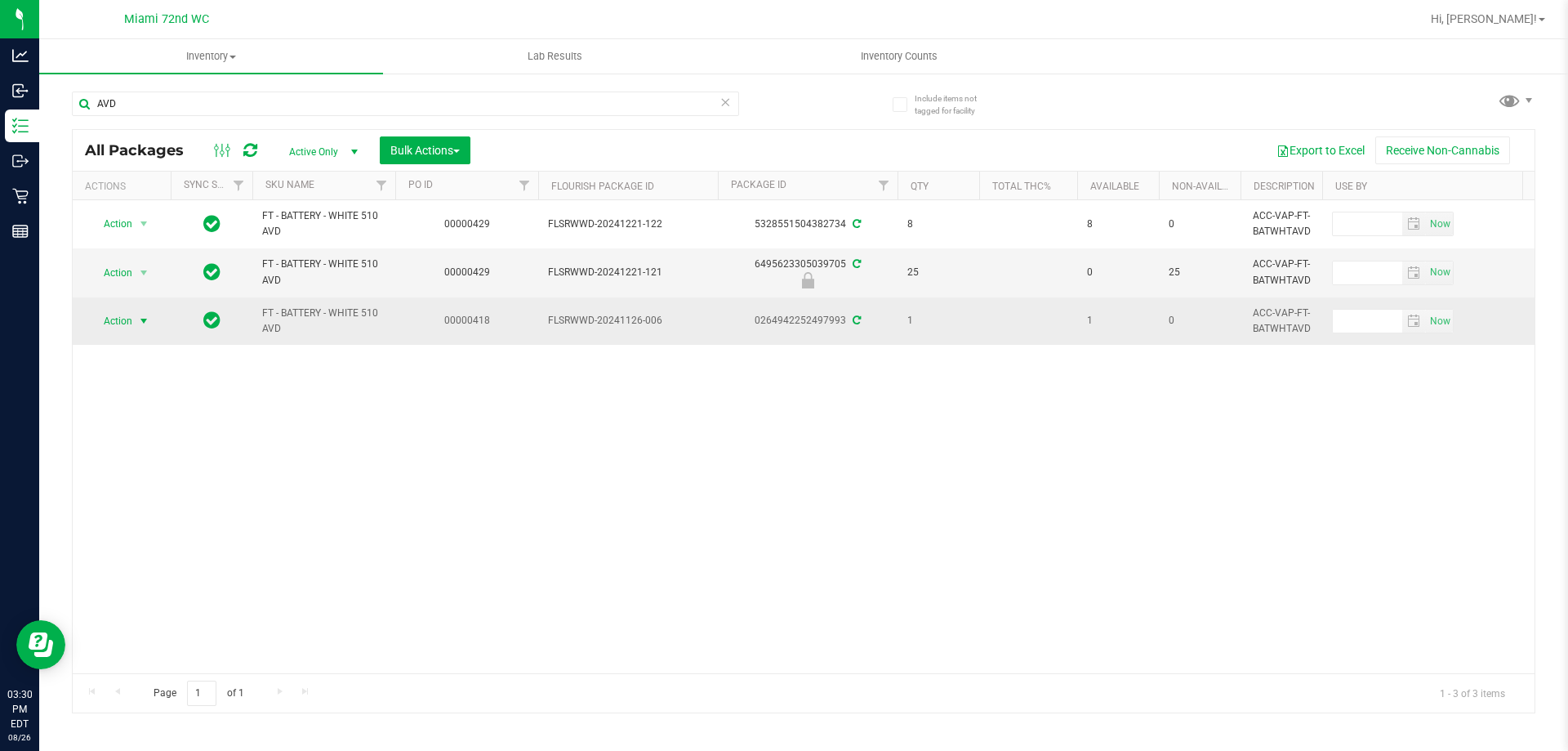
click at [146, 322] on span "select" at bounding box center [143, 320] width 13 height 13
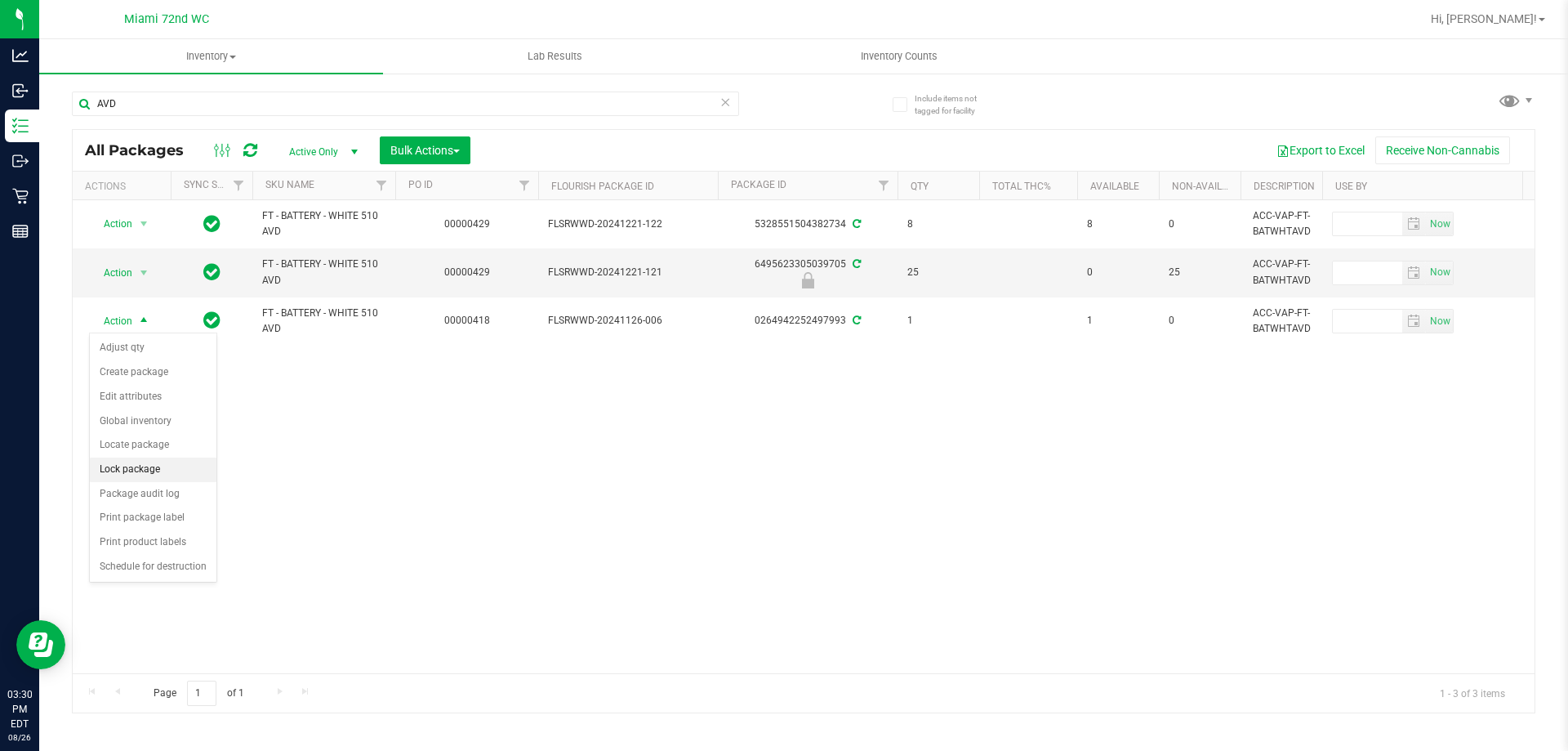
click at [151, 465] on li "Lock package" at bounding box center [152, 469] width 126 height 25
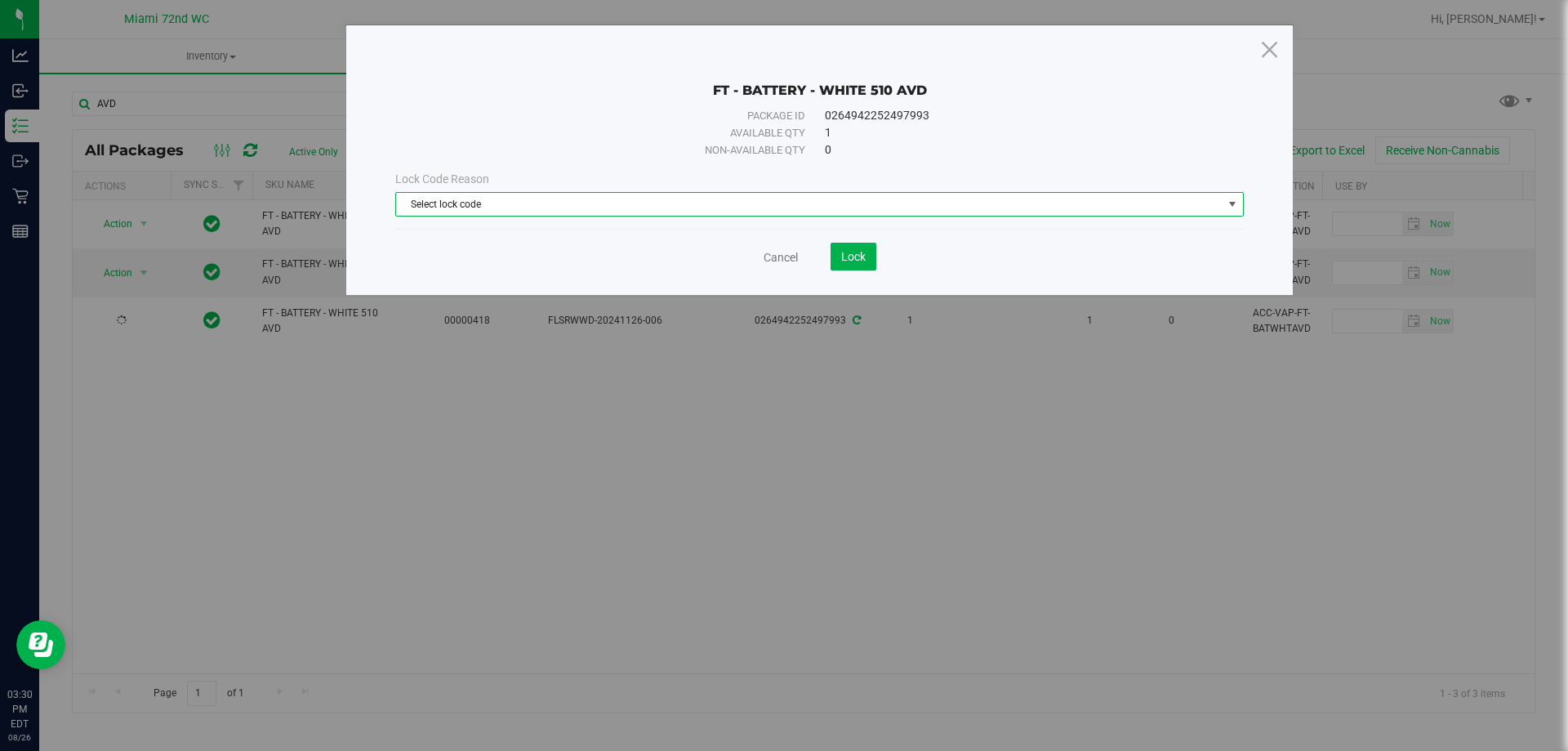
click at [430, 201] on span "Select lock code" at bounding box center [808, 204] width 826 height 23
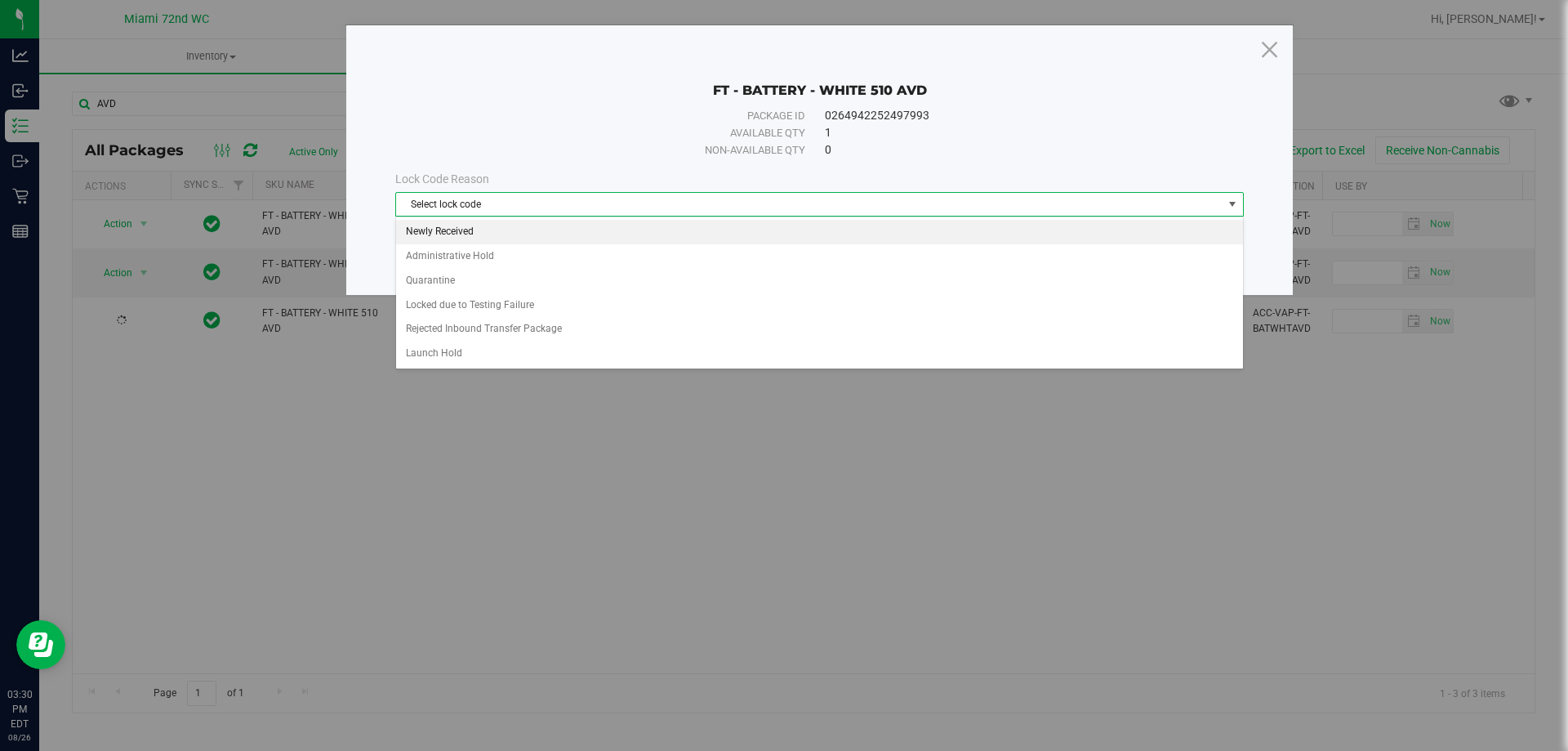
drag, startPoint x: 485, startPoint y: 222, endPoint x: 509, endPoint y: 230, distance: 25.3
click at [485, 222] on li "Newly Received" at bounding box center [819, 232] width 847 height 25
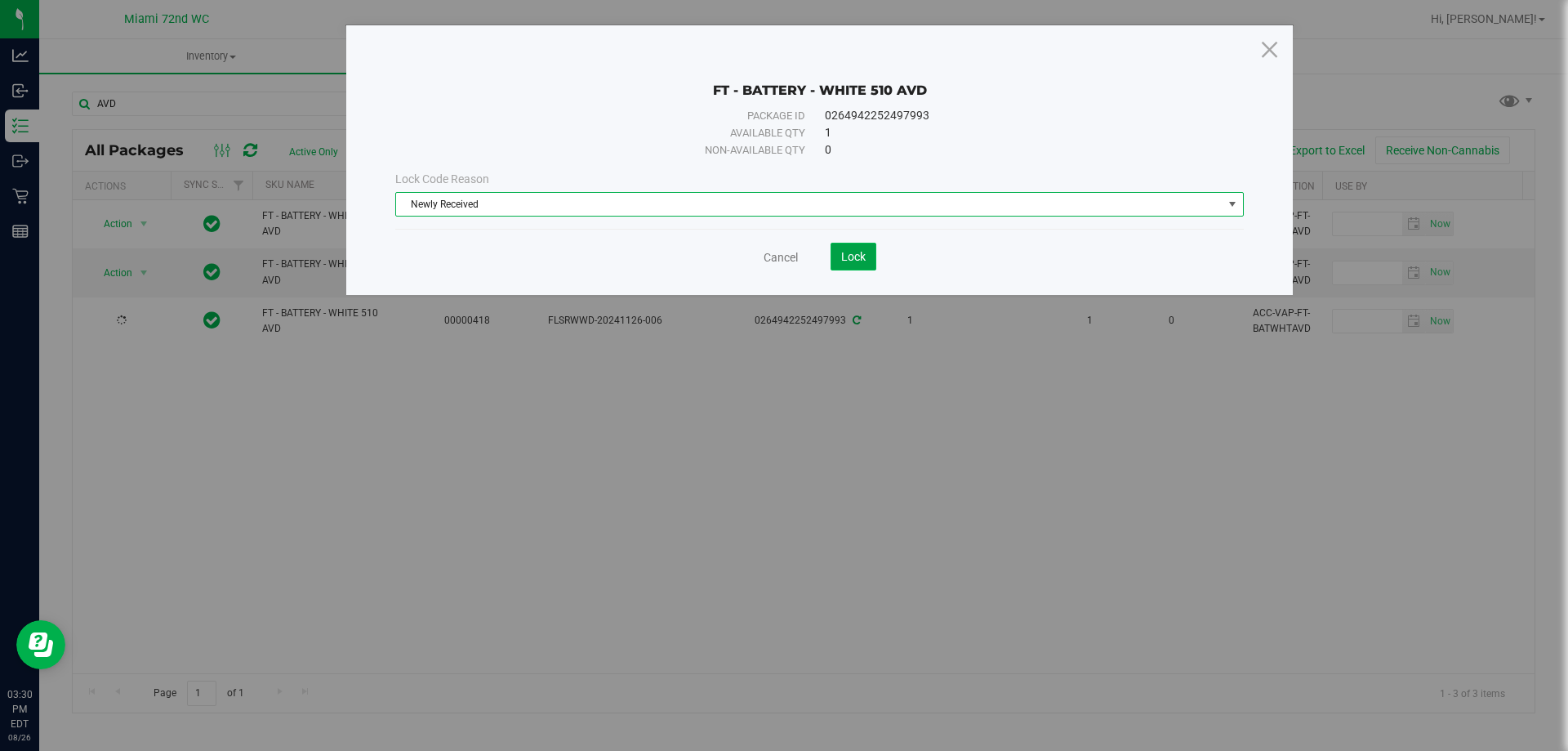
click at [860, 263] on span "Lock" at bounding box center [853, 256] width 25 height 13
